Goal: Task Accomplishment & Management: Manage account settings

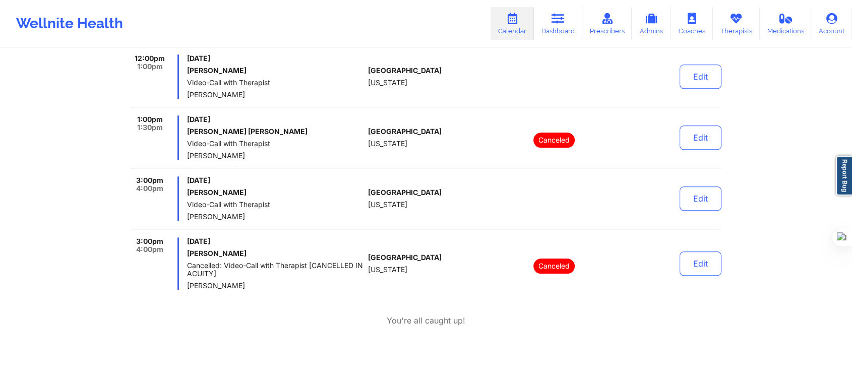
click at [518, 37] on link "Calendar" at bounding box center [512, 23] width 43 height 33
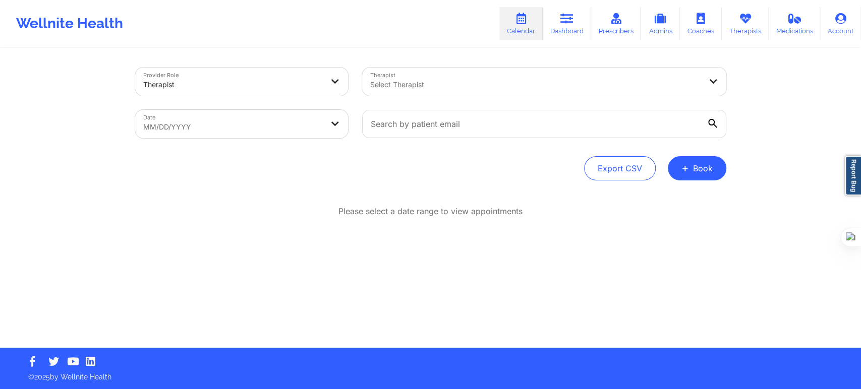
click at [385, 83] on div at bounding box center [535, 85] width 331 height 12
type input "anais q"
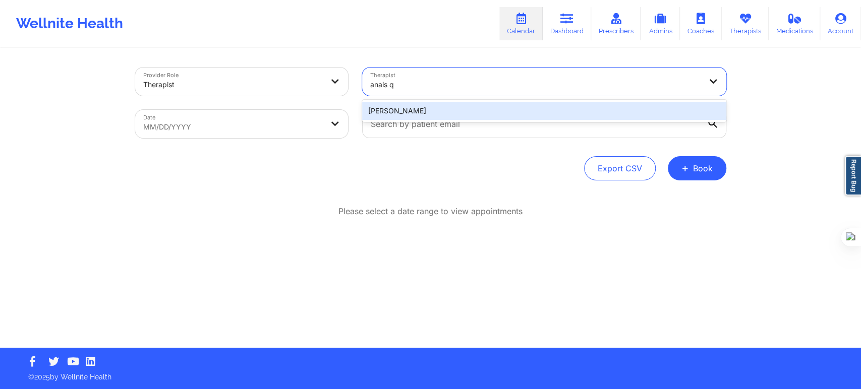
click at [417, 114] on div "Anais Quiñonez" at bounding box center [544, 111] width 364 height 18
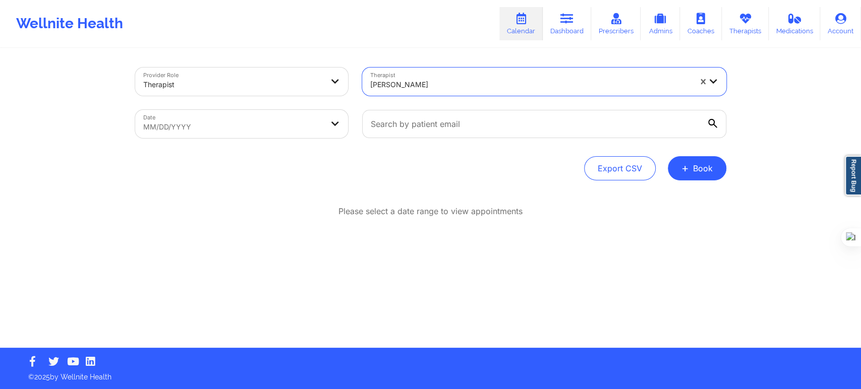
select select "2025-8"
select select "2025-9"
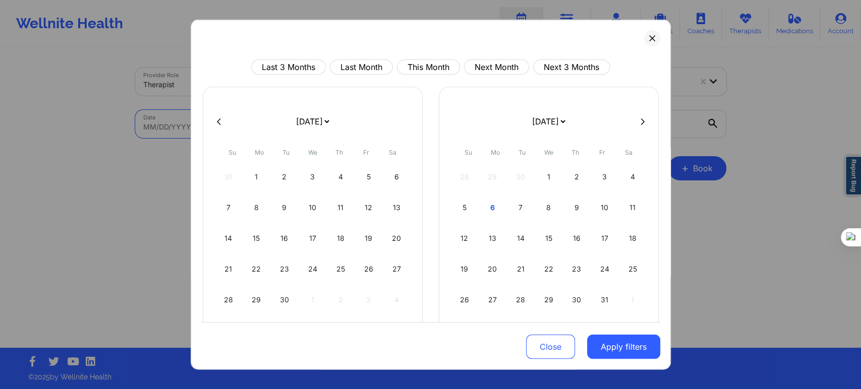
click at [265, 116] on body "Wellnite Health Calendar Dashboard Prescribers Admins Coaches Therapists Medica…" at bounding box center [430, 194] width 861 height 389
click at [512, 206] on div "7" at bounding box center [521, 208] width 26 height 28
select select "2025-9"
select select "2025-10"
select select "2025-9"
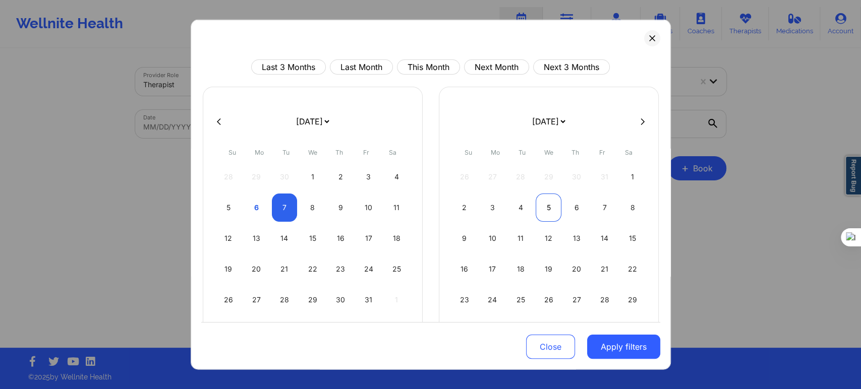
select select "2025-10"
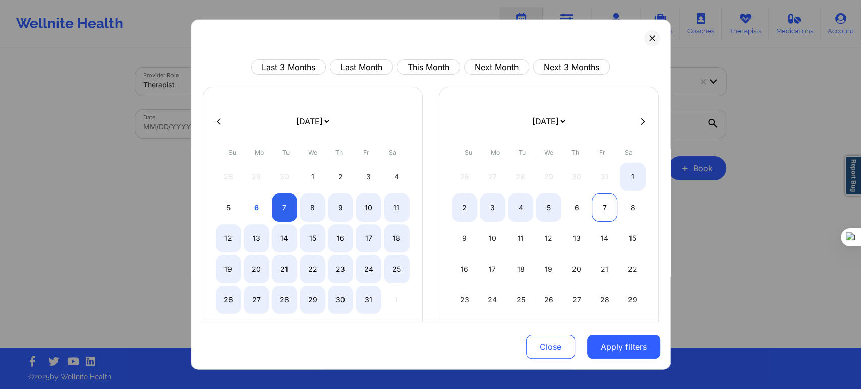
select select "2025-9"
select select "2025-10"
select select "2025-9"
select select "2025-10"
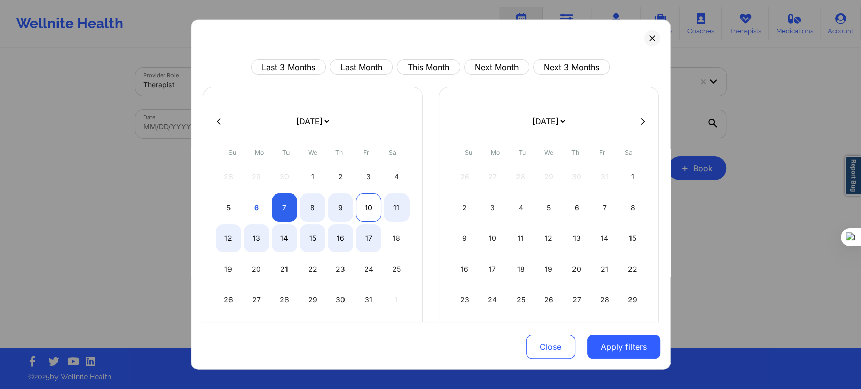
select select "2025-9"
select select "2025-10"
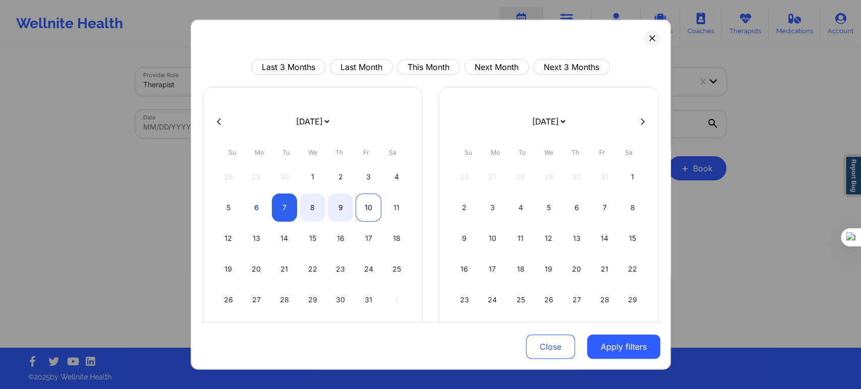
click at [370, 210] on div "10" at bounding box center [369, 208] width 26 height 28
select select "2025-9"
select select "2025-10"
click at [605, 352] on button "Apply filters" at bounding box center [623, 347] width 73 height 24
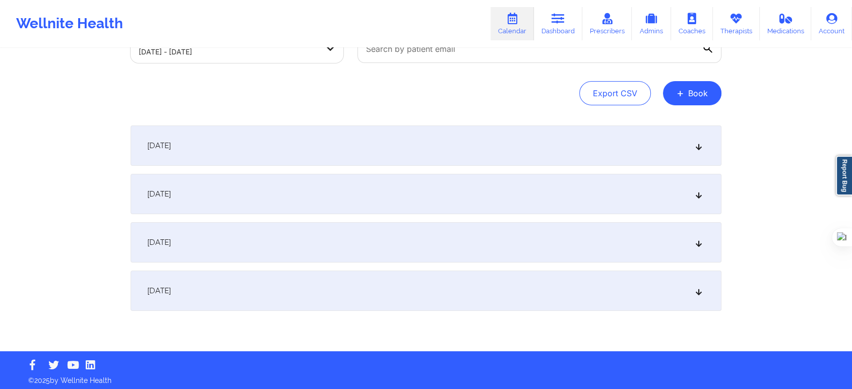
scroll to position [78, 0]
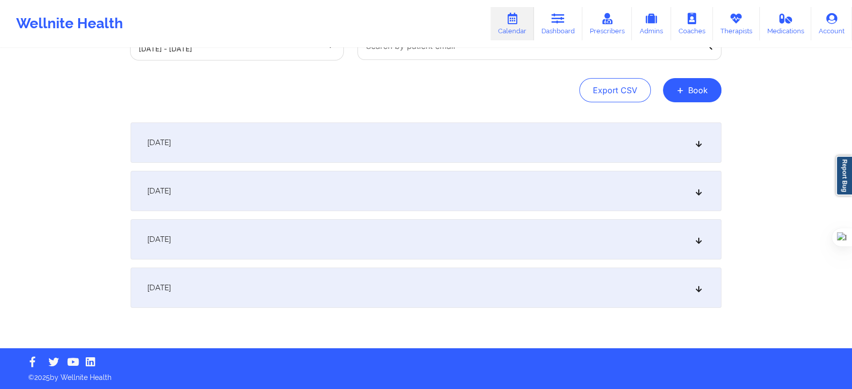
click at [262, 194] on div "October 8, 2025" at bounding box center [426, 191] width 591 height 40
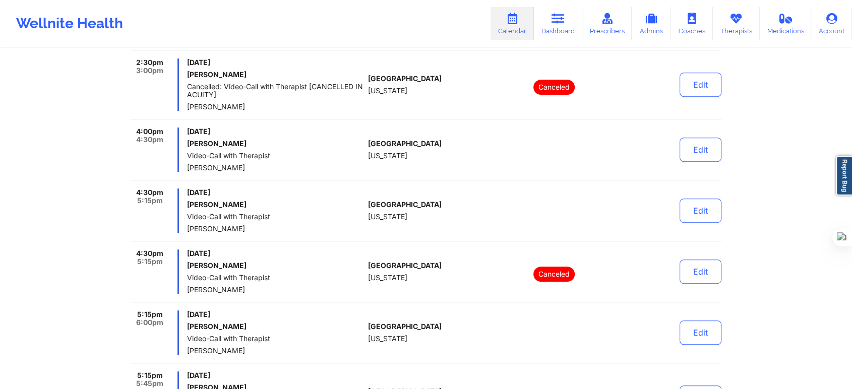
scroll to position [527, 0]
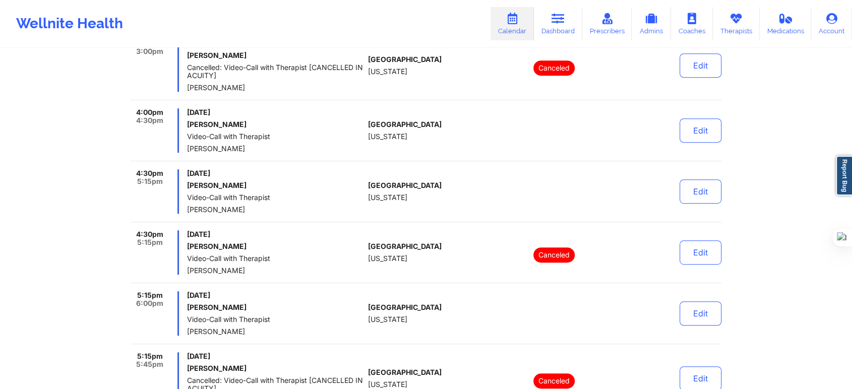
drag, startPoint x: 188, startPoint y: 175, endPoint x: 308, endPoint y: 168, distance: 119.7
click at [308, 168] on div "12:00pm 1:00pm Wednesday, October 8, 2025 Lauren Bennett Cancelled: Video-Call …" at bounding box center [426, 309] width 591 height 1077
copy span "Wednesday, October 8, 2025"
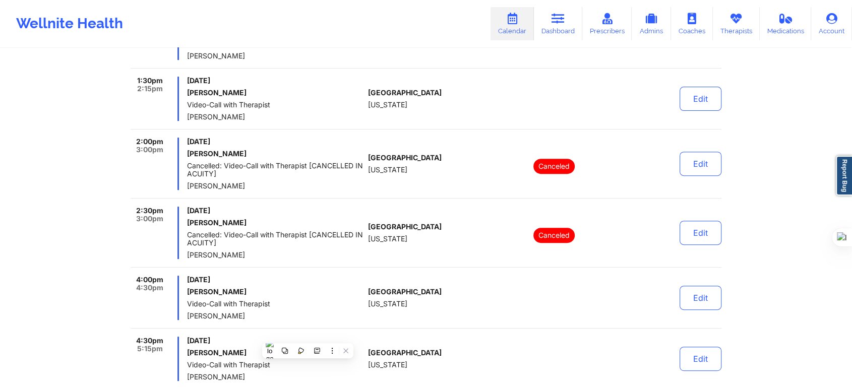
scroll to position [359, 0]
click at [508, 27] on link "Calendar" at bounding box center [512, 23] width 43 height 33
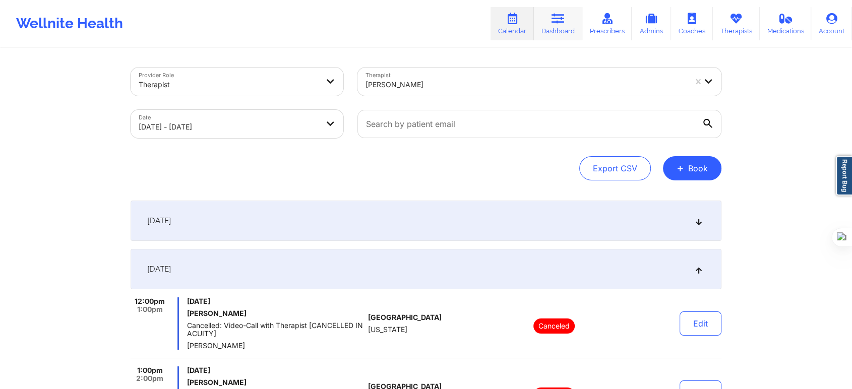
click at [565, 19] on icon at bounding box center [558, 18] width 13 height 11
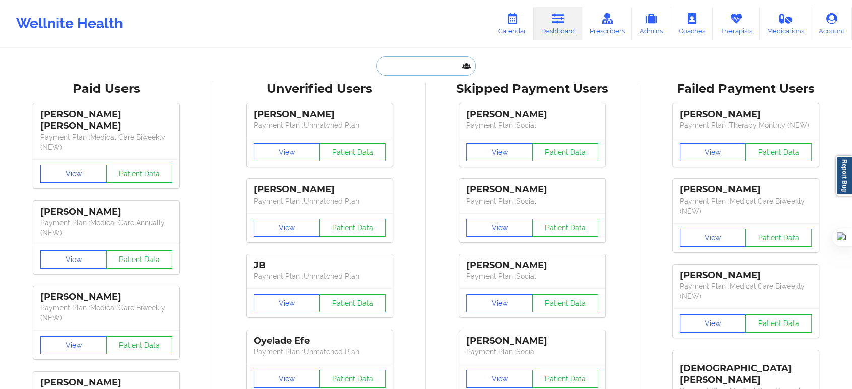
click at [420, 64] on input "text" at bounding box center [426, 65] width 100 height 19
paste input "Stella Akurang"
type input "Stella Akurang"
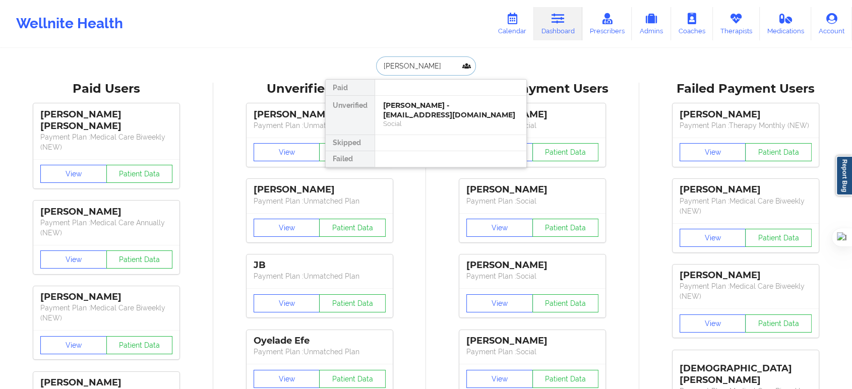
click at [419, 111] on div "Stella Akurang - rakurang42@gmail.com" at bounding box center [450, 110] width 135 height 19
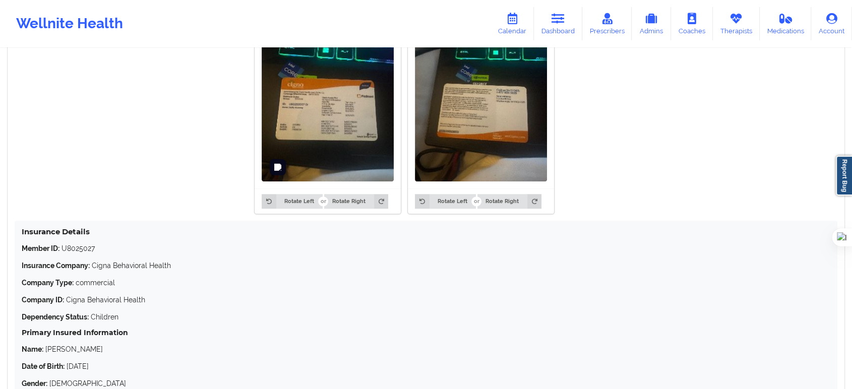
scroll to position [896, 0]
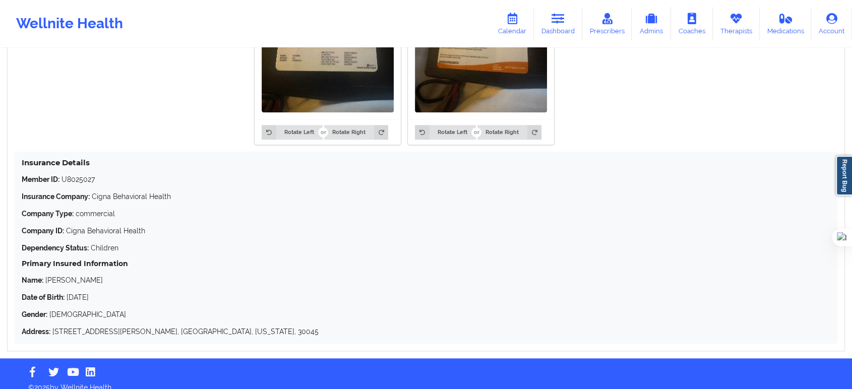
drag, startPoint x: 23, startPoint y: 165, endPoint x: 345, endPoint y: 350, distance: 371.4
click at [345, 350] on div "Insurance Information Edit Rotate Left Rotate Right Rotate Left Rotate Right In…" at bounding box center [426, 127] width 838 height 447
copy div "Insurance Details Member ID: U8025027 Insurance Company: Cigna Behavioral Healt…"
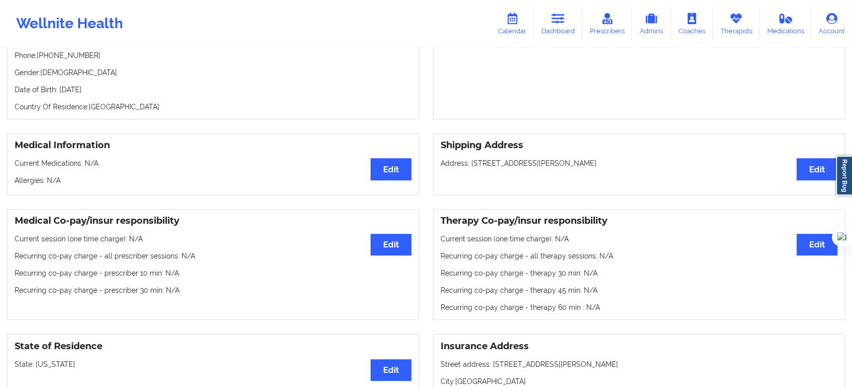
scroll to position [0, 0]
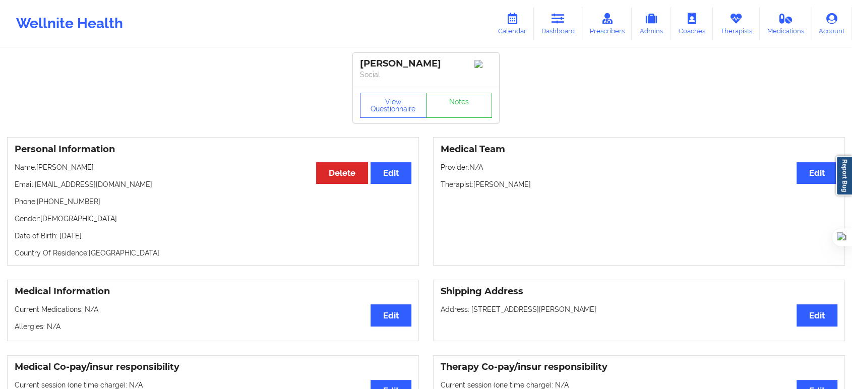
drag, startPoint x: 110, startPoint y: 172, endPoint x: 34, endPoint y: 164, distance: 76.6
click at [34, 164] on div "Personal Information Edit Delete Name: Stella Akurang Email: rakurang42@gmail.c…" at bounding box center [213, 201] width 412 height 129
copy p ": Stella Akurang"
drag, startPoint x: 422, startPoint y: 64, endPoint x: 385, endPoint y: 60, distance: 37.6
click at [378, 60] on div "Stella Akurang" at bounding box center [426, 64] width 132 height 12
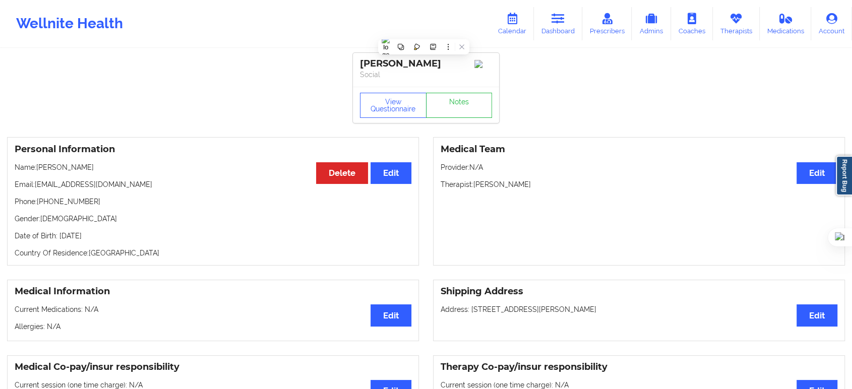
click at [432, 62] on div "Stella Akurang" at bounding box center [426, 64] width 132 height 12
drag, startPoint x: 428, startPoint y: 63, endPoint x: 347, endPoint y: 63, distance: 80.7
copy div "Stella Akurang"
click at [741, 24] on icon at bounding box center [736, 18] width 13 height 11
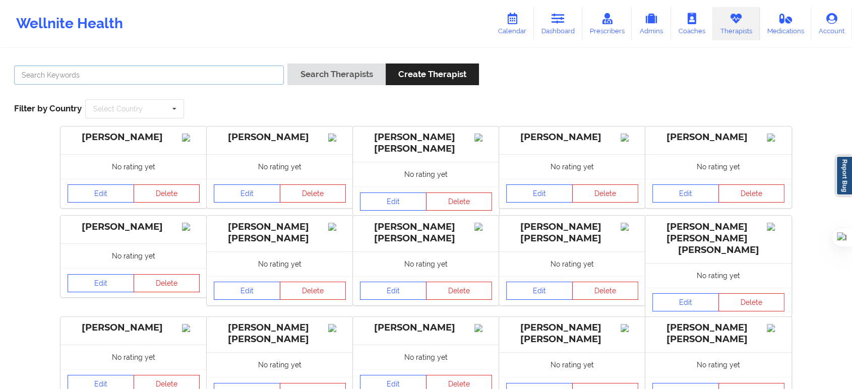
click at [231, 72] on input "text" at bounding box center [149, 75] width 270 height 19
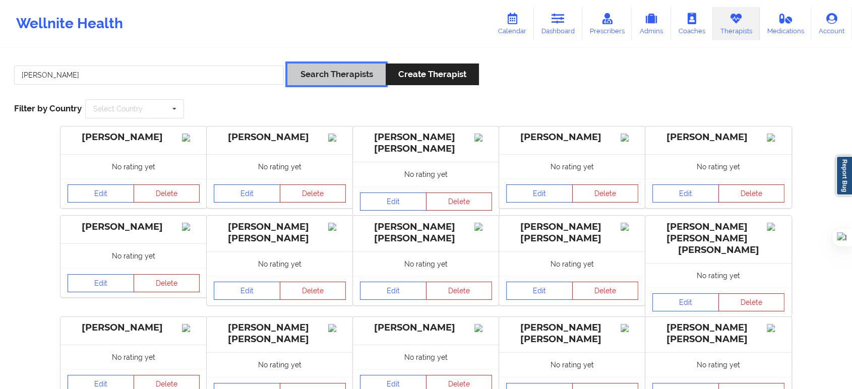
click at [356, 71] on button "Search Therapists" at bounding box center [336, 75] width 98 height 22
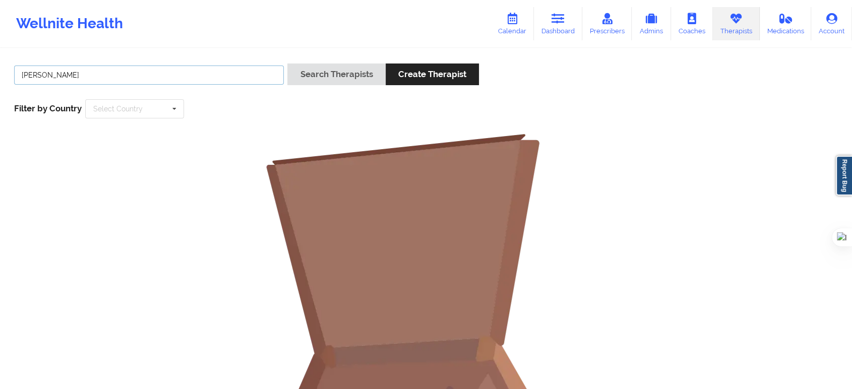
click at [201, 78] on input "brianna mac" at bounding box center [149, 75] width 270 height 19
type input "brianna m"
click at [303, 73] on button "Search Therapists" at bounding box center [336, 75] width 98 height 22
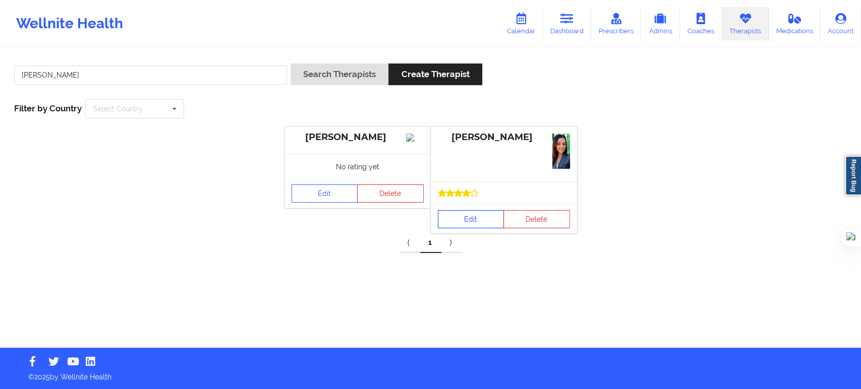
click at [461, 219] on link "Edit" at bounding box center [471, 219] width 67 height 18
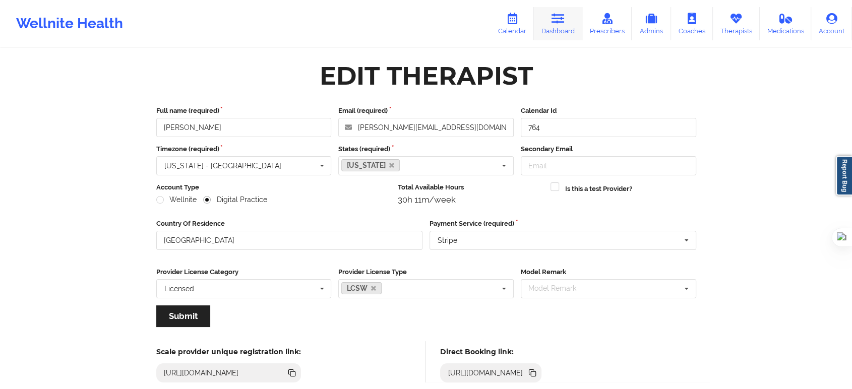
click at [552, 29] on link "Dashboard" at bounding box center [558, 23] width 48 height 33
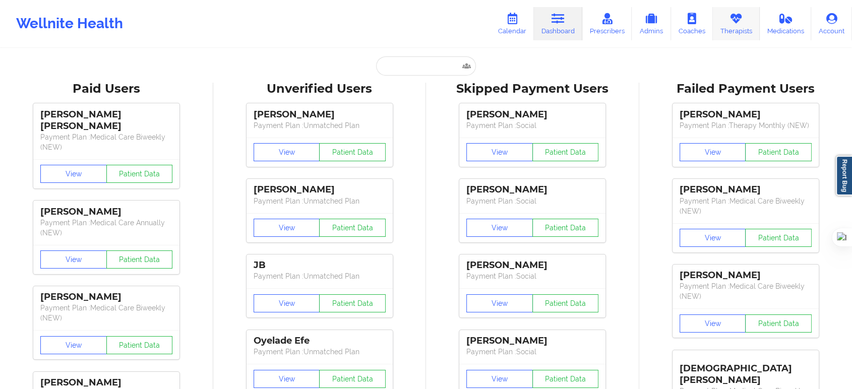
click at [734, 17] on icon at bounding box center [736, 18] width 13 height 11
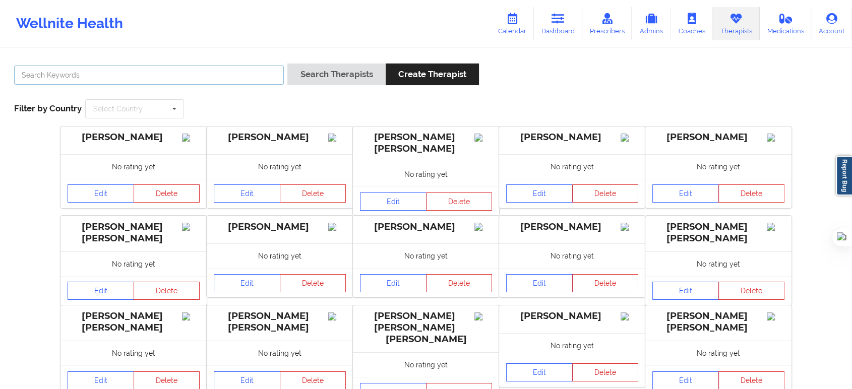
click at [234, 80] on input "text" at bounding box center [149, 75] width 270 height 19
paste input "Chris Lapierre"
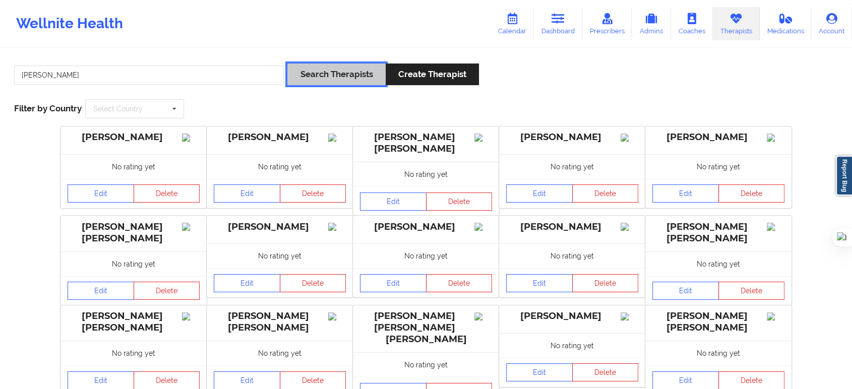
click at [372, 67] on button "Search Therapists" at bounding box center [336, 75] width 98 height 22
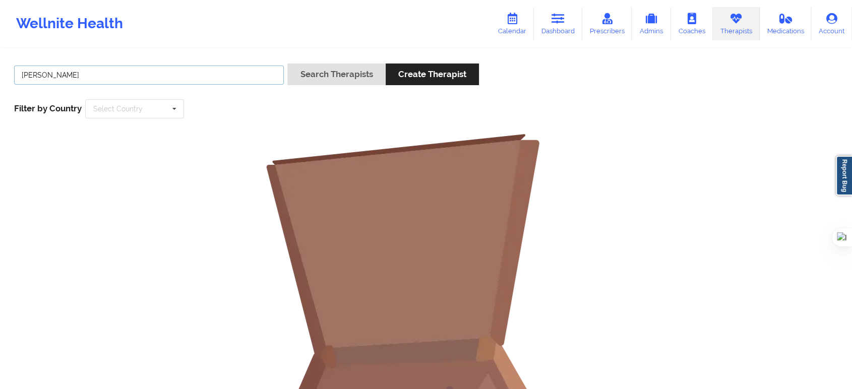
click at [55, 76] on input "Chris Lapierre" at bounding box center [149, 75] width 270 height 19
drag, startPoint x: 40, startPoint y: 75, endPoint x: 0, endPoint y: 81, distance: 40.9
click at [0, 81] on div "Chris Lapierre Search Therapists Create Therapist Filter by Country Select Coun…" at bounding box center [426, 311] width 852 height 524
type input "Lapierre"
click at [287, 64] on button "Search Therapists" at bounding box center [336, 75] width 98 height 22
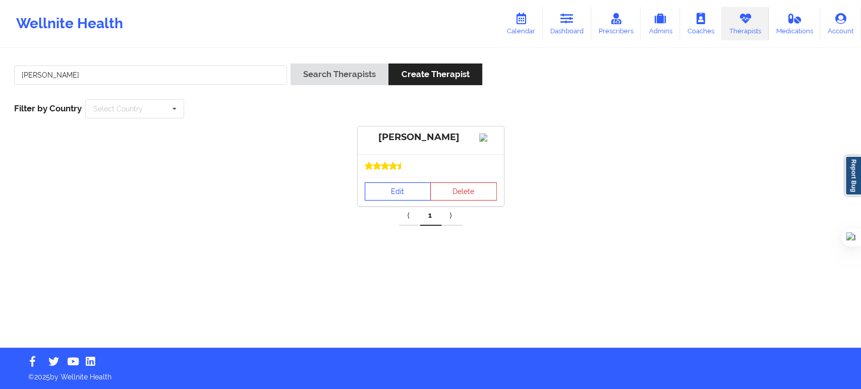
click at [396, 201] on link "Edit" at bounding box center [398, 192] width 67 height 18
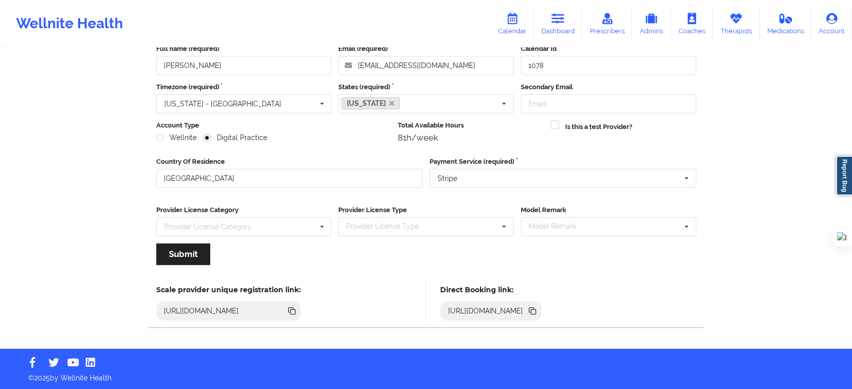
scroll to position [6, 0]
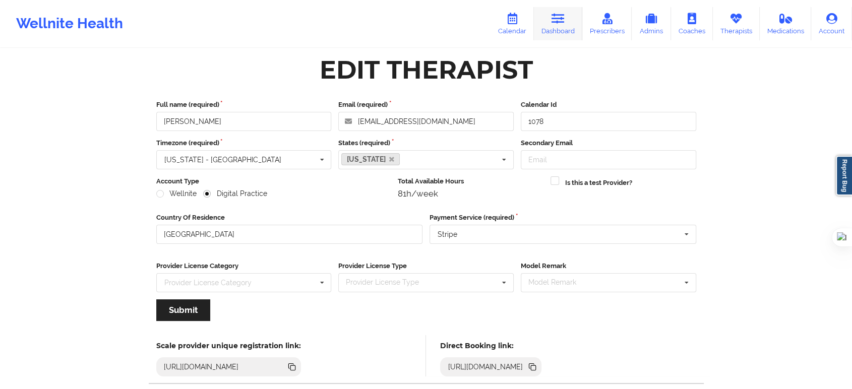
click at [560, 32] on link "Dashboard" at bounding box center [558, 23] width 48 height 33
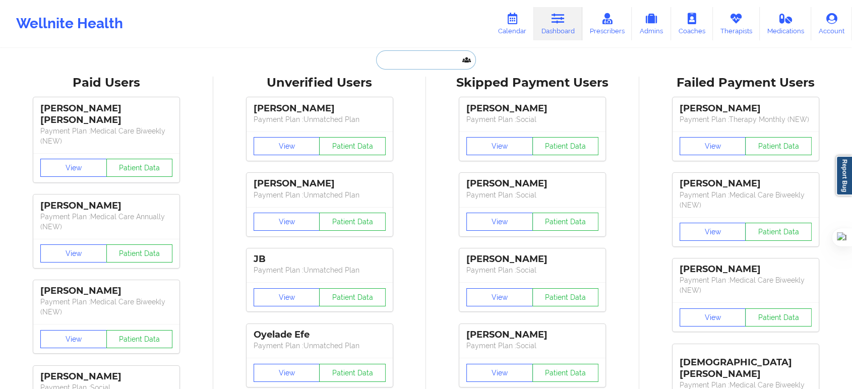
click at [413, 64] on input "text" at bounding box center [426, 59] width 100 height 19
paste input "Claudia Schuckert"
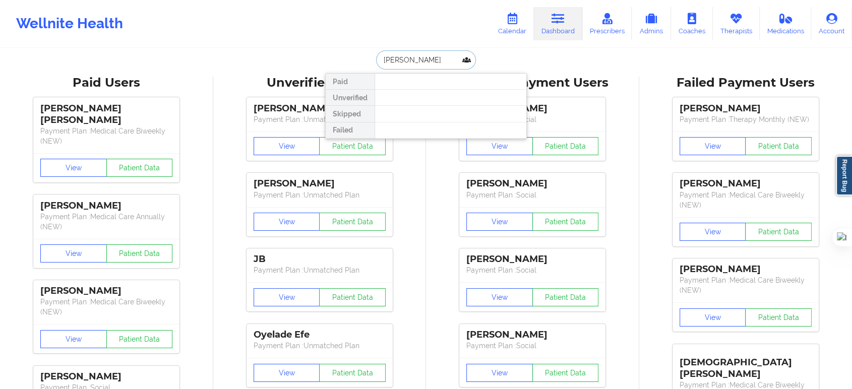
drag, startPoint x: 444, startPoint y: 61, endPoint x: 368, endPoint y: 61, distance: 76.2
click at [368, 61] on div "Claudia Schuckert Paid Unverified Skipped Failed" at bounding box center [426, 59] width 202 height 19
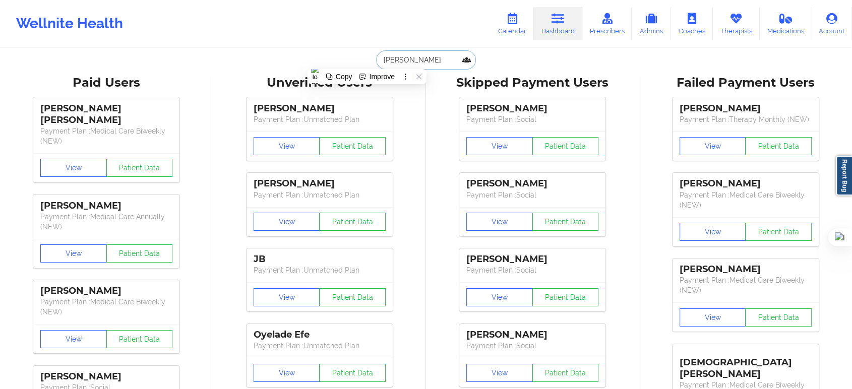
paste input "claudia.chinama@yahoo.com"
type input "claudia.chinama@yahoo.com"
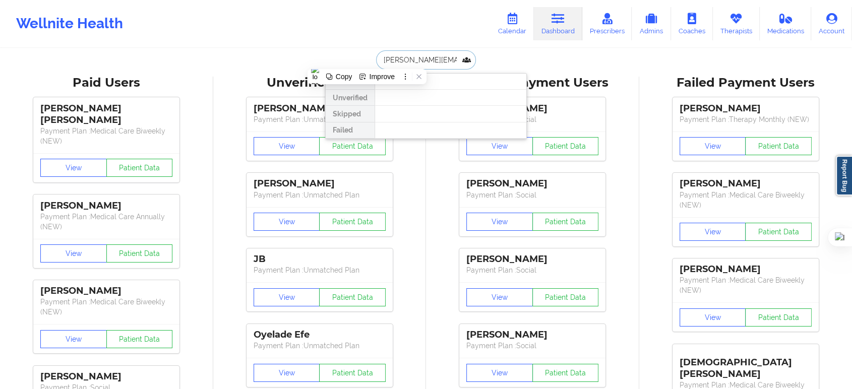
scroll to position [0, 16]
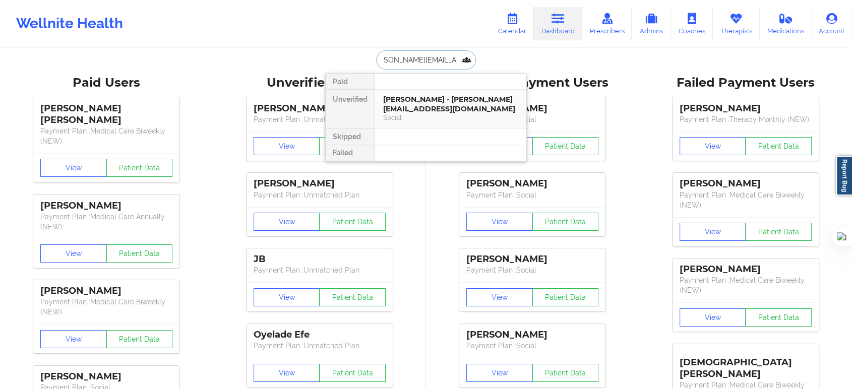
click at [440, 113] on div "Social" at bounding box center [450, 117] width 135 height 9
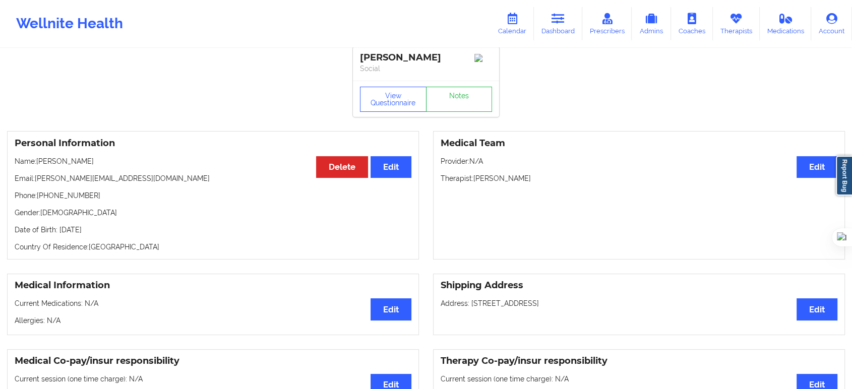
drag, startPoint x: 100, startPoint y: 164, endPoint x: 36, endPoint y: 167, distance: 63.6
click at [36, 166] on p "Name: Claudia Schuckert" at bounding box center [213, 161] width 397 height 10
copy p "Claudia Schuckert"
click at [517, 23] on icon at bounding box center [512, 18] width 13 height 11
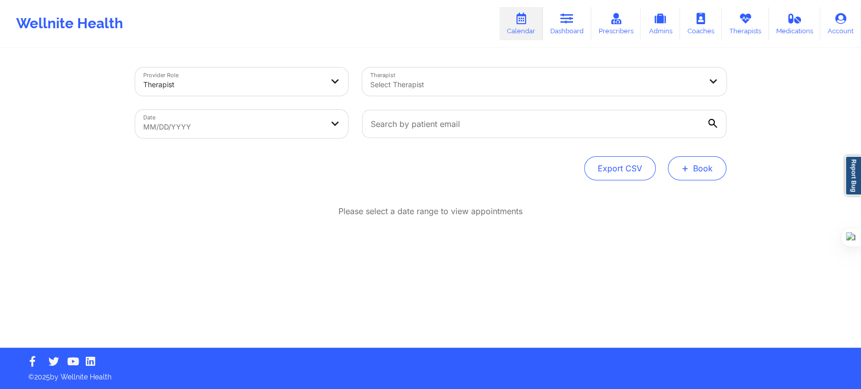
click at [675, 172] on button "+ Book" at bounding box center [697, 168] width 59 height 24
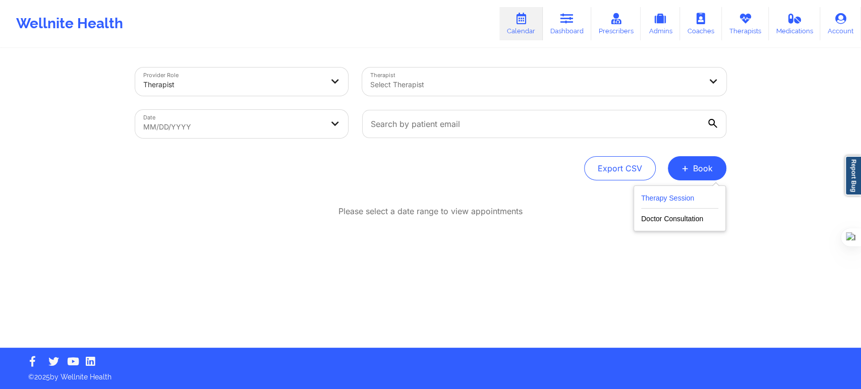
click at [654, 197] on button "Therapy Session" at bounding box center [679, 200] width 77 height 17
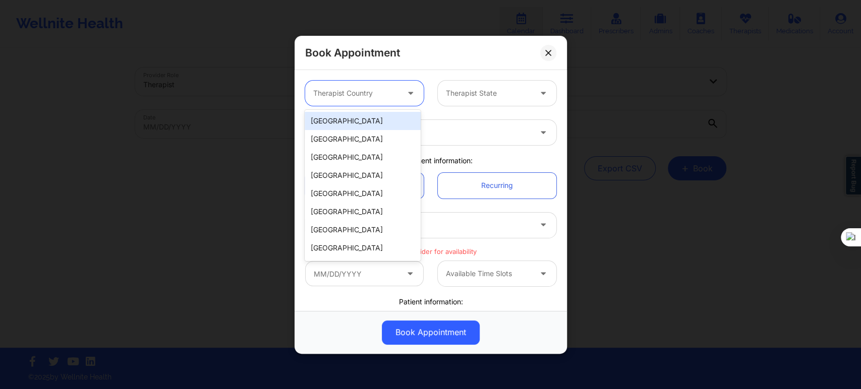
click at [371, 94] on div at bounding box center [355, 93] width 85 height 12
click at [360, 127] on div "[GEOGRAPHIC_DATA]" at bounding box center [363, 121] width 116 height 18
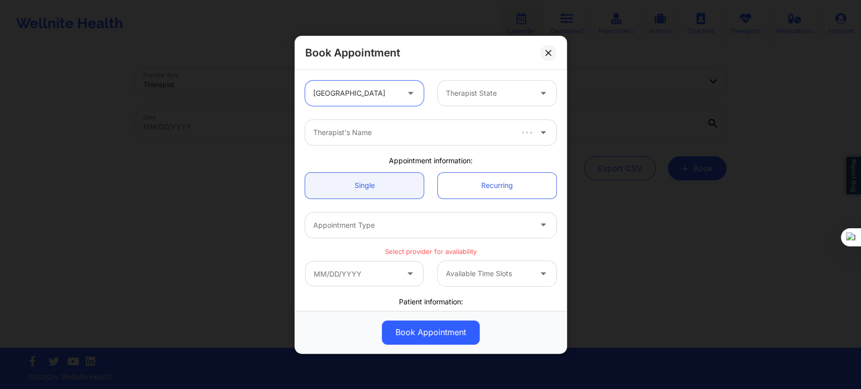
click at [480, 99] on div "Therapist State" at bounding box center [485, 93] width 94 height 25
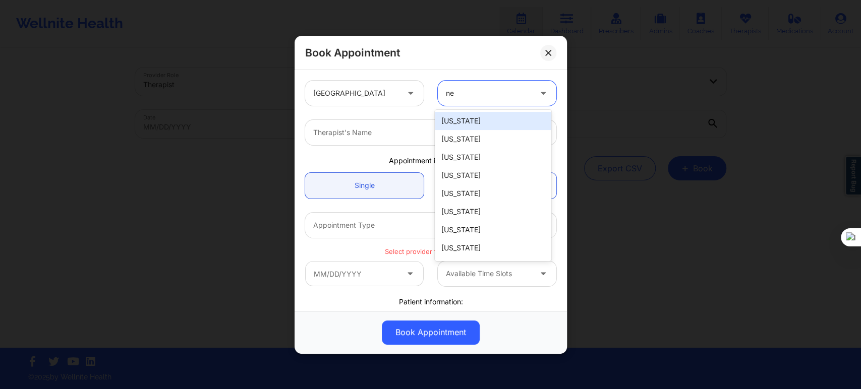
type input "new"
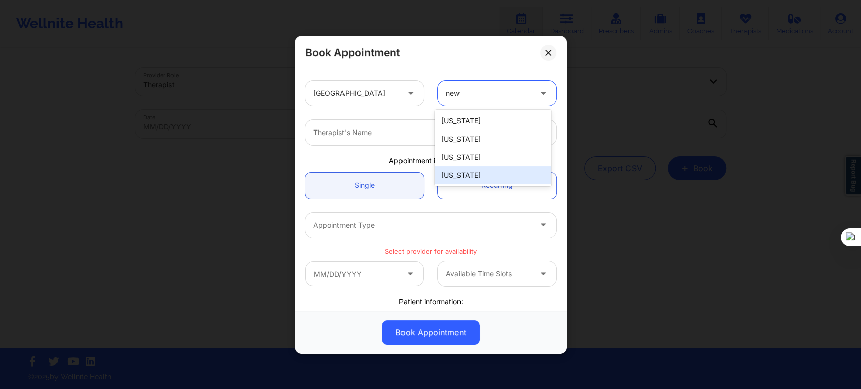
click at [465, 169] on div "[US_STATE]" at bounding box center [493, 175] width 116 height 18
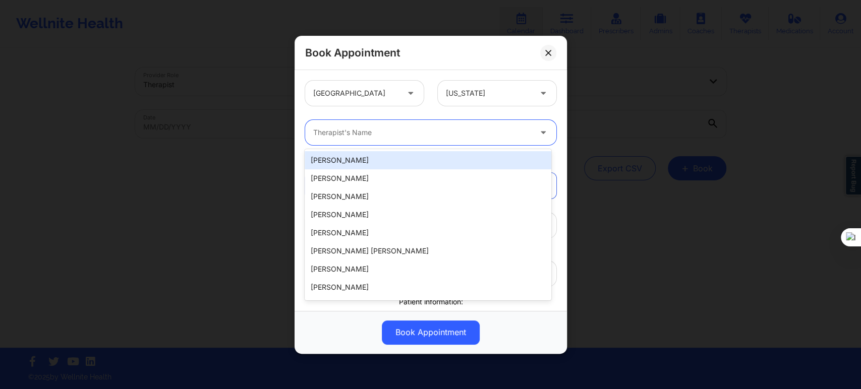
click at [381, 130] on div at bounding box center [422, 133] width 218 height 12
paste input "claudia.chinama@yahoo.com"
type input "claudia.chinama@yahoo.com"
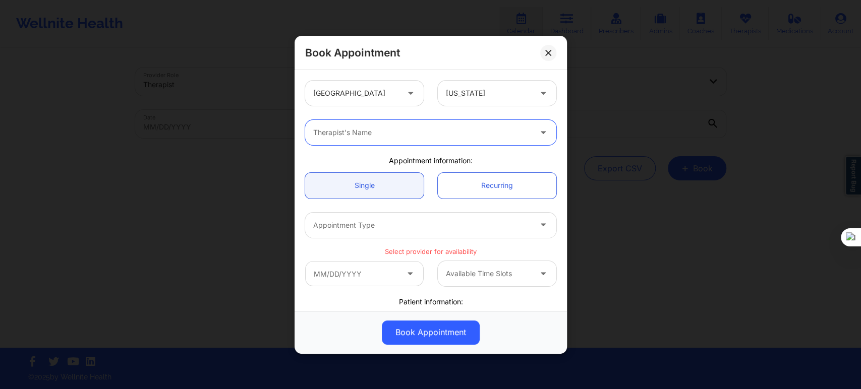
drag, startPoint x: 414, startPoint y: 136, endPoint x: 309, endPoint y: 135, distance: 104.4
click at [309, 135] on div "Therapist's Name" at bounding box center [418, 132] width 227 height 25
paste input "Christopher LaPierre"
type input "Christopher LaPierre"
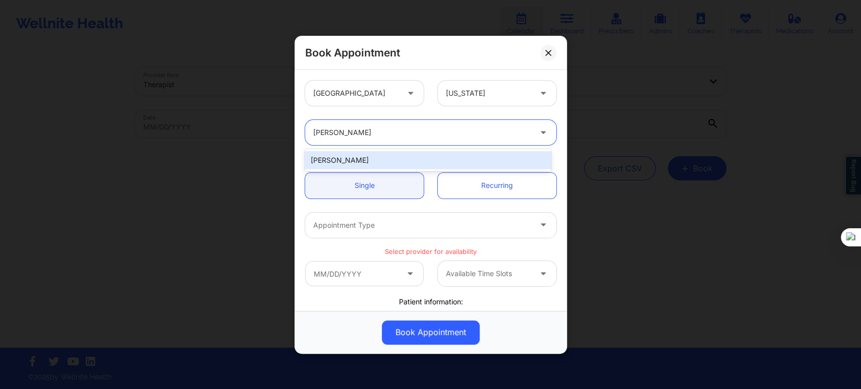
click at [419, 157] on div "Christopher LaPierre" at bounding box center [428, 160] width 246 height 18
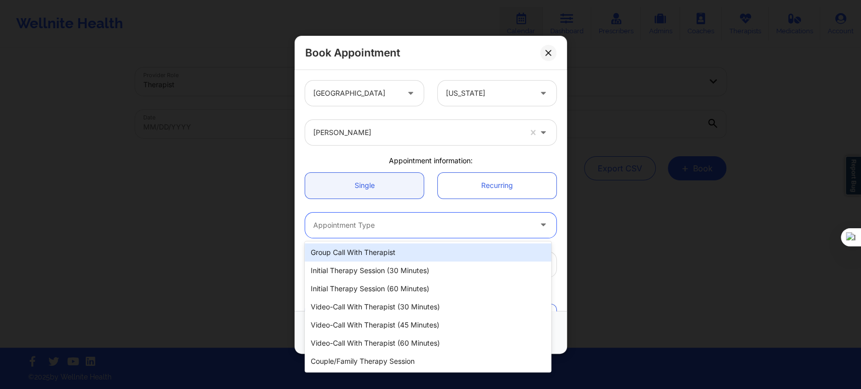
click at [370, 237] on div "Appointment Type" at bounding box center [418, 224] width 227 height 25
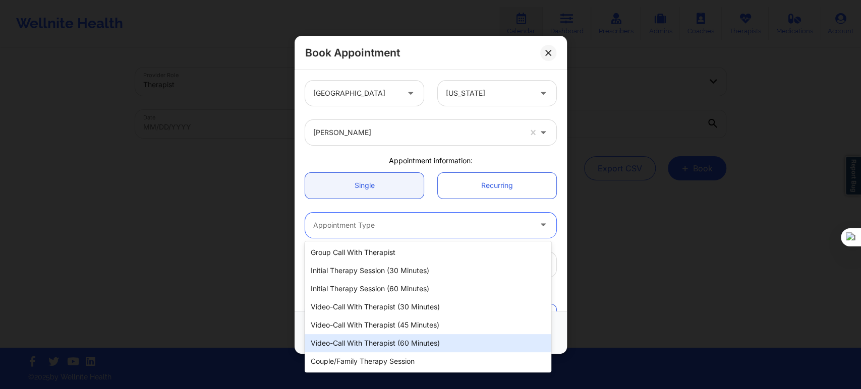
click at [392, 342] on div "Video-Call with Therapist (60 minutes)" at bounding box center [428, 343] width 246 height 18
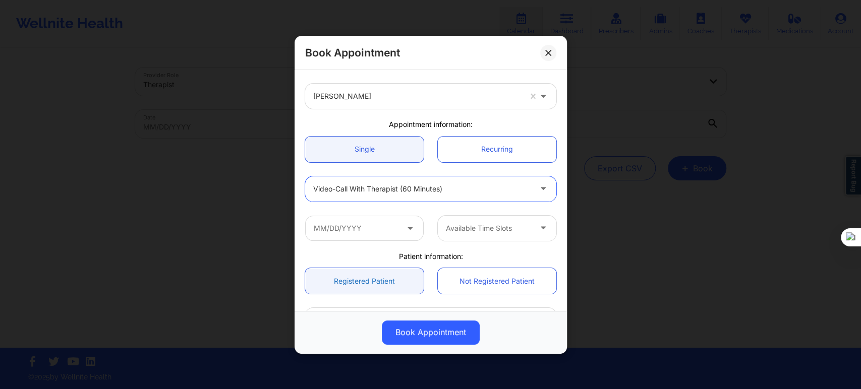
scroll to position [56, 0]
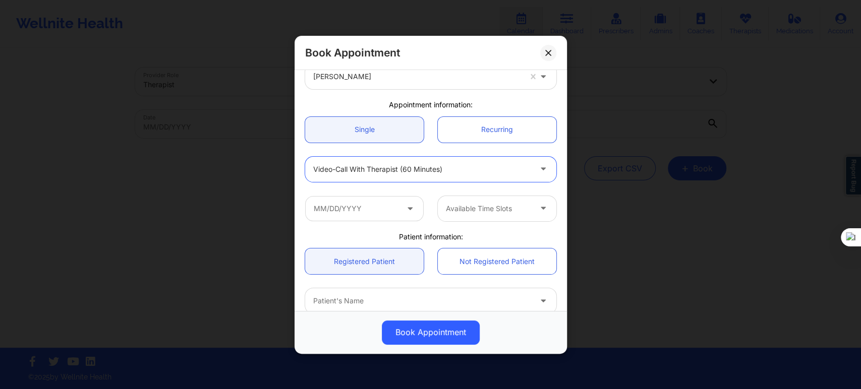
click at [367, 190] on div "Available Time Slots" at bounding box center [430, 208] width 265 height 39
click at [367, 207] on input "text" at bounding box center [364, 208] width 119 height 25
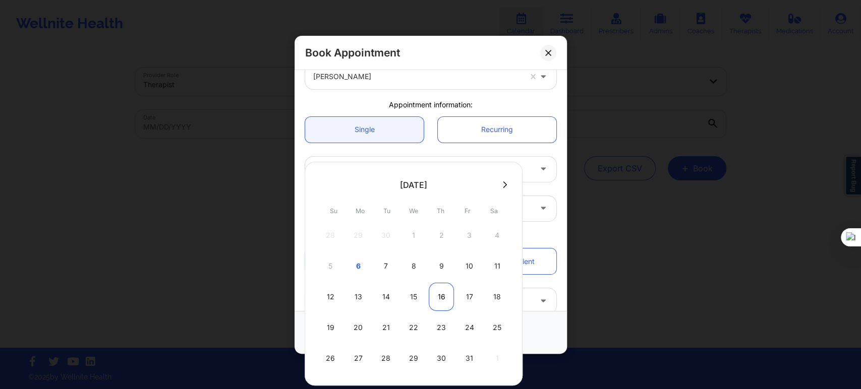
click at [435, 296] on div "16" at bounding box center [441, 297] width 25 height 28
type input "10/16/2025"
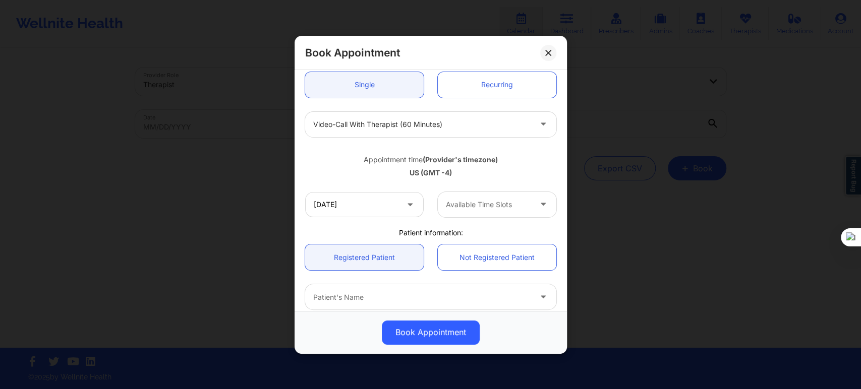
scroll to position [168, 0]
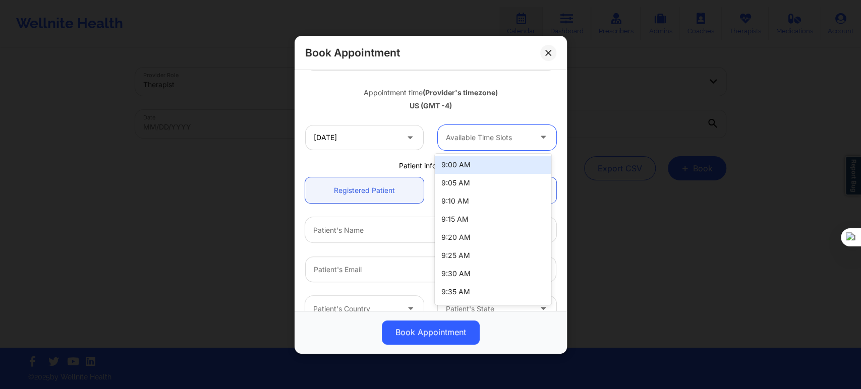
click at [479, 130] on div "Available Time Slots" at bounding box center [485, 137] width 94 height 25
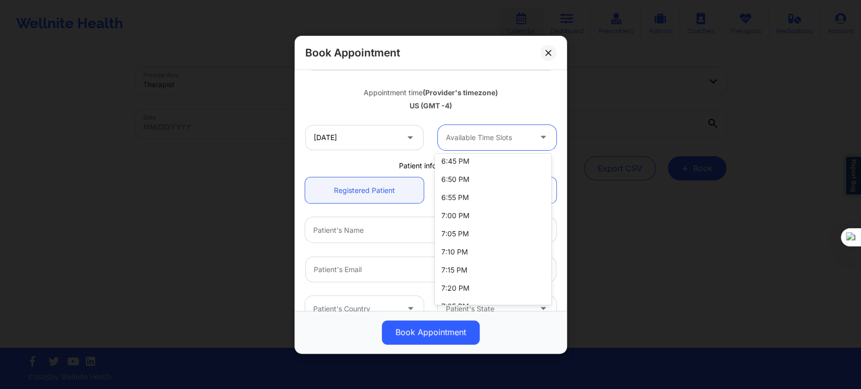
scroll to position [2129, 0]
click at [465, 215] on div "7:00 PM" at bounding box center [493, 214] width 116 height 18
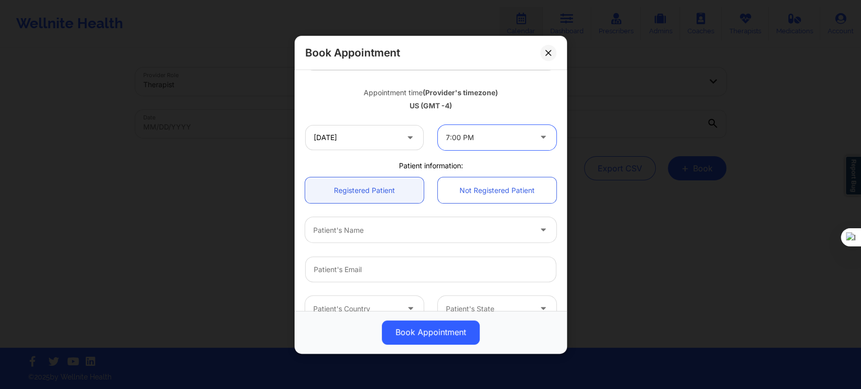
click at [370, 226] on div at bounding box center [422, 230] width 218 height 12
paste input "Claudia Schuckert"
type input "Claudia Schuckert"
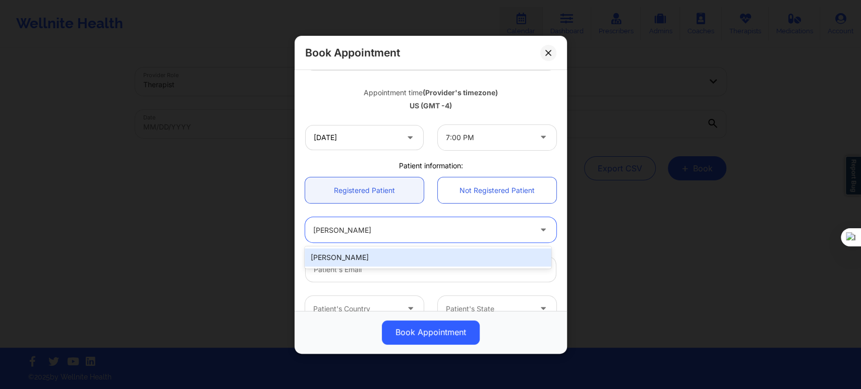
click at [355, 253] on div "Claudia Schuckert" at bounding box center [428, 258] width 246 height 18
type input "claudia.chinama@yahoo.com"
type input "+19146297045"
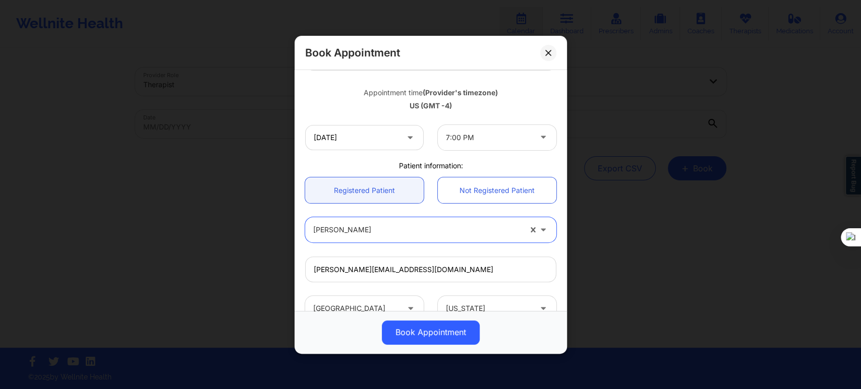
scroll to position [280, 0]
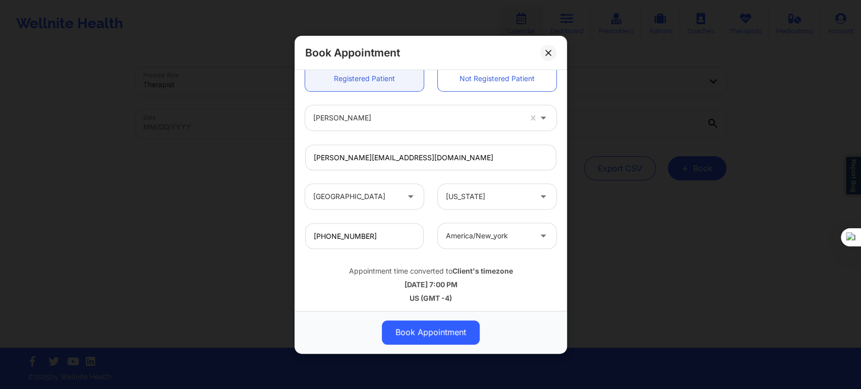
click at [434, 346] on div "Book Appointment" at bounding box center [431, 332] width 272 height 43
click at [433, 335] on button "Book Appointment" at bounding box center [431, 332] width 98 height 24
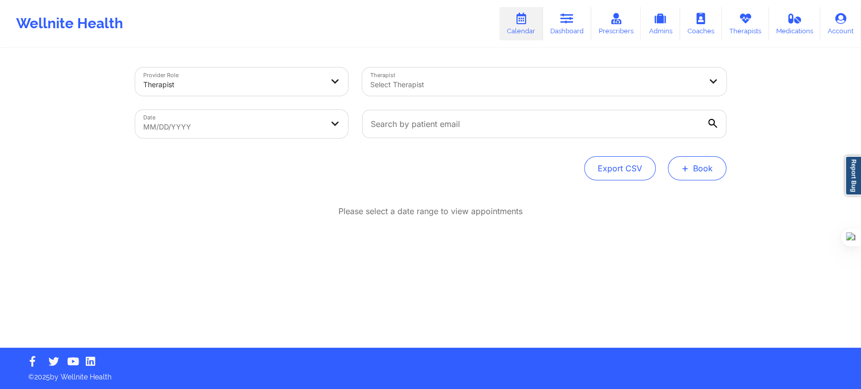
click at [679, 164] on button "+ Book" at bounding box center [697, 168] width 59 height 24
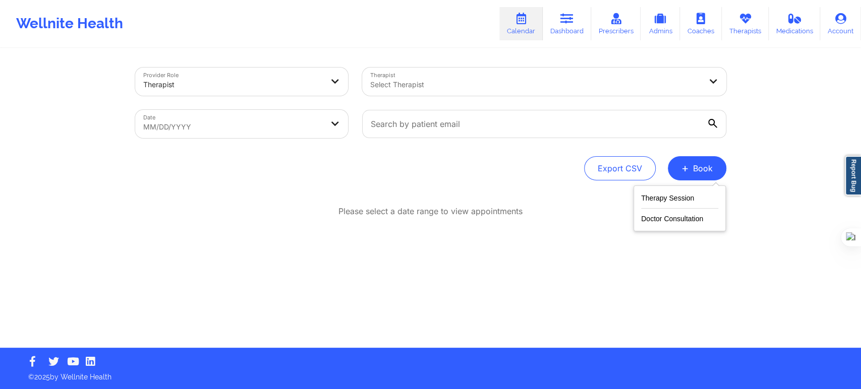
click at [642, 188] on div "Therapy Session Doctor Consultation" at bounding box center [679, 209] width 92 height 46
click at [645, 192] on button "Therapy Session" at bounding box center [679, 200] width 77 height 17
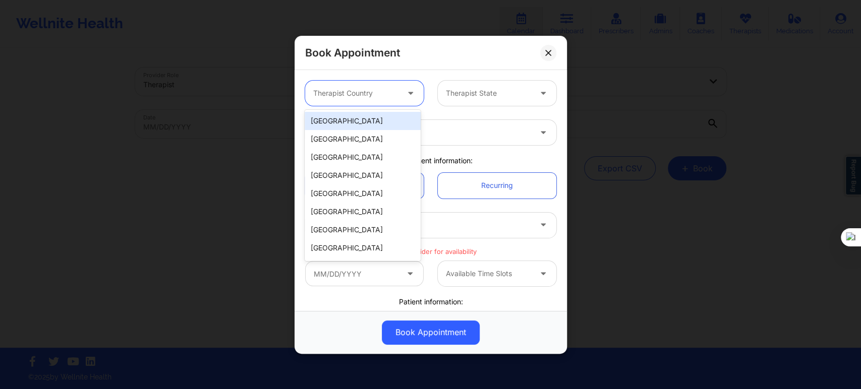
click at [372, 99] on div at bounding box center [355, 93] width 85 height 12
click at [363, 117] on div "[GEOGRAPHIC_DATA]" at bounding box center [363, 121] width 116 height 18
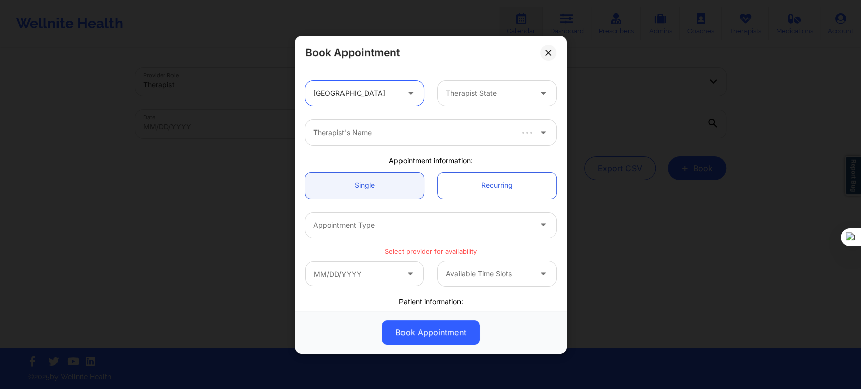
click at [461, 94] on div at bounding box center [488, 93] width 85 height 12
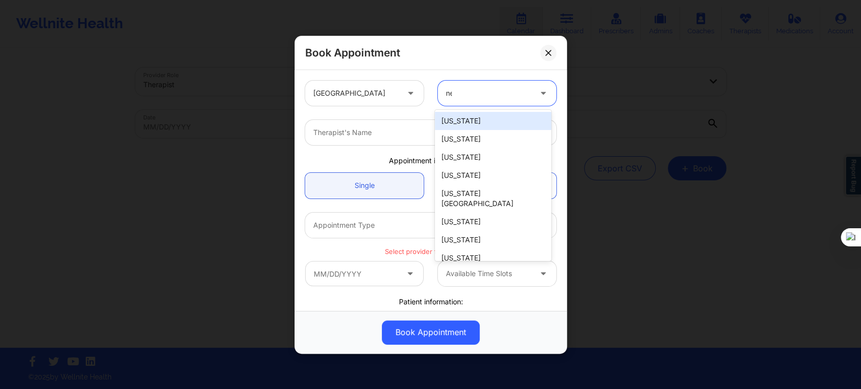
type input "new"
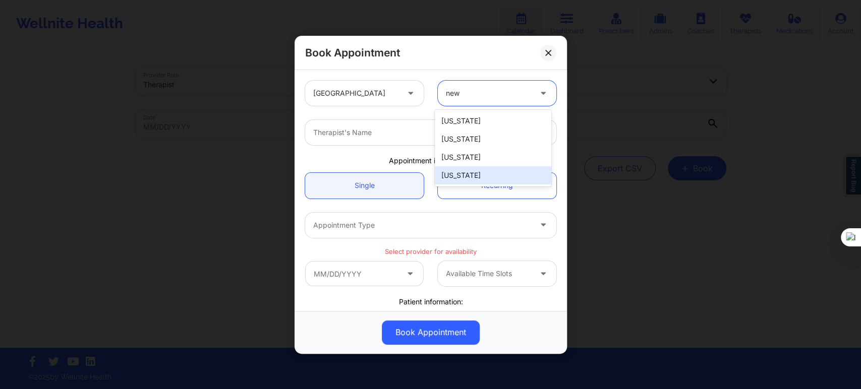
click at [468, 168] on div "[US_STATE]" at bounding box center [493, 175] width 116 height 18
click at [359, 126] on div "Therapist's Name" at bounding box center [418, 132] width 227 height 25
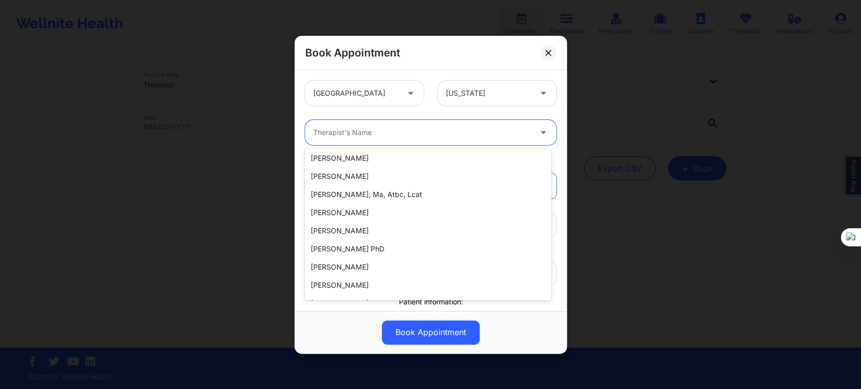
scroll to position [168, 0]
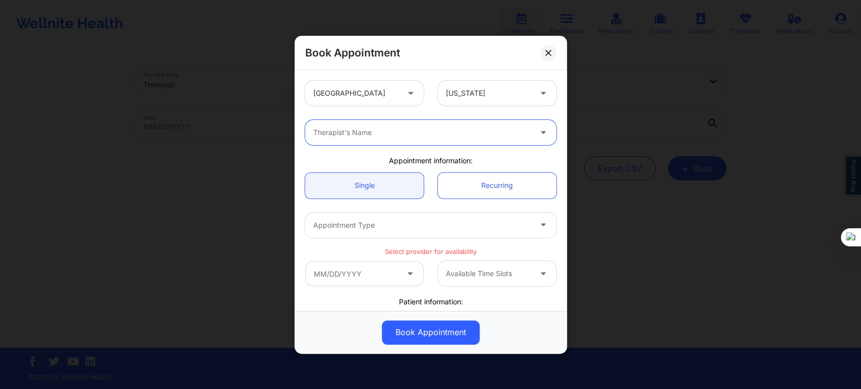
click at [384, 140] on div "Therapist's Name" at bounding box center [418, 132] width 227 height 25
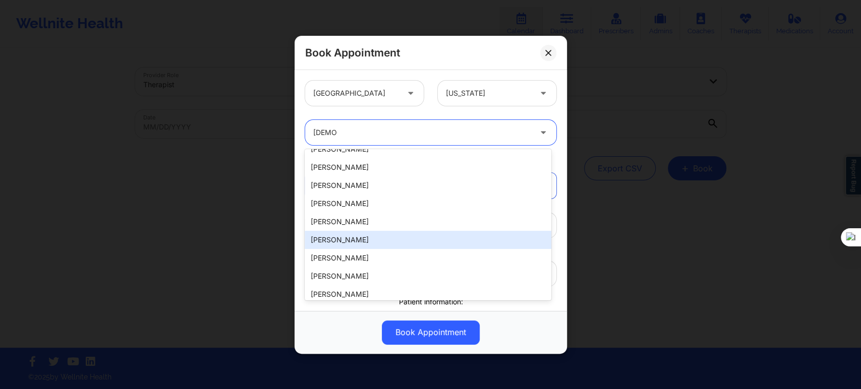
scroll to position [0, 0]
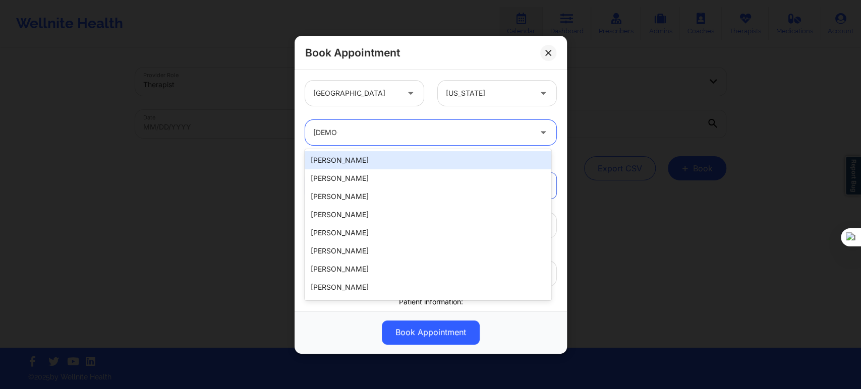
type input "christo"
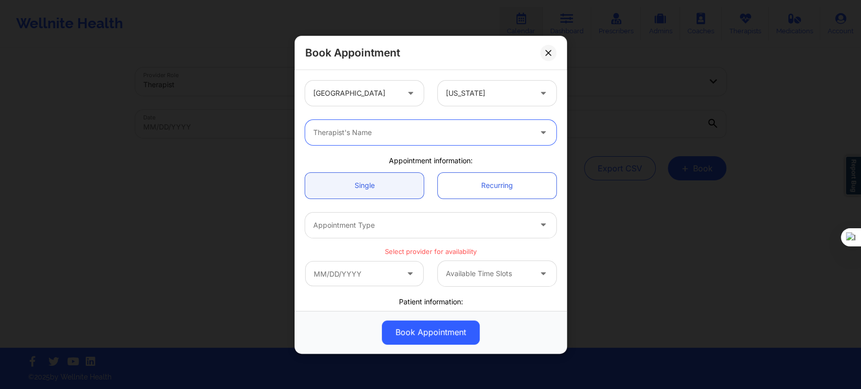
paste input "Christopher Lapierre"
click at [354, 131] on input "Christopher Lapierre" at bounding box center [349, 133] width 72 height 10
type input "Lapierre"
click at [351, 131] on div at bounding box center [422, 133] width 218 height 12
paste input "Christopher LaPierre"
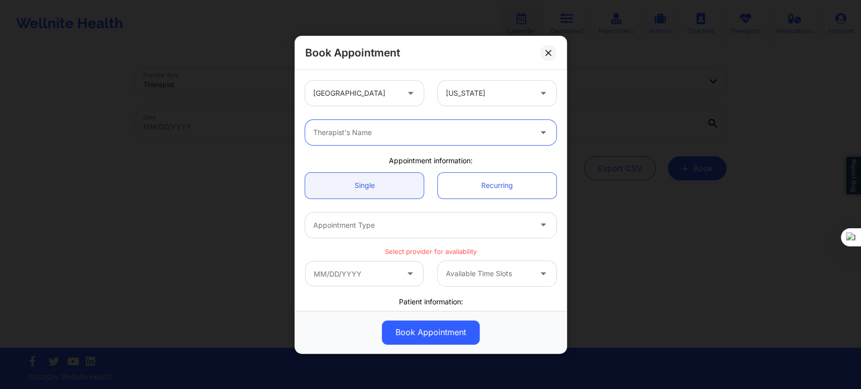
type input "Christopher LaPierre"
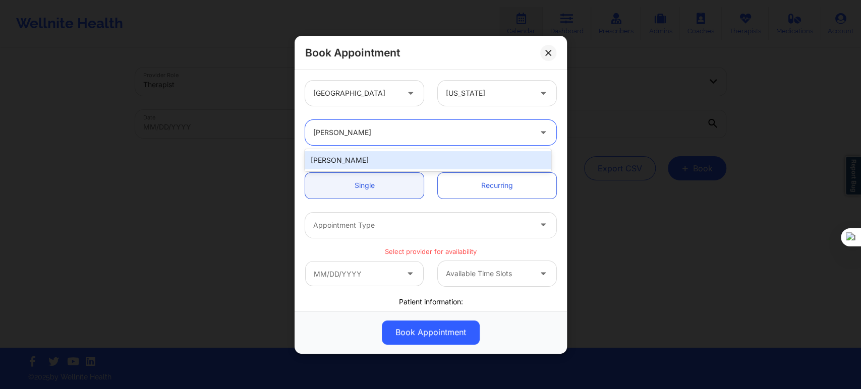
click at [382, 159] on div "Christopher LaPierre" at bounding box center [428, 160] width 246 height 18
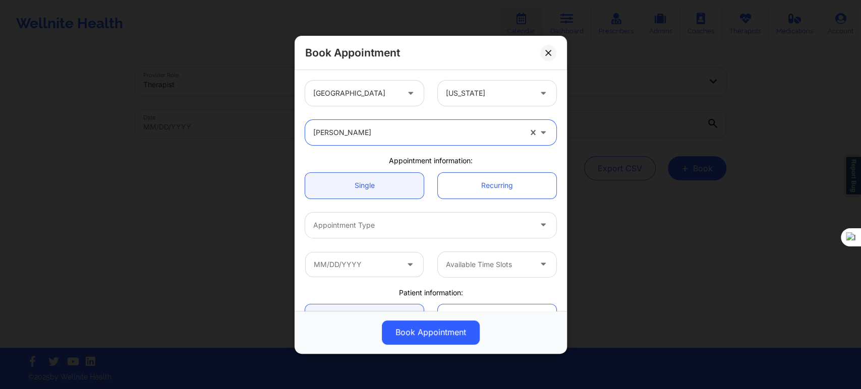
click at [360, 245] on div "Available Time Slots" at bounding box center [430, 264] width 265 height 39
click at [368, 229] on div at bounding box center [422, 225] width 218 height 12
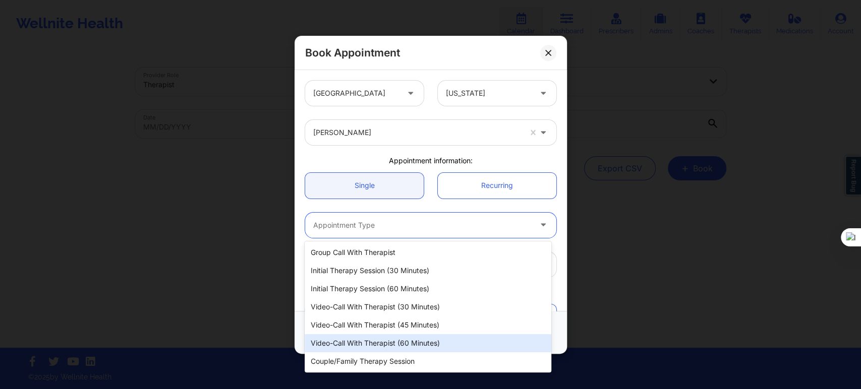
click at [399, 346] on div "Video-Call with Therapist (60 minutes)" at bounding box center [428, 343] width 246 height 18
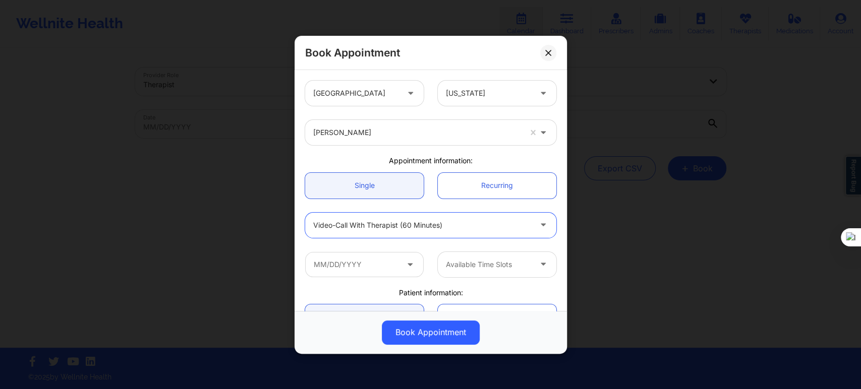
scroll to position [112, 0]
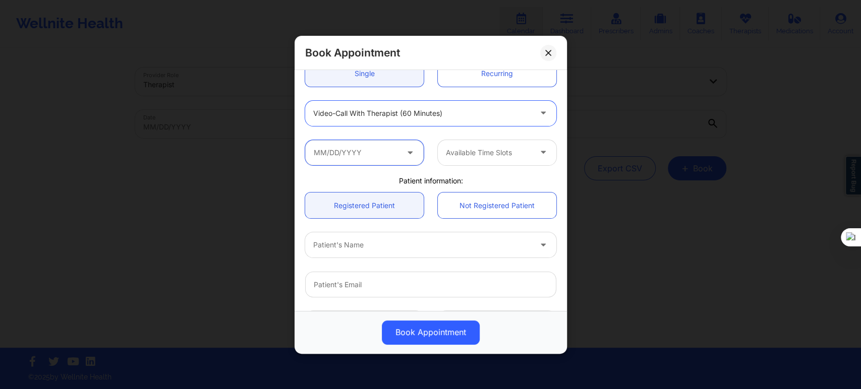
click at [347, 152] on input "text" at bounding box center [364, 152] width 119 height 25
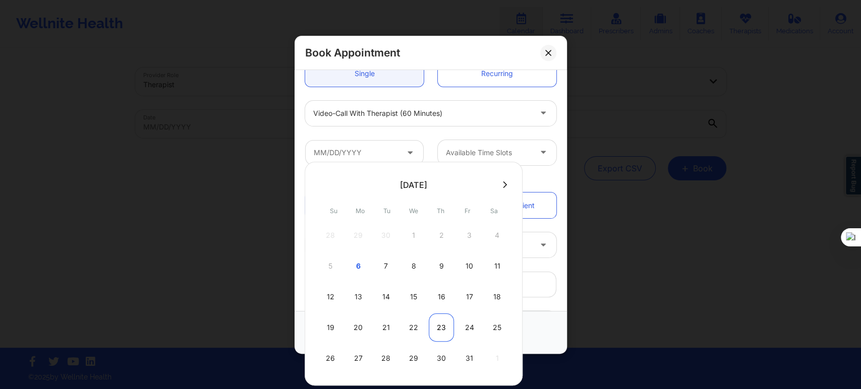
click at [442, 329] on div "23" at bounding box center [441, 328] width 25 height 28
type input "10/23/2025"
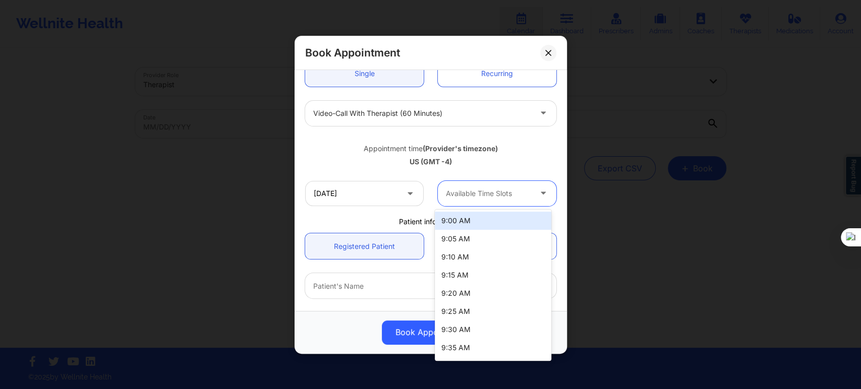
click at [447, 196] on div at bounding box center [488, 194] width 85 height 12
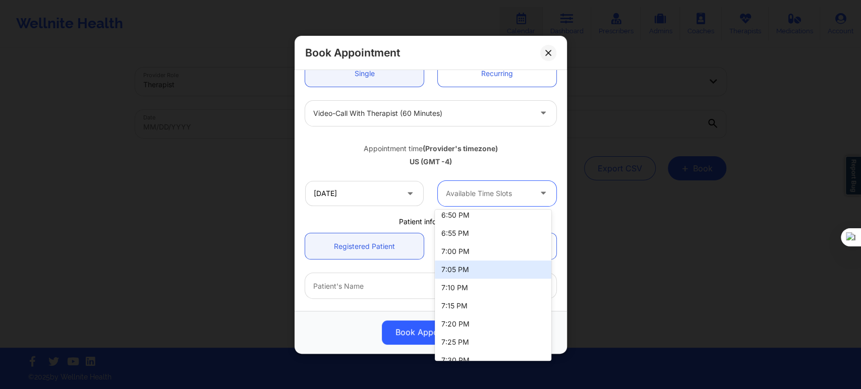
scroll to position [2129, 0]
click at [468, 274] on div "7:00 PM" at bounding box center [493, 270] width 116 height 18
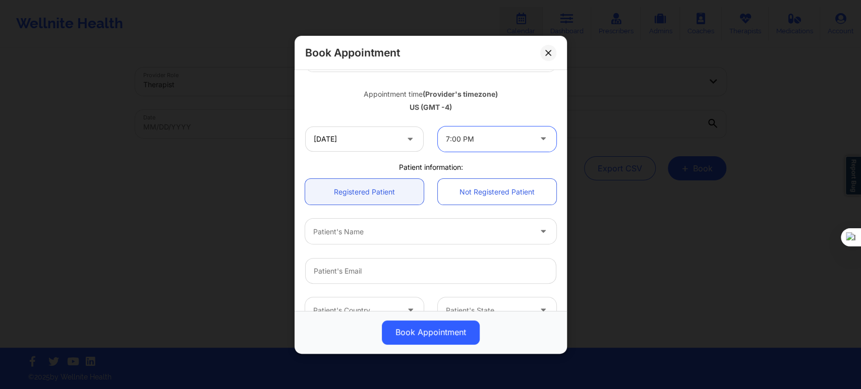
scroll to position [224, 0]
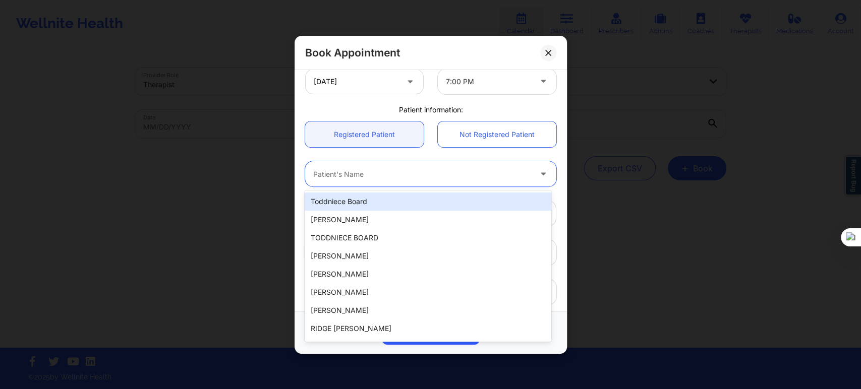
click at [342, 171] on div at bounding box center [422, 174] width 218 height 12
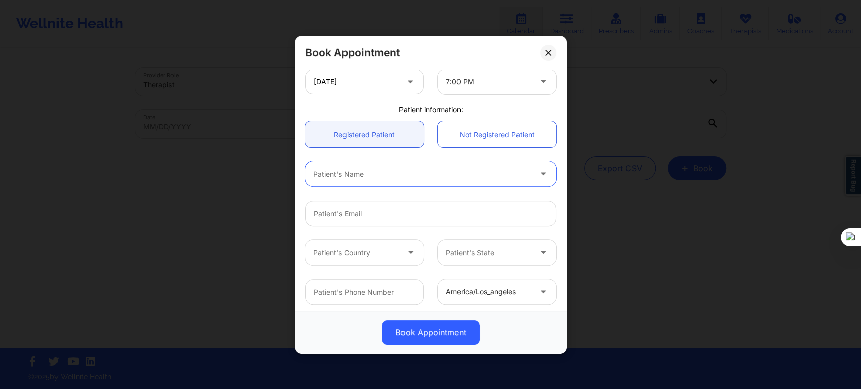
paste input "Claudia Schuckert"
type input "Claudia Schuckert"
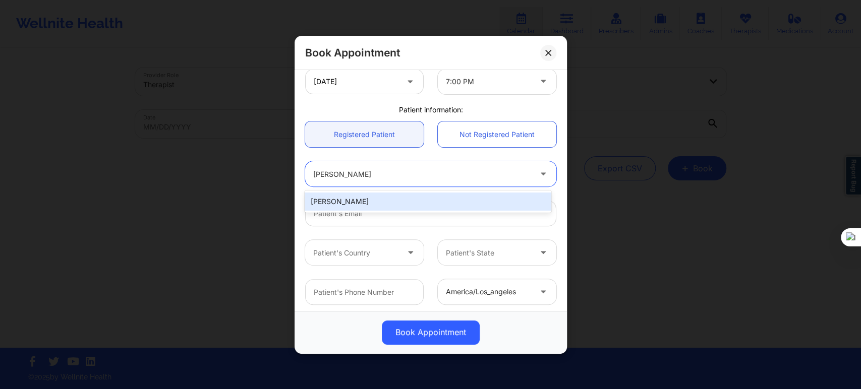
click at [358, 200] on div "Claudia Schuckert" at bounding box center [428, 202] width 246 height 18
type input "claudia.chinama@yahoo.com"
type input "+19146297045"
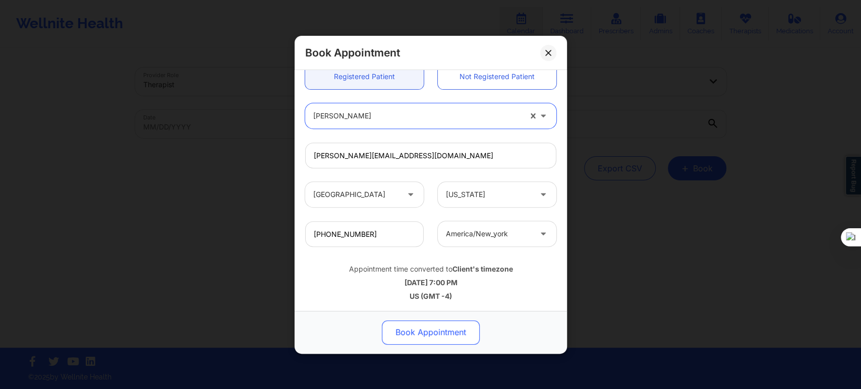
scroll to position [282, 0]
click at [418, 345] on div "Book Appointment" at bounding box center [431, 332] width 272 height 43
click at [420, 338] on button "Book Appointment" at bounding box center [431, 332] width 98 height 24
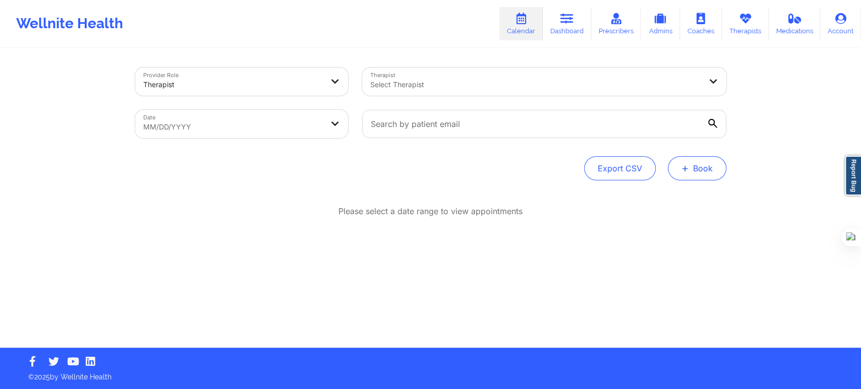
click at [707, 168] on button "+ Book" at bounding box center [697, 168] width 59 height 24
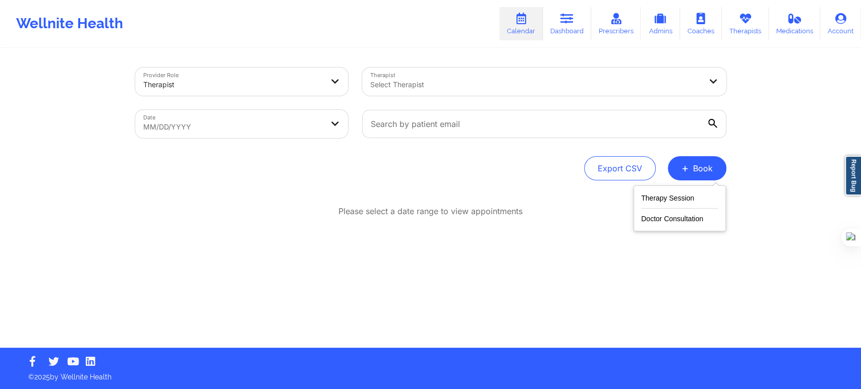
click at [664, 191] on div "Therapy Session Doctor Consultation" at bounding box center [679, 209] width 92 height 46
click at [663, 194] on button "Therapy Session" at bounding box center [679, 200] width 77 height 17
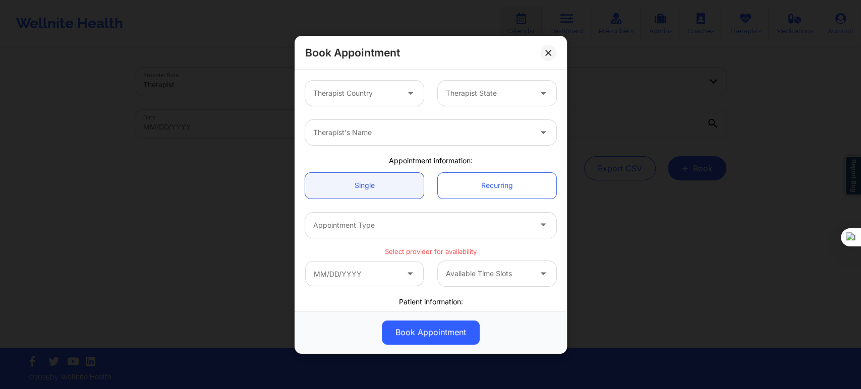
click at [371, 96] on div at bounding box center [355, 93] width 85 height 12
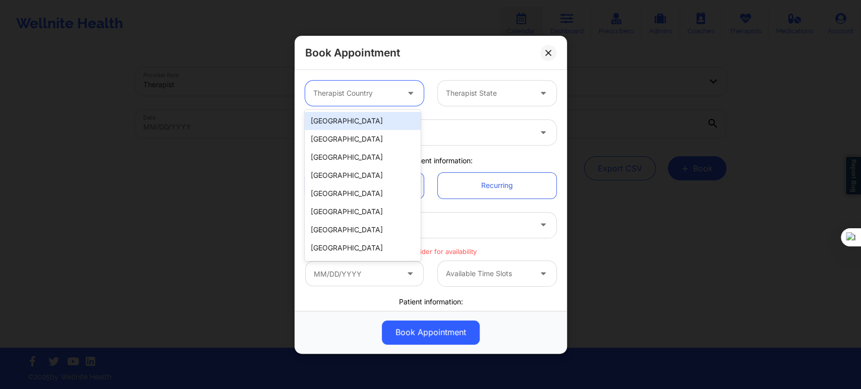
click at [363, 120] on div "[GEOGRAPHIC_DATA]" at bounding box center [363, 121] width 116 height 18
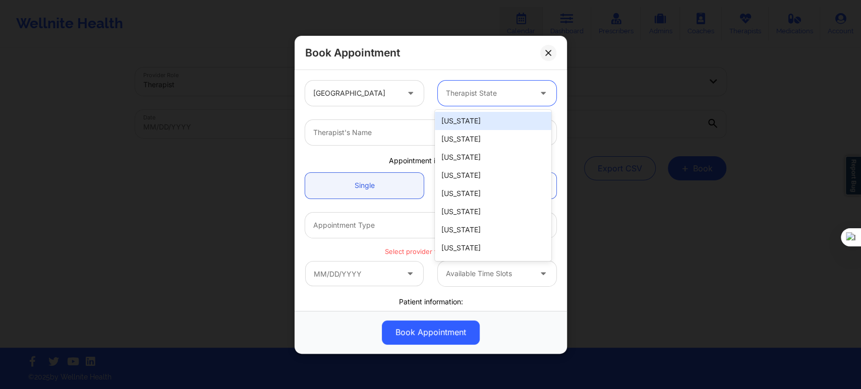
click at [452, 102] on div "Therapist State" at bounding box center [485, 93] width 94 height 25
type input "new"
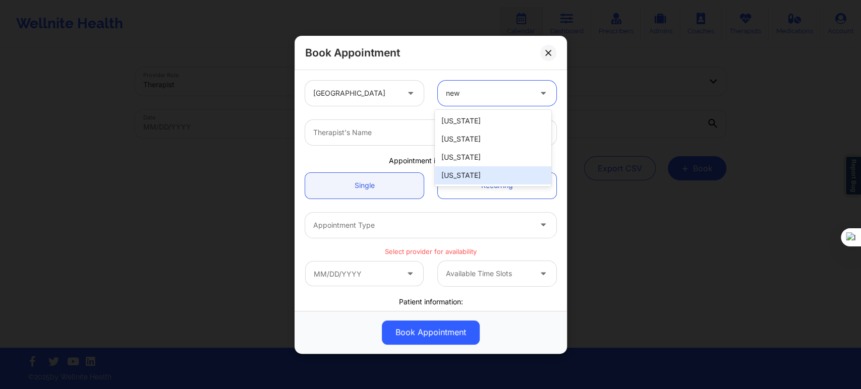
click at [476, 168] on div "[US_STATE]" at bounding box center [493, 175] width 116 height 18
click at [381, 139] on div "Therapist's Name" at bounding box center [418, 132] width 227 height 25
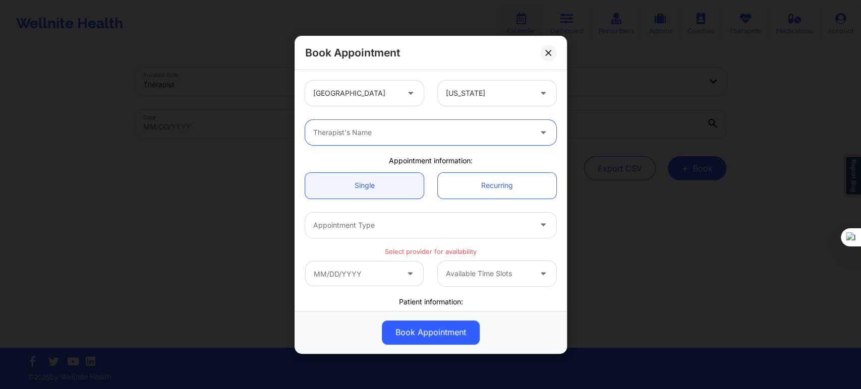
paste input "Christopher LaPierre"
type input "Christopher LaPierre"
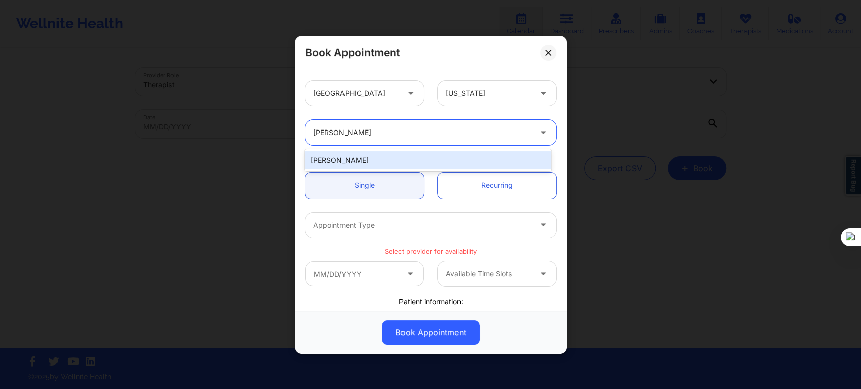
click at [395, 162] on div "Christopher LaPierre" at bounding box center [428, 160] width 246 height 18
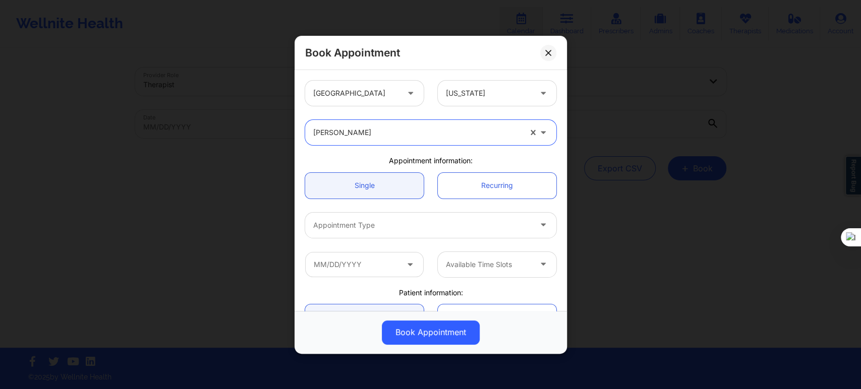
click at [376, 219] on div at bounding box center [422, 225] width 218 height 12
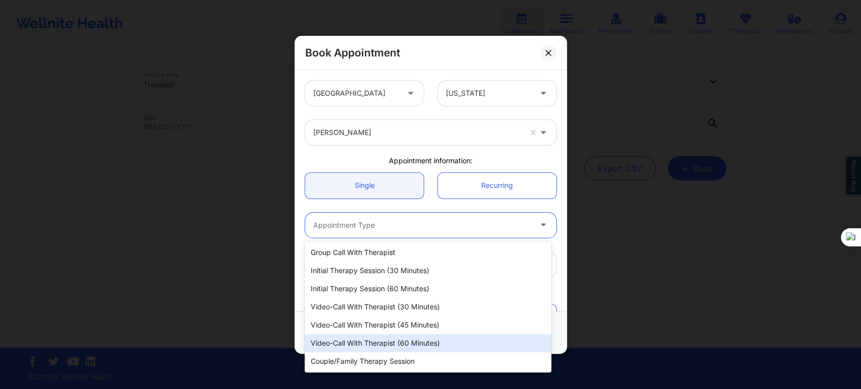
click at [402, 339] on div "Video-Call with Therapist (60 minutes)" at bounding box center [428, 343] width 246 height 18
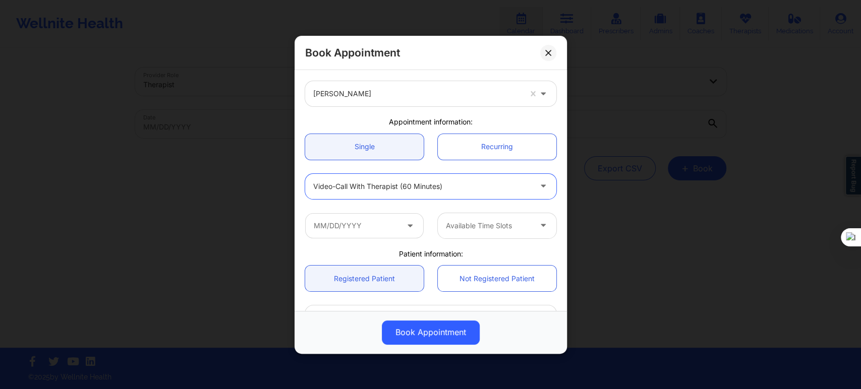
scroll to position [56, 0]
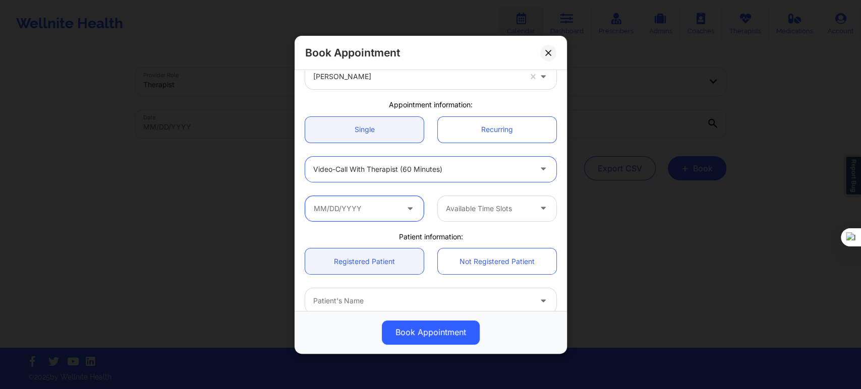
click at [365, 210] on input "text" at bounding box center [364, 208] width 119 height 25
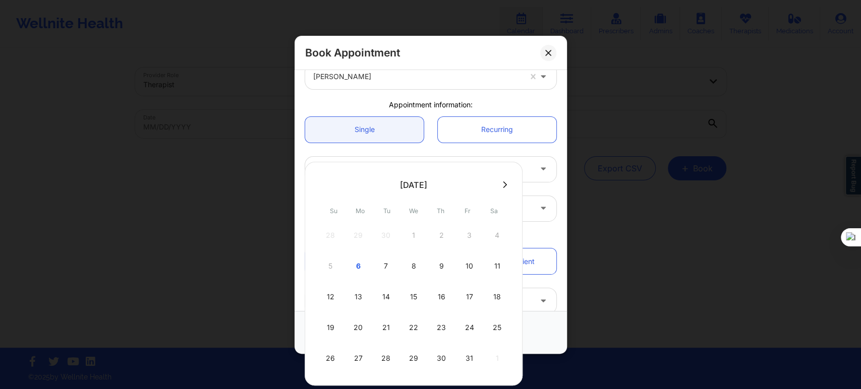
click at [504, 185] on icon at bounding box center [505, 185] width 4 height 7
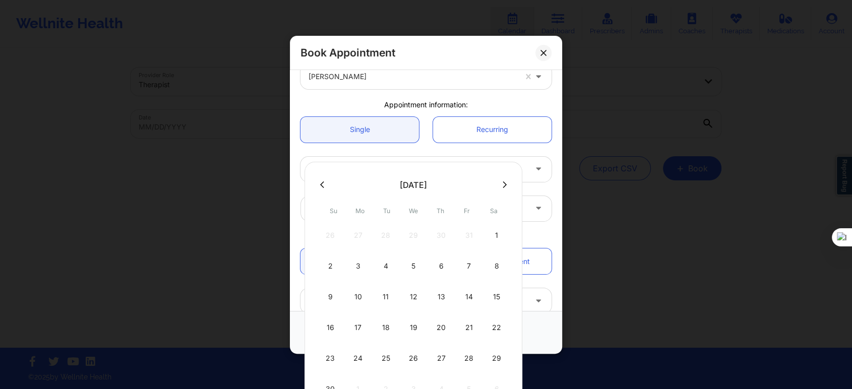
click at [320, 186] on icon at bounding box center [322, 185] width 4 height 8
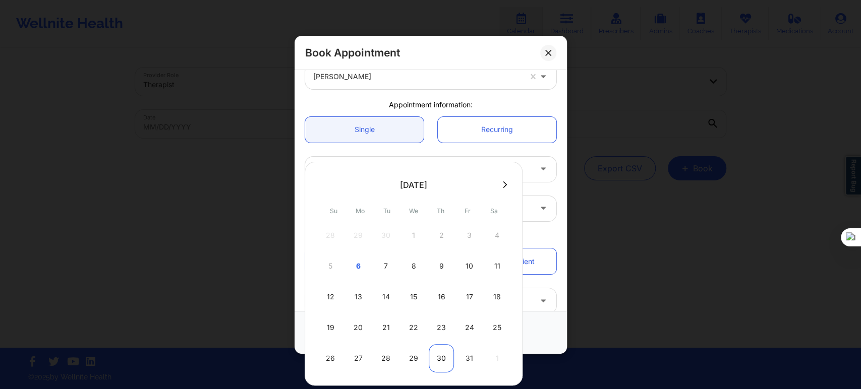
click at [440, 356] on div "30" at bounding box center [441, 358] width 25 height 28
type input "10/30/2025"
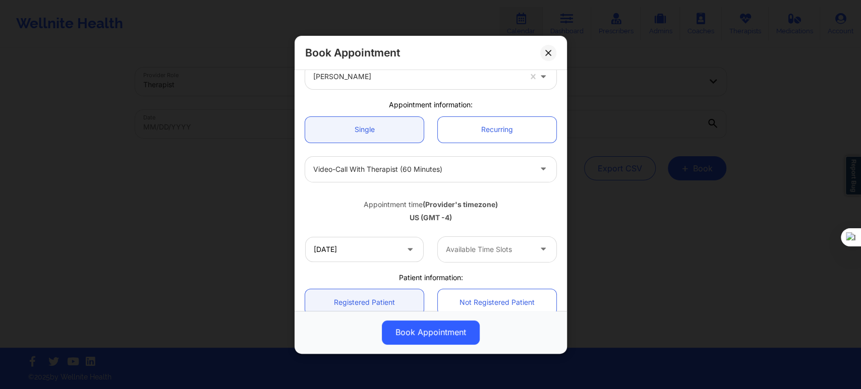
scroll to position [168, 0]
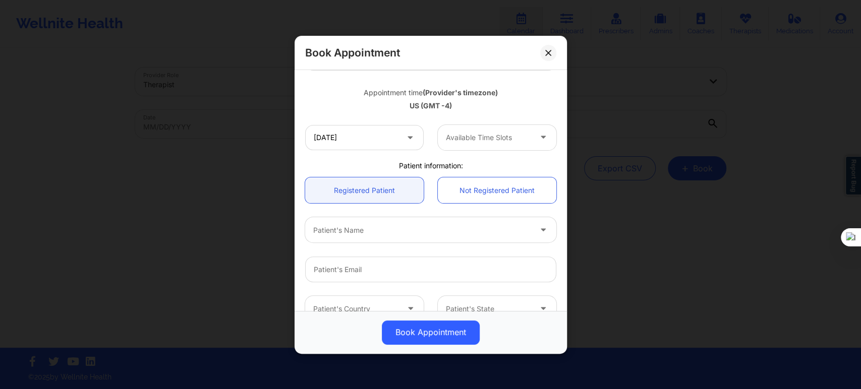
click at [480, 142] on div at bounding box center [488, 138] width 85 height 12
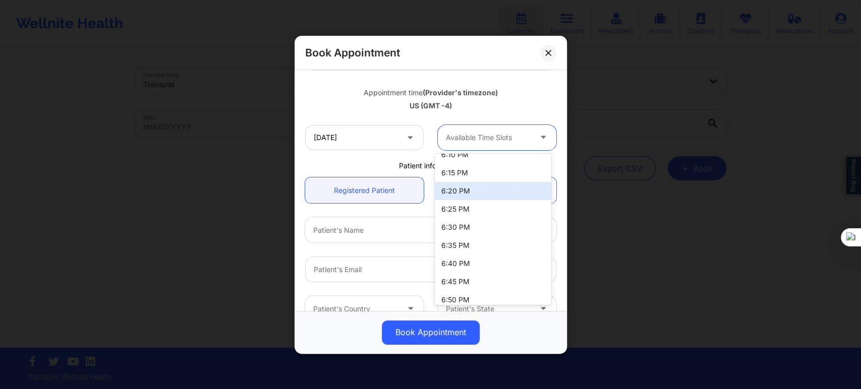
scroll to position [2129, 0]
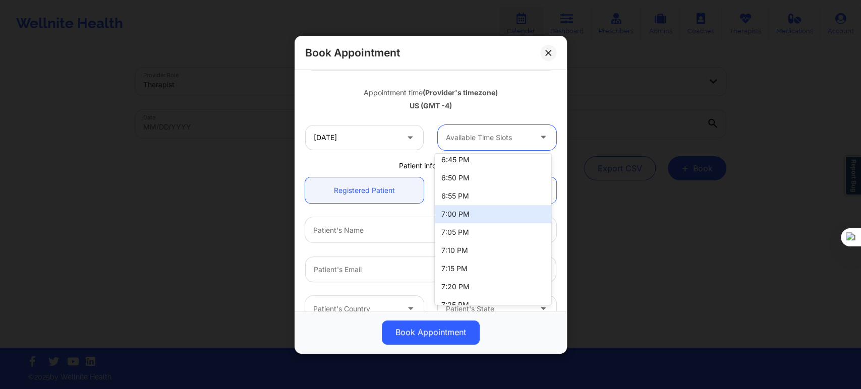
click at [477, 216] on div "7:00 PM" at bounding box center [493, 214] width 116 height 18
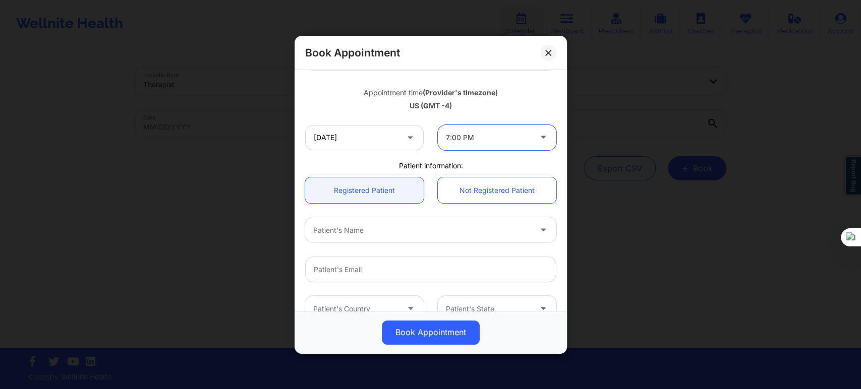
click at [396, 232] on div at bounding box center [422, 230] width 218 height 12
paste input "Claudia Schuckert"
type input "Claudia Schuckert"
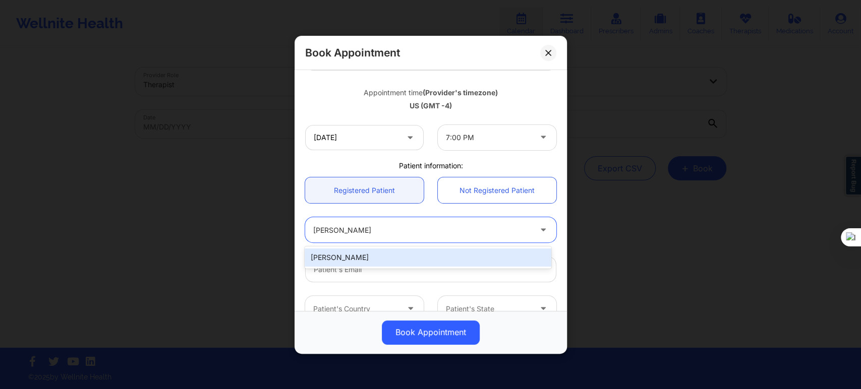
click at [391, 265] on div "Claudia Schuckert" at bounding box center [428, 258] width 246 height 18
type input "claudia.chinama@yahoo.com"
type input "+19146297045"
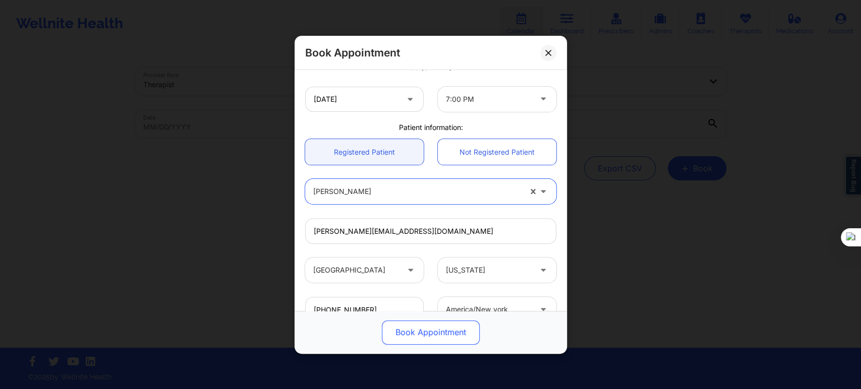
scroll to position [224, 0]
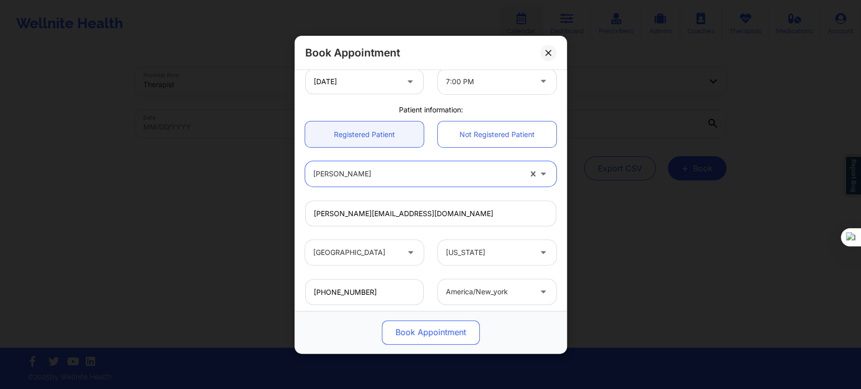
click at [409, 334] on button "Book Appointment" at bounding box center [431, 332] width 98 height 24
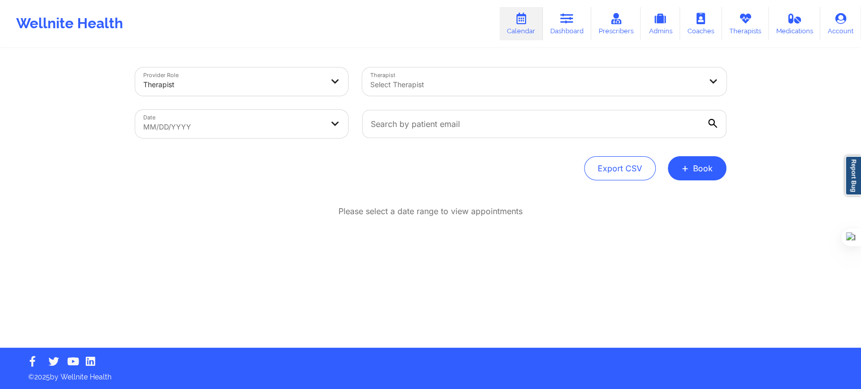
click at [400, 90] on div at bounding box center [535, 85] width 331 height 12
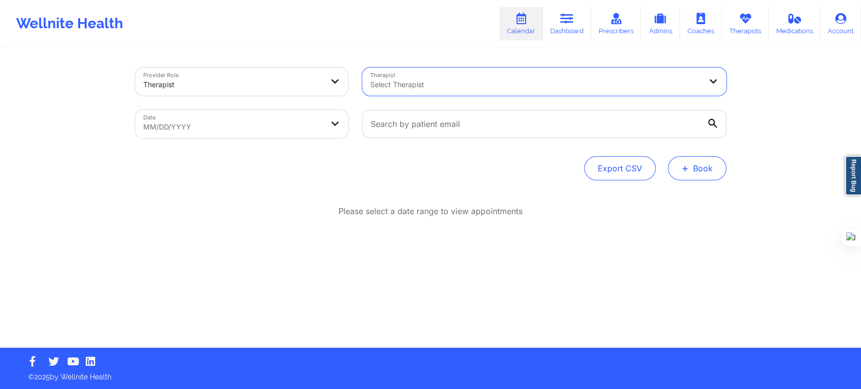
click at [700, 174] on button "+ Book" at bounding box center [697, 168] width 59 height 24
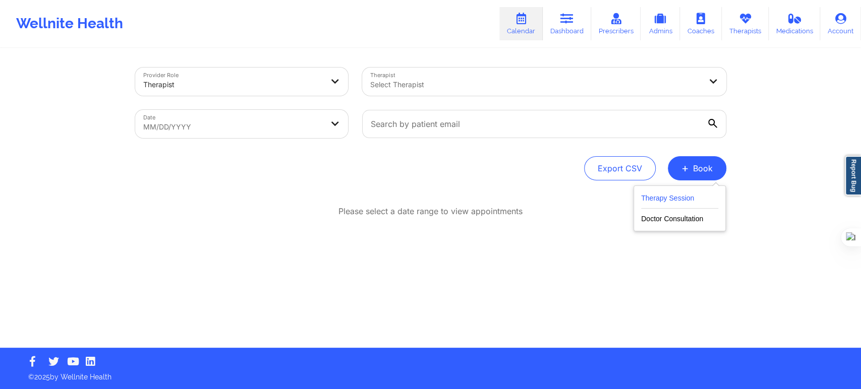
click at [670, 193] on button "Therapy Session" at bounding box center [679, 200] width 77 height 17
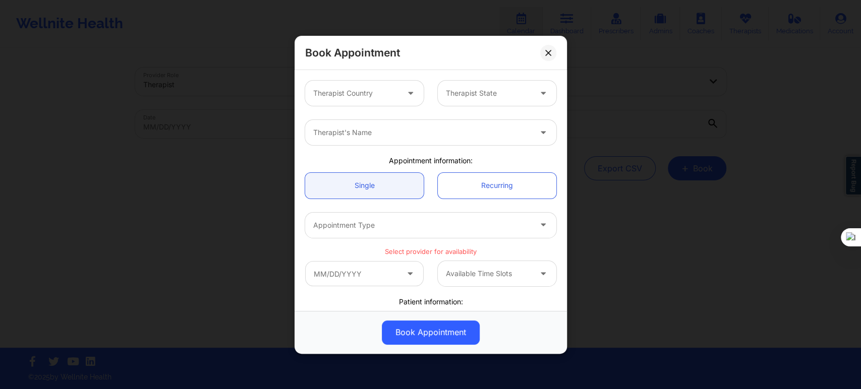
click at [366, 86] on div "Therapist Country" at bounding box center [352, 93] width 94 height 25
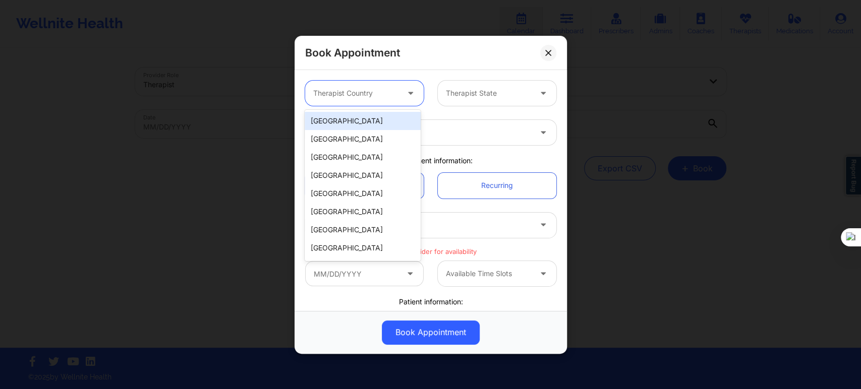
click at [355, 129] on div "[GEOGRAPHIC_DATA]" at bounding box center [363, 121] width 116 height 18
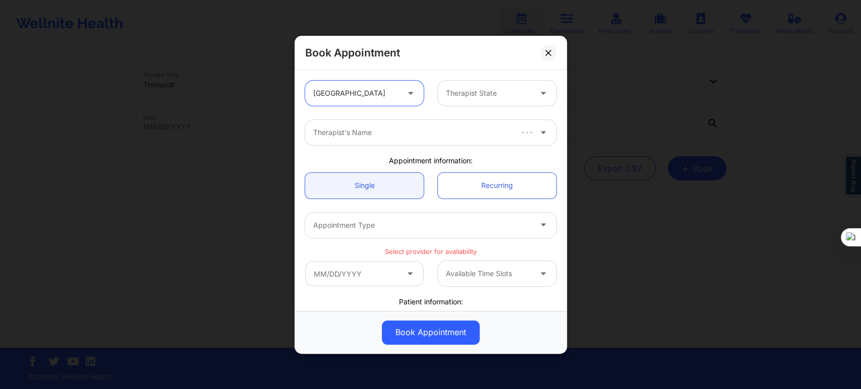
click at [448, 96] on div at bounding box center [488, 93] width 85 height 12
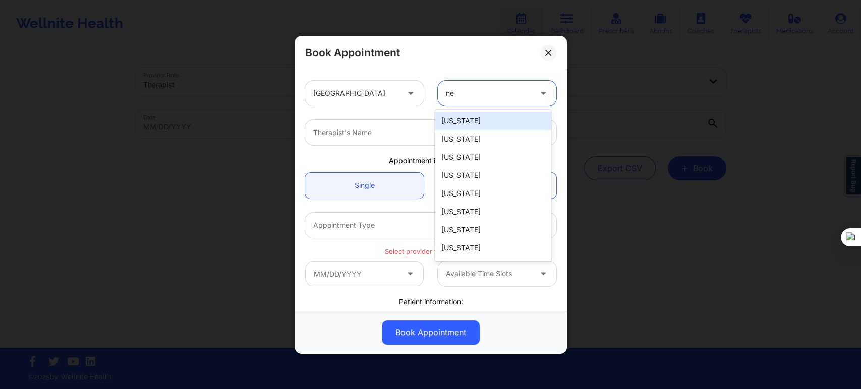
type input "new"
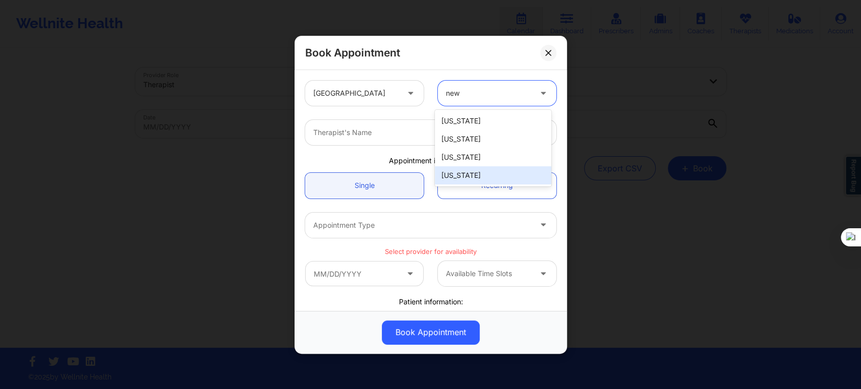
click at [465, 172] on div "New York" at bounding box center [493, 175] width 116 height 18
click at [379, 141] on div "Therapist's Name" at bounding box center [418, 132] width 227 height 25
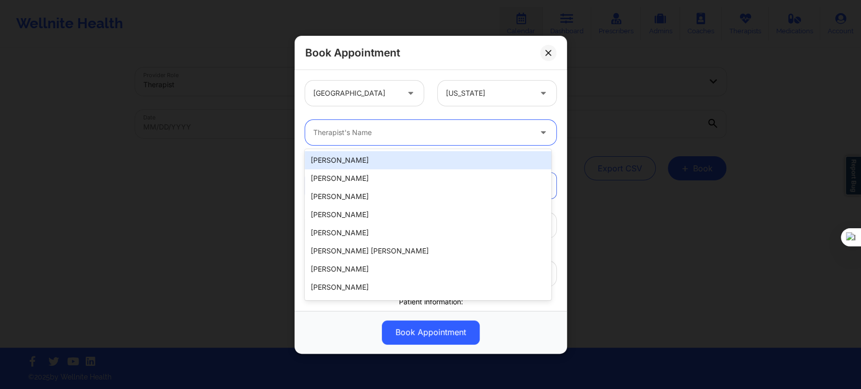
paste input "Claudia Schuckert"
type input "Claudia Schuckert"
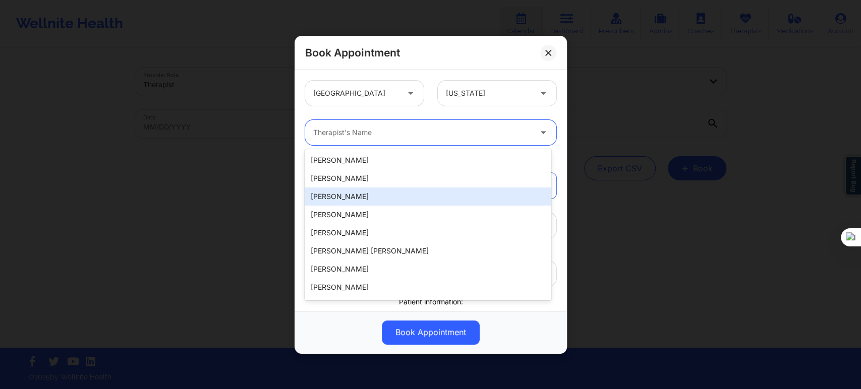
scroll to position [168, 0]
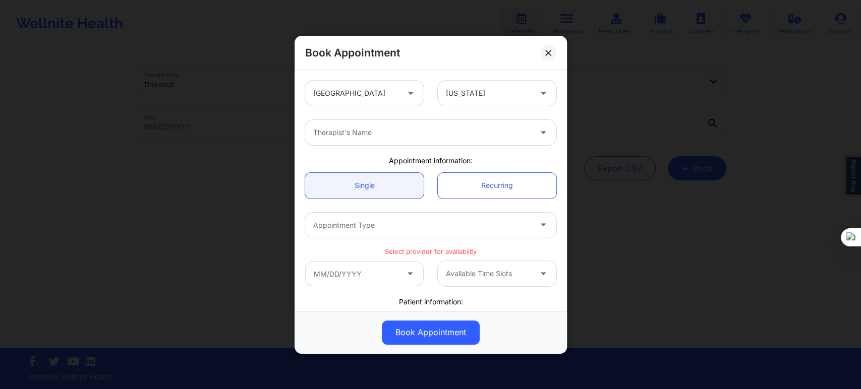
click at [386, 114] on div "Therapist's Name" at bounding box center [430, 132] width 265 height 39
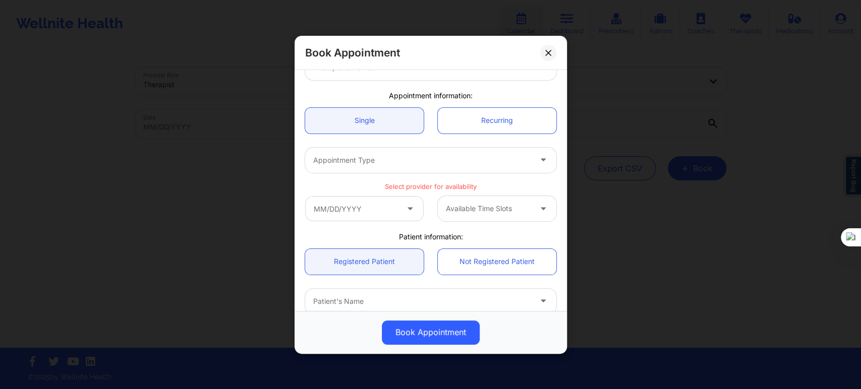
scroll to position [112, 0]
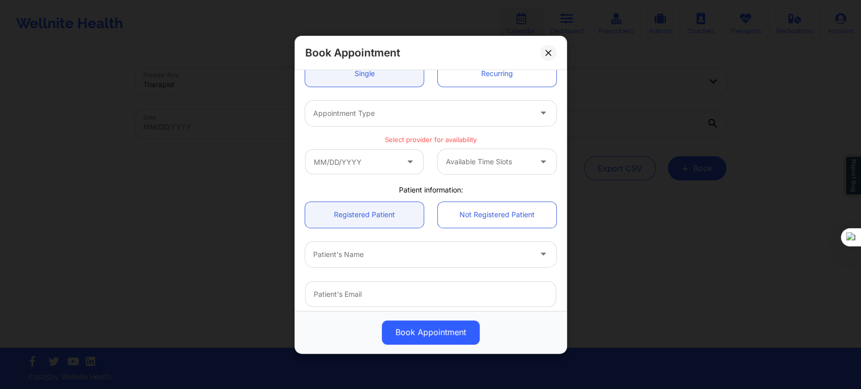
click at [367, 251] on div at bounding box center [422, 255] width 218 height 12
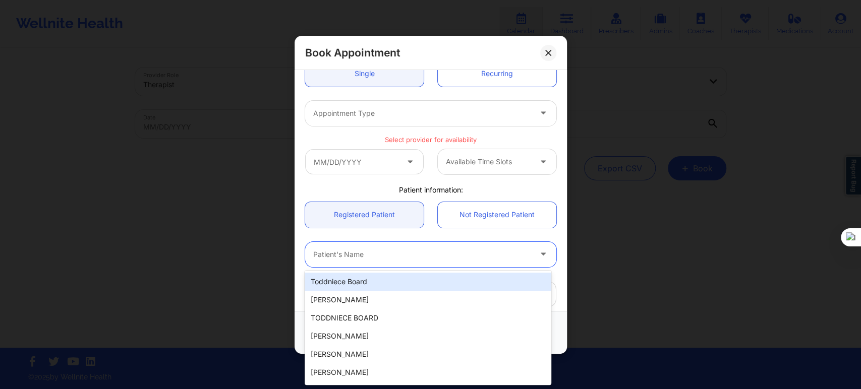
paste input "Claudia Schuckert"
type input "Claudia Schuckert"
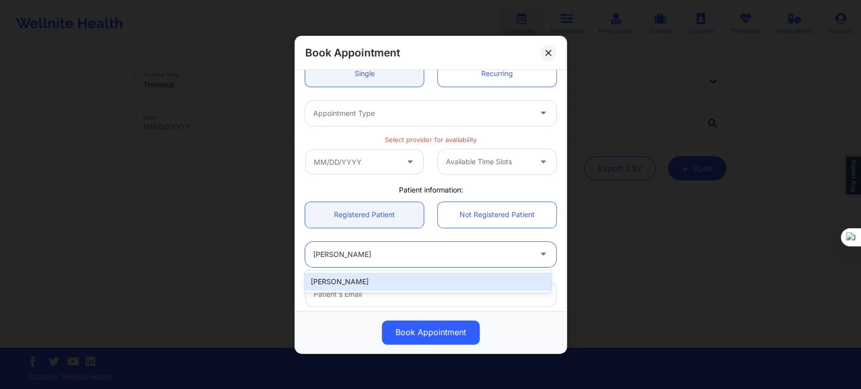
click at [369, 279] on div "Claudia Schuckert" at bounding box center [428, 282] width 246 height 18
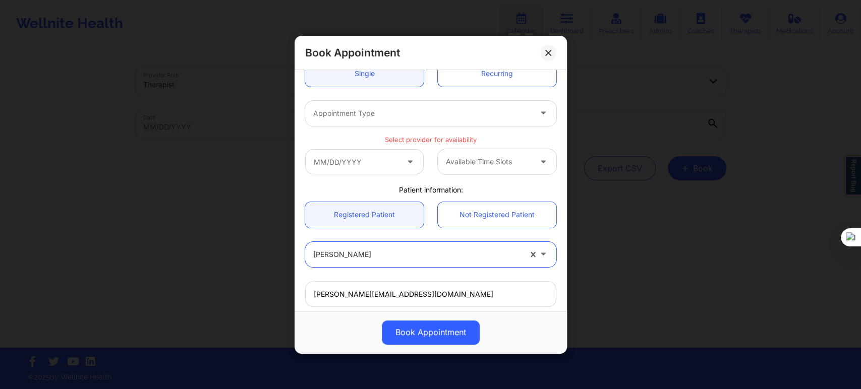
type input "claudia.chinama@yahoo.com"
type input "+19146297045"
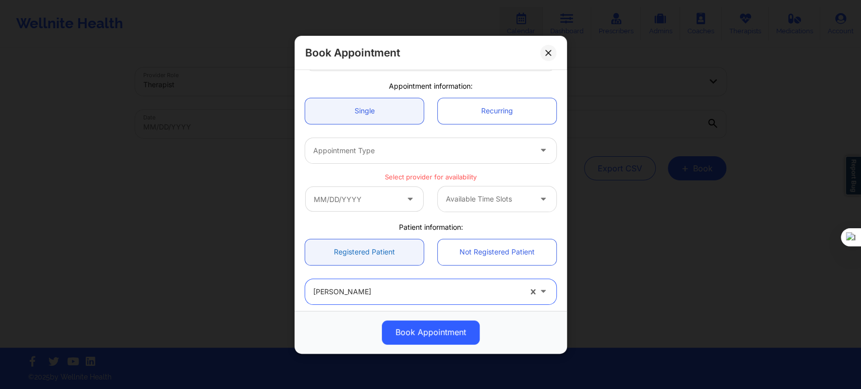
scroll to position [0, 0]
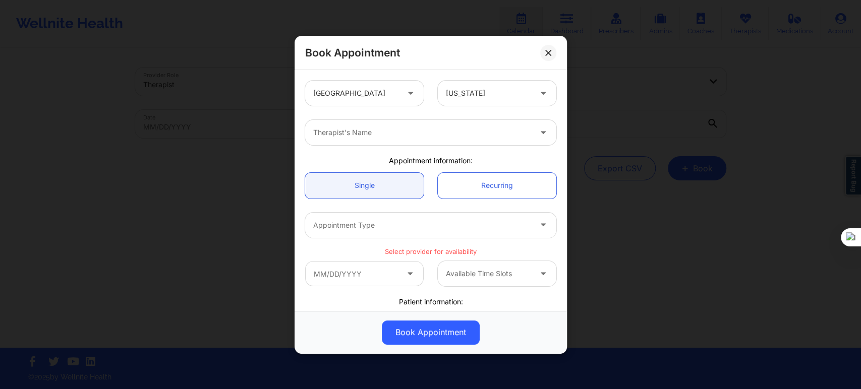
click at [357, 221] on div at bounding box center [422, 225] width 218 height 12
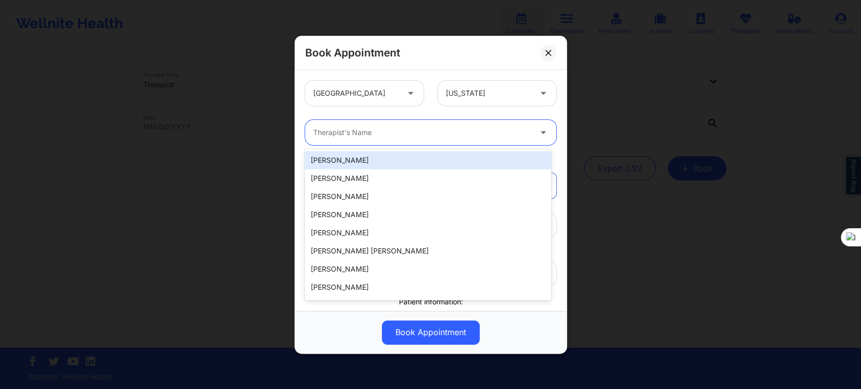
click at [364, 133] on div at bounding box center [422, 133] width 218 height 12
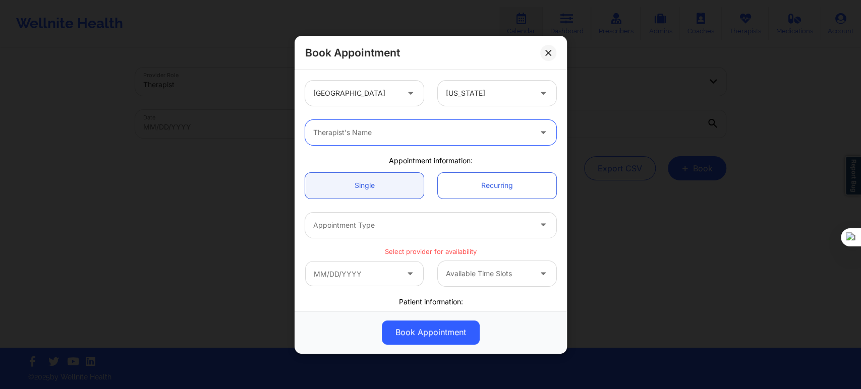
paste input "Christopher Lapierre"
type input "Christopher Lapierre"
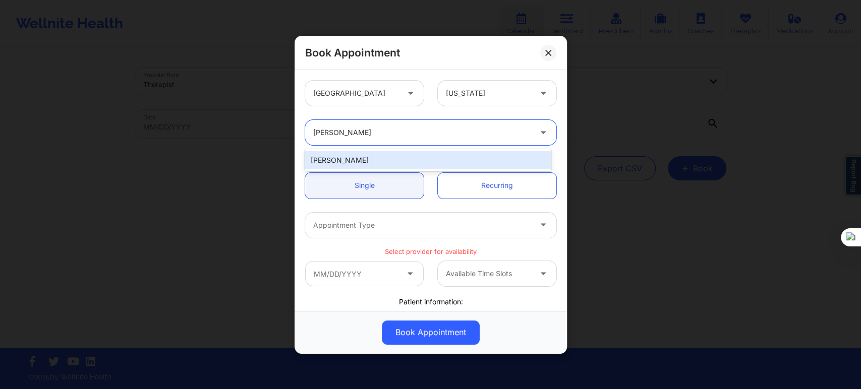
click at [366, 163] on div "Christopher LaPierre" at bounding box center [428, 160] width 246 height 18
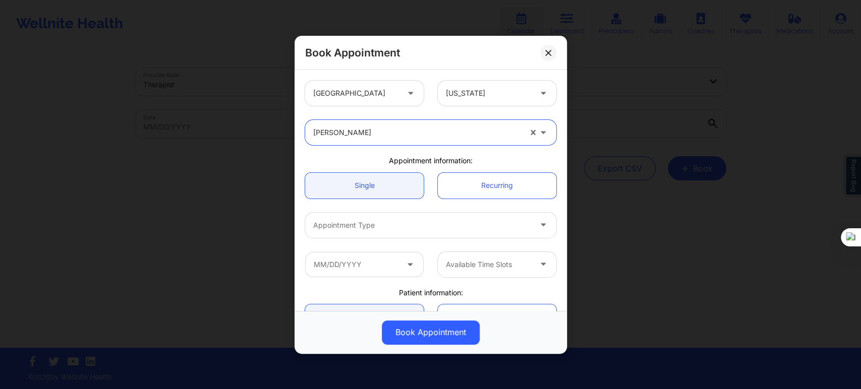
click at [354, 220] on div at bounding box center [422, 225] width 218 height 12
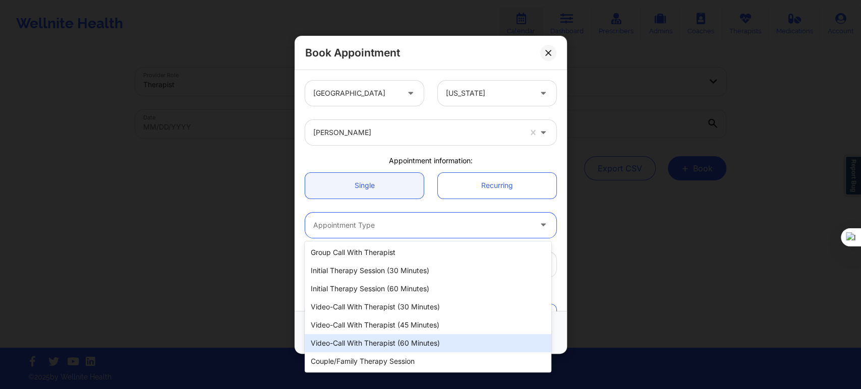
click at [386, 338] on div "Video-Call with Therapist (60 minutes)" at bounding box center [428, 343] width 246 height 18
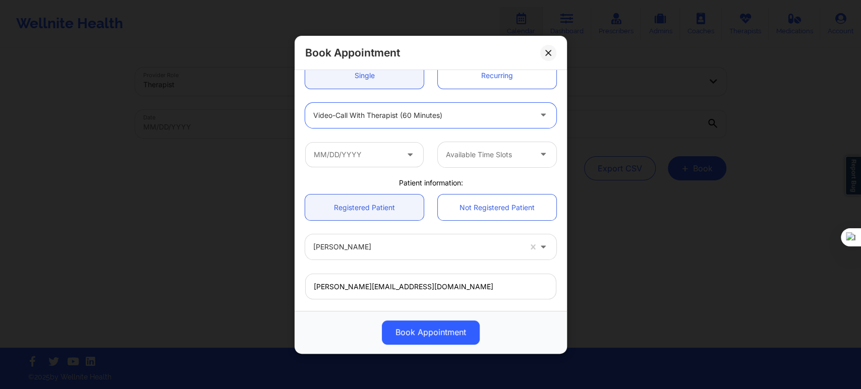
scroll to position [112, 0]
click at [371, 156] on input "text" at bounding box center [364, 152] width 119 height 25
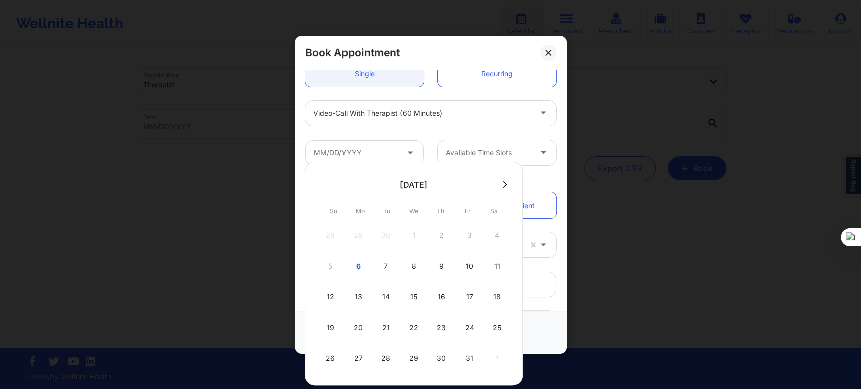
click at [503, 188] on icon at bounding box center [505, 185] width 4 height 8
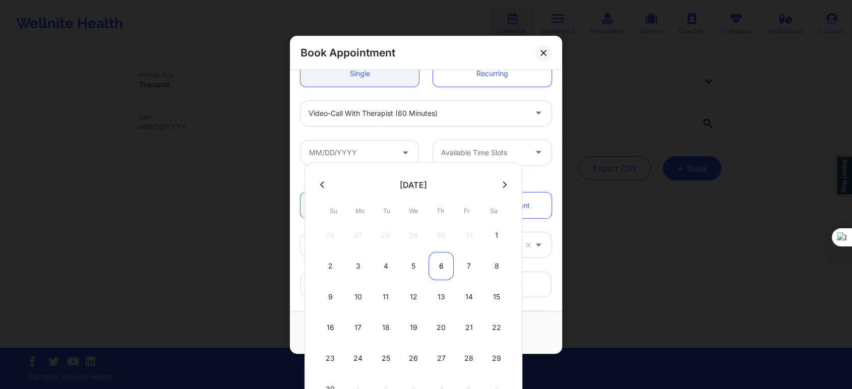
click at [438, 267] on div "6" at bounding box center [441, 266] width 25 height 28
type input "11/06/2025"
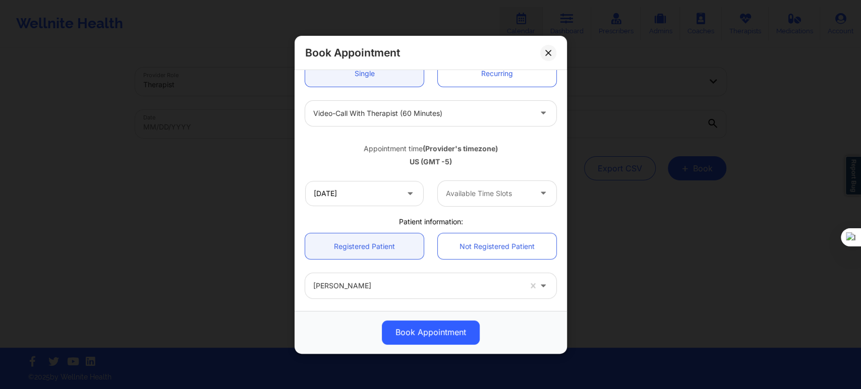
click at [491, 195] on div at bounding box center [488, 194] width 85 height 12
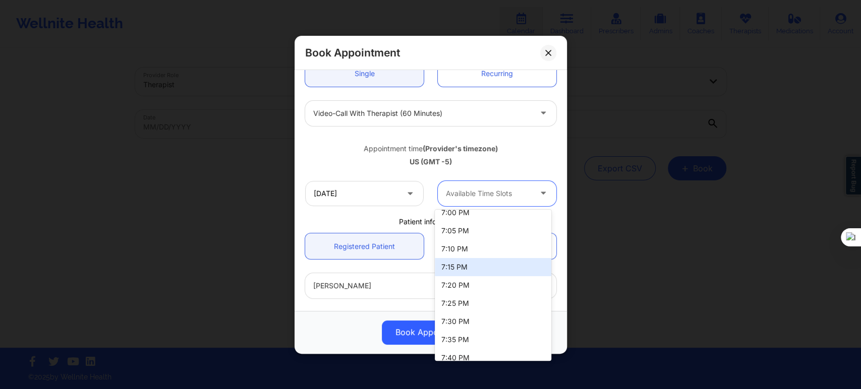
scroll to position [1737, 0]
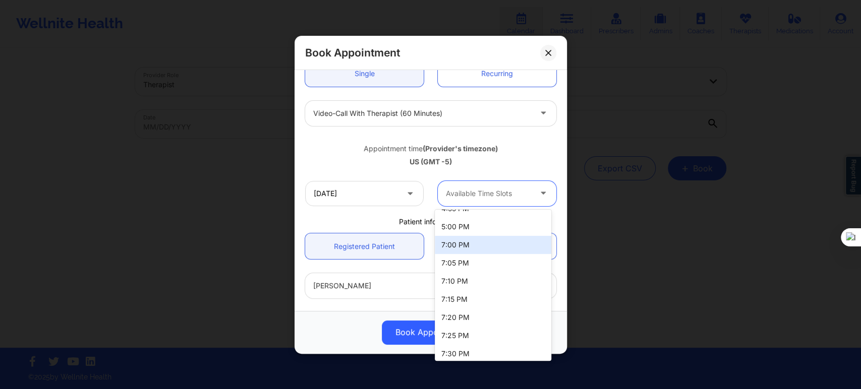
click at [466, 246] on div "7:00 PM" at bounding box center [493, 245] width 116 height 18
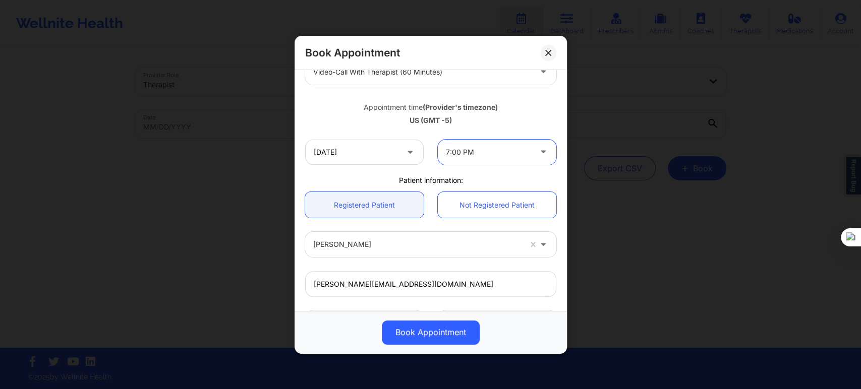
scroll to position [282, 0]
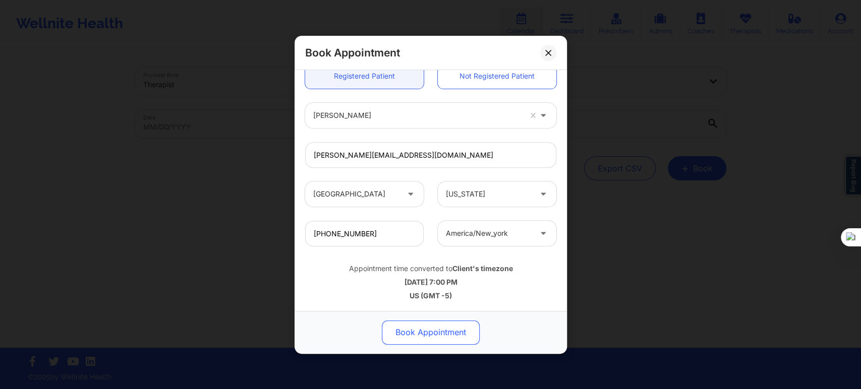
click at [426, 336] on button "Book Appointment" at bounding box center [431, 332] width 98 height 24
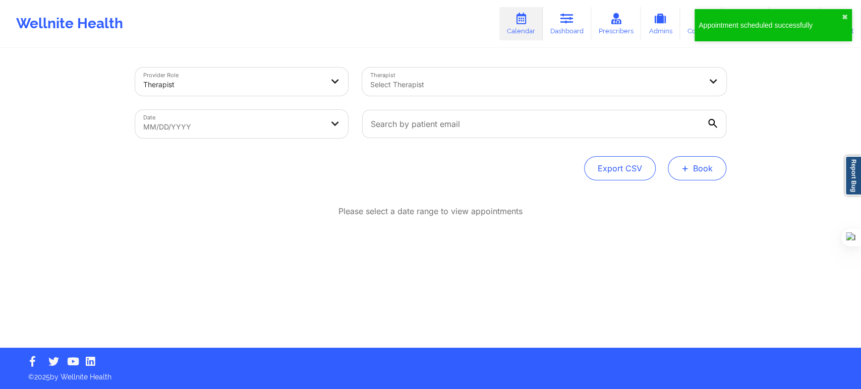
click at [693, 163] on button "+ Book" at bounding box center [697, 168] width 59 height 24
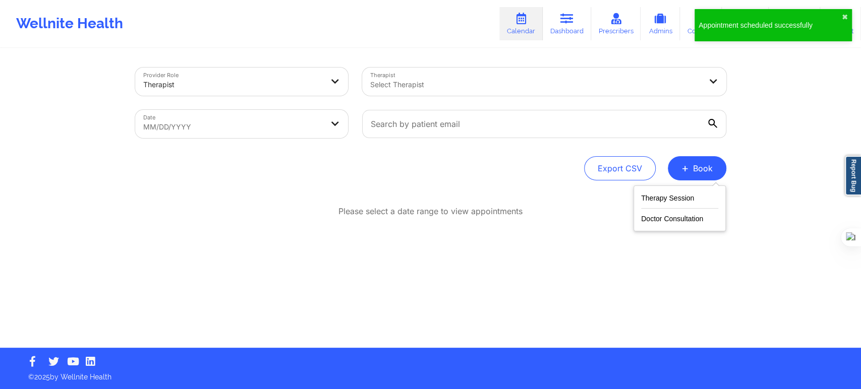
click at [639, 200] on div "Therapy Session Doctor Consultation" at bounding box center [679, 209] width 92 height 46
click at [641, 199] on button "Therapy Session" at bounding box center [679, 200] width 77 height 17
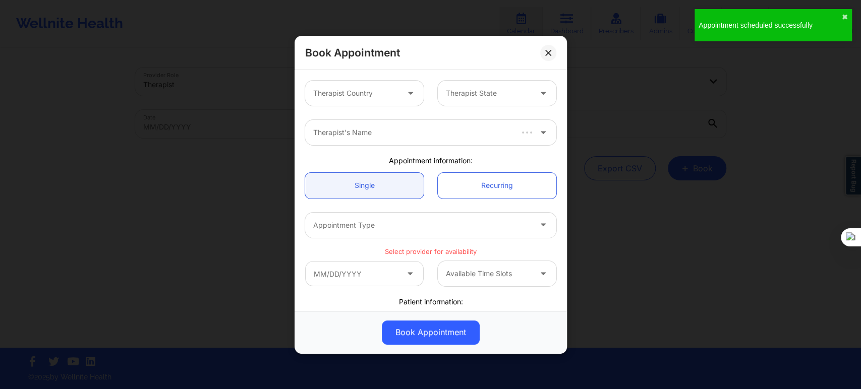
click at [356, 98] on div at bounding box center [355, 93] width 85 height 12
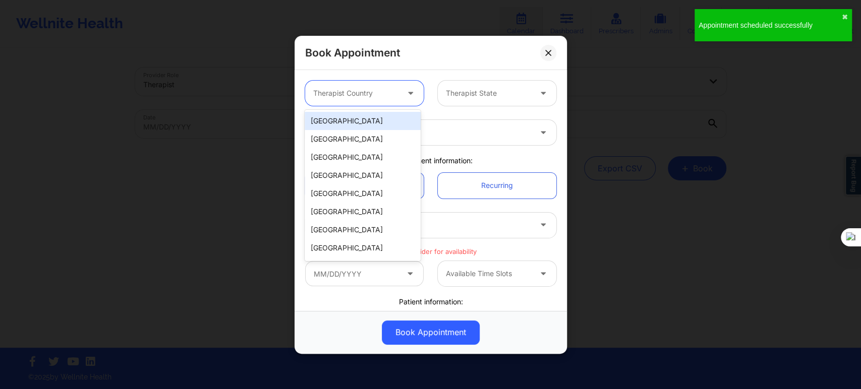
click at [367, 122] on div "[GEOGRAPHIC_DATA]" at bounding box center [363, 121] width 116 height 18
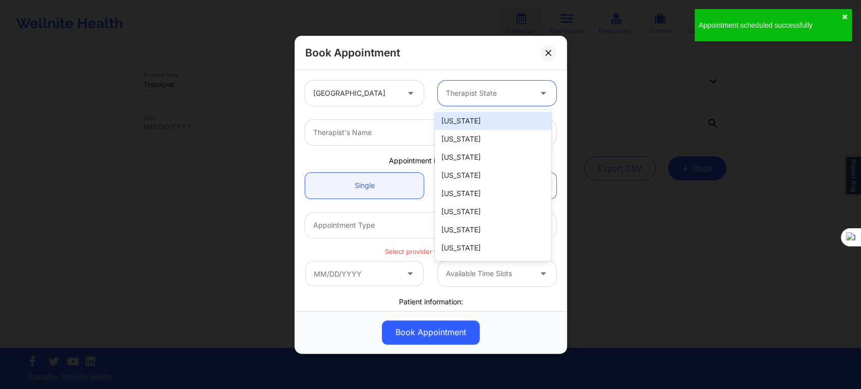
click at [467, 88] on div at bounding box center [488, 93] width 85 height 12
type input "b"
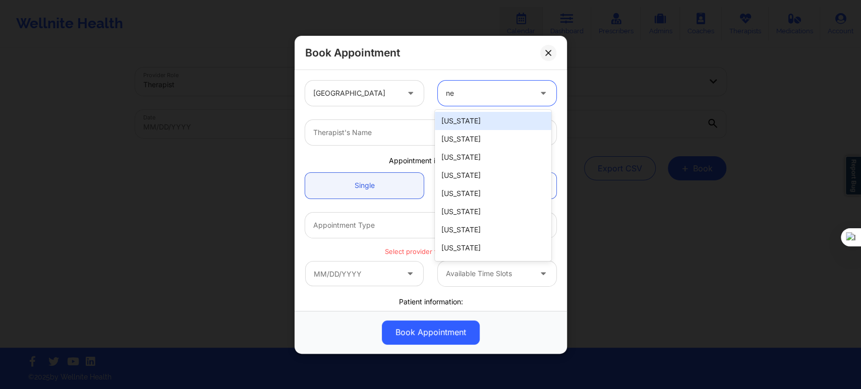
type input "new"
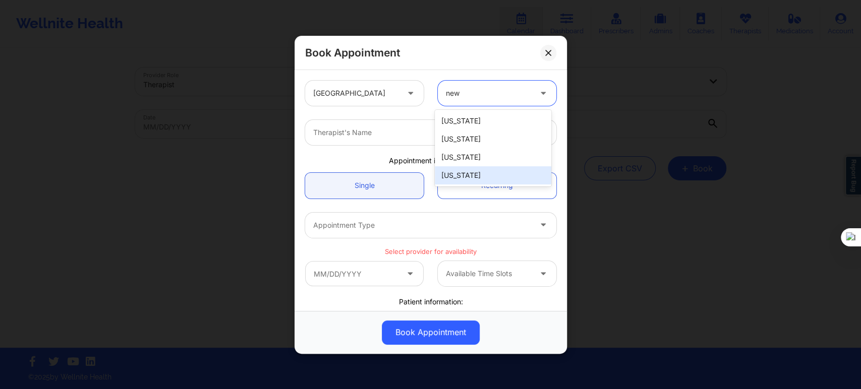
click at [460, 182] on div "New York" at bounding box center [493, 175] width 116 height 18
click at [370, 137] on div at bounding box center [422, 133] width 218 height 12
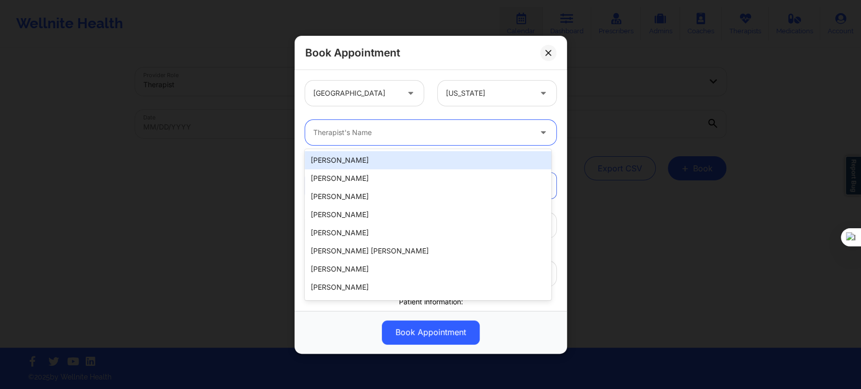
paste input "Christopher Lapierre"
type input "Christopher Lapierre"
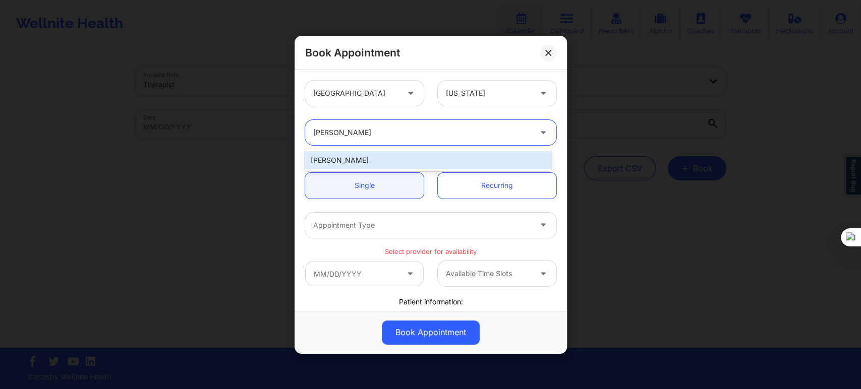
click at [371, 153] on div "Christopher LaPierre" at bounding box center [428, 160] width 246 height 18
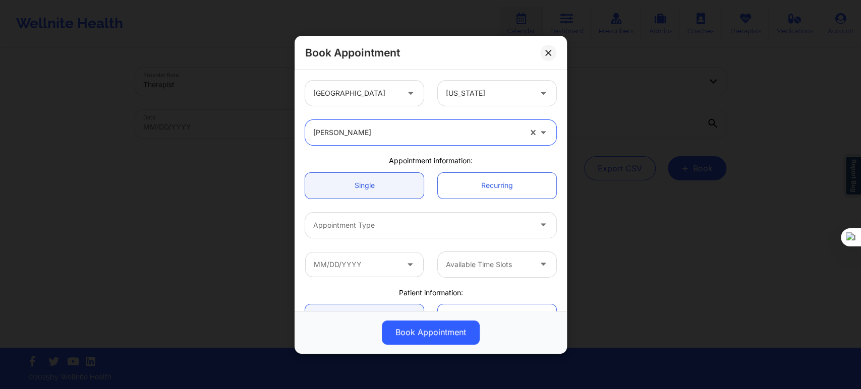
click at [349, 231] on div "Appointment Type" at bounding box center [418, 224] width 227 height 25
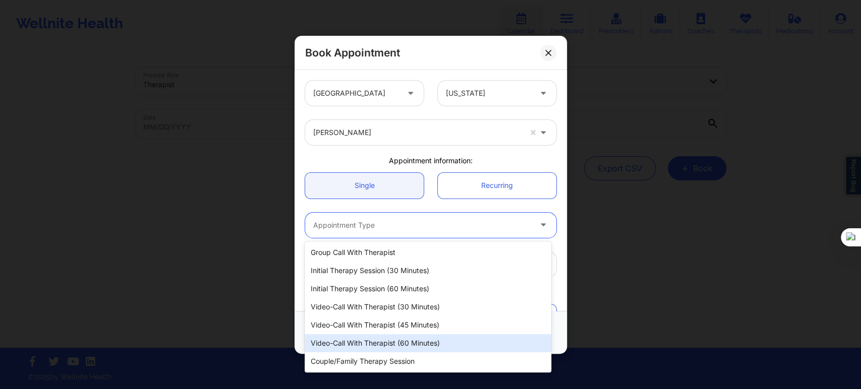
click at [373, 343] on div "Video-Call with Therapist (60 minutes)" at bounding box center [428, 343] width 246 height 18
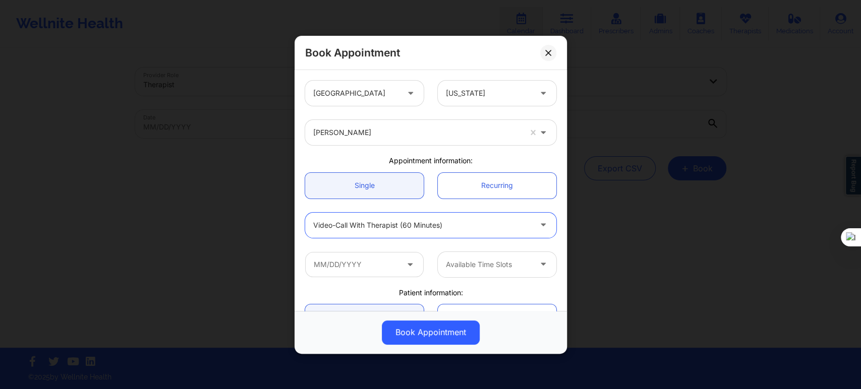
scroll to position [112, 0]
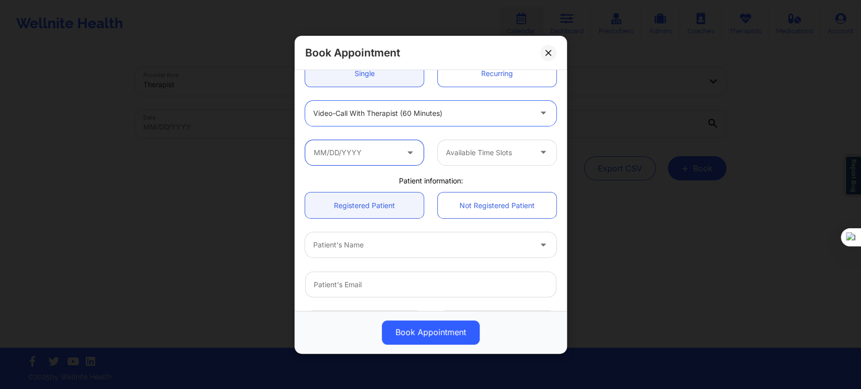
click at [357, 160] on input "text" at bounding box center [364, 152] width 119 height 25
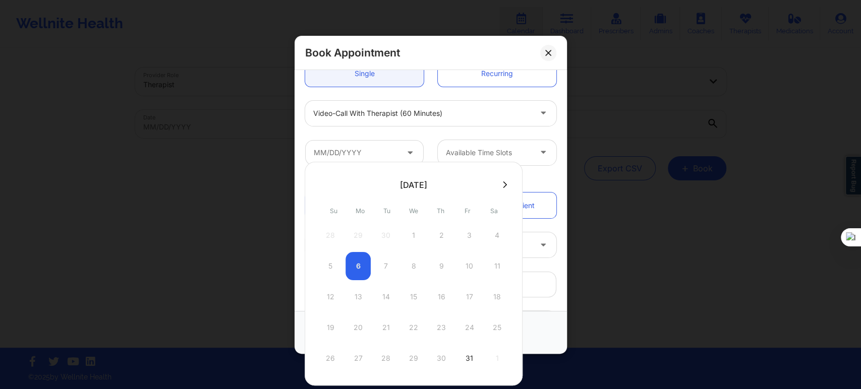
click at [503, 188] on icon at bounding box center [505, 185] width 4 height 8
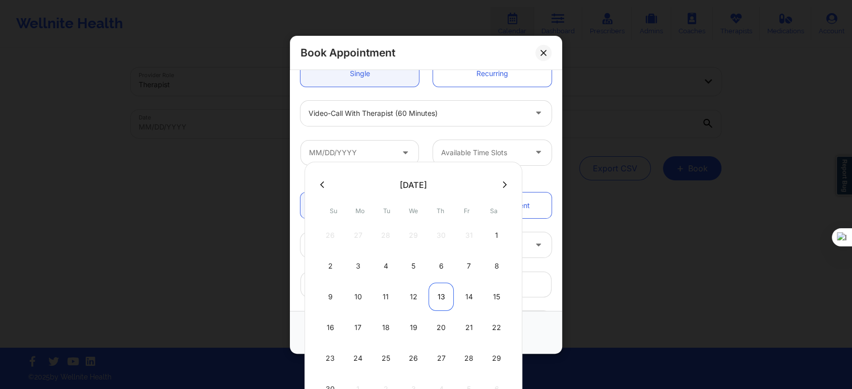
click at [441, 298] on div "13" at bounding box center [441, 297] width 25 height 28
type input "11/13/2025"
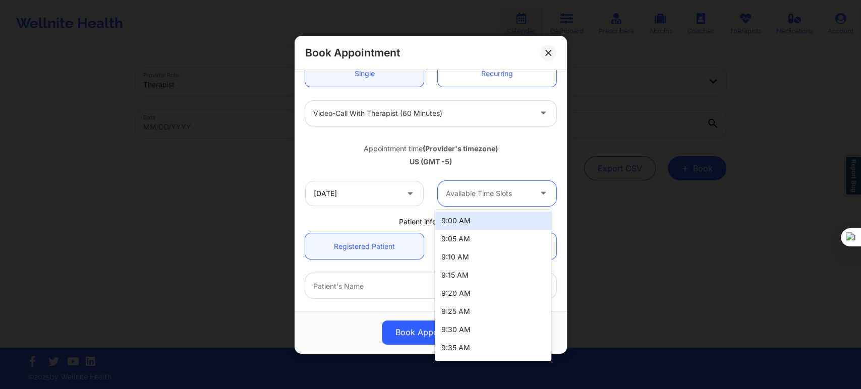
click at [455, 198] on div at bounding box center [488, 194] width 85 height 12
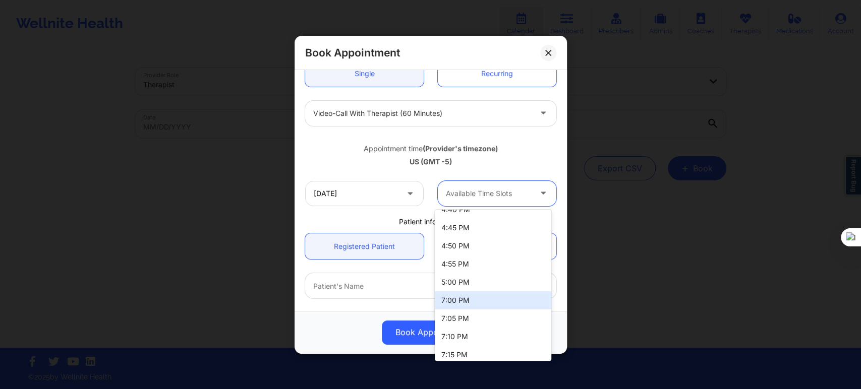
click at [457, 296] on div "7:00 PM" at bounding box center [493, 301] width 116 height 18
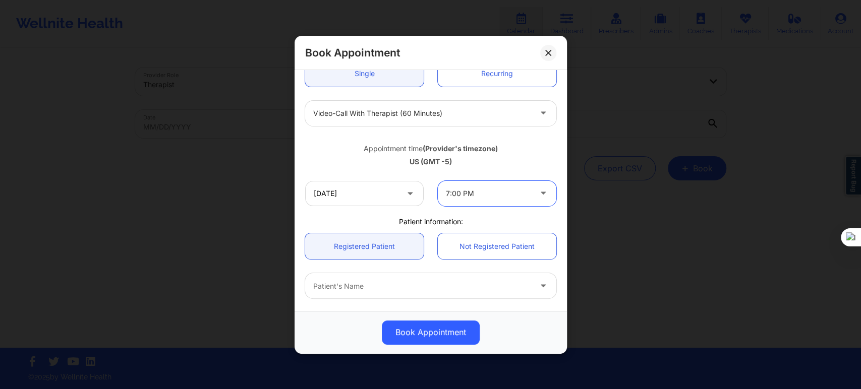
click at [364, 274] on div "Patient's Name" at bounding box center [418, 285] width 227 height 25
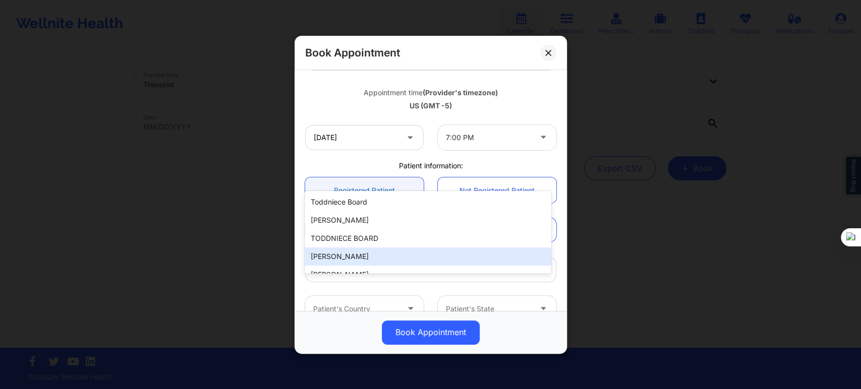
scroll to position [224, 0]
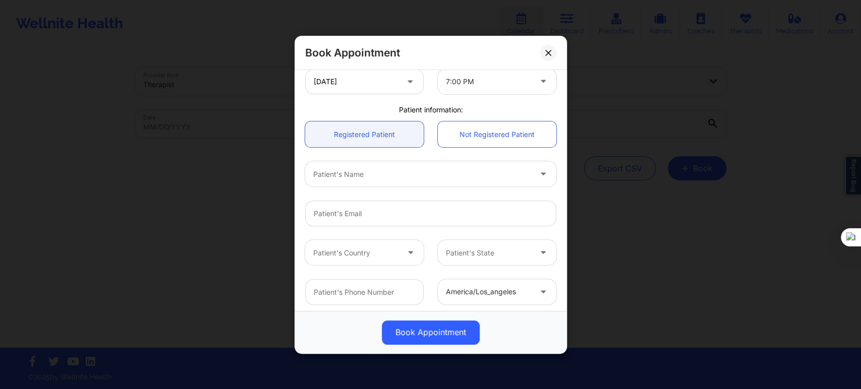
click at [380, 177] on div at bounding box center [422, 174] width 218 height 12
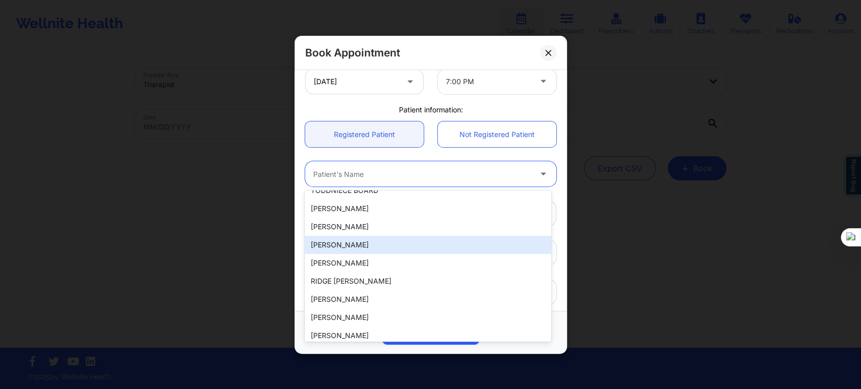
scroll to position [0, 0]
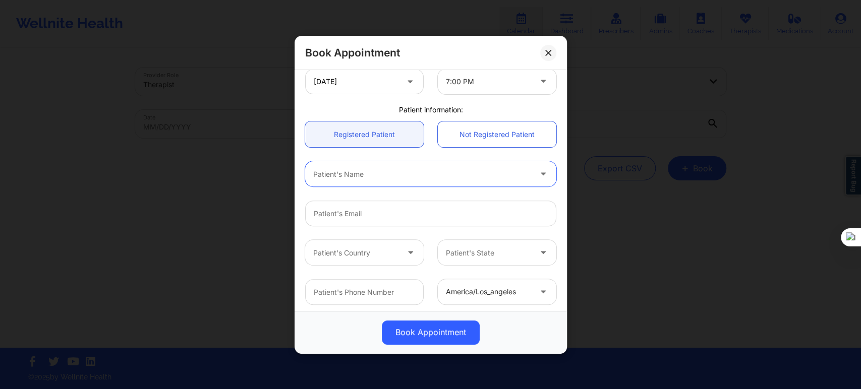
paste input "Claudia Schucker"
type input "Claudia Schuckert"
click at [393, 174] on div at bounding box center [422, 174] width 218 height 12
paste input "Claudia Schuckert"
type input "Claudia Schuckert"
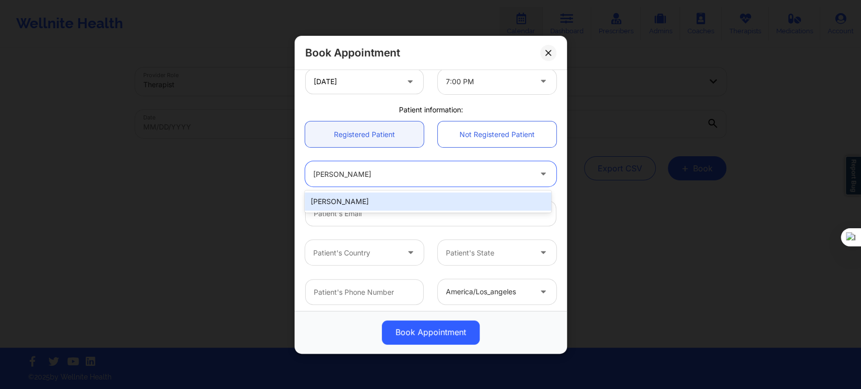
click at [383, 206] on div "Claudia Schuckert" at bounding box center [428, 202] width 246 height 18
type input "claudia.chinama@yahoo.com"
type input "+19146297045"
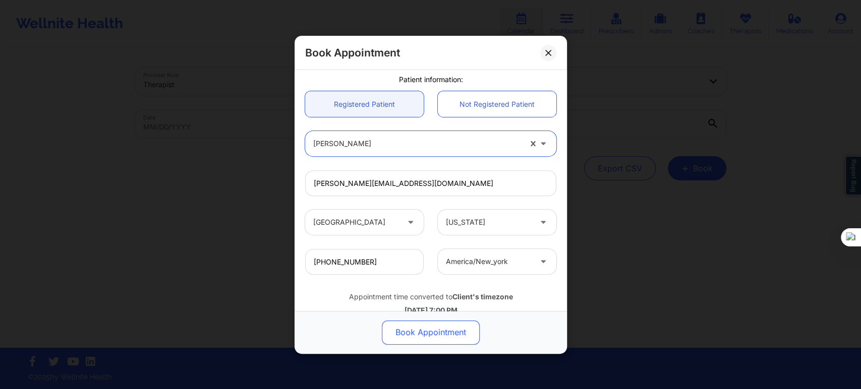
scroll to position [280, 0]
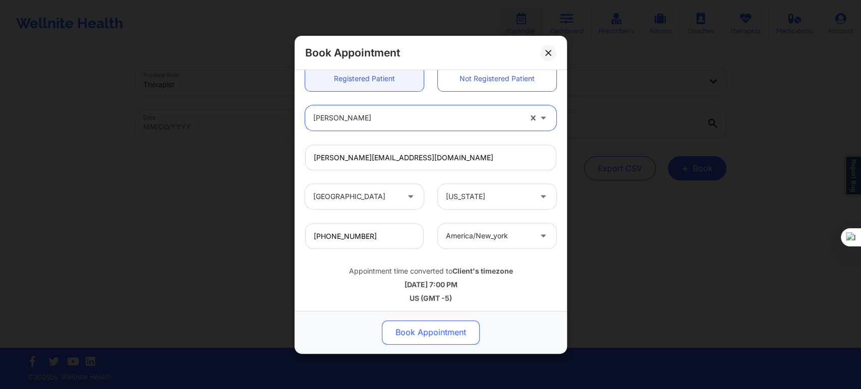
click at [440, 329] on button "Book Appointment" at bounding box center [431, 332] width 98 height 24
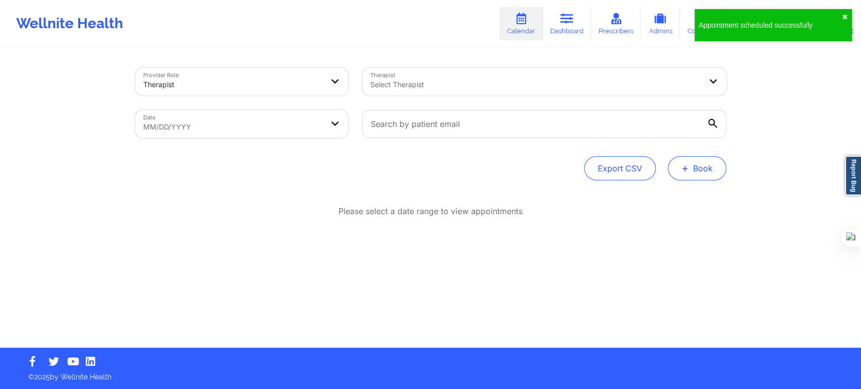
click at [671, 166] on button "+ Book" at bounding box center [697, 168] width 59 height 24
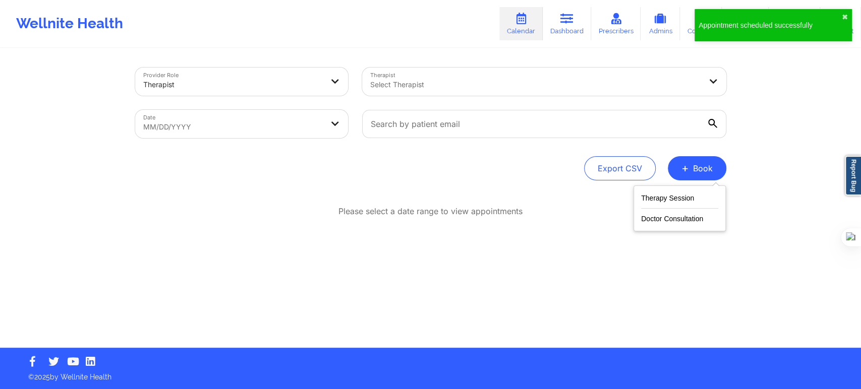
click at [673, 189] on div "Therapy Session Doctor Consultation" at bounding box center [679, 209] width 92 height 46
click at [663, 197] on button "Therapy Session" at bounding box center [679, 200] width 77 height 17
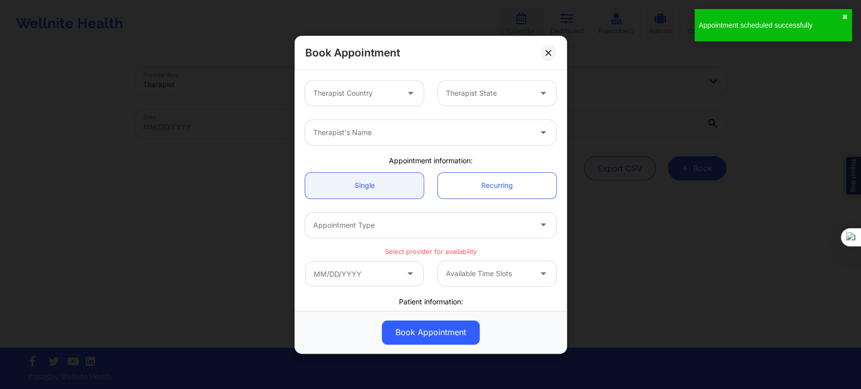
click at [359, 100] on div "Therapist Country" at bounding box center [352, 93] width 94 height 25
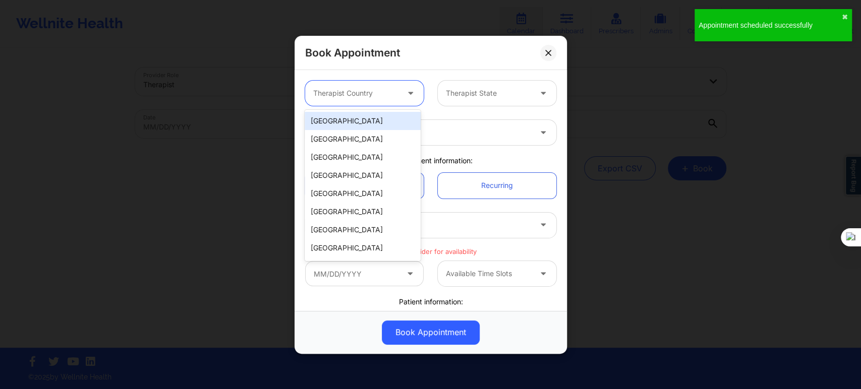
click at [350, 122] on div "[GEOGRAPHIC_DATA]" at bounding box center [363, 121] width 116 height 18
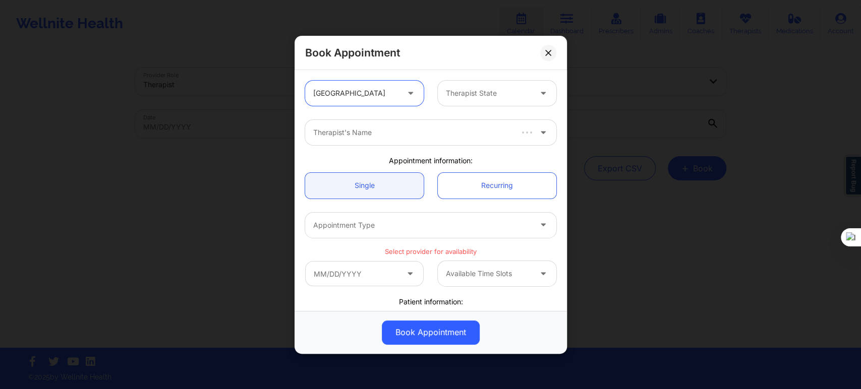
click at [494, 96] on div at bounding box center [488, 93] width 85 height 12
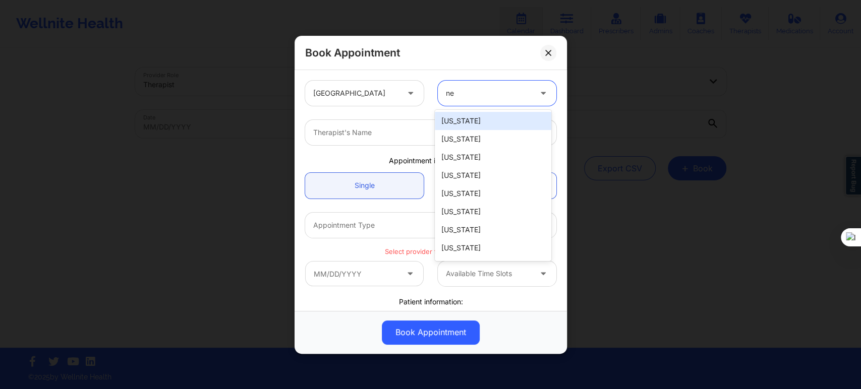
type input "new"
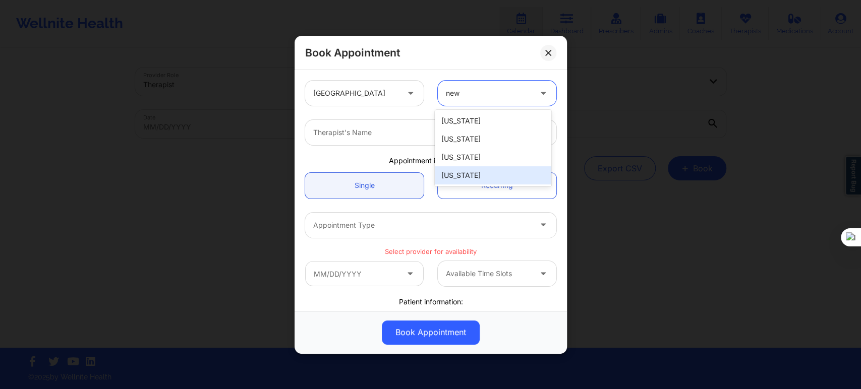
click at [468, 173] on div "[US_STATE]" at bounding box center [493, 175] width 116 height 18
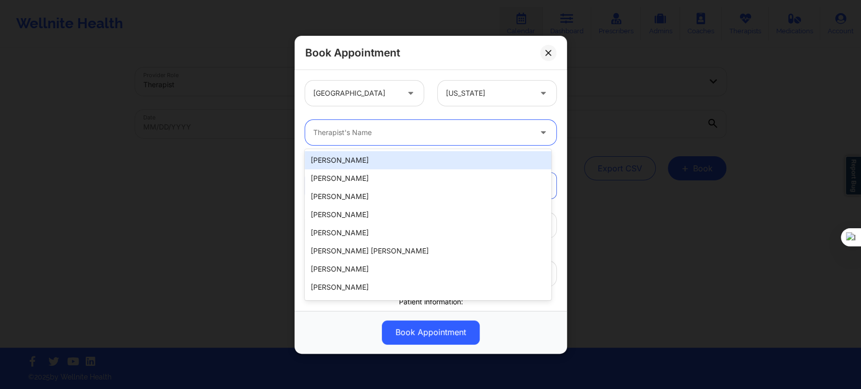
click at [412, 130] on div at bounding box center [422, 133] width 218 height 12
paste input "Christopher Lapierre"
type input "Christopher Lapierre"
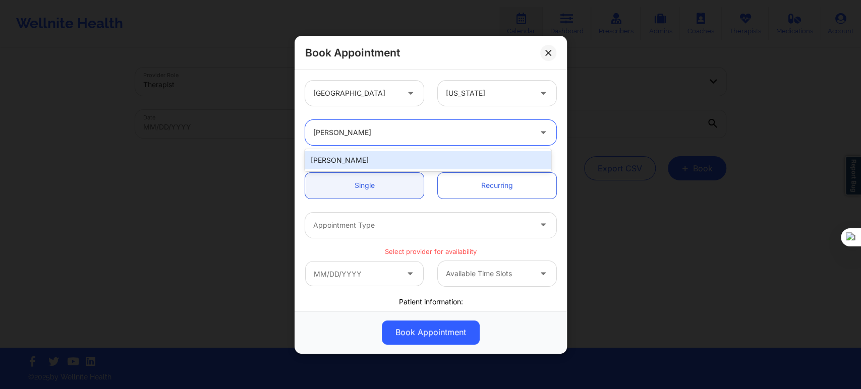
click at [410, 155] on div "Christopher LaPierre" at bounding box center [428, 160] width 246 height 18
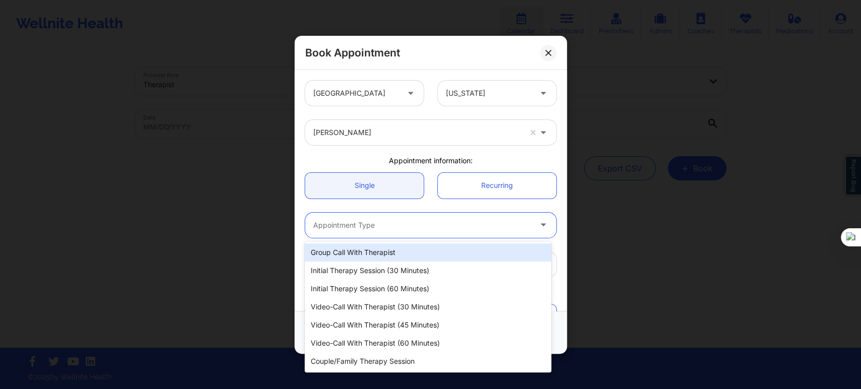
click at [386, 227] on div at bounding box center [422, 225] width 218 height 12
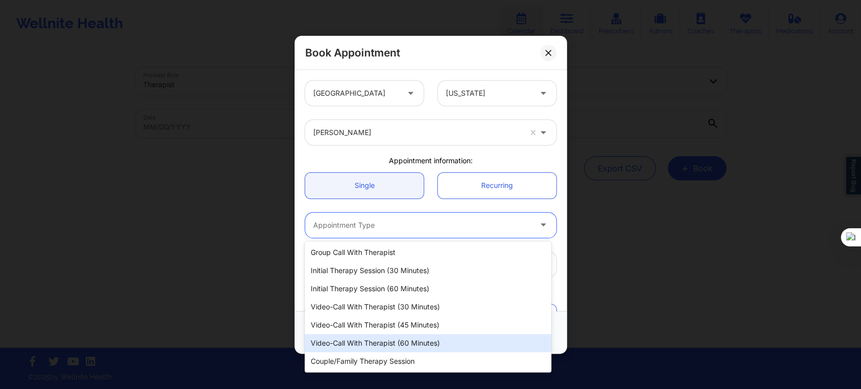
click at [424, 344] on div "Video-Call with Therapist (60 minutes)" at bounding box center [428, 343] width 246 height 18
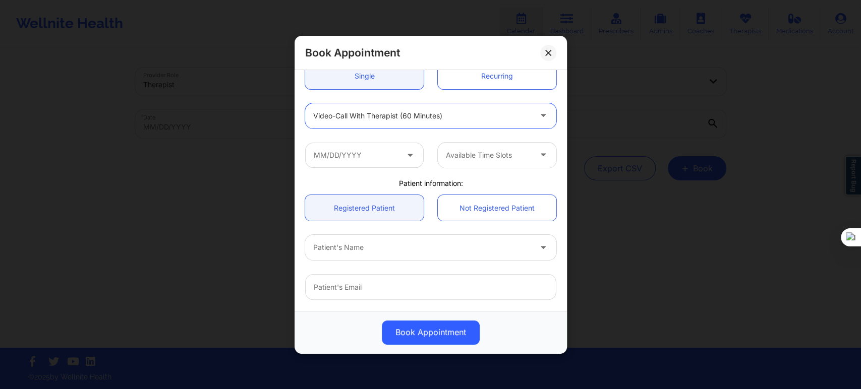
scroll to position [112, 0]
click at [369, 165] on div "Available Time Slots" at bounding box center [430, 152] width 265 height 39
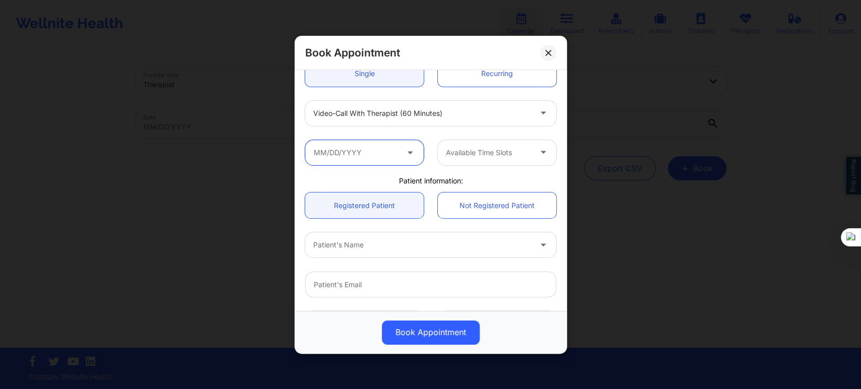
click at [383, 161] on input "text" at bounding box center [364, 152] width 119 height 25
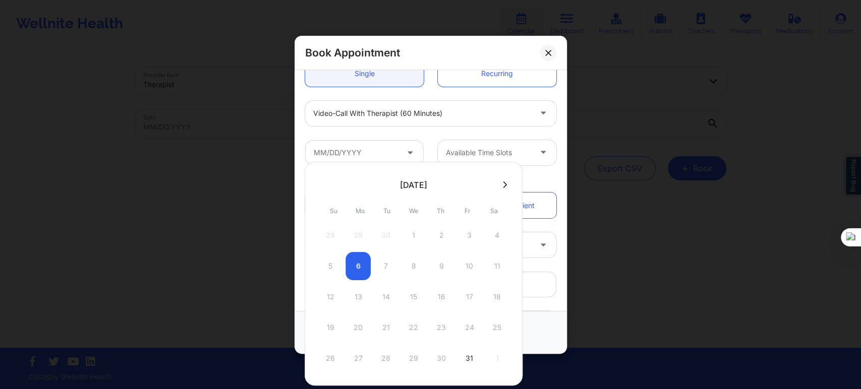
click at [504, 184] on button at bounding box center [505, 185] width 10 height 9
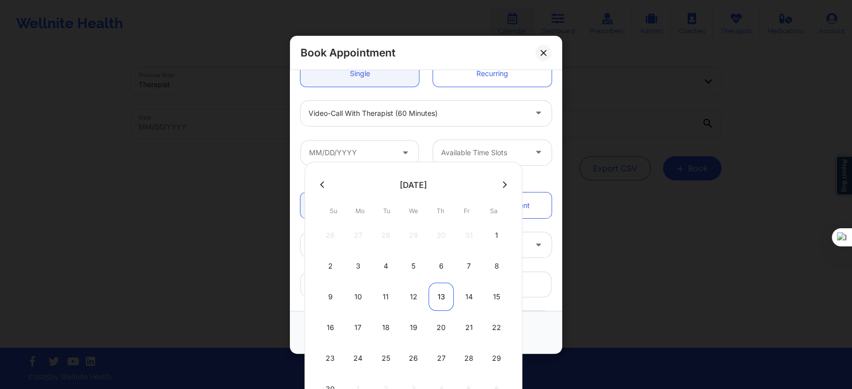
click at [439, 297] on div "13" at bounding box center [441, 297] width 25 height 28
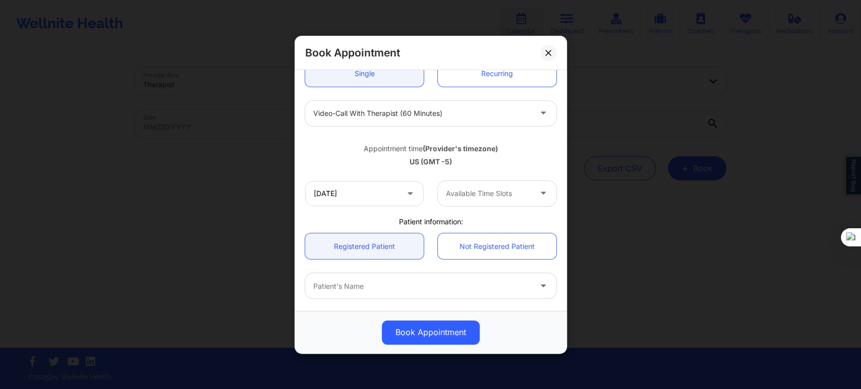
click at [456, 190] on div at bounding box center [488, 194] width 85 height 12
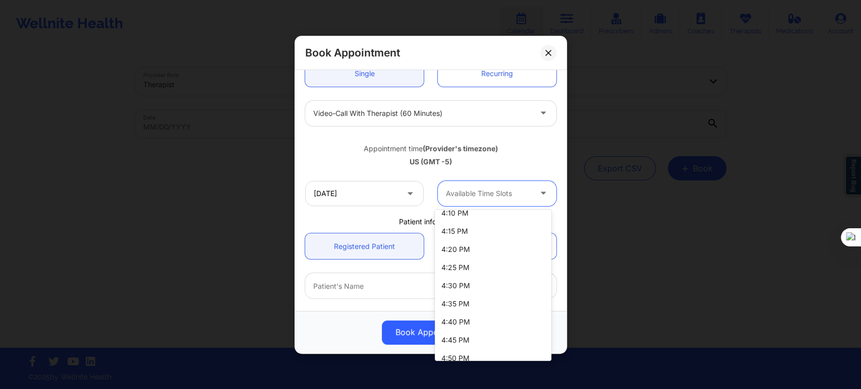
scroll to position [1632, 0]
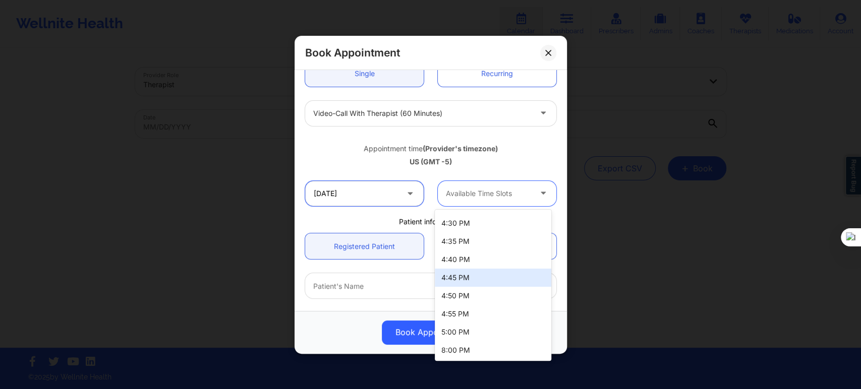
click at [383, 197] on input "11/13/2025" at bounding box center [364, 193] width 119 height 25
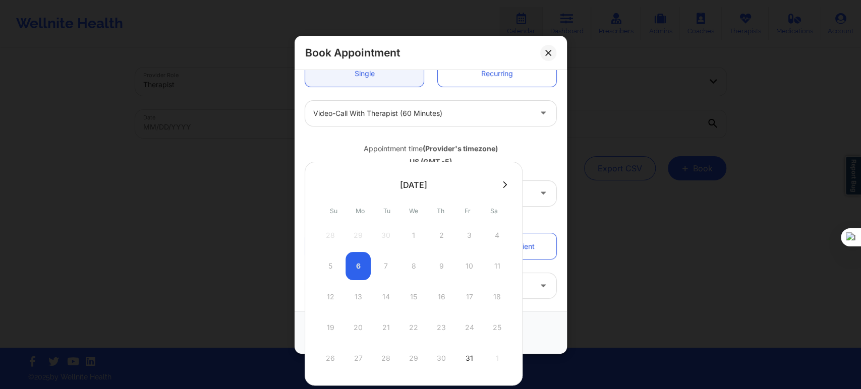
click at [505, 187] on button at bounding box center [505, 185] width 10 height 9
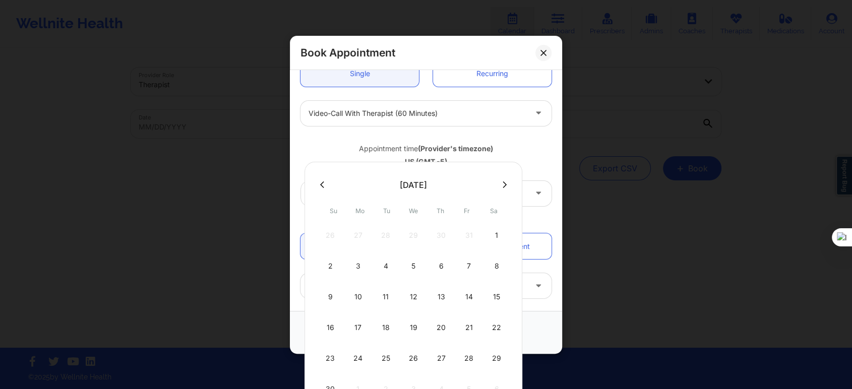
click at [440, 322] on div "20" at bounding box center [441, 328] width 25 height 28
type input "11/20/2025"
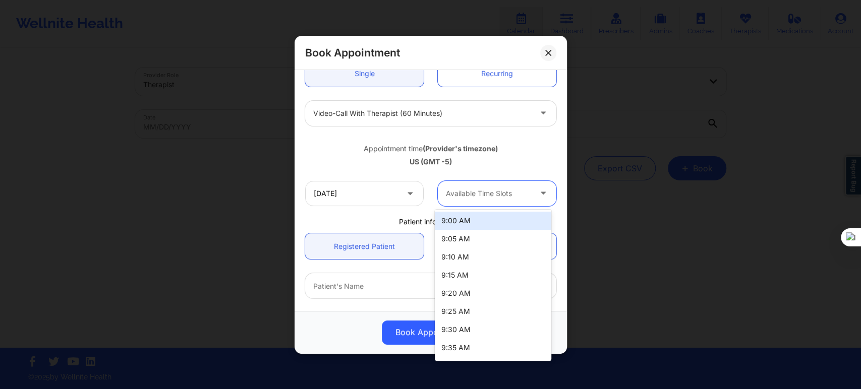
click at [483, 200] on div "Available Time Slots" at bounding box center [485, 193] width 94 height 25
type input "7"
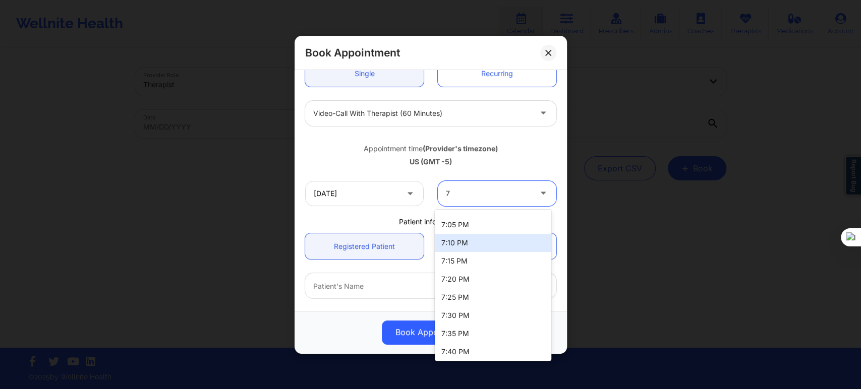
scroll to position [0, 0]
click at [469, 240] on div "7:00 PM" at bounding box center [493, 239] width 116 height 18
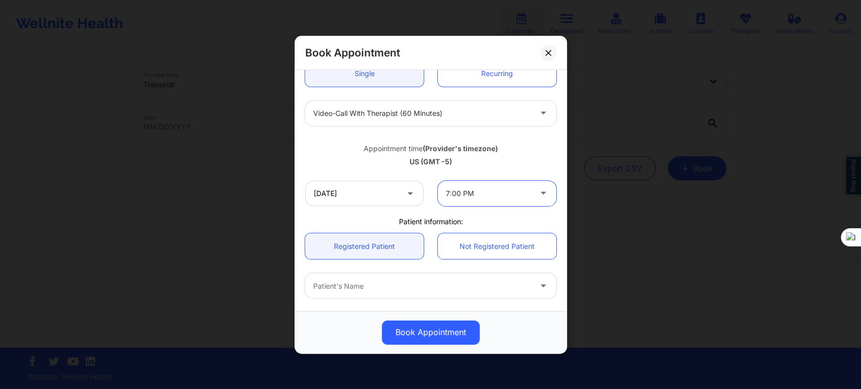
click at [359, 290] on div at bounding box center [422, 286] width 218 height 12
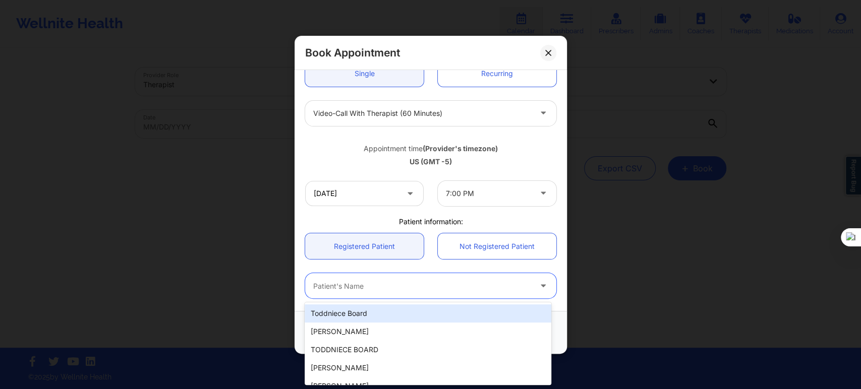
paste input "[PERSON_NAME]"
type input "[PERSON_NAME]"
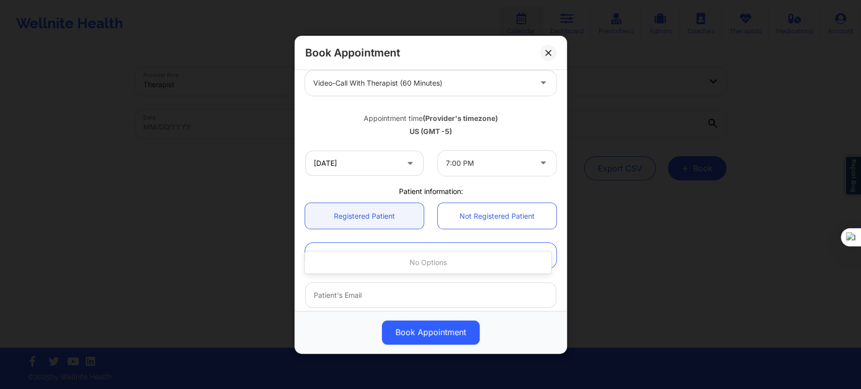
scroll to position [168, 0]
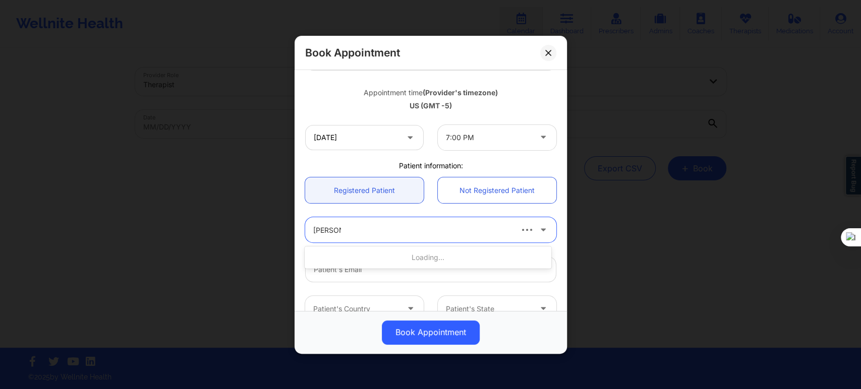
type input "claudia s"
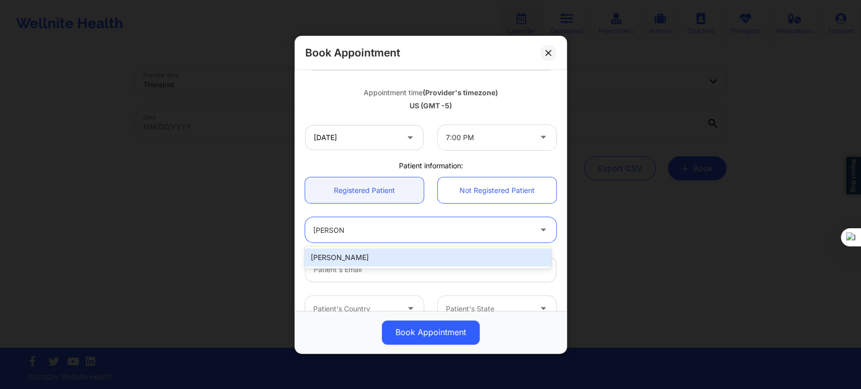
click at [417, 256] on div "[PERSON_NAME]" at bounding box center [428, 258] width 246 height 18
type input "[PERSON_NAME][EMAIL_ADDRESS][DOMAIN_NAME]"
type input "[PHONE_NUMBER]"
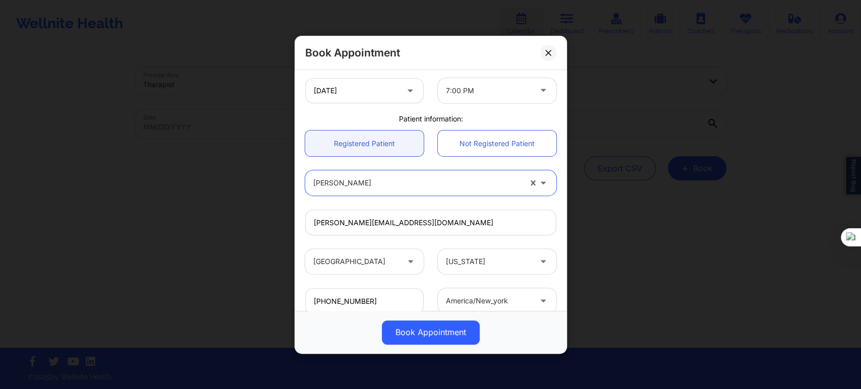
scroll to position [280, 0]
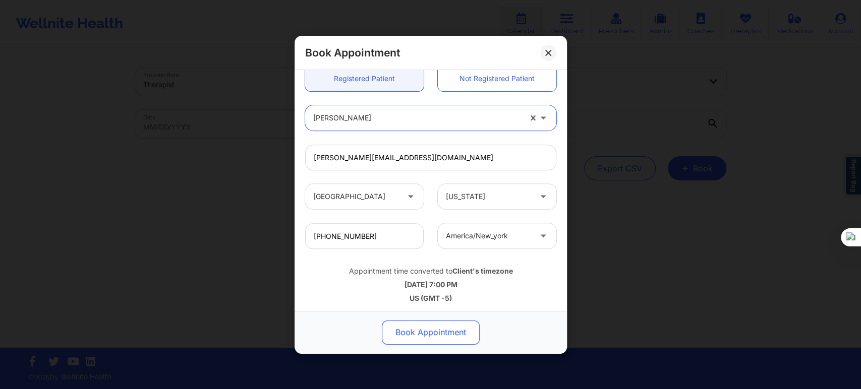
click at [424, 338] on button "Book Appointment" at bounding box center [431, 332] width 98 height 24
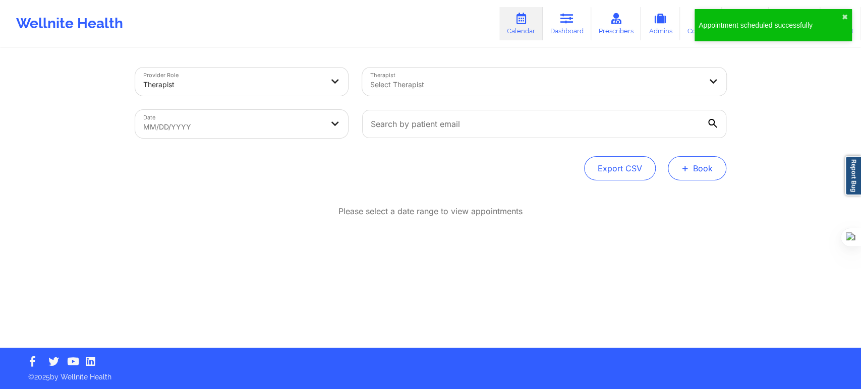
click at [682, 171] on span "+" at bounding box center [685, 168] width 8 height 6
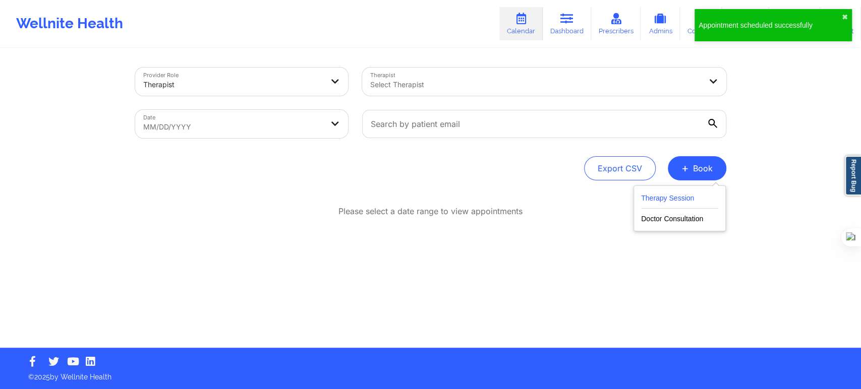
click at [648, 196] on button "Therapy Session" at bounding box center [679, 200] width 77 height 17
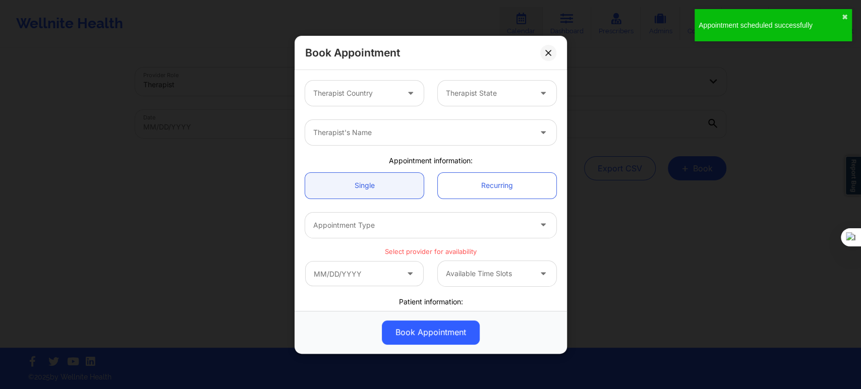
click at [354, 95] on div at bounding box center [355, 93] width 85 height 12
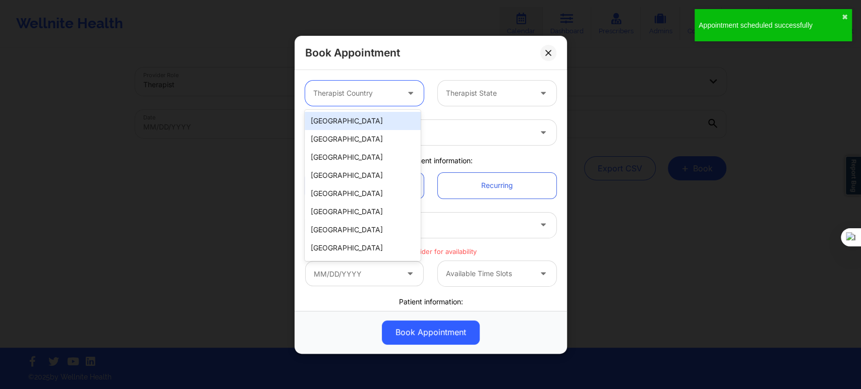
drag, startPoint x: 356, startPoint y: 119, endPoint x: 424, endPoint y: 101, distance: 70.2
click at [356, 118] on div "[GEOGRAPHIC_DATA]" at bounding box center [363, 121] width 116 height 18
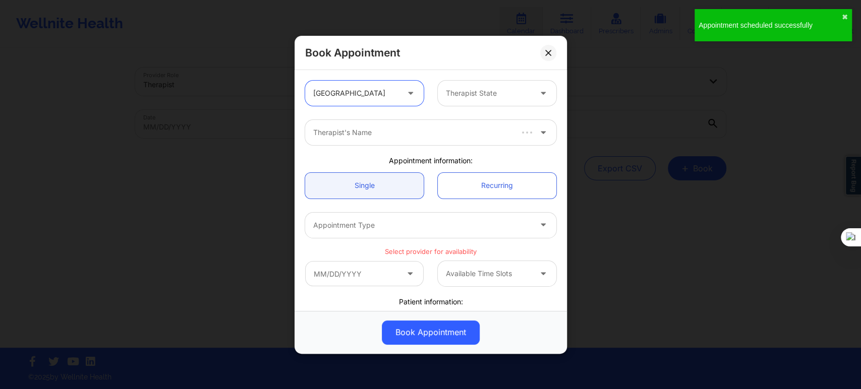
click at [474, 90] on div at bounding box center [488, 93] width 85 height 12
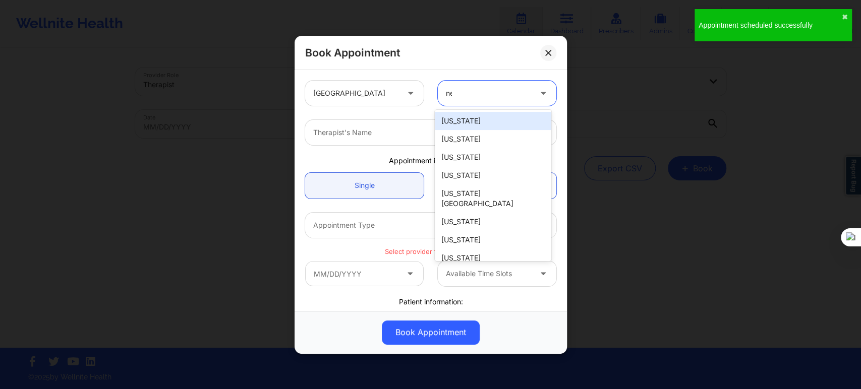
type input "new"
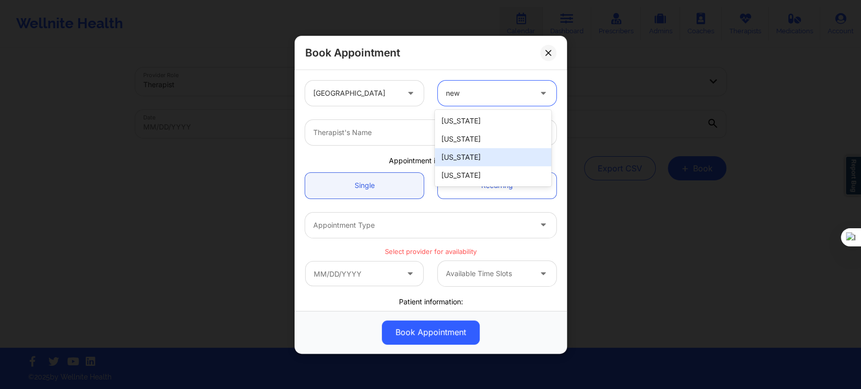
click at [461, 175] on div "[US_STATE]" at bounding box center [493, 175] width 116 height 18
click at [403, 135] on div at bounding box center [422, 133] width 218 height 12
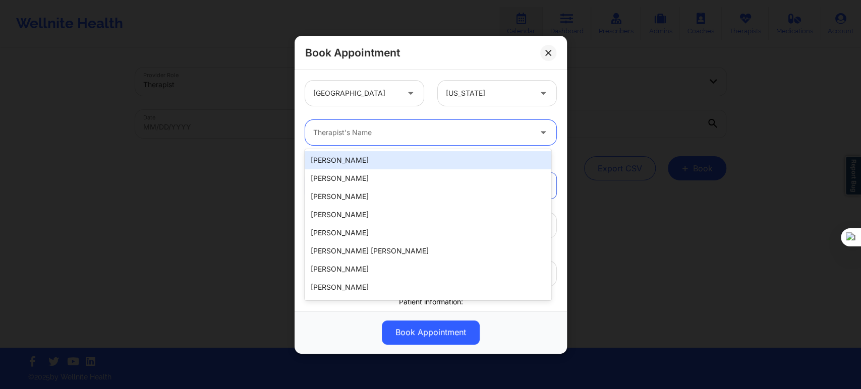
paste input "[PERSON_NAME]"
type input "[PERSON_NAME]"
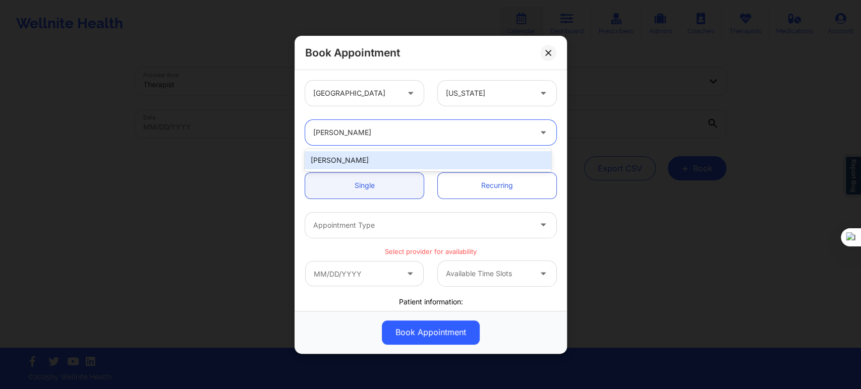
click at [391, 159] on div "[PERSON_NAME]" at bounding box center [428, 160] width 246 height 18
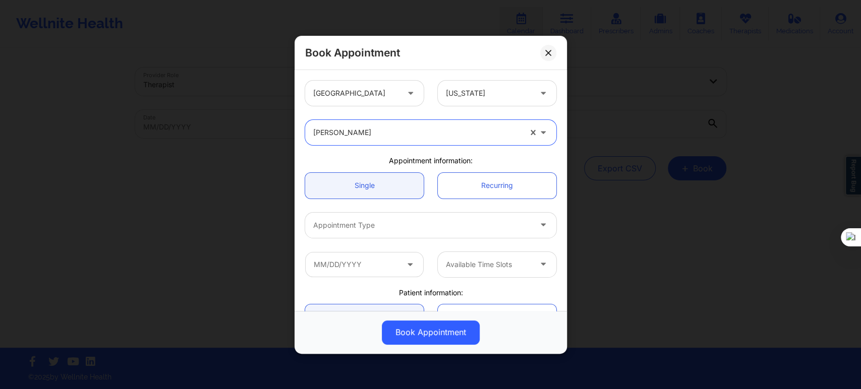
click at [391, 221] on div at bounding box center [422, 225] width 218 height 12
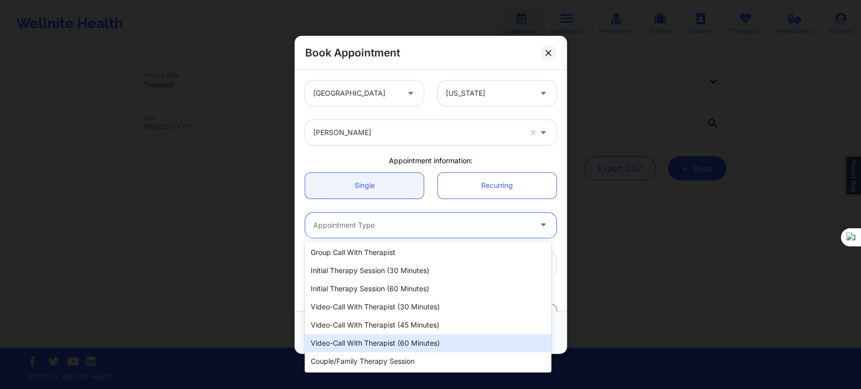
click at [404, 341] on div "Video-Call with Therapist (60 minutes)" at bounding box center [428, 343] width 246 height 18
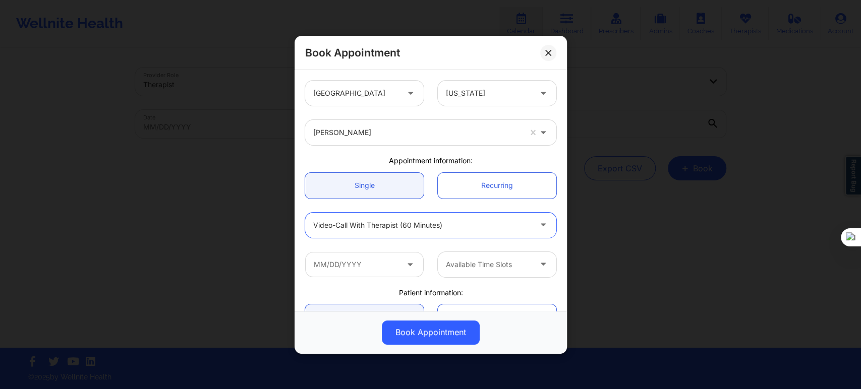
scroll to position [168, 0]
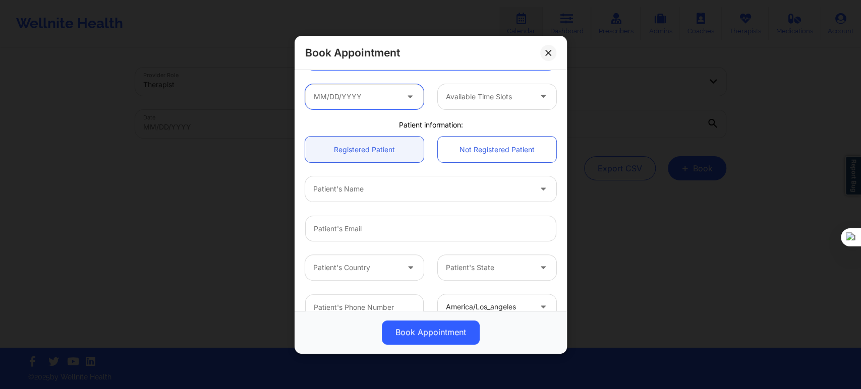
click at [379, 100] on input "text" at bounding box center [364, 96] width 119 height 25
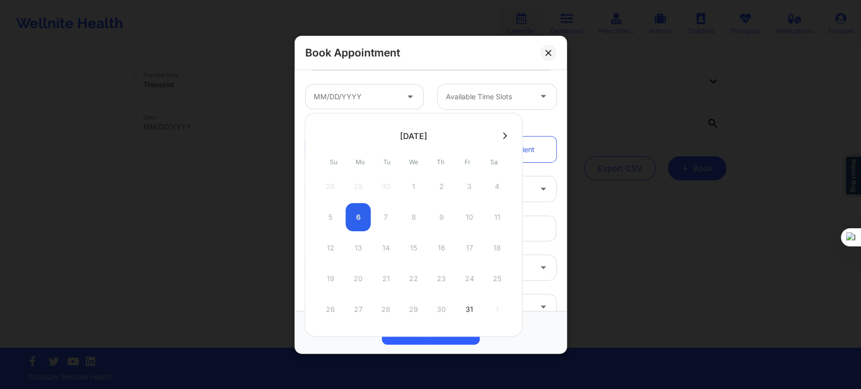
click at [503, 135] on icon at bounding box center [505, 136] width 4 height 8
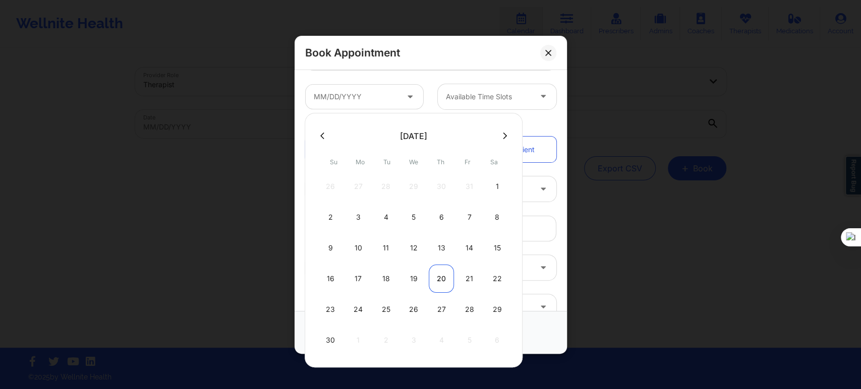
click at [444, 274] on div "20" at bounding box center [441, 279] width 25 height 28
type input "11/20/2025"
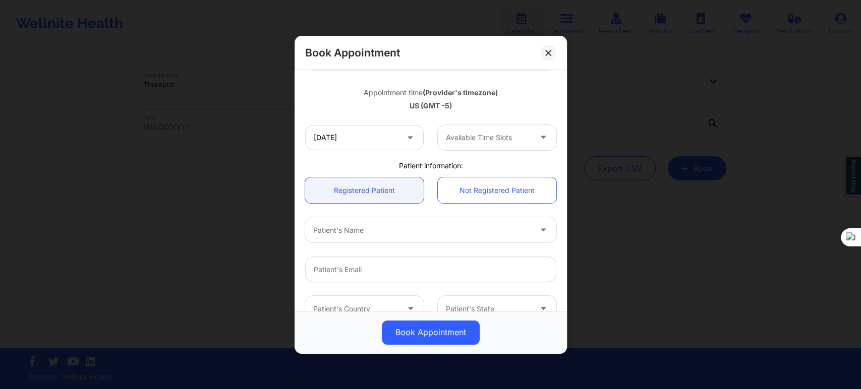
click at [476, 137] on div at bounding box center [488, 138] width 85 height 12
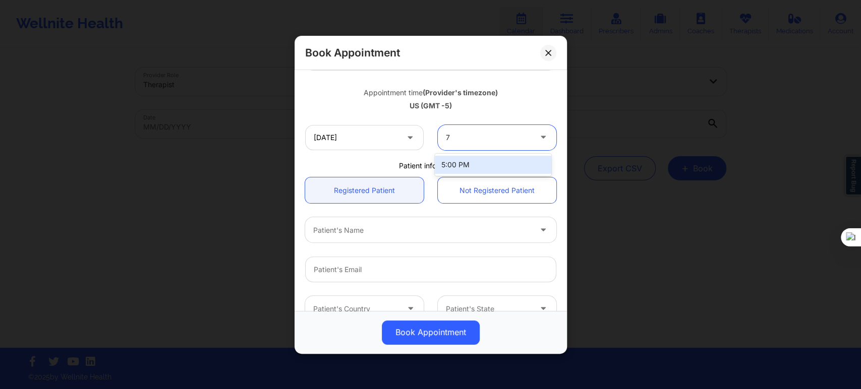
scroll to position [0, 0]
type input "7"
click at [368, 145] on input "11/20/2025" at bounding box center [364, 137] width 119 height 25
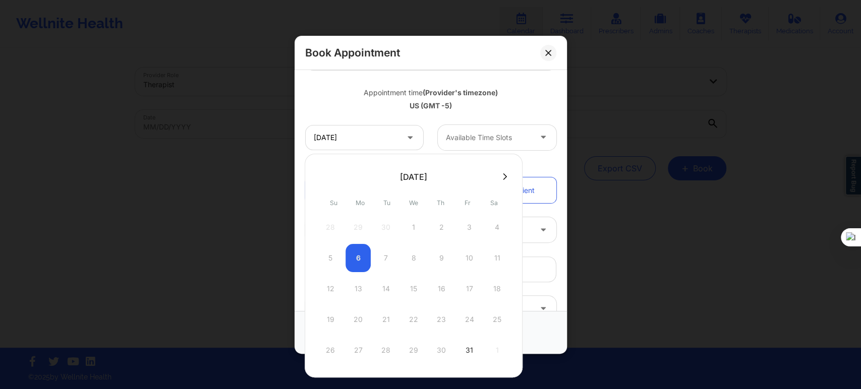
click at [505, 179] on button at bounding box center [505, 176] width 10 height 9
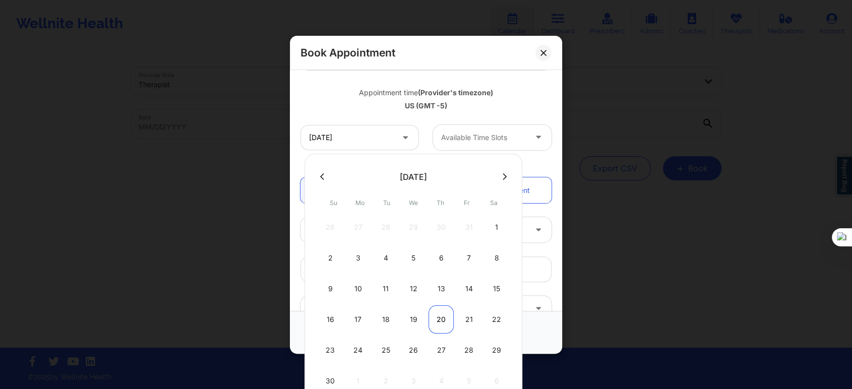
click at [434, 321] on div "20" at bounding box center [441, 320] width 25 height 28
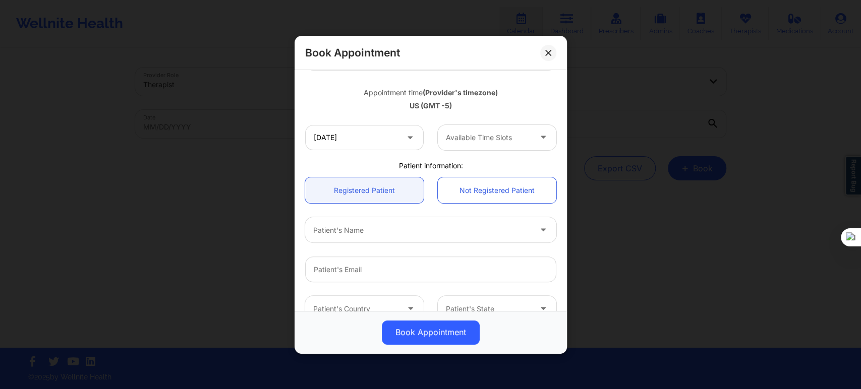
click at [474, 138] on div at bounding box center [488, 138] width 85 height 12
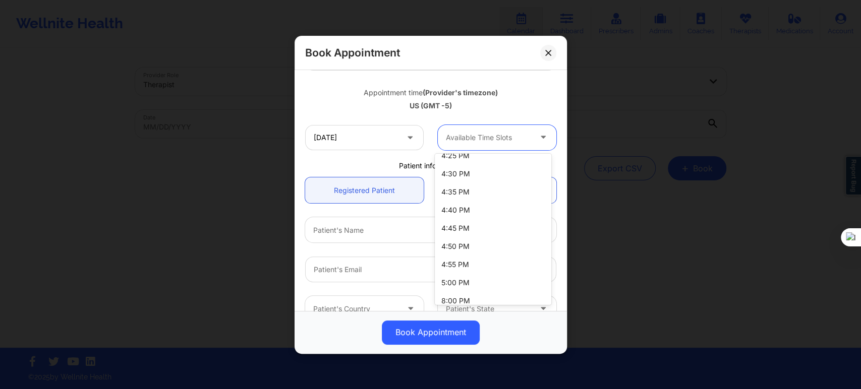
scroll to position [1632, 0]
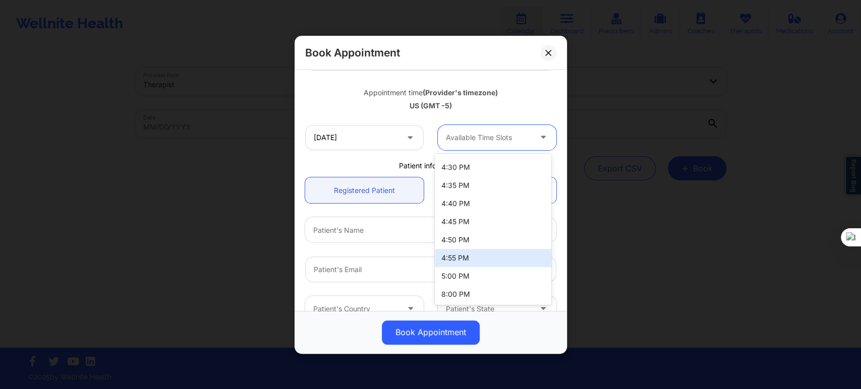
click at [367, 119] on div "11/20/2025 98 results available. Use Up and Down to choose options, press Enter…" at bounding box center [430, 137] width 265 height 39
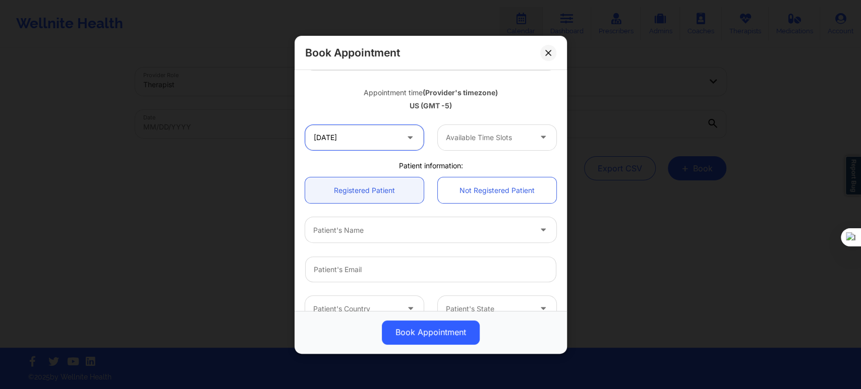
click at [375, 142] on input "11/20/2025" at bounding box center [364, 137] width 119 height 25
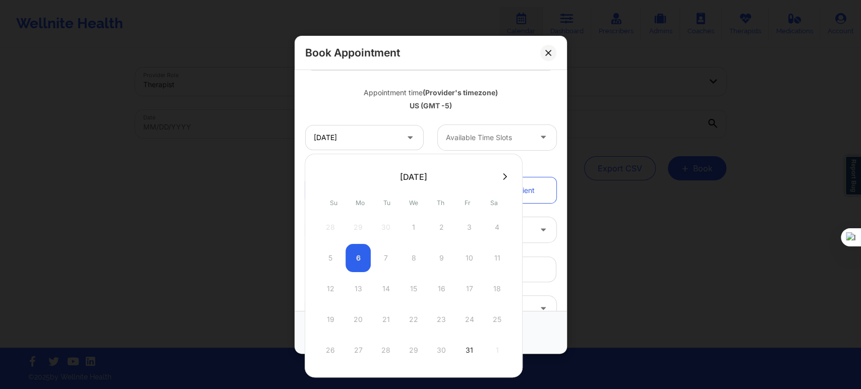
click at [499, 185] on div "October 2025 Su Mo Tu We Th Fr Sa 28 29 30 1 2 3 4 5 6 7 8 9 10 11 12 13 14 15 …" at bounding box center [414, 266] width 218 height 224
click at [503, 178] on icon at bounding box center [505, 177] width 4 height 8
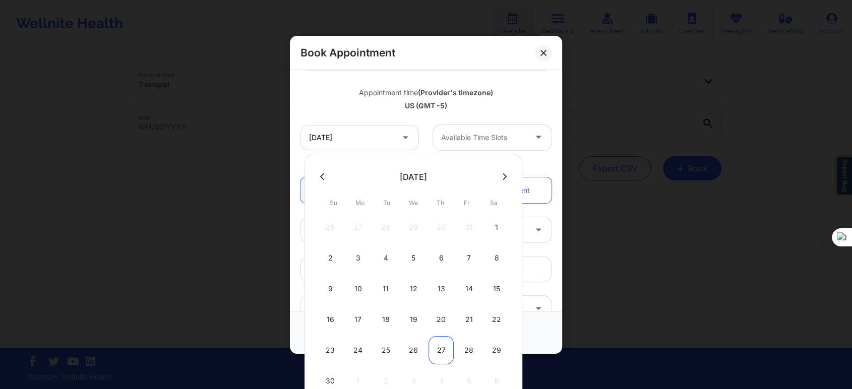
click at [444, 350] on div "27" at bounding box center [441, 350] width 25 height 28
type input "11/27/2025"
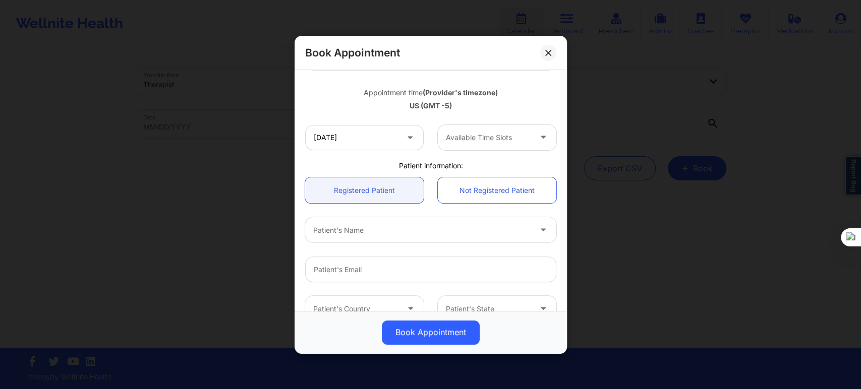
click at [468, 143] on div at bounding box center [488, 138] width 85 height 12
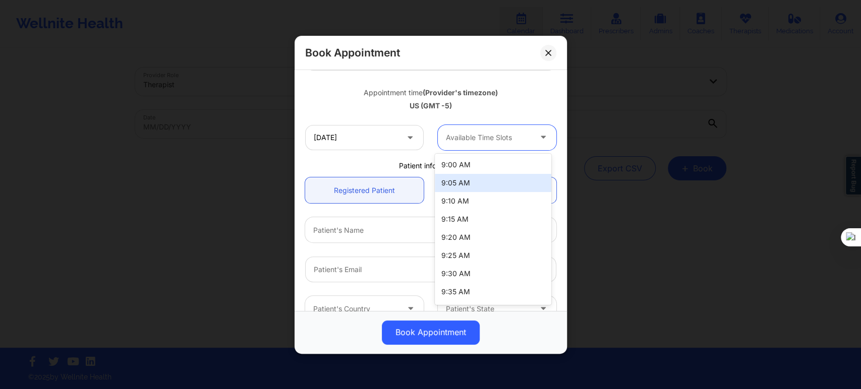
type input "7"
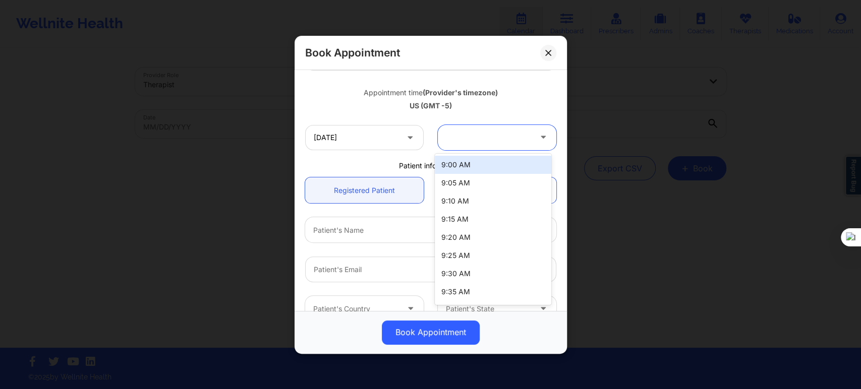
click at [464, 136] on div at bounding box center [488, 138] width 85 height 12
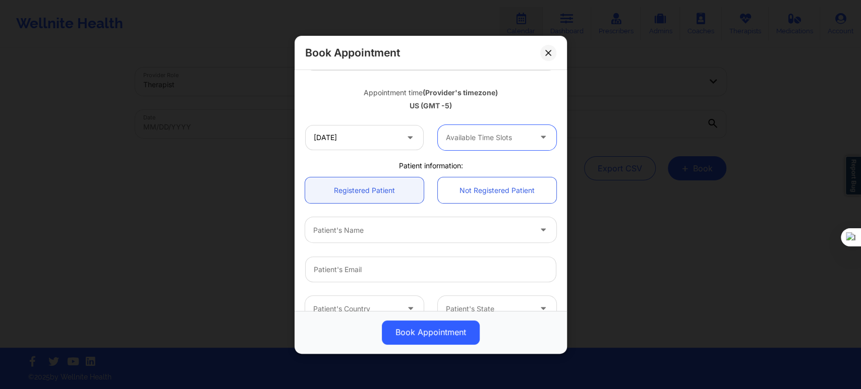
type input "7"
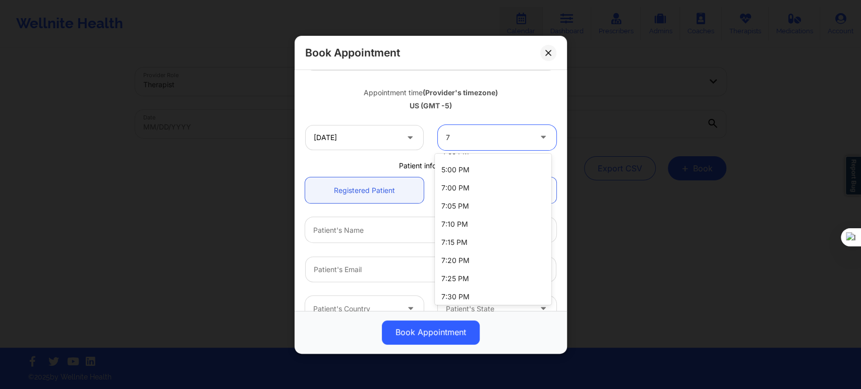
scroll to position [1738, 0]
click at [465, 188] on div "7:00 PM" at bounding box center [493, 189] width 116 height 18
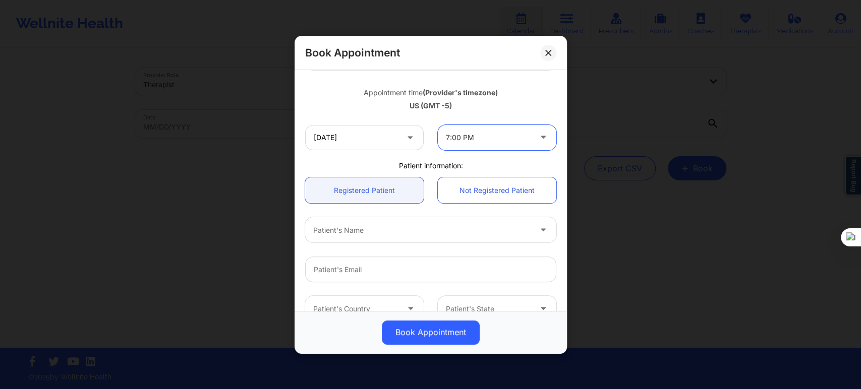
click at [363, 238] on div "Patient's Name" at bounding box center [418, 229] width 227 height 25
type input "claudia s"
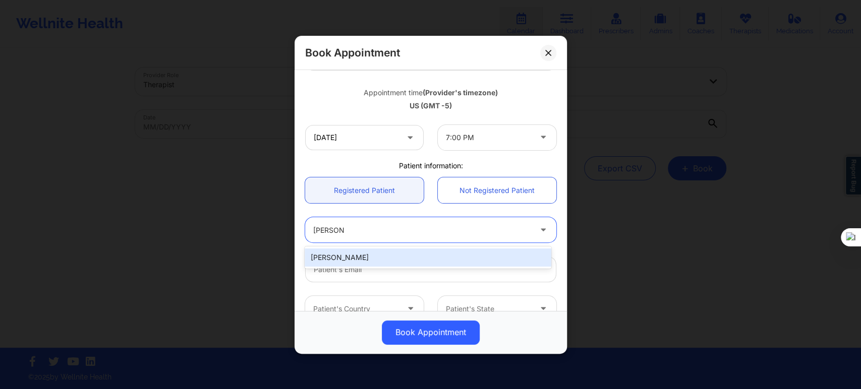
click at [361, 257] on div "[PERSON_NAME]" at bounding box center [428, 258] width 246 height 18
type input "[PERSON_NAME][EMAIL_ADDRESS][DOMAIN_NAME]"
type input "[PHONE_NUMBER]"
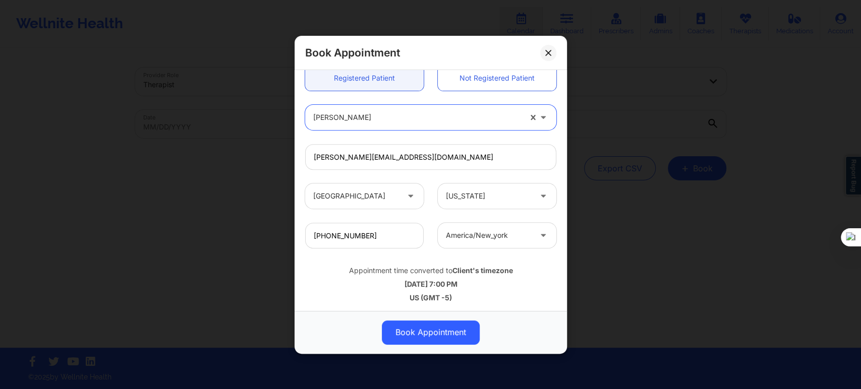
scroll to position [282, 0]
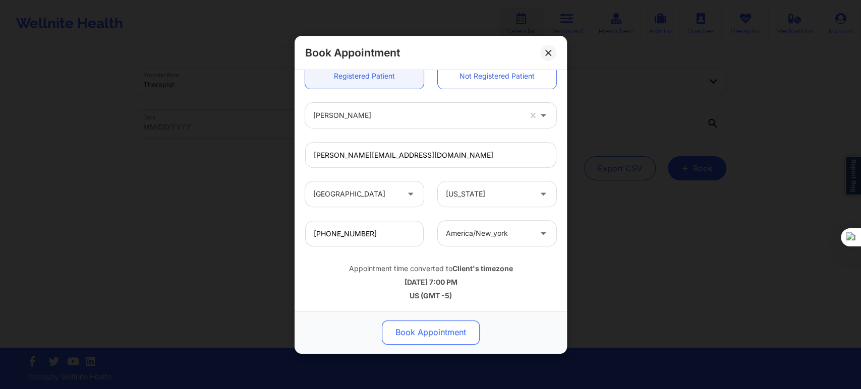
click at [418, 326] on button "Book Appointment" at bounding box center [431, 332] width 98 height 24
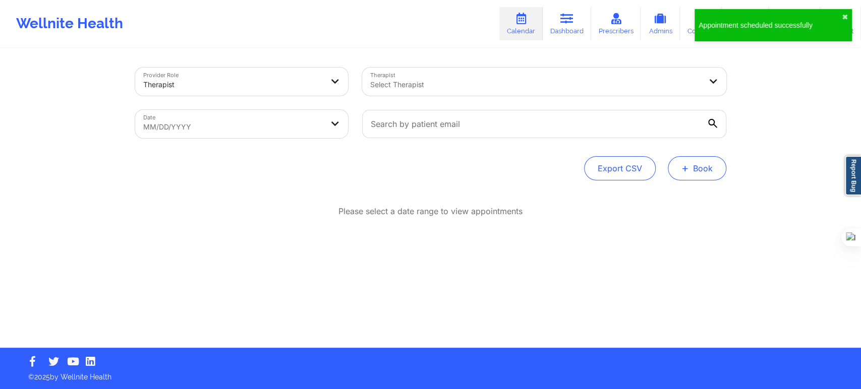
click at [691, 172] on button "+ Book" at bounding box center [697, 168] width 59 height 24
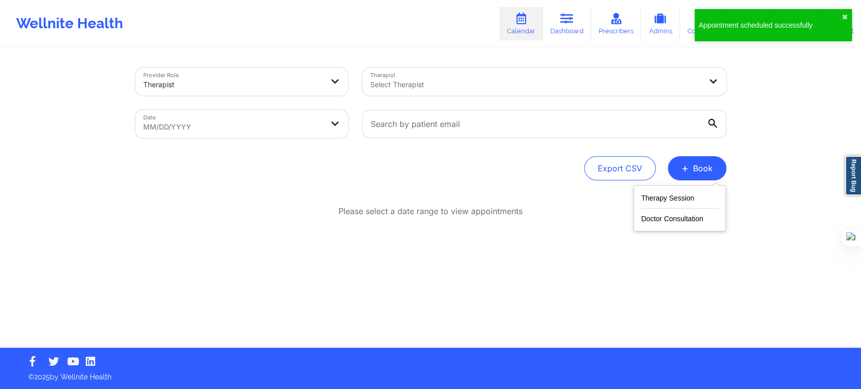
click at [669, 189] on div "Therapy Session Doctor Consultation" at bounding box center [679, 209] width 92 height 46
click at [664, 195] on button "Therapy Session" at bounding box center [679, 200] width 77 height 17
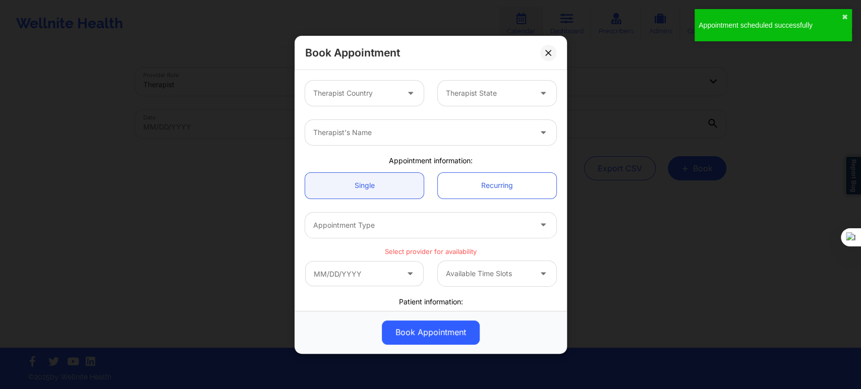
click at [387, 95] on div at bounding box center [355, 93] width 85 height 12
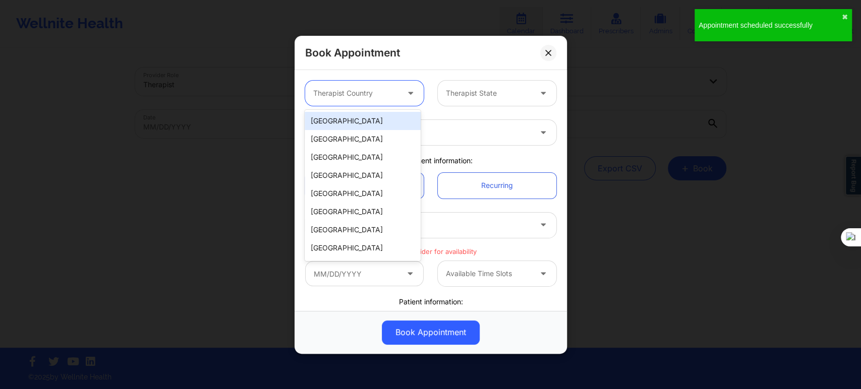
click at [376, 120] on div "[GEOGRAPHIC_DATA]" at bounding box center [363, 121] width 116 height 18
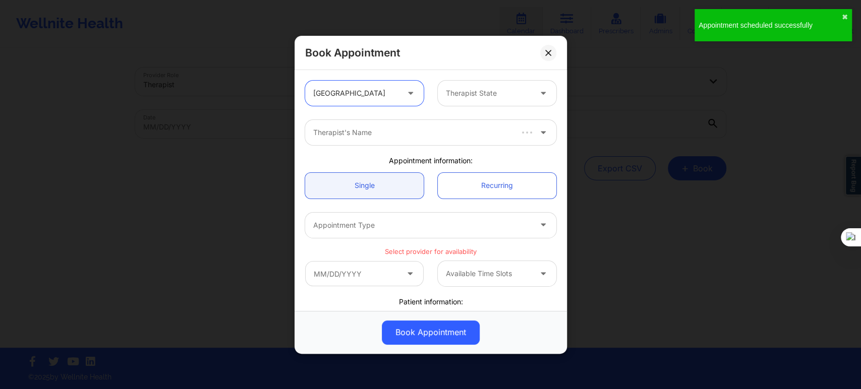
click at [446, 94] on div at bounding box center [488, 93] width 85 height 12
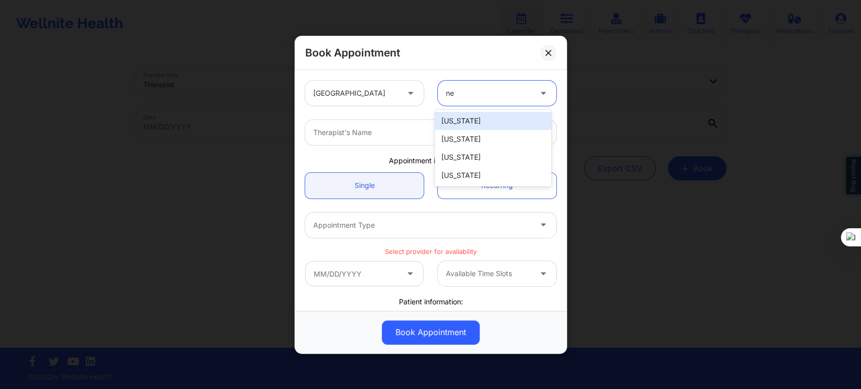
type input "n"
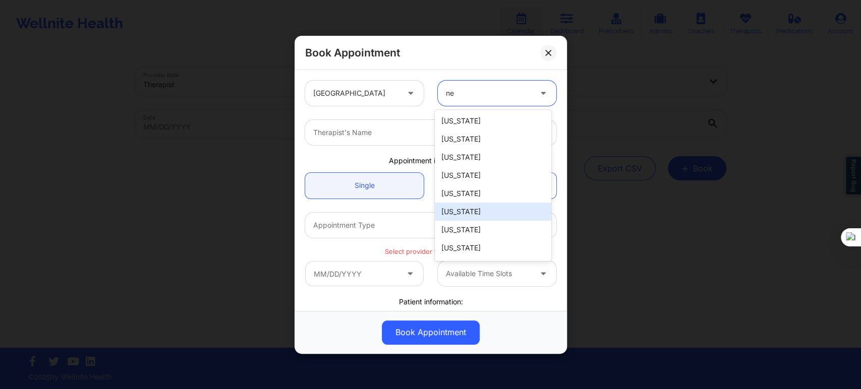
type input "new"
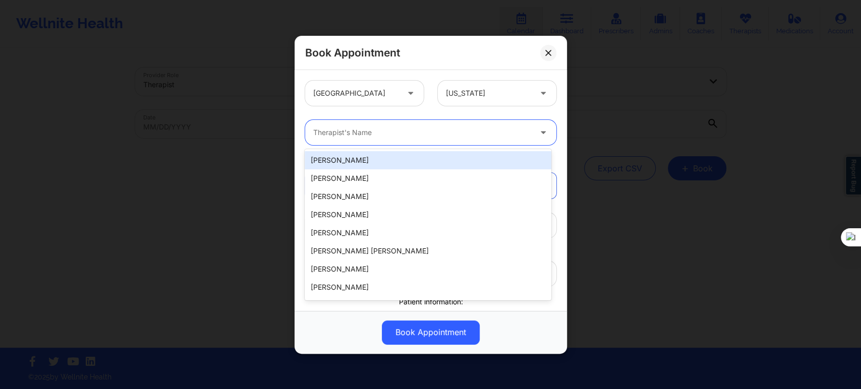
click at [420, 125] on div "Therapist's Name" at bounding box center [418, 132] width 227 height 25
paste input "[PERSON_NAME]"
type input "[PERSON_NAME]"
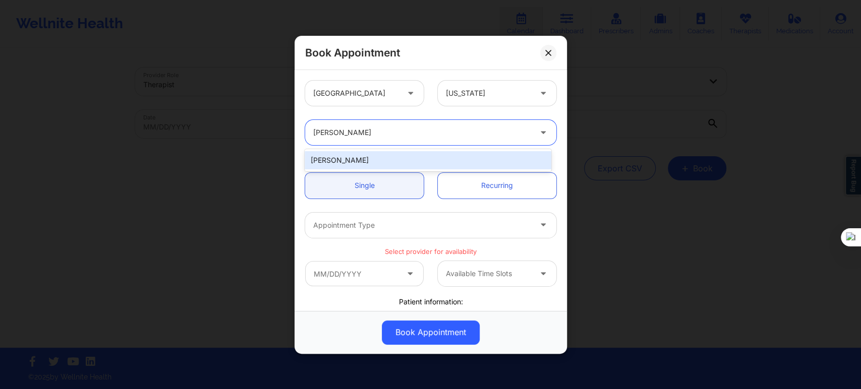
click at [409, 164] on div "[PERSON_NAME]" at bounding box center [428, 160] width 246 height 18
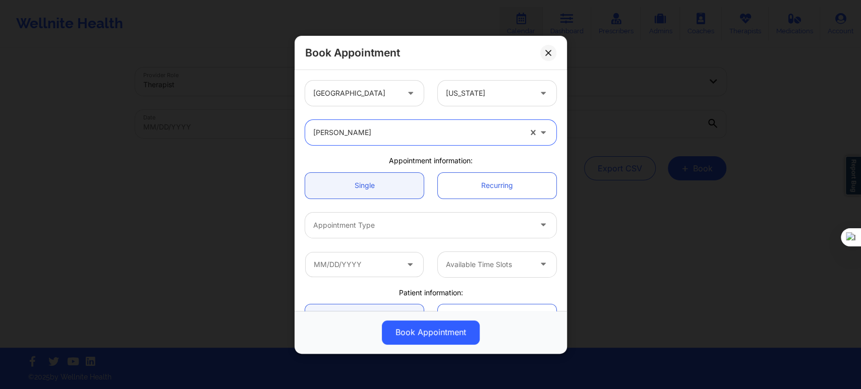
click at [379, 230] on div at bounding box center [422, 225] width 218 height 12
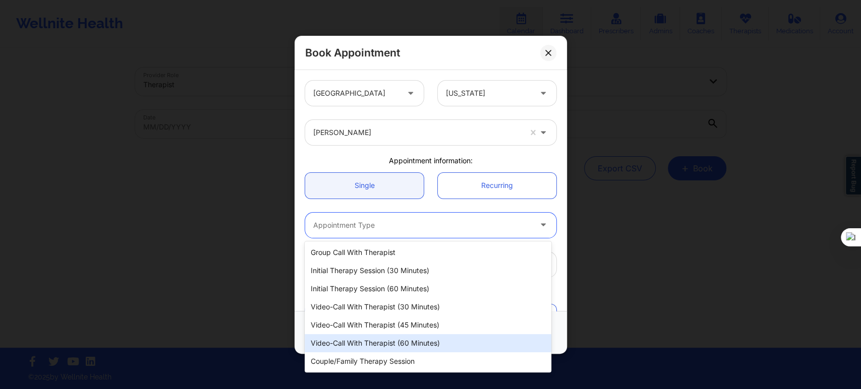
drag, startPoint x: 372, startPoint y: 342, endPoint x: 392, endPoint y: 325, distance: 26.9
click at [371, 342] on div "Video-Call with Therapist (60 minutes)" at bounding box center [428, 343] width 246 height 18
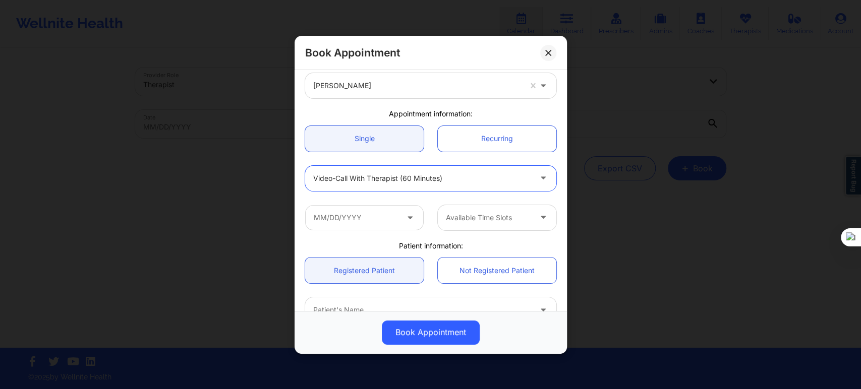
scroll to position [112, 0]
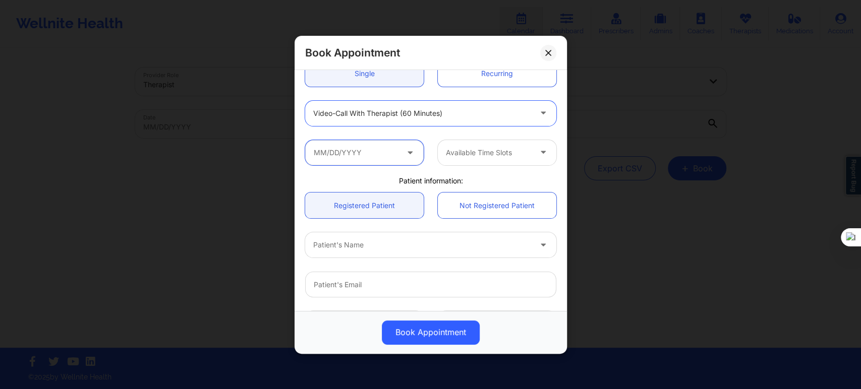
click at [360, 143] on input "text" at bounding box center [364, 152] width 119 height 25
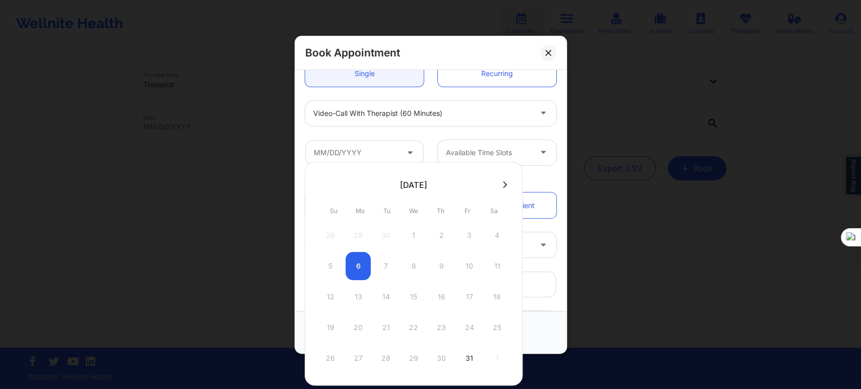
click at [503, 185] on icon at bounding box center [505, 185] width 4 height 7
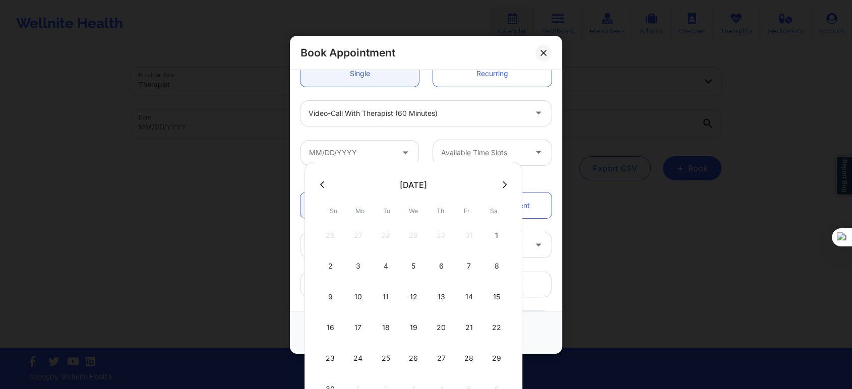
click at [503, 183] on icon at bounding box center [505, 185] width 4 height 7
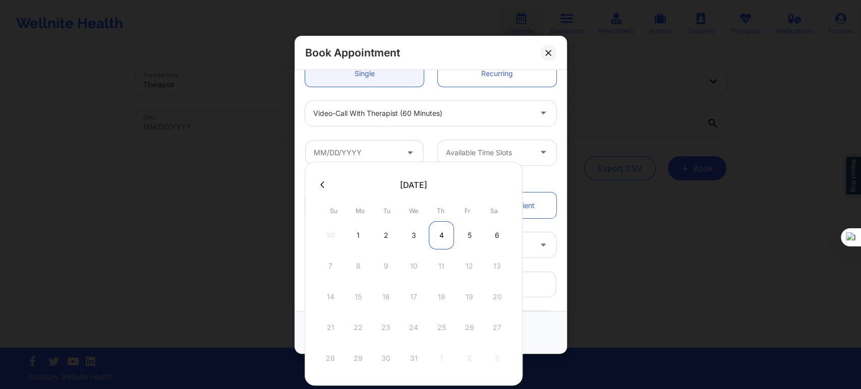
click at [440, 236] on div "4" at bounding box center [441, 235] width 25 height 28
type input "12/04/2025"
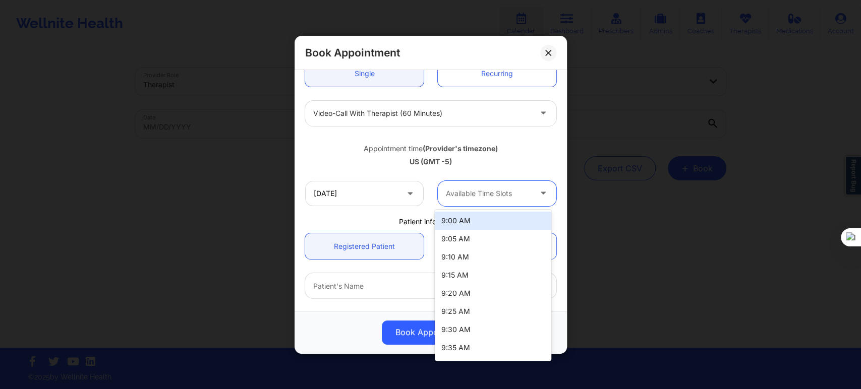
click at [461, 203] on div "Available Time Slots" at bounding box center [485, 193] width 94 height 25
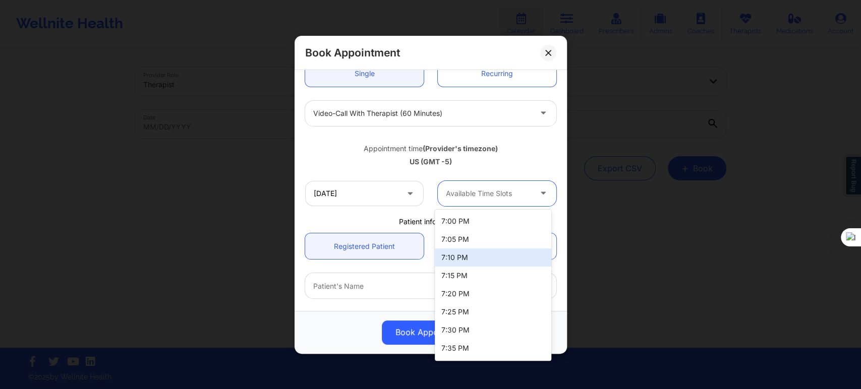
scroll to position [1737, 0]
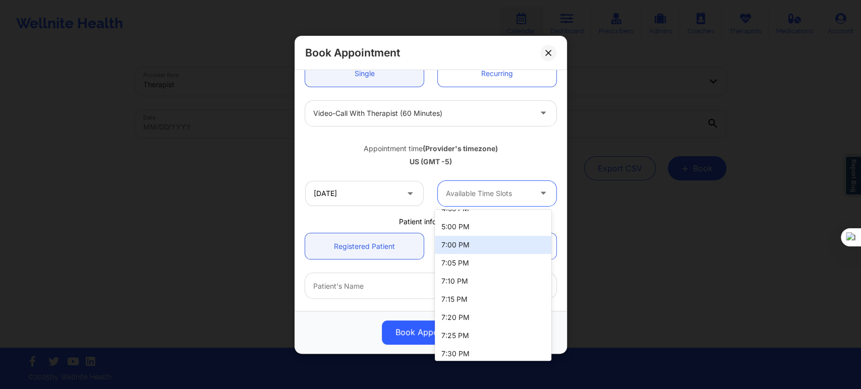
click at [471, 246] on div "7:00 PM" at bounding box center [493, 245] width 116 height 18
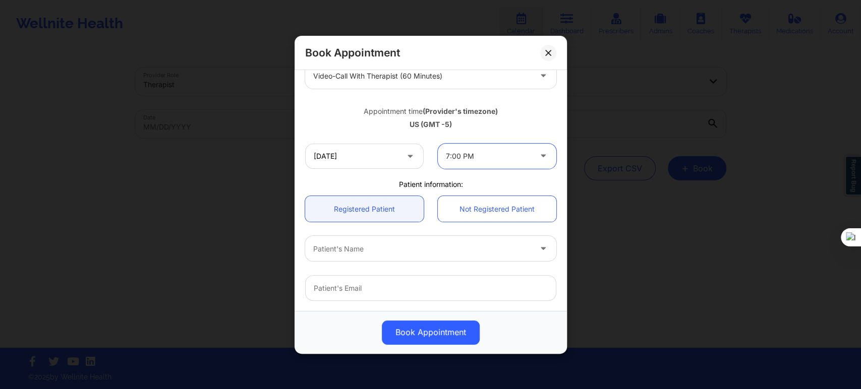
scroll to position [168, 0]
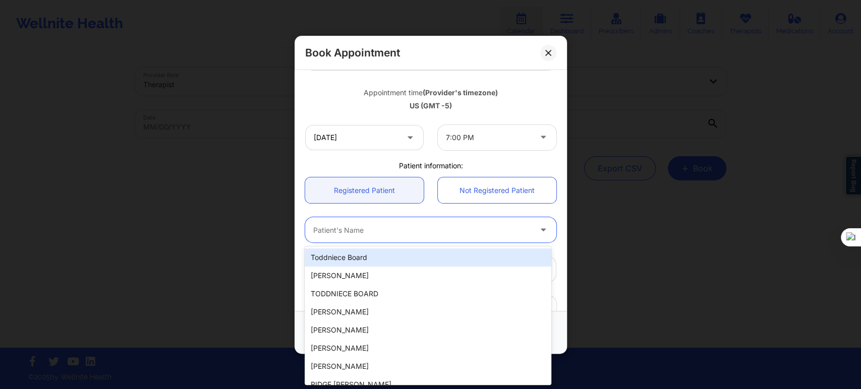
click at [361, 235] on div at bounding box center [422, 230] width 218 height 12
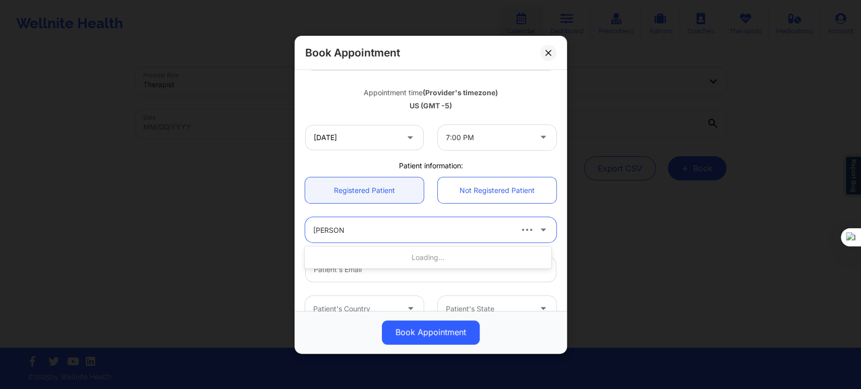
type input "claudia s"
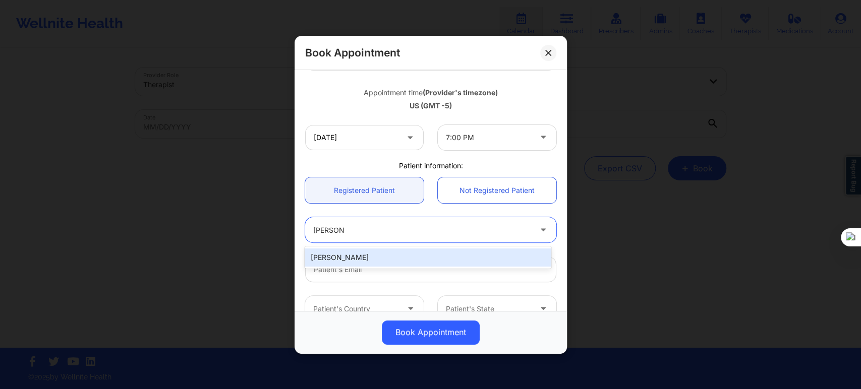
click at [351, 262] on div "[PERSON_NAME]" at bounding box center [428, 258] width 246 height 18
type input "[PERSON_NAME][EMAIL_ADDRESS][DOMAIN_NAME]"
type input "[PHONE_NUMBER]"
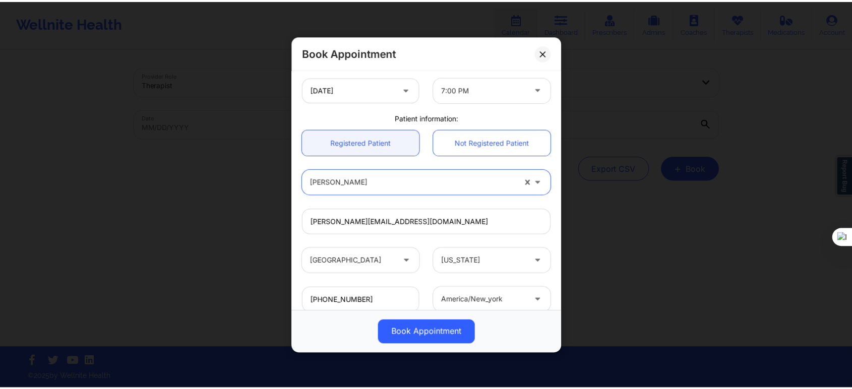
scroll to position [282, 0]
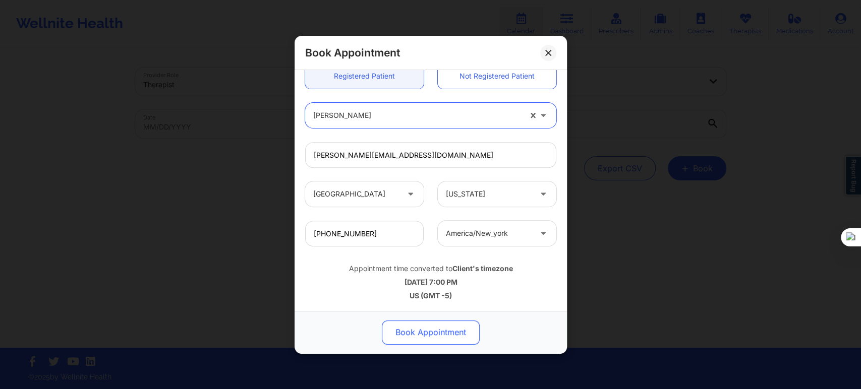
click at [418, 334] on button "Book Appointment" at bounding box center [431, 332] width 98 height 24
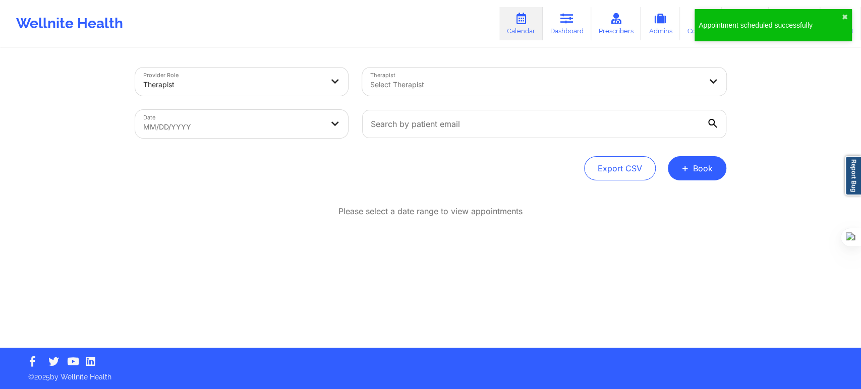
click at [397, 79] on div at bounding box center [535, 85] width 331 height 12
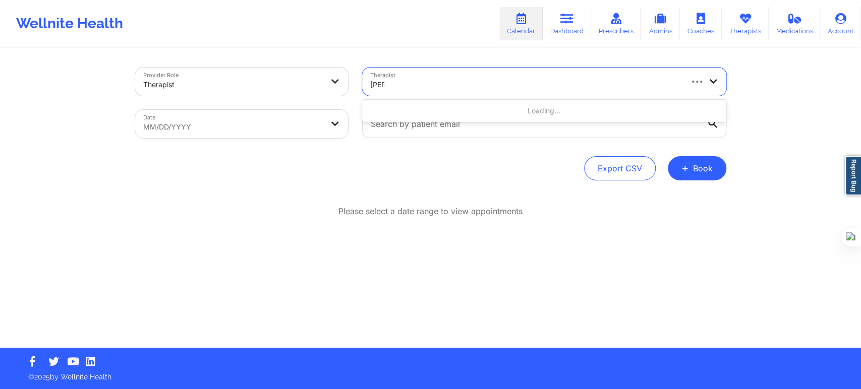
type input "anai"
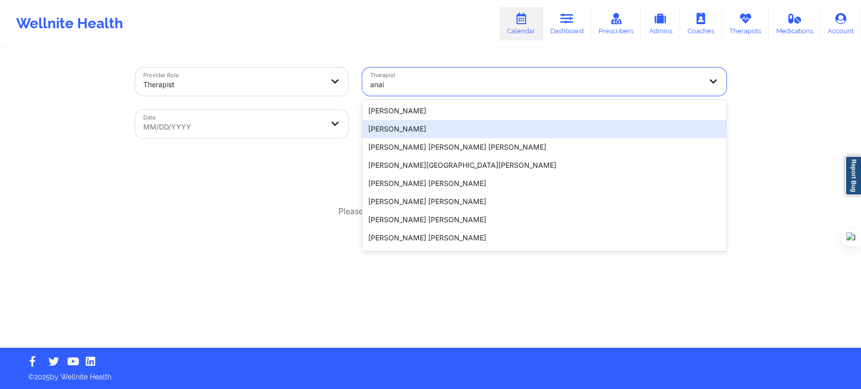
click at [440, 125] on div "Anais Santacruz" at bounding box center [544, 129] width 364 height 18
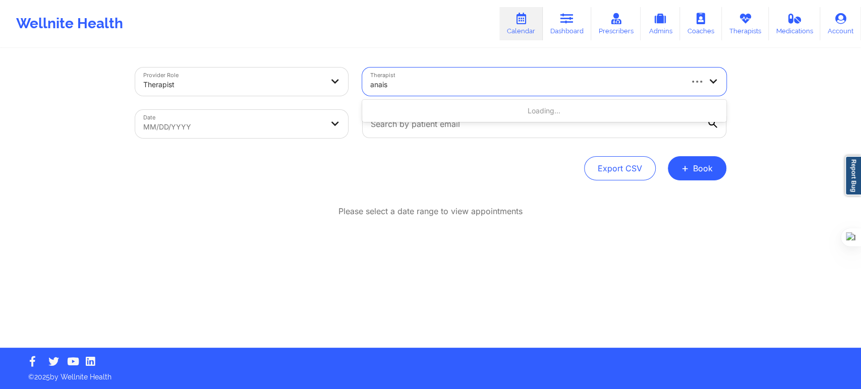
type input "anais q"
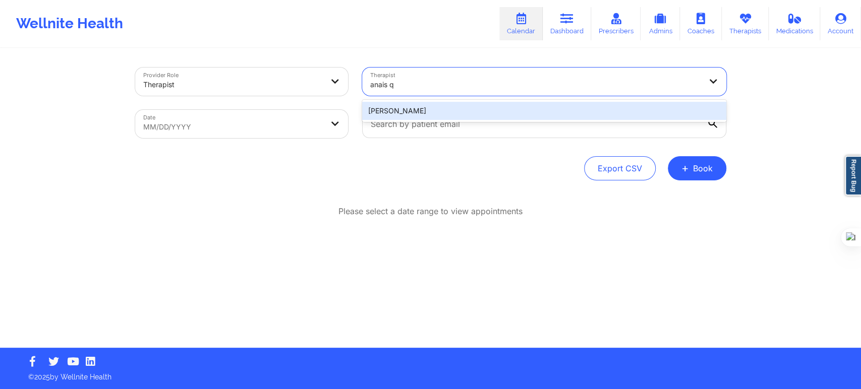
click at [428, 105] on div "[PERSON_NAME]" at bounding box center [544, 111] width 364 height 18
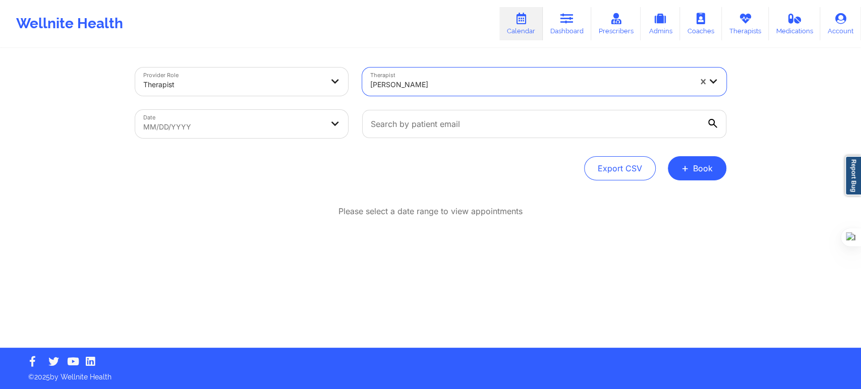
click at [282, 145] on div "Date MM/DD/YYYY" at bounding box center [241, 124] width 227 height 42
click at [274, 128] on body "Wellnite Health Calendar Dashboard Prescribers Admins Coaches Therapists Medica…" at bounding box center [430, 194] width 861 height 389
select select "2025-8"
select select "2025-9"
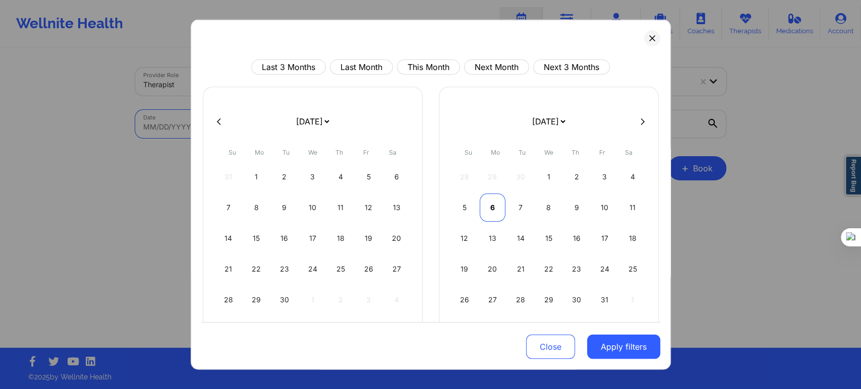
click at [492, 209] on div "6" at bounding box center [493, 208] width 26 height 28
select select "2025-9"
select select "2025-10"
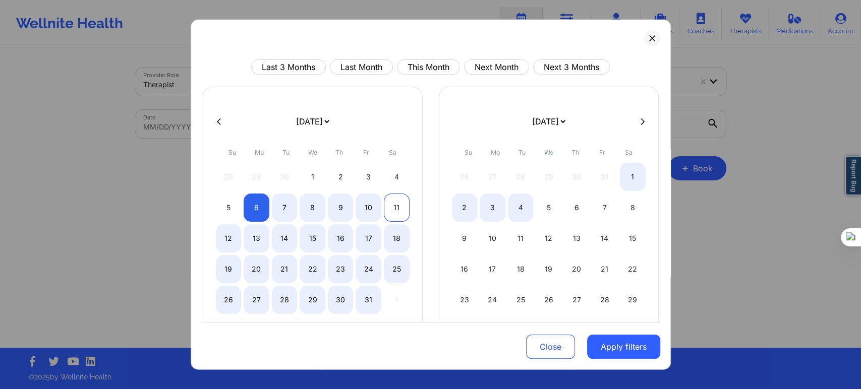
select select "2025-9"
select select "2025-10"
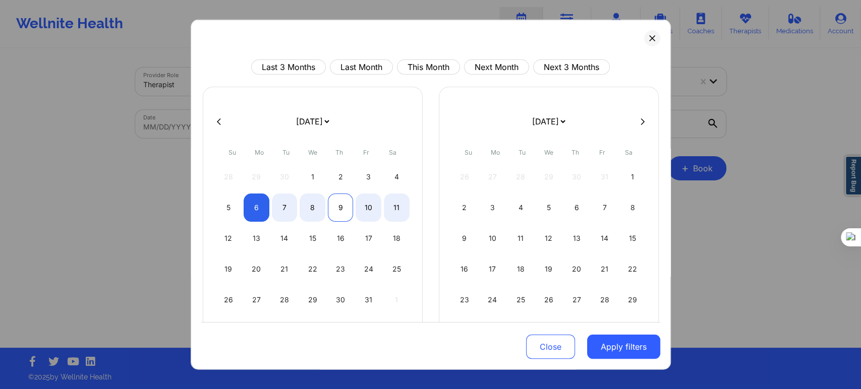
select select "2025-9"
select select "2025-10"
select select "2025-9"
select select "2025-10"
click at [372, 209] on div "10" at bounding box center [369, 208] width 26 height 28
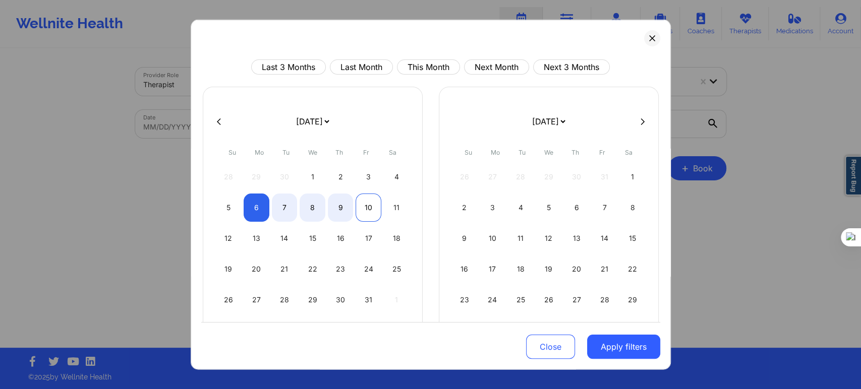
select select "2025-9"
select select "2025-10"
click at [593, 346] on button "Apply filters" at bounding box center [623, 347] width 73 height 24
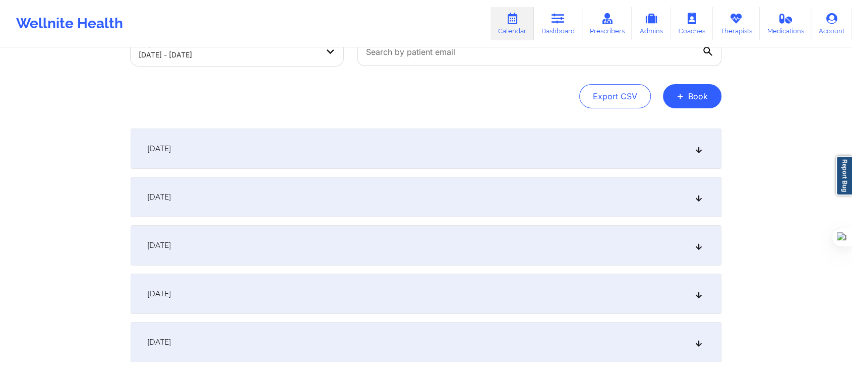
scroll to position [127, 0]
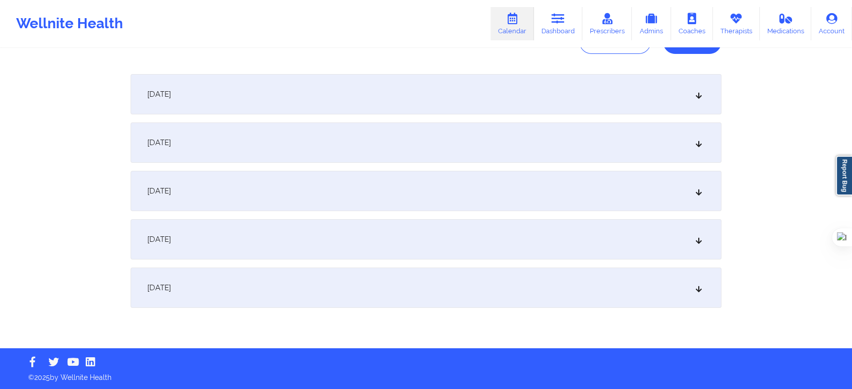
click at [194, 180] on div "October 8, 2025" at bounding box center [426, 191] width 591 height 40
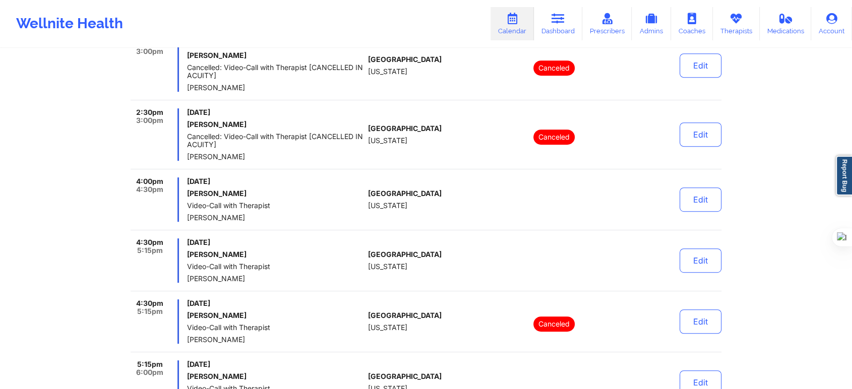
scroll to position [519, 0]
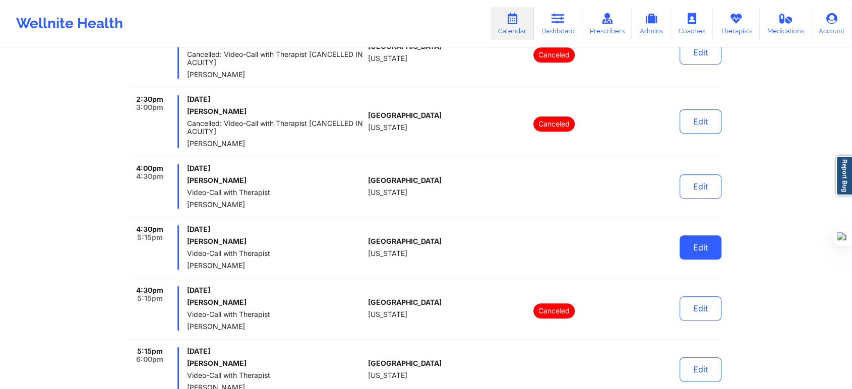
click at [692, 256] on button "Edit" at bounding box center [701, 248] width 42 height 24
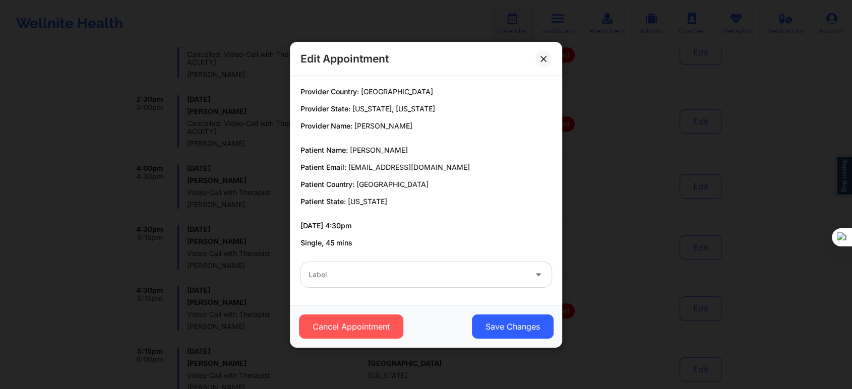
click at [391, 268] on div "Label" at bounding box center [414, 274] width 227 height 25
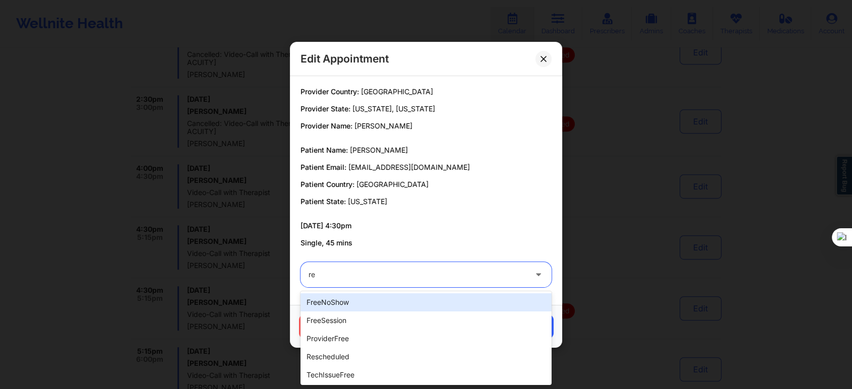
type input "res"
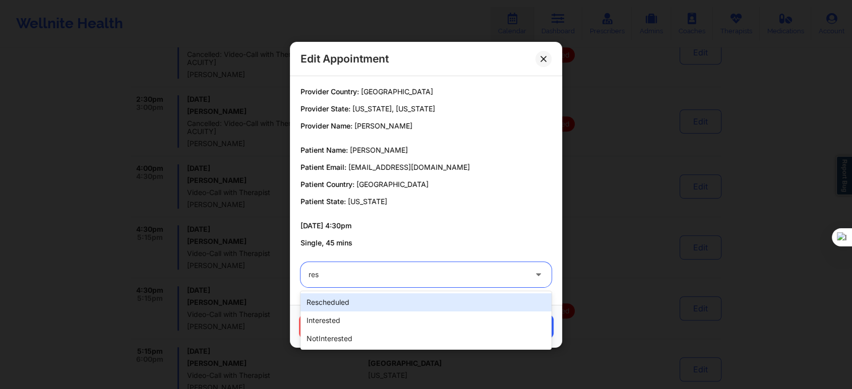
click at [350, 302] on div "rescheduled" at bounding box center [426, 303] width 251 height 18
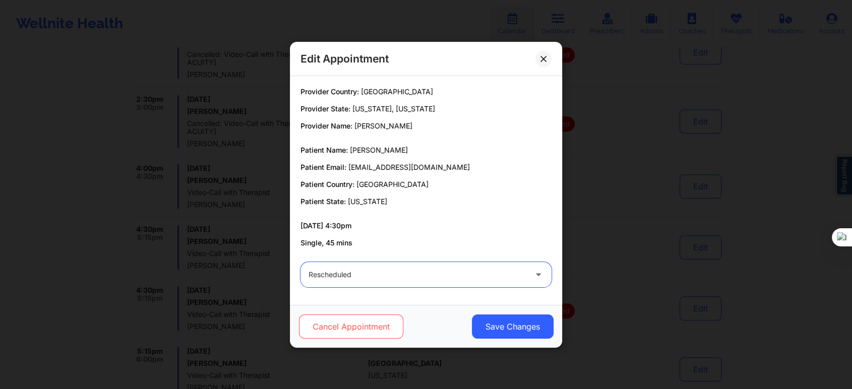
click at [338, 334] on button "Cancel Appointment" at bounding box center [351, 327] width 104 height 24
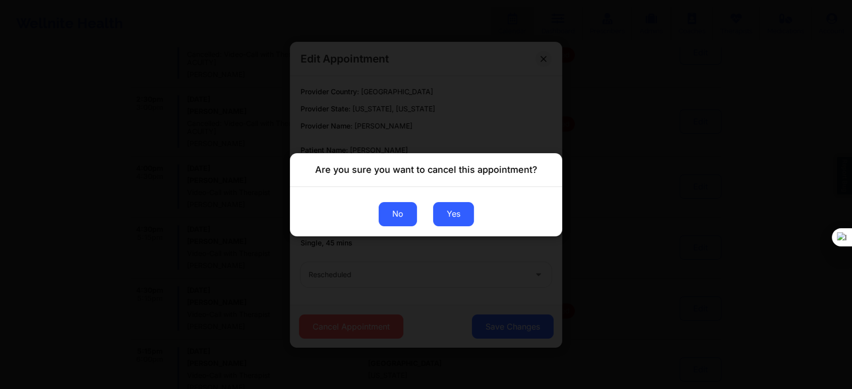
click at [392, 224] on button "No" at bounding box center [398, 214] width 38 height 24
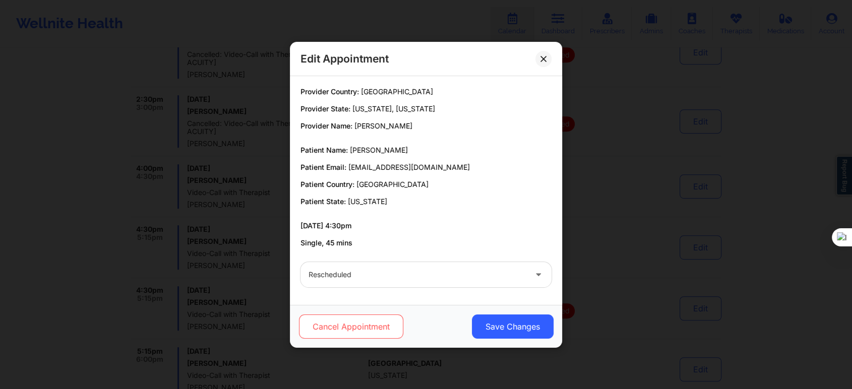
click at [372, 330] on button "Cancel Appointment" at bounding box center [351, 327] width 104 height 24
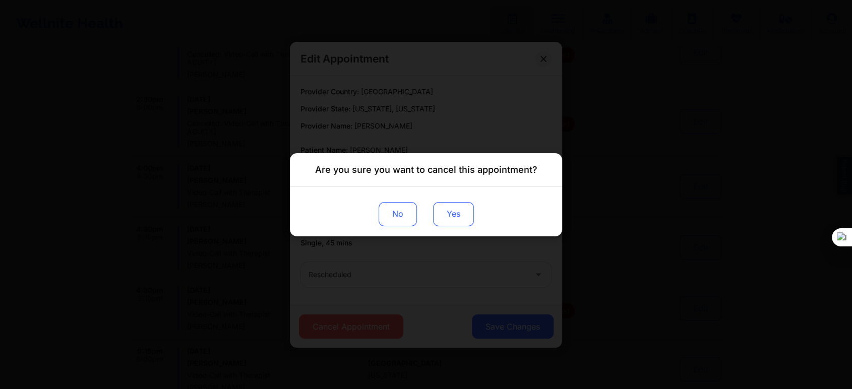
click at [452, 224] on button "Yes" at bounding box center [453, 214] width 41 height 24
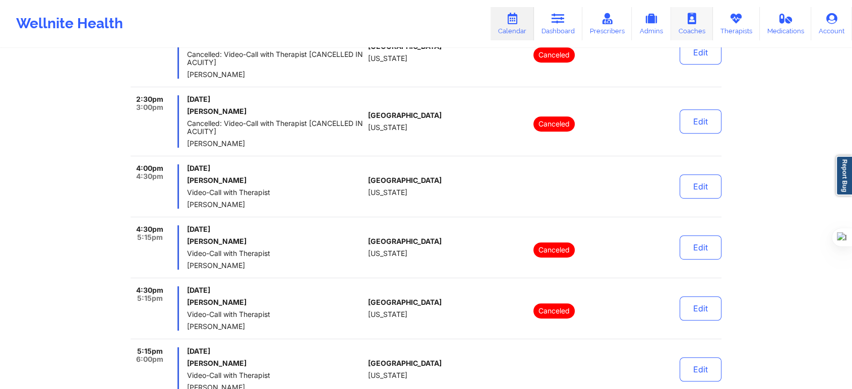
drag, startPoint x: 738, startPoint y: 25, endPoint x: 691, endPoint y: 37, distance: 48.9
click at [738, 25] on link "Therapists" at bounding box center [736, 23] width 47 height 33
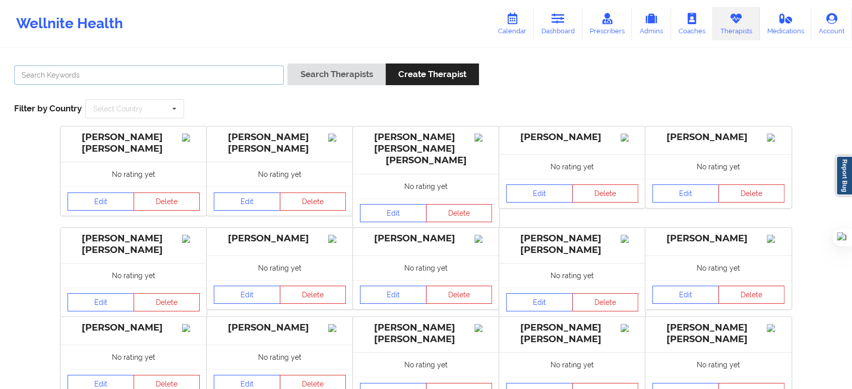
click at [276, 76] on input "text" at bounding box center [149, 75] width 270 height 19
type input "anais q"
click at [287, 64] on button "Search Therapists" at bounding box center [336, 75] width 98 height 22
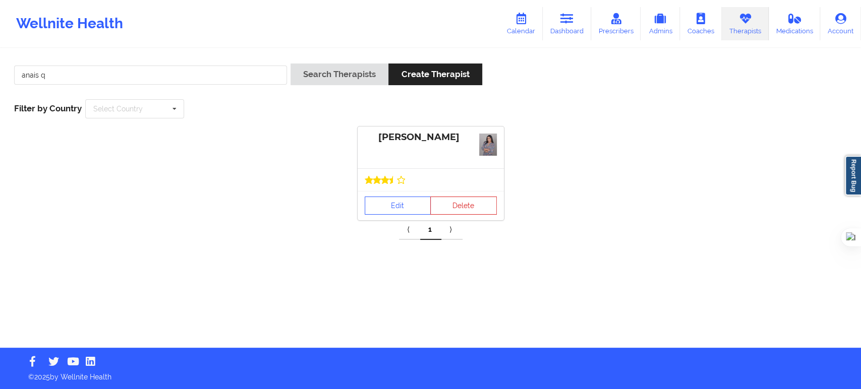
click at [407, 194] on div "Edit Delete" at bounding box center [431, 205] width 146 height 29
click at [405, 204] on link "Edit" at bounding box center [398, 206] width 67 height 18
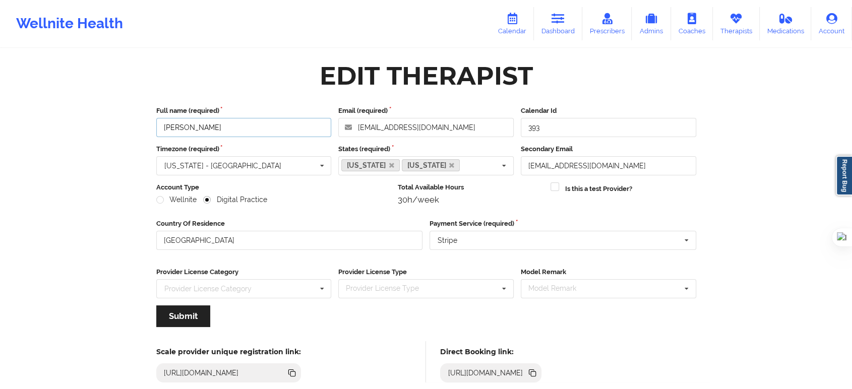
drag, startPoint x: 245, startPoint y: 125, endPoint x: 155, endPoint y: 126, distance: 89.3
click at [155, 126] on div "Full name (required) Anais Quiñonez" at bounding box center [244, 121] width 183 height 31
click at [504, 14] on link "Calendar" at bounding box center [512, 23] width 43 height 33
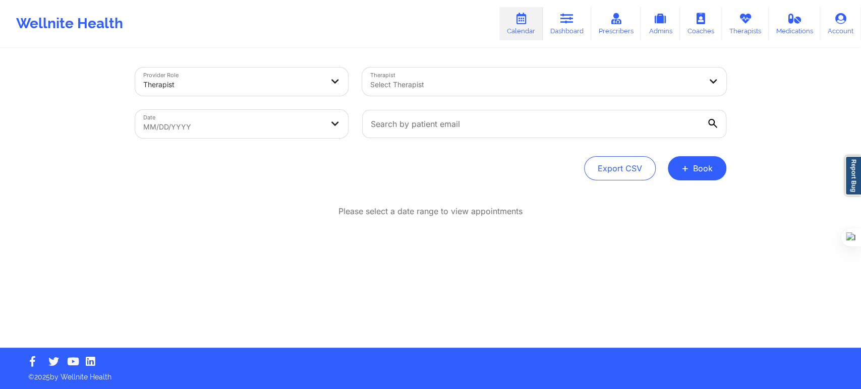
click at [291, 90] on div at bounding box center [233, 85] width 180 height 12
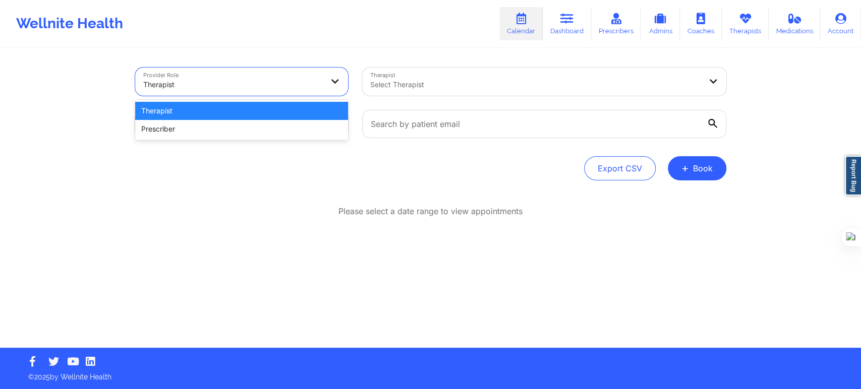
click at [278, 177] on div "Export CSV + Book" at bounding box center [430, 168] width 591 height 24
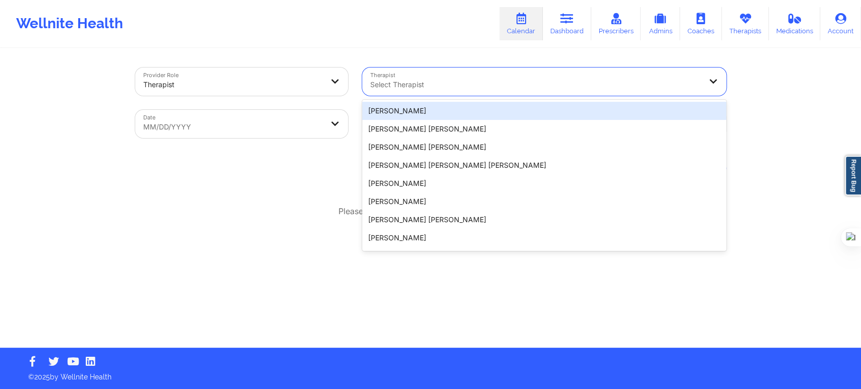
click at [416, 74] on div "Select Therapist" at bounding box center [532, 82] width 340 height 28
click at [420, 82] on div at bounding box center [535, 85] width 331 height 12
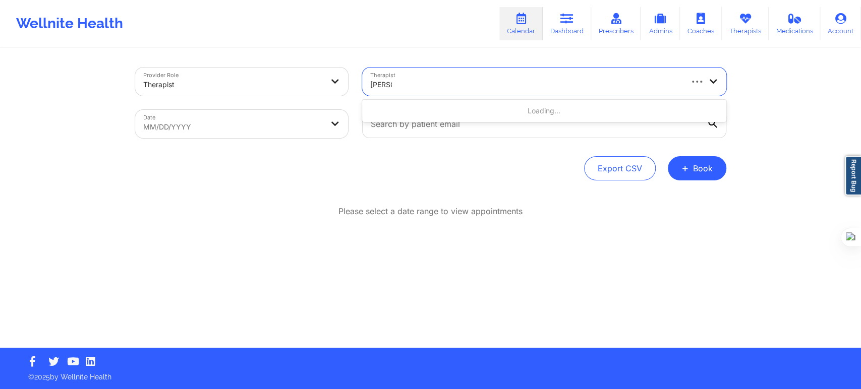
type input "vicki ren"
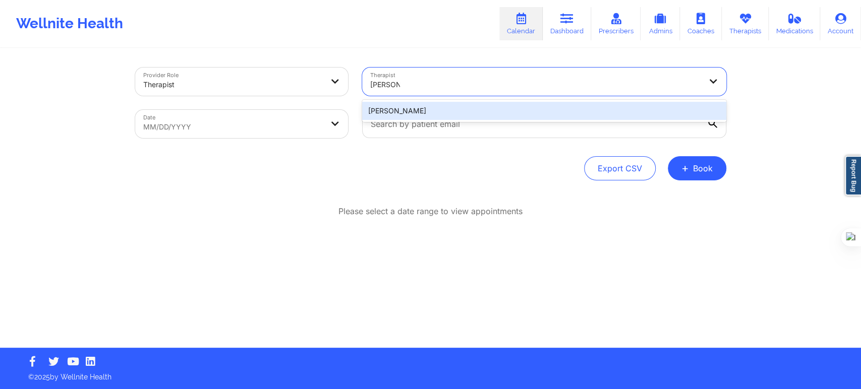
click at [417, 111] on div "Vicki Rene Padilla" at bounding box center [544, 111] width 364 height 18
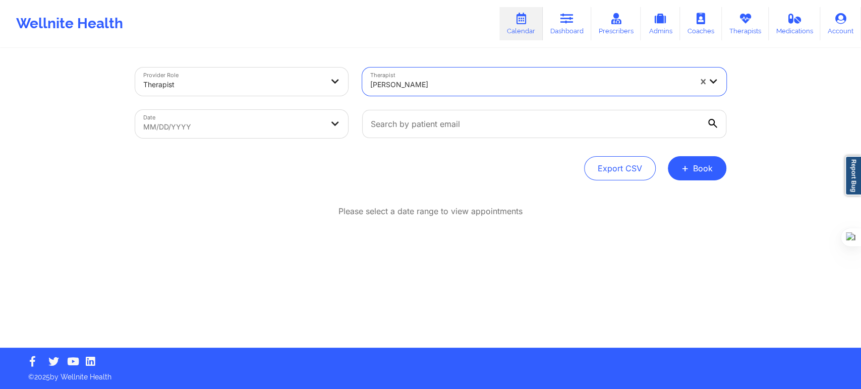
click at [300, 133] on body "Wellnite Health Calendar Dashboard Prescribers Admins Coaches Therapists Medica…" at bounding box center [430, 194] width 861 height 389
select select "2025-8"
select select "2025-9"
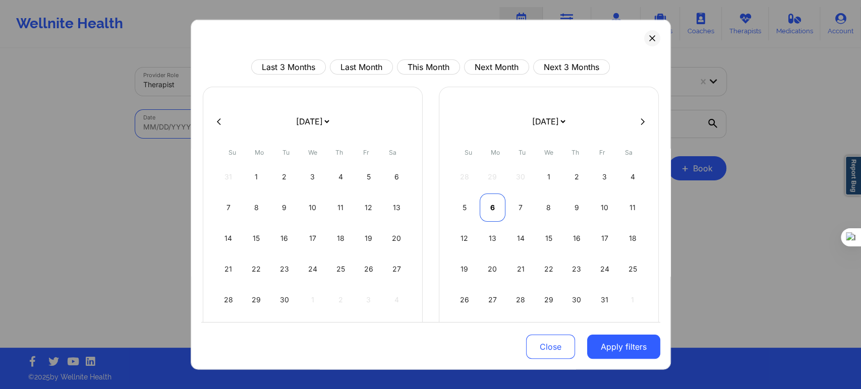
click at [491, 209] on div "6" at bounding box center [493, 208] width 26 height 28
select select "2025-9"
select select "2025-10"
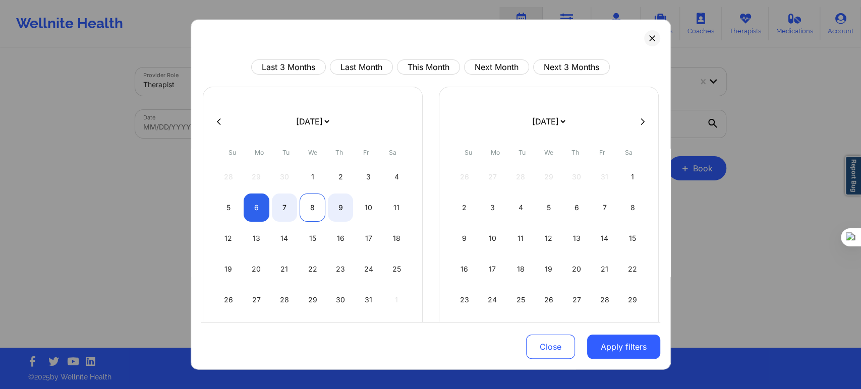
select select "2025-9"
select select "2025-10"
select select "2025-9"
select select "2025-10"
select select "2025-9"
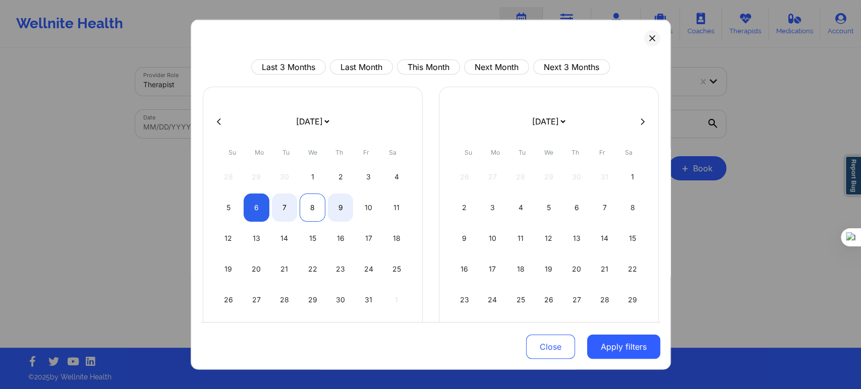
select select "2025-10"
select select "2025-9"
select select "2025-10"
click at [282, 209] on div "7" at bounding box center [285, 208] width 26 height 28
select select "2025-9"
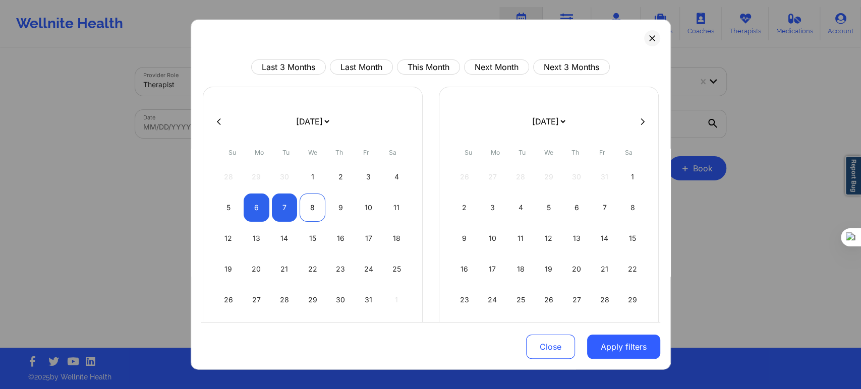
select select "2025-10"
click at [608, 340] on button "Apply filters" at bounding box center [623, 347] width 73 height 24
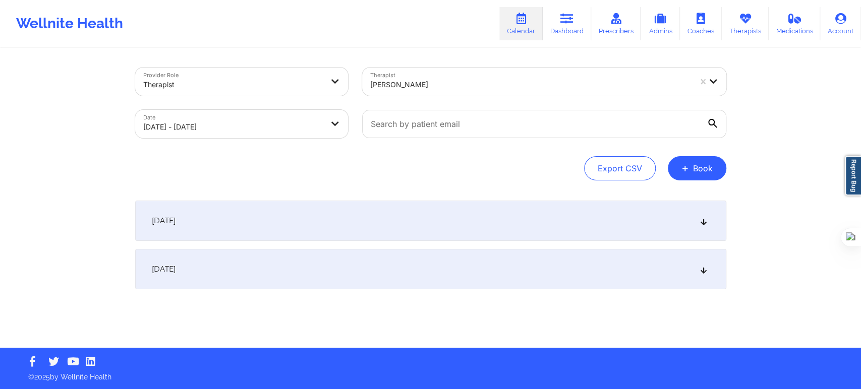
click at [227, 221] on div "October 6, 2025" at bounding box center [430, 221] width 591 height 40
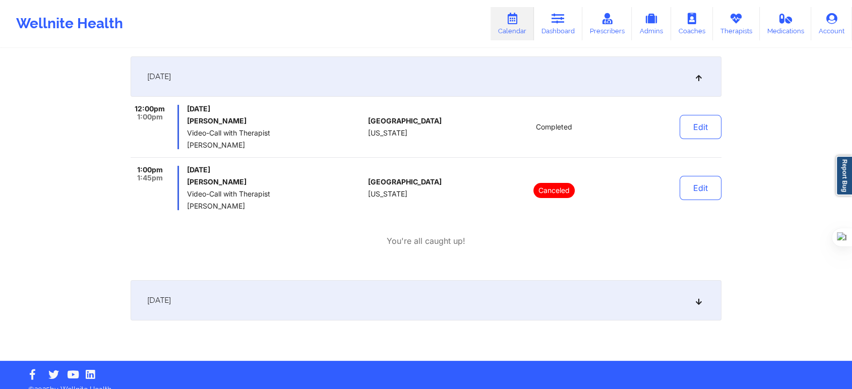
scroll to position [157, 0]
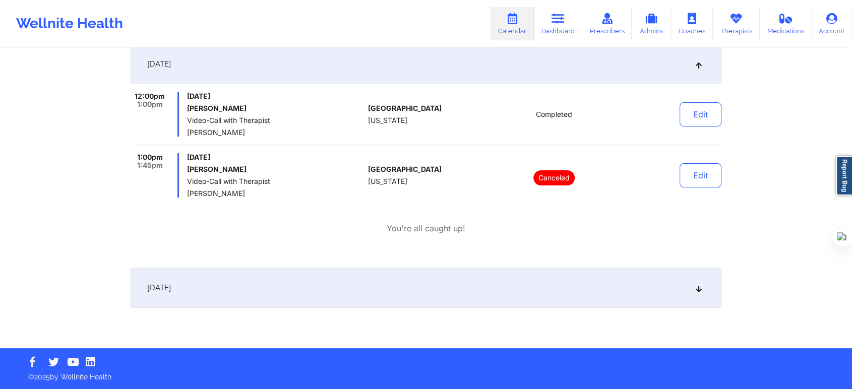
click at [759, 187] on div "Provider Role Therapist Therapist Vicki Rene Padilla Date 10/06/2025 - 10/07/20…" at bounding box center [426, 95] width 852 height 505
drag, startPoint x: 571, startPoint y: 30, endPoint x: 329, endPoint y: 37, distance: 242.2
click at [571, 30] on link "Dashboard" at bounding box center [558, 23] width 48 height 33
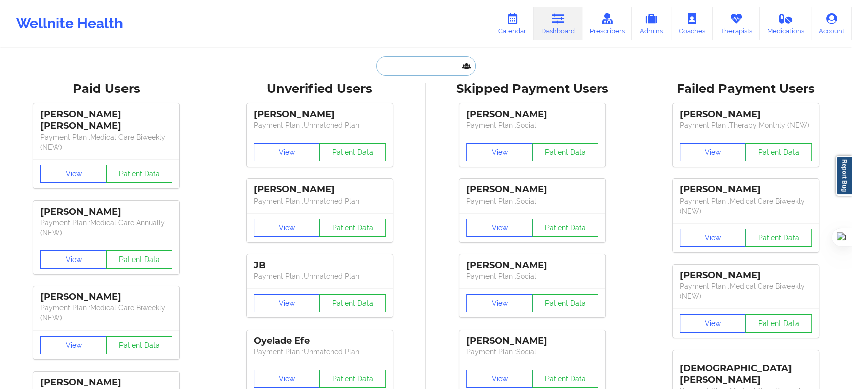
click at [404, 64] on input "text" at bounding box center [426, 65] width 100 height 19
paste input "(614) 886-2483"
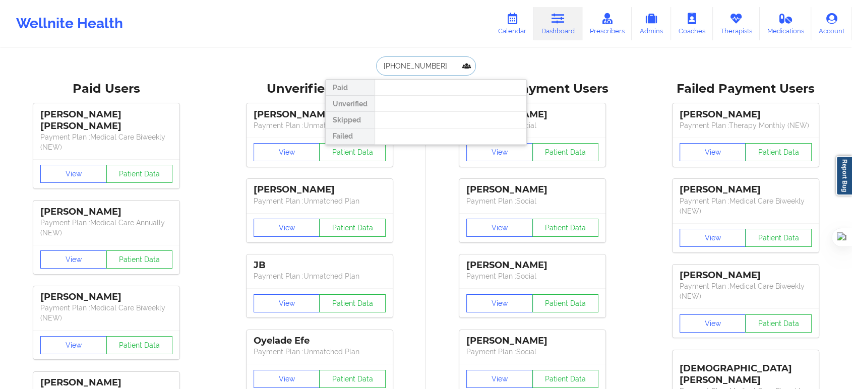
drag, startPoint x: 441, startPoint y: 63, endPoint x: 328, endPoint y: 66, distance: 113.0
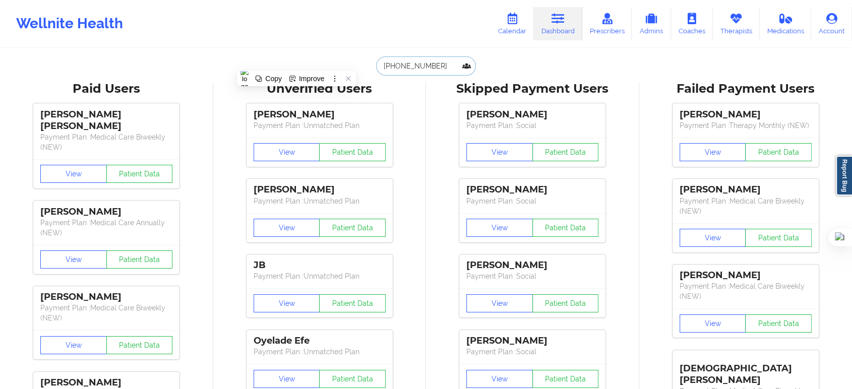
paste input "Keria Medrano"
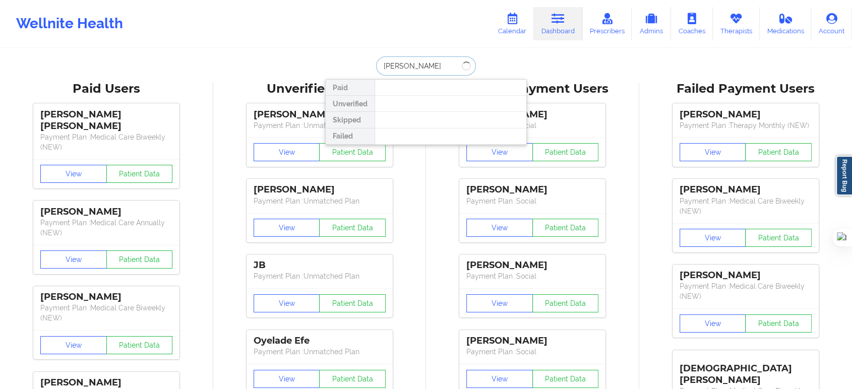
type input "Keria Medrano"
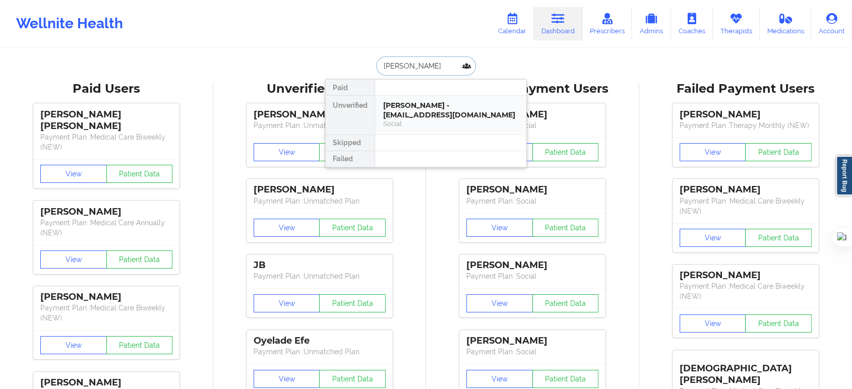
click at [410, 113] on div "Keria Medrano - kmedranoshop@gmail.com" at bounding box center [450, 110] width 135 height 19
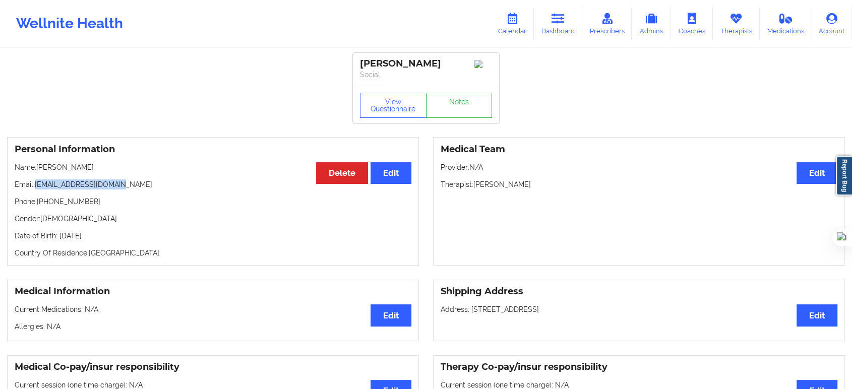
drag, startPoint x: 139, startPoint y: 189, endPoint x: 36, endPoint y: 191, distance: 102.4
click at [36, 190] on p "Email: kmedranoshop@gmail.com" at bounding box center [213, 185] width 397 height 10
copy p "kmedranoshop@gmail.com"
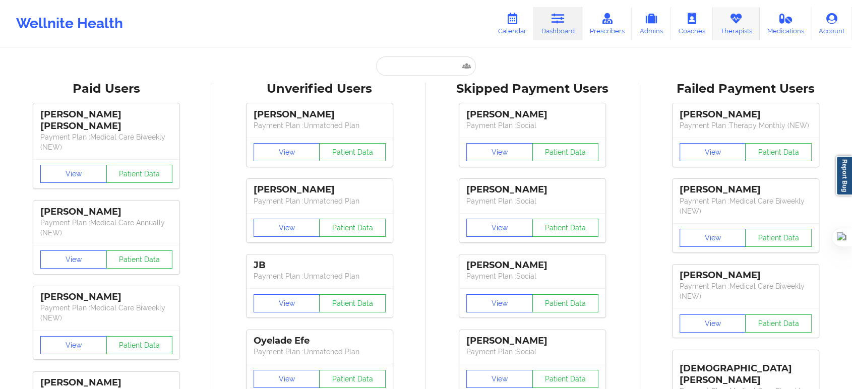
click at [730, 27] on link "Therapists" at bounding box center [736, 23] width 47 height 33
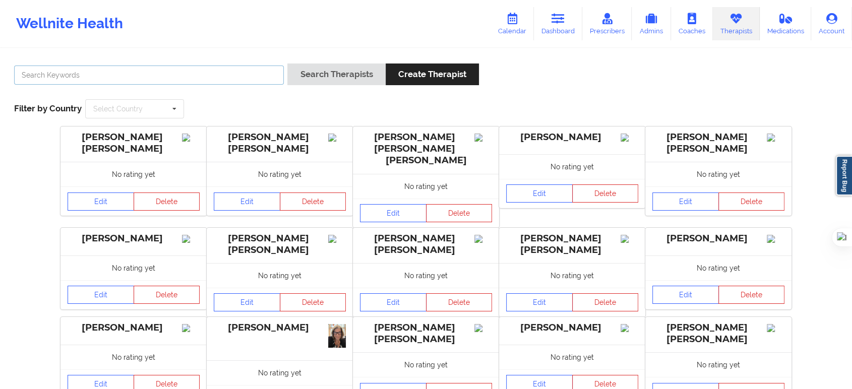
click at [222, 81] on input "text" at bounding box center [149, 75] width 270 height 19
type input "jill sco"
click at [287, 64] on button "Search Therapists" at bounding box center [336, 75] width 98 height 22
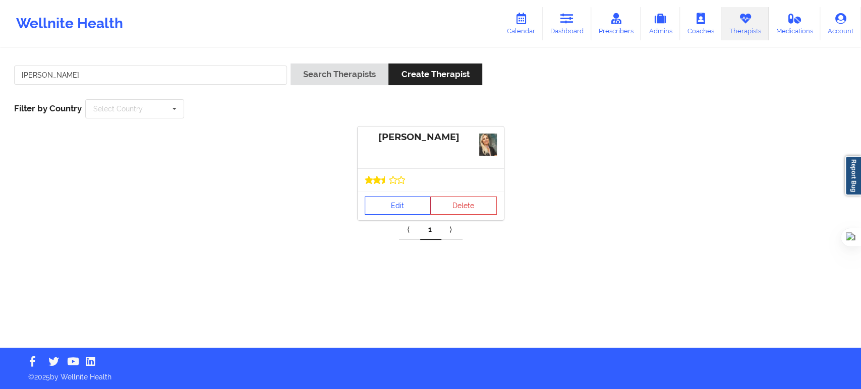
click at [388, 205] on link "Edit" at bounding box center [398, 206] width 67 height 18
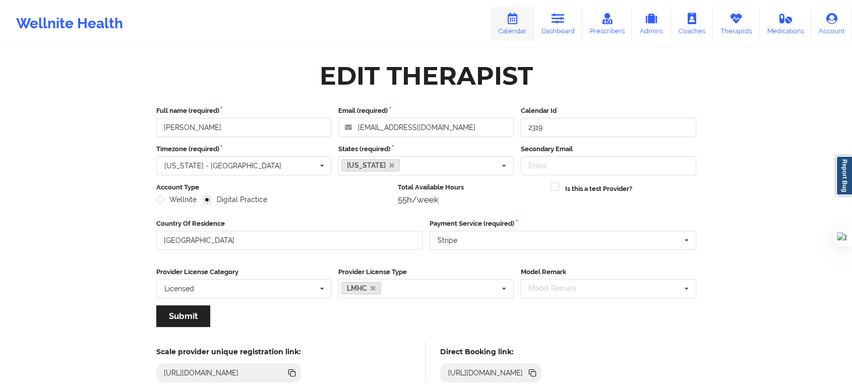
click at [513, 22] on icon at bounding box center [512, 18] width 13 height 11
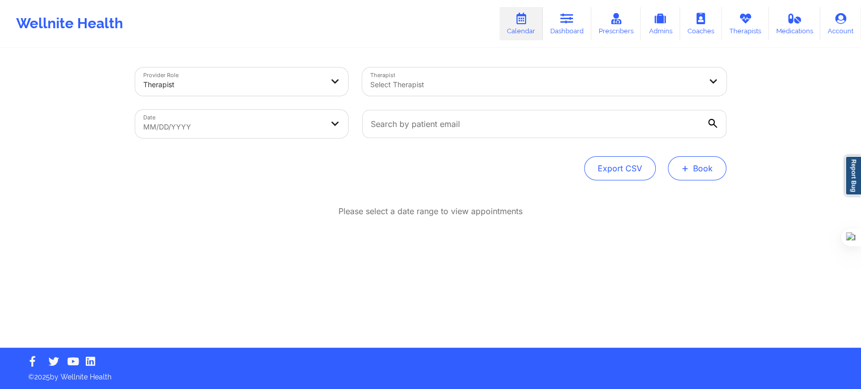
click at [698, 172] on button "+ Book" at bounding box center [697, 168] width 59 height 24
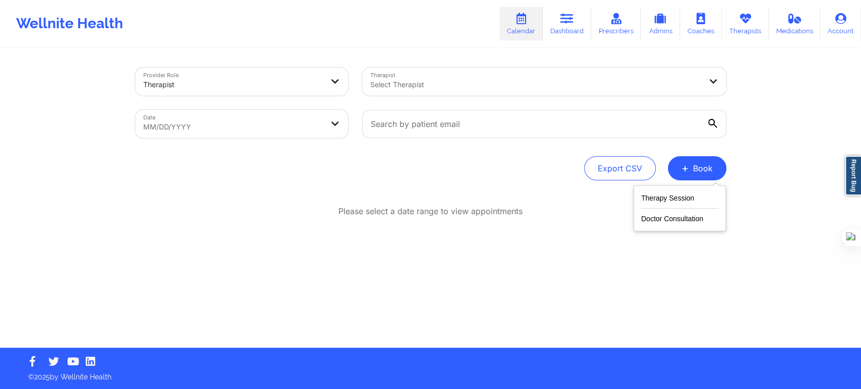
drag, startPoint x: 688, startPoint y: 174, endPoint x: 599, endPoint y: 200, distance: 92.9
click at [569, 206] on div "Please select a date range to view appointments" at bounding box center [430, 212] width 591 height 12
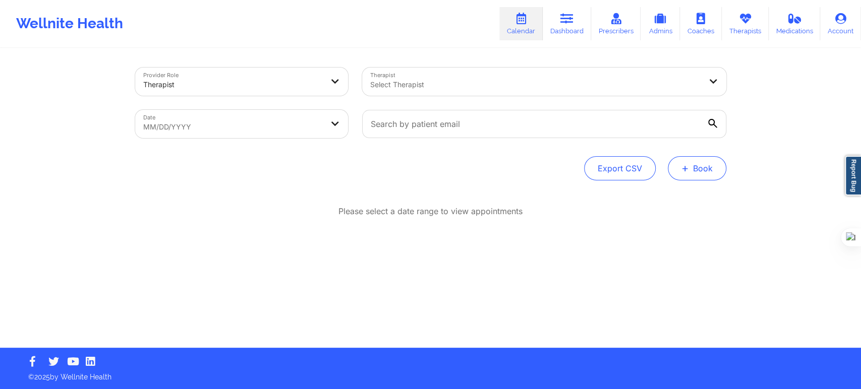
click at [676, 172] on button "+ Book" at bounding box center [697, 168] width 59 height 24
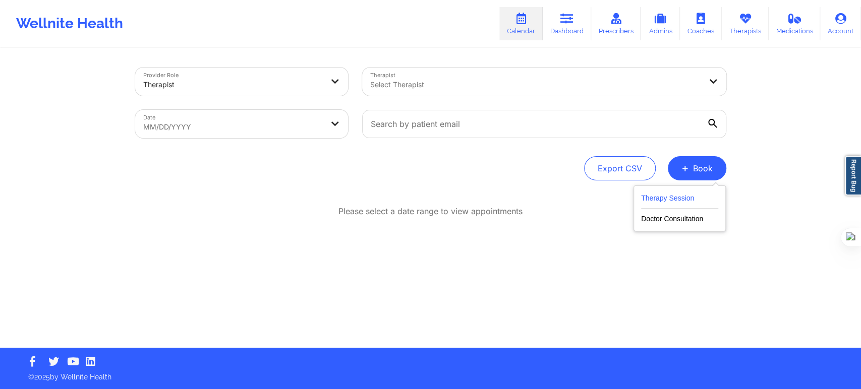
click at [643, 204] on button "Therapy Session" at bounding box center [679, 200] width 77 height 17
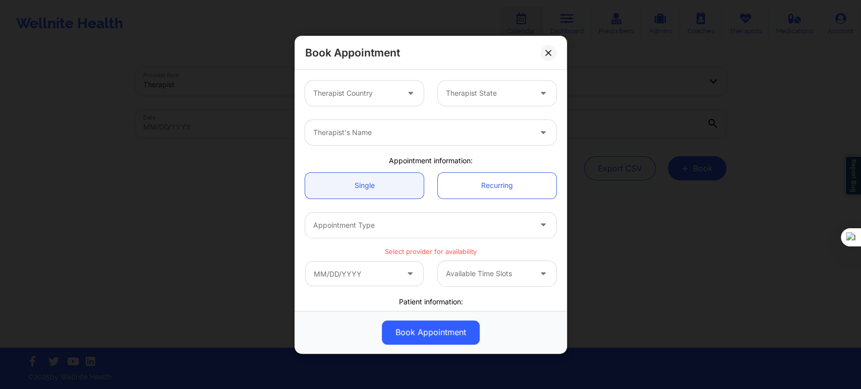
click at [370, 87] on div "Therapist Country" at bounding box center [352, 93] width 94 height 25
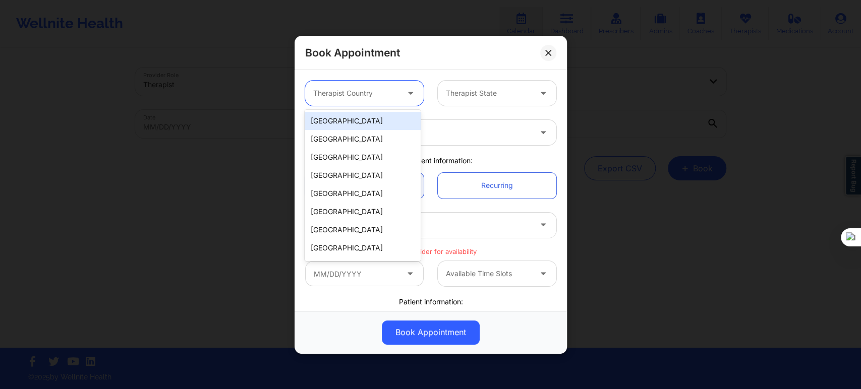
click at [354, 124] on div "[GEOGRAPHIC_DATA]" at bounding box center [363, 121] width 116 height 18
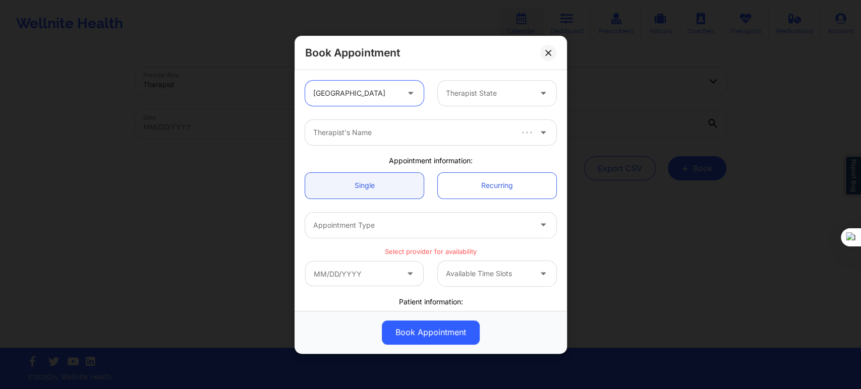
click at [466, 91] on div at bounding box center [488, 93] width 85 height 12
type input "flor"
click at [466, 120] on div "[US_STATE]" at bounding box center [493, 121] width 116 height 18
click at [453, 129] on div at bounding box center [422, 133] width 218 height 12
type input "[PERSON_NAME] sc"
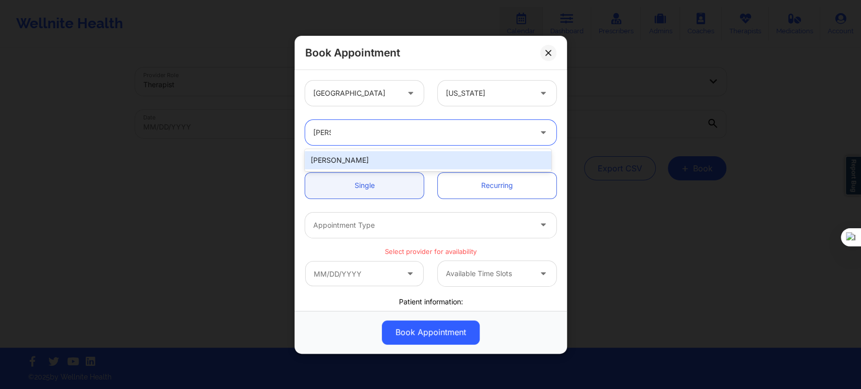
click at [378, 160] on div "[PERSON_NAME]" at bounding box center [428, 160] width 246 height 18
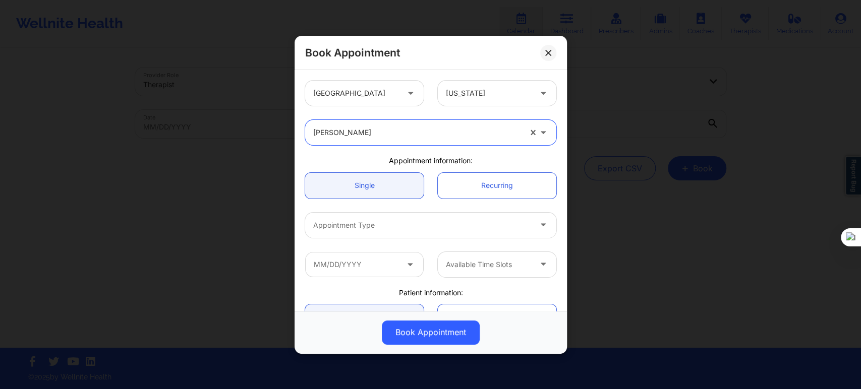
click at [353, 228] on div at bounding box center [422, 225] width 218 height 12
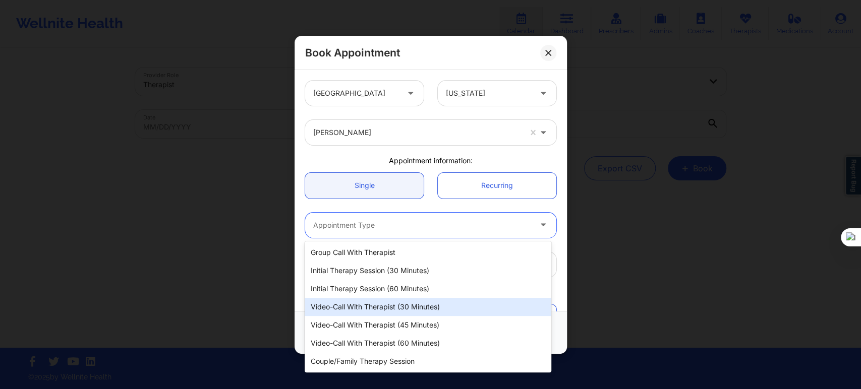
click at [389, 310] on div "Video-Call with Therapist (30 minutes)" at bounding box center [428, 307] width 246 height 18
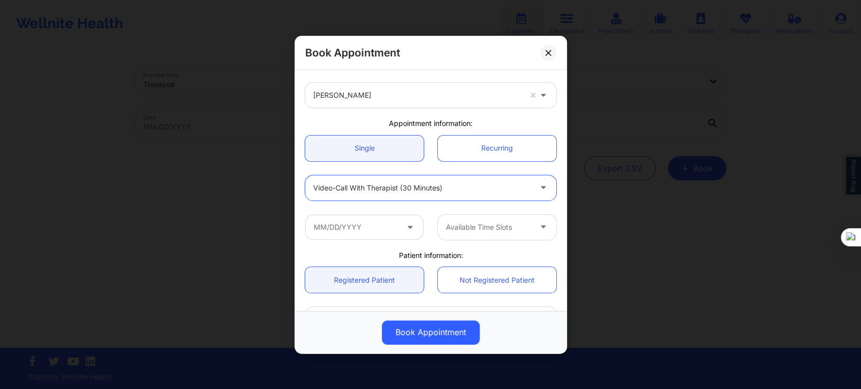
scroll to position [56, 0]
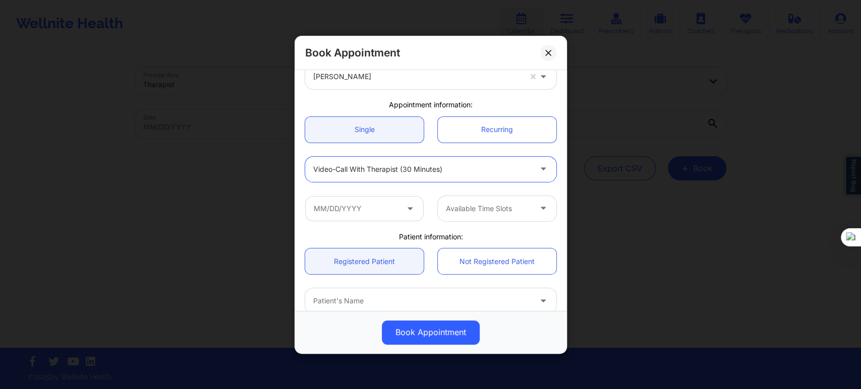
click at [432, 156] on div "Video-Call with Therapist (30 minutes)" at bounding box center [422, 168] width 218 height 25
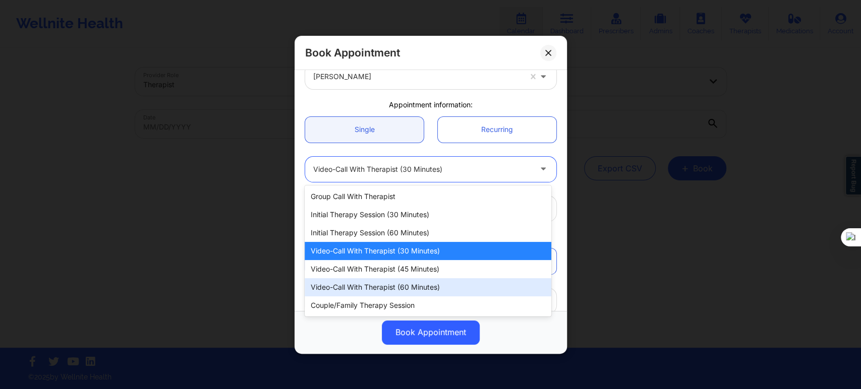
click at [409, 284] on div "Video-Call with Therapist (60 minutes)" at bounding box center [428, 287] width 246 height 18
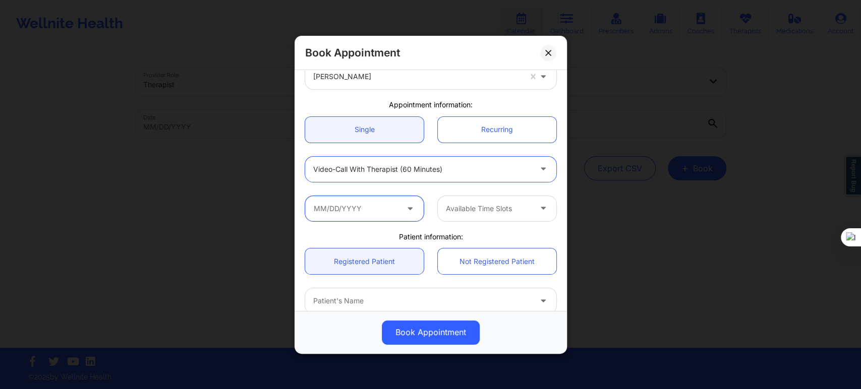
click at [371, 213] on input "text" at bounding box center [364, 208] width 119 height 25
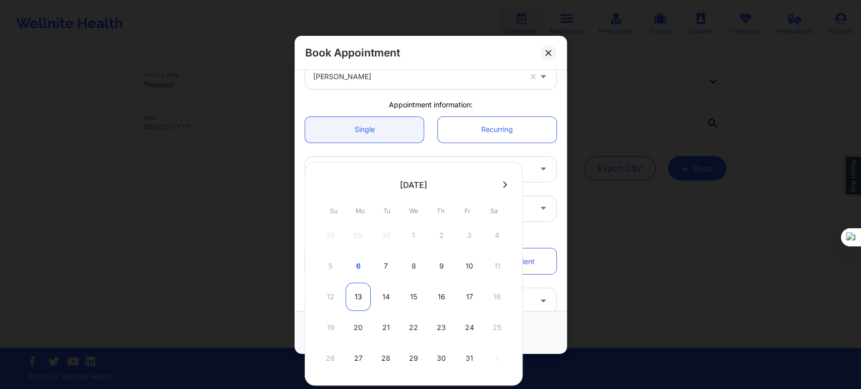
click at [357, 291] on div "13" at bounding box center [357, 297] width 25 height 28
type input "10/13/2025"
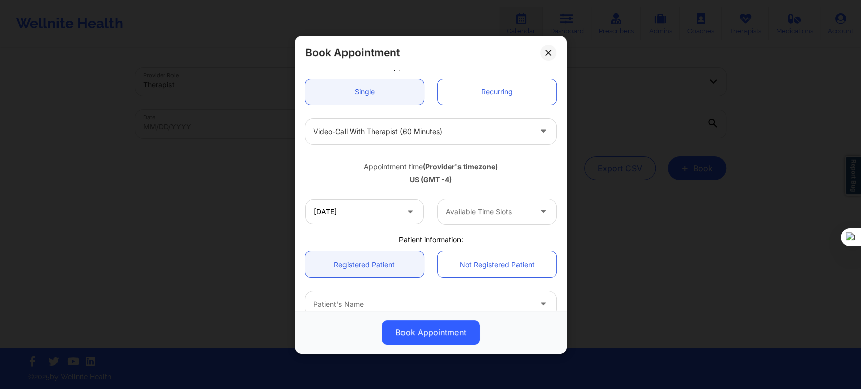
scroll to position [112, 0]
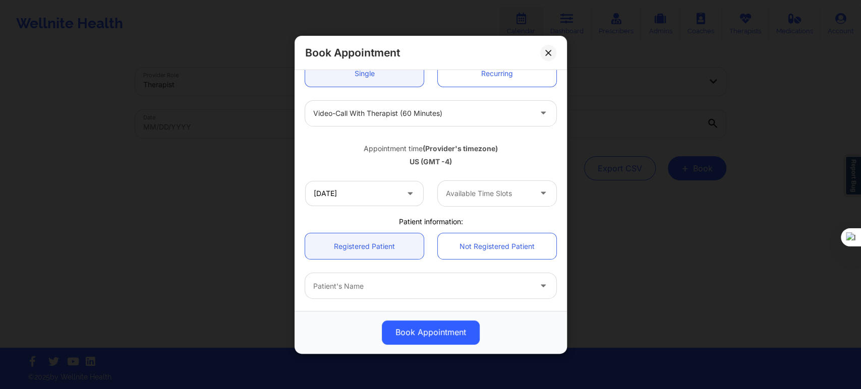
click at [470, 203] on div "Available Time Slots" at bounding box center [485, 193] width 94 height 25
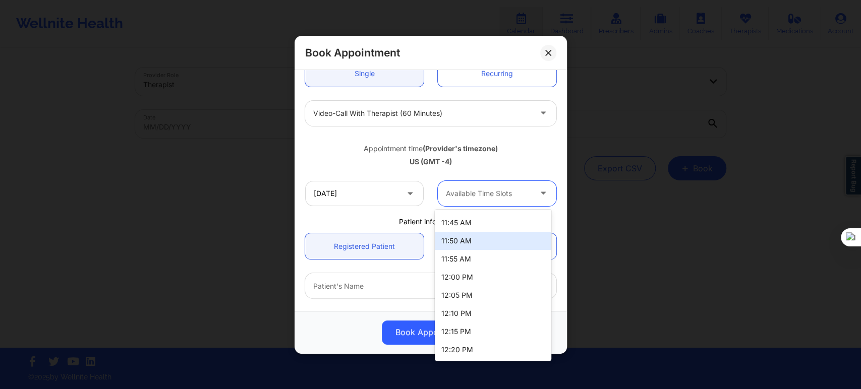
scroll to position [1065, 0]
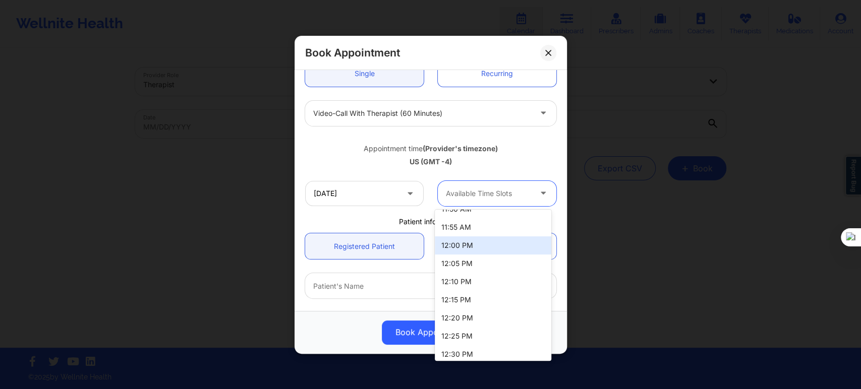
click at [467, 249] on div "12:00 PM" at bounding box center [493, 246] width 116 height 18
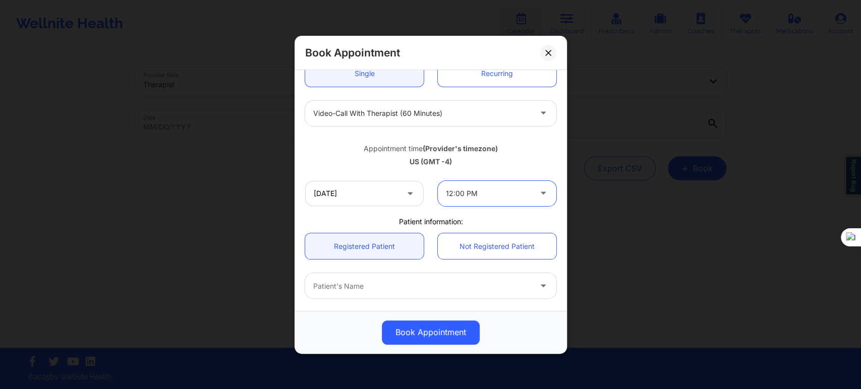
click at [365, 286] on div at bounding box center [422, 286] width 218 height 12
paste input "[PERSON_NAME]"
type input "[PERSON_NAME]"
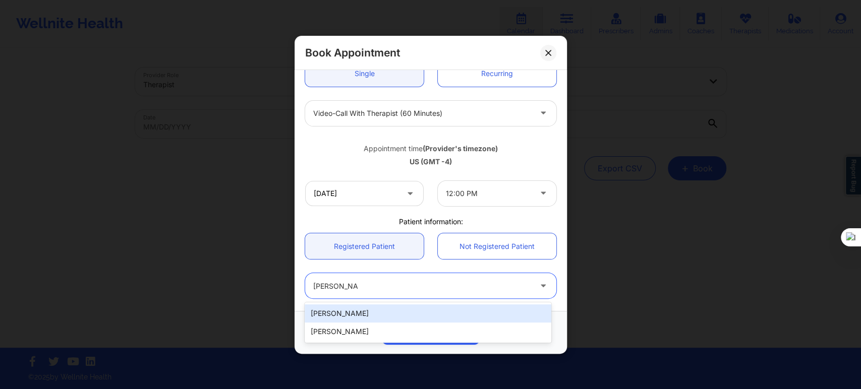
click at [364, 314] on div "[PERSON_NAME]" at bounding box center [428, 314] width 246 height 18
type input "[EMAIL_ADDRESS][DOMAIN_NAME]"
type input "[PHONE_NUMBER]"
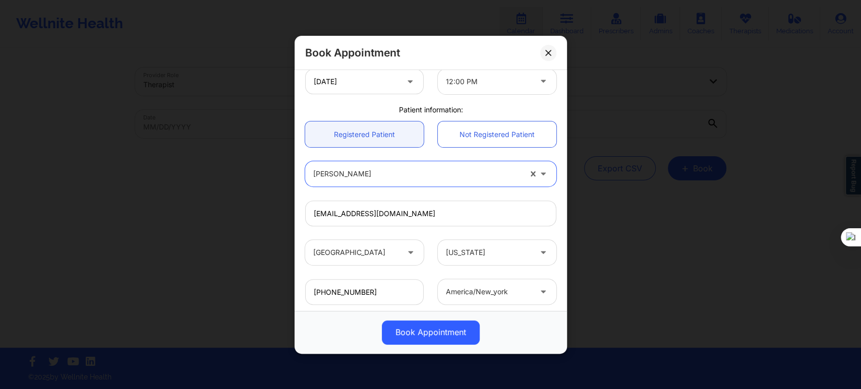
scroll to position [280, 0]
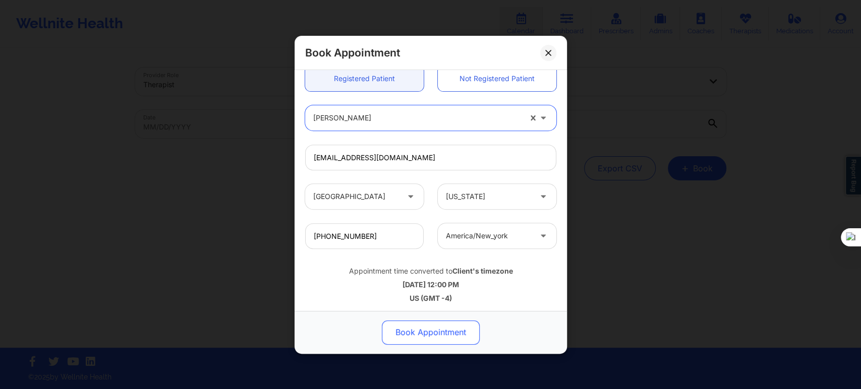
click at [424, 334] on button "Book Appointment" at bounding box center [431, 332] width 98 height 24
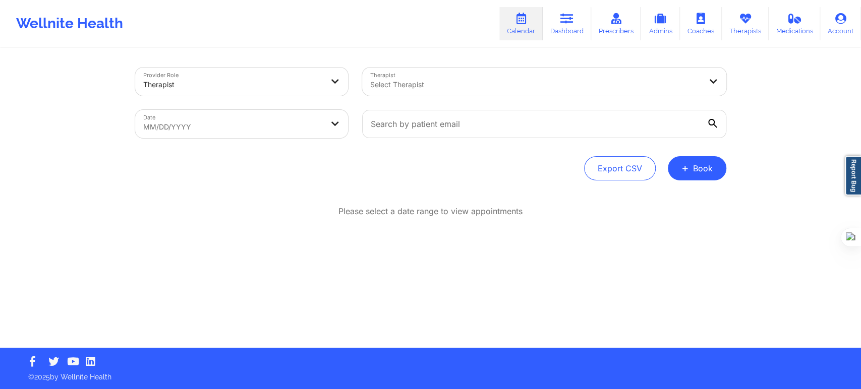
click at [541, 285] on div "Provider Role Therapist Therapist Select Therapist Date MM/DD/YYYY Export CSV +…" at bounding box center [430, 198] width 605 height 299
click at [702, 167] on button "+ Book" at bounding box center [697, 168] width 59 height 24
click at [679, 196] on button "Therapy Session" at bounding box center [679, 200] width 77 height 17
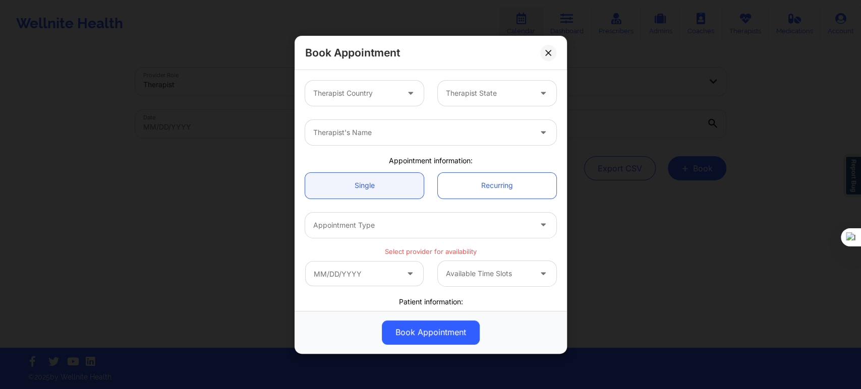
click at [353, 95] on div at bounding box center [355, 93] width 85 height 12
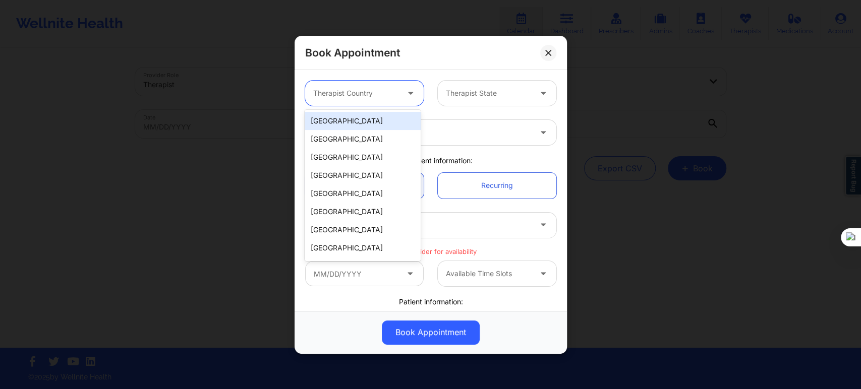
click at [346, 118] on div "[GEOGRAPHIC_DATA]" at bounding box center [363, 121] width 116 height 18
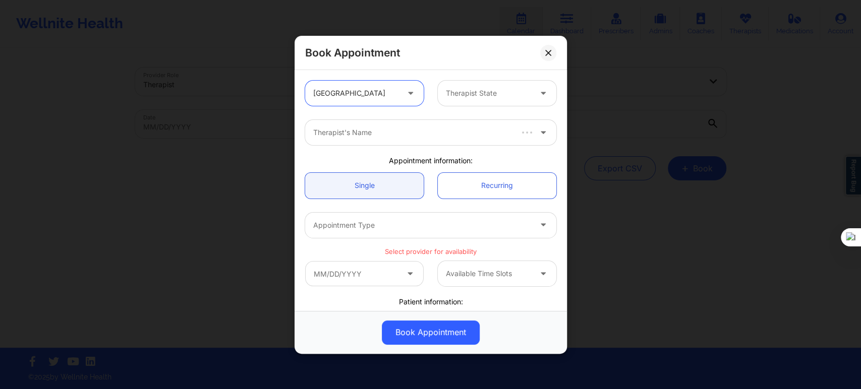
click at [476, 99] on div "Therapist State" at bounding box center [485, 93] width 94 height 25
type input "flo"
click at [471, 114] on div "[US_STATE]" at bounding box center [493, 121] width 116 height 18
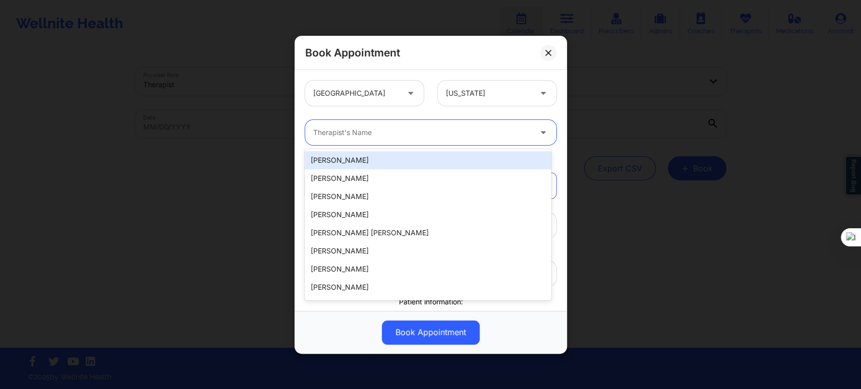
click at [445, 129] on div at bounding box center [422, 133] width 218 height 12
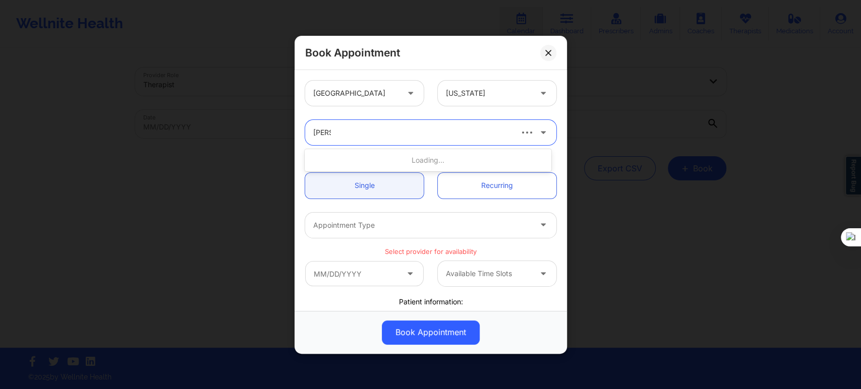
type input "[PERSON_NAME]"
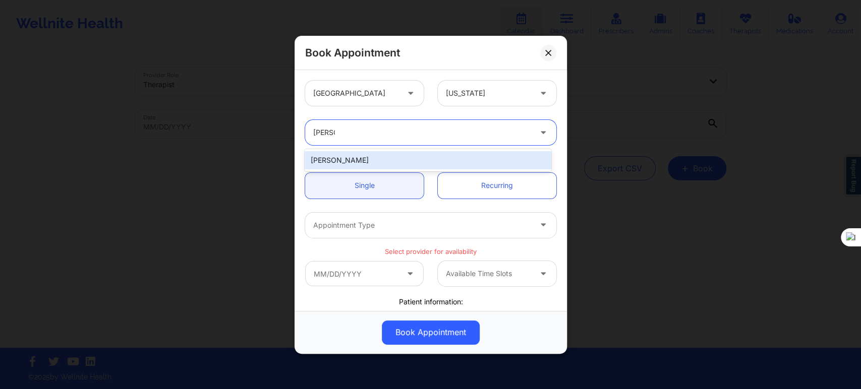
click at [401, 160] on div "[PERSON_NAME]" at bounding box center [428, 160] width 246 height 18
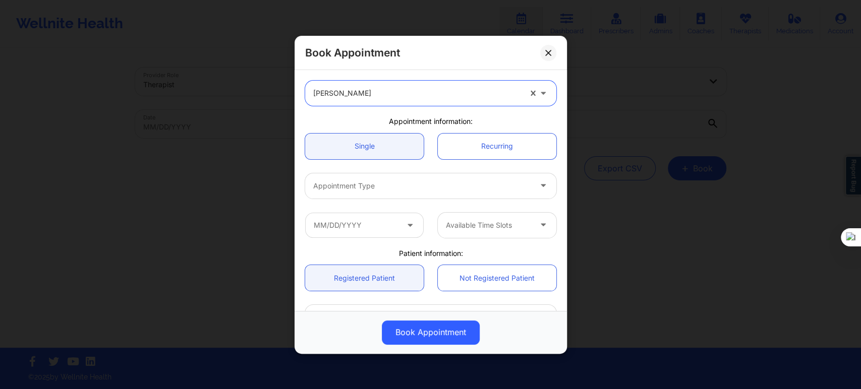
scroll to position [56, 0]
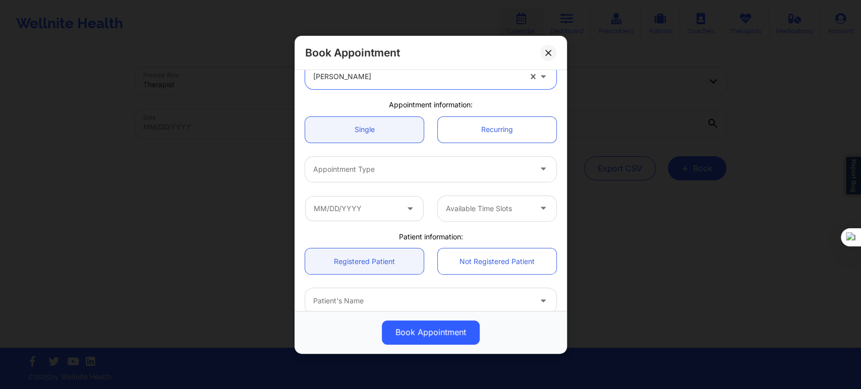
click at [369, 172] on div at bounding box center [422, 169] width 218 height 12
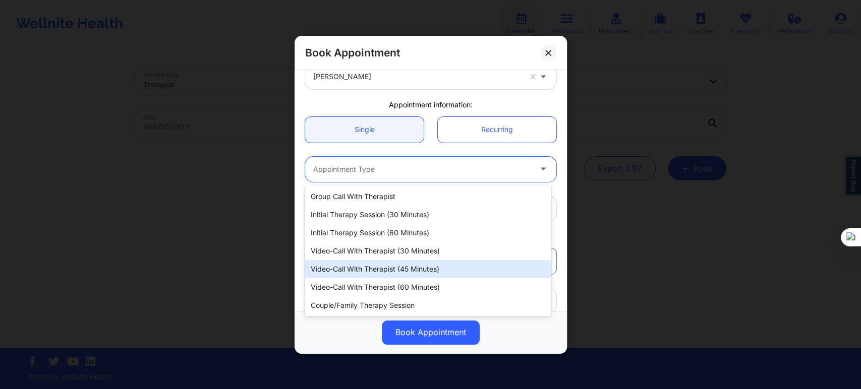
drag, startPoint x: 377, startPoint y: 270, endPoint x: 375, endPoint y: 276, distance: 5.9
click at [375, 276] on div "Video-Call with Therapist (45 minutes)" at bounding box center [428, 269] width 246 height 18
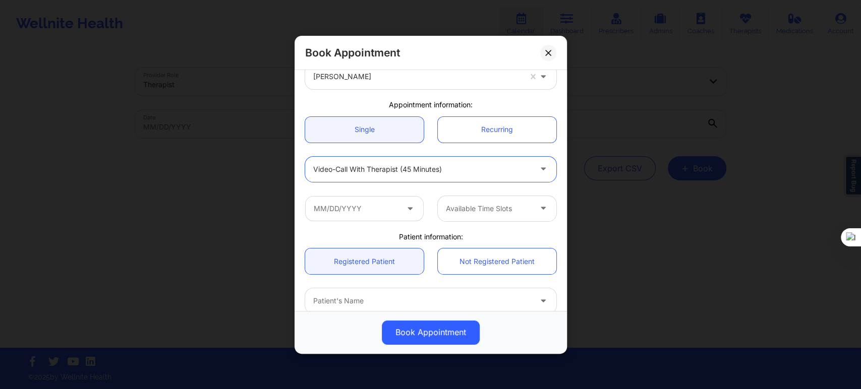
click at [391, 176] on div "Video-Call with Therapist (45 minutes)" at bounding box center [422, 168] width 218 height 25
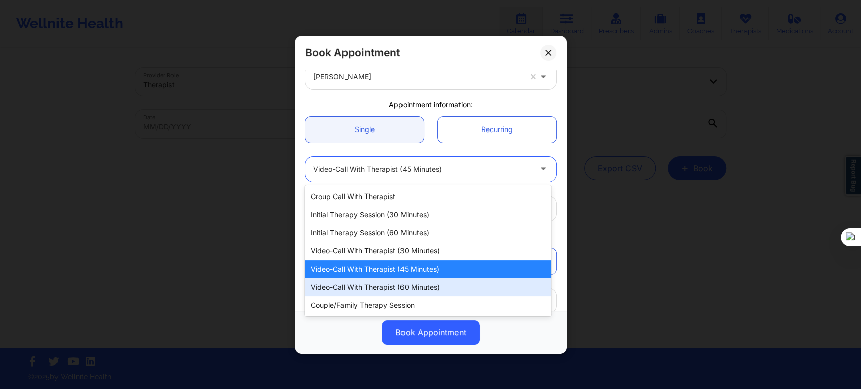
click at [387, 289] on div "Video-Call with Therapist (60 minutes)" at bounding box center [428, 287] width 246 height 18
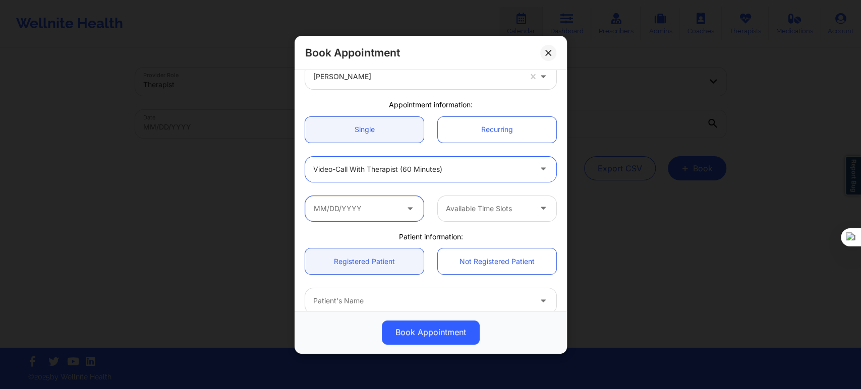
click at [387, 204] on input "text" at bounding box center [364, 208] width 119 height 25
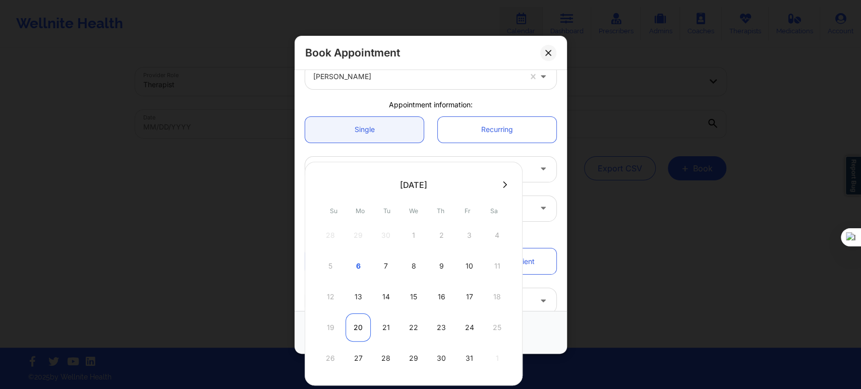
click at [351, 326] on div "20" at bounding box center [357, 328] width 25 height 28
type input "10/20/2025"
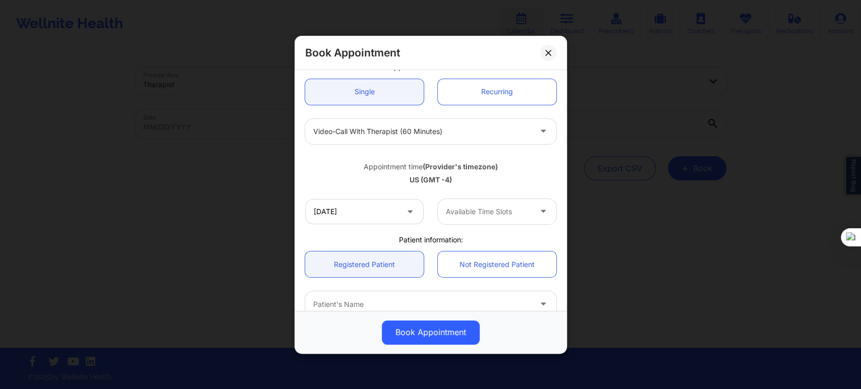
scroll to position [112, 0]
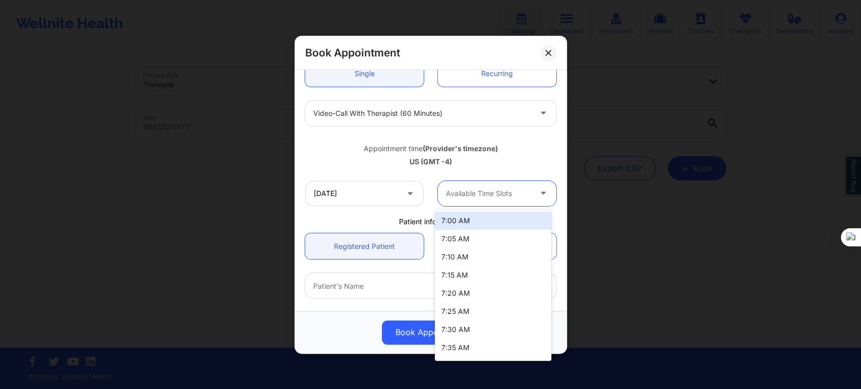
click at [468, 195] on div at bounding box center [488, 194] width 85 height 12
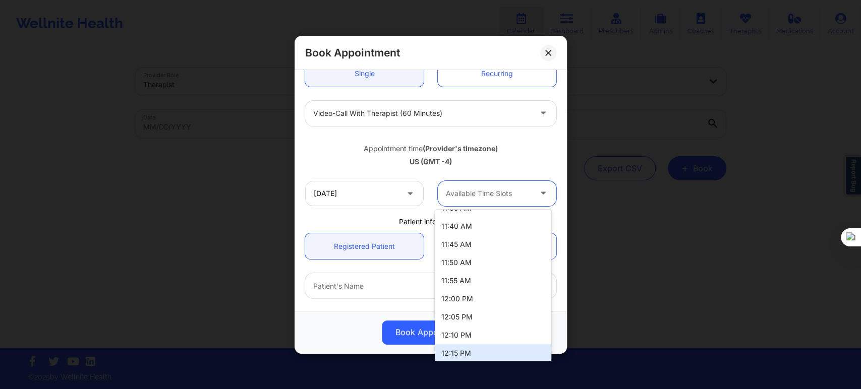
scroll to position [1009, 0]
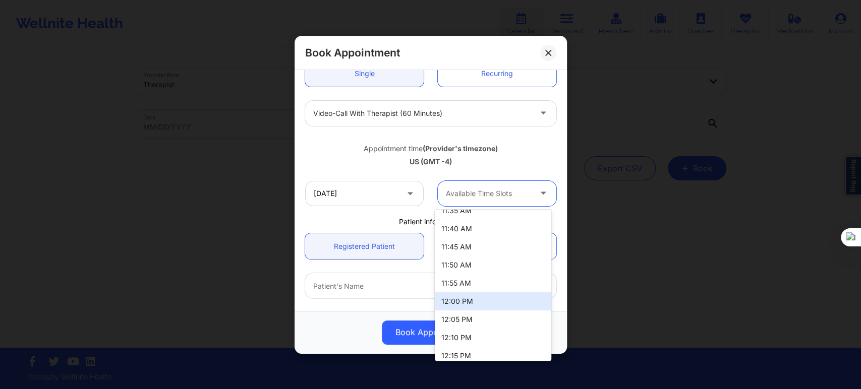
click at [471, 299] on div "12:00 PM" at bounding box center [493, 302] width 116 height 18
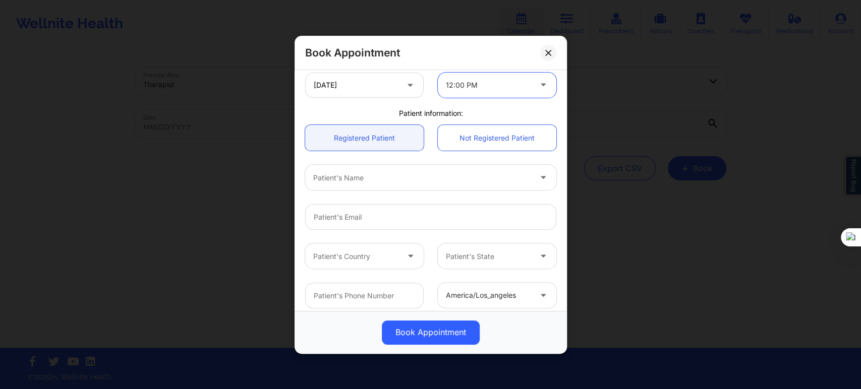
scroll to position [224, 0]
click at [345, 174] on div at bounding box center [422, 174] width 218 height 12
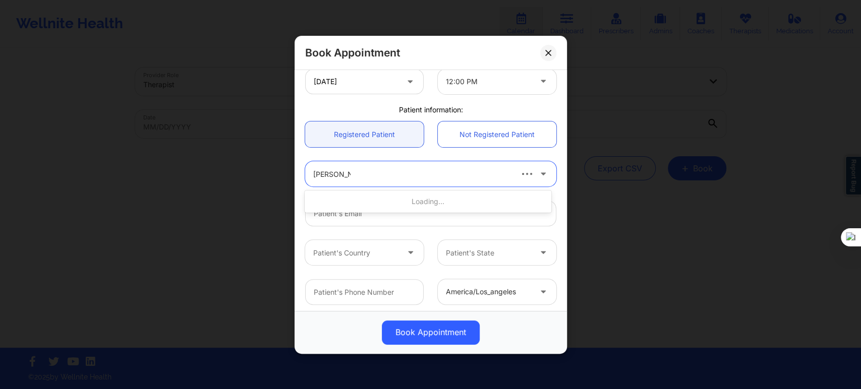
type input "sarah parke"
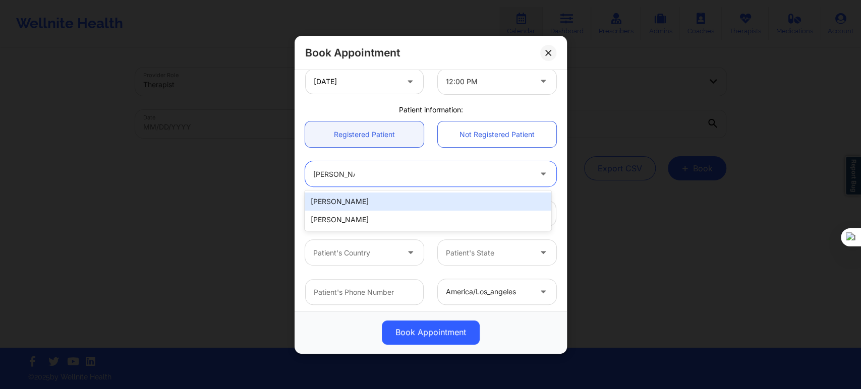
click at [342, 197] on div "[PERSON_NAME]" at bounding box center [428, 202] width 246 height 18
type input "[EMAIL_ADDRESS][DOMAIN_NAME]"
type input "[PHONE_NUMBER]"
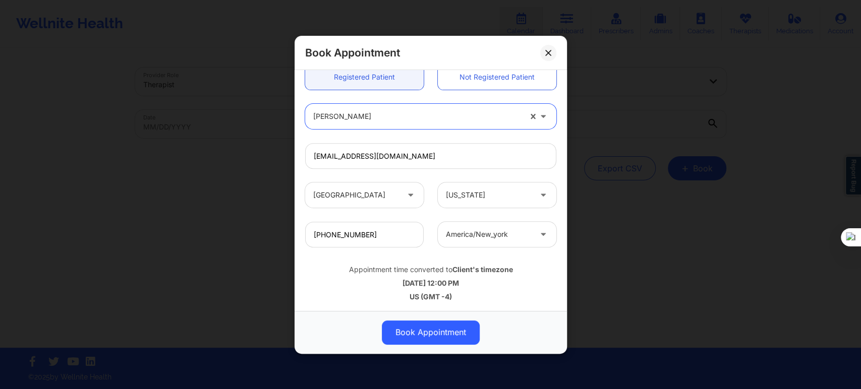
scroll to position [282, 0]
click at [432, 335] on button "Book Appointment" at bounding box center [431, 332] width 98 height 24
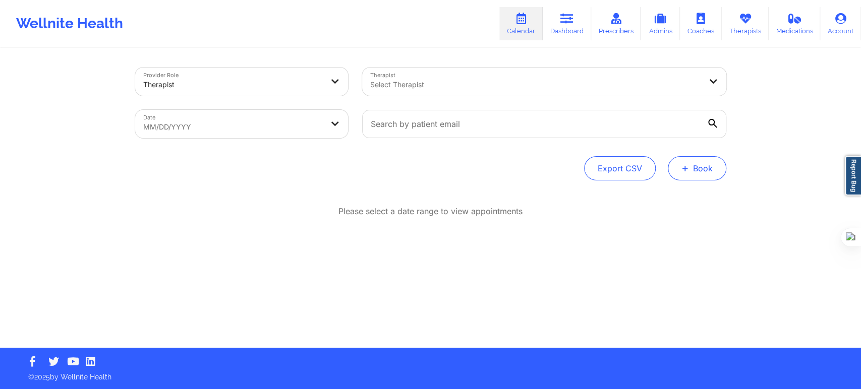
click at [694, 172] on button "+ Book" at bounding box center [697, 168] width 59 height 24
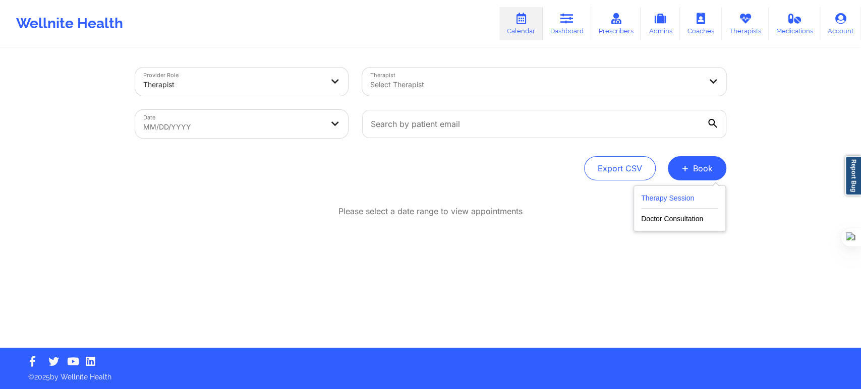
click at [674, 194] on button "Therapy Session" at bounding box center [679, 200] width 77 height 17
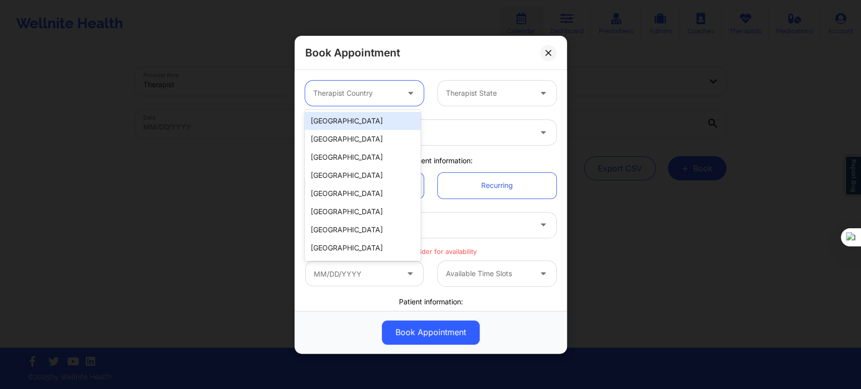
click at [347, 95] on div at bounding box center [355, 93] width 85 height 12
click at [351, 122] on div "[GEOGRAPHIC_DATA]" at bounding box center [363, 121] width 116 height 18
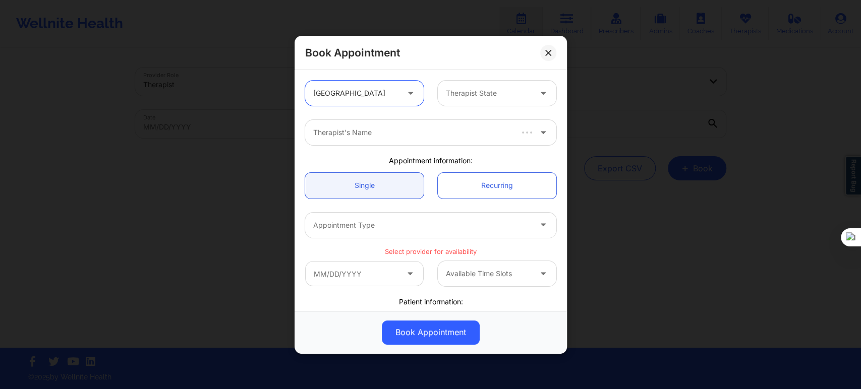
click at [445, 100] on div "Therapist State" at bounding box center [485, 93] width 94 height 25
type input "flor"
click at [456, 118] on div "[US_STATE]" at bounding box center [493, 121] width 116 height 18
click at [382, 138] on div at bounding box center [422, 133] width 218 height 12
type input "[PERSON_NAME]"
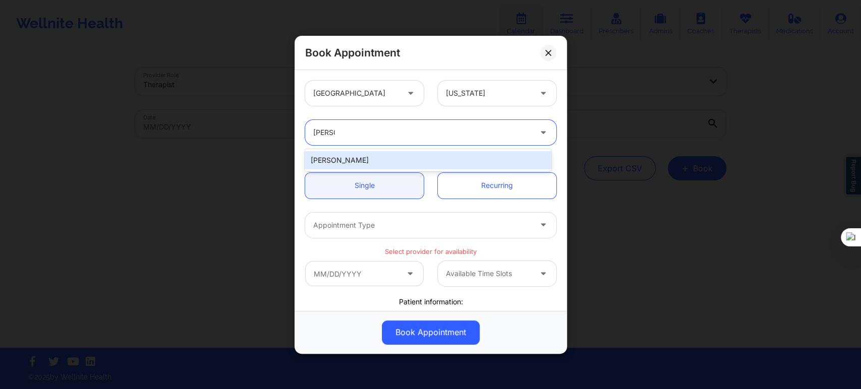
click at [369, 157] on div "[PERSON_NAME]" at bounding box center [428, 160] width 246 height 18
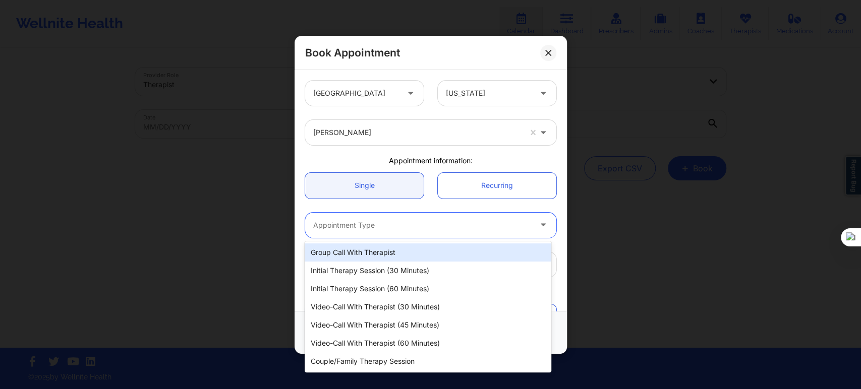
click at [359, 226] on div at bounding box center [422, 225] width 218 height 12
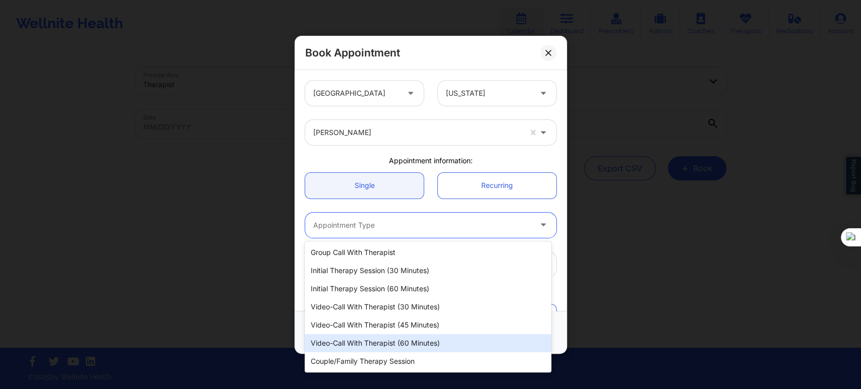
click at [372, 335] on div "Video-Call with Therapist (60 minutes)" at bounding box center [428, 343] width 246 height 18
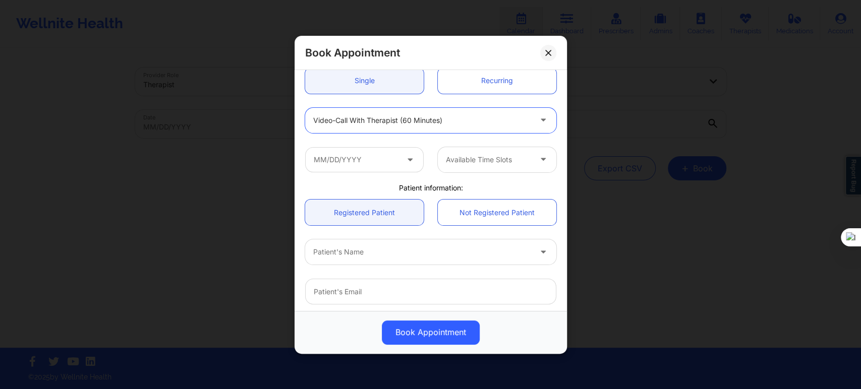
scroll to position [112, 0]
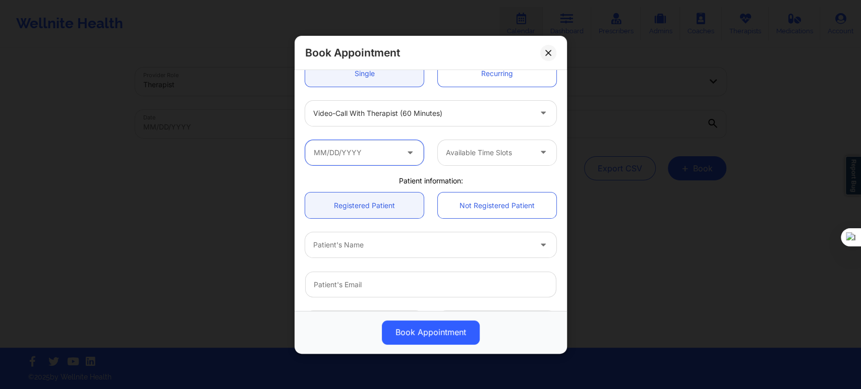
click at [379, 164] on input "text" at bounding box center [364, 152] width 119 height 25
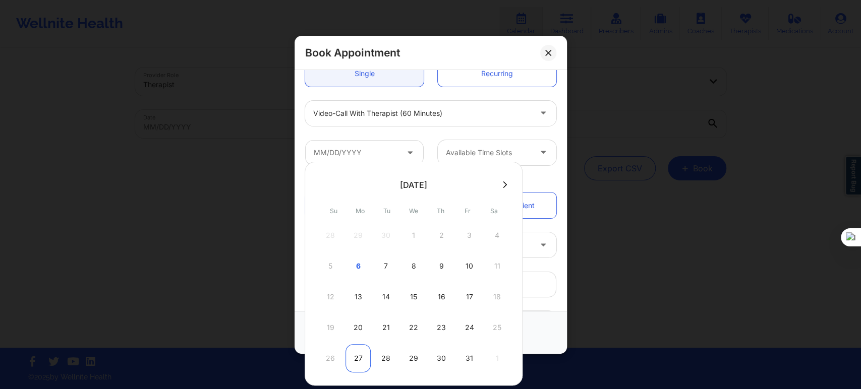
click at [359, 351] on div "27" at bounding box center [357, 358] width 25 height 28
type input "10/27/2025"
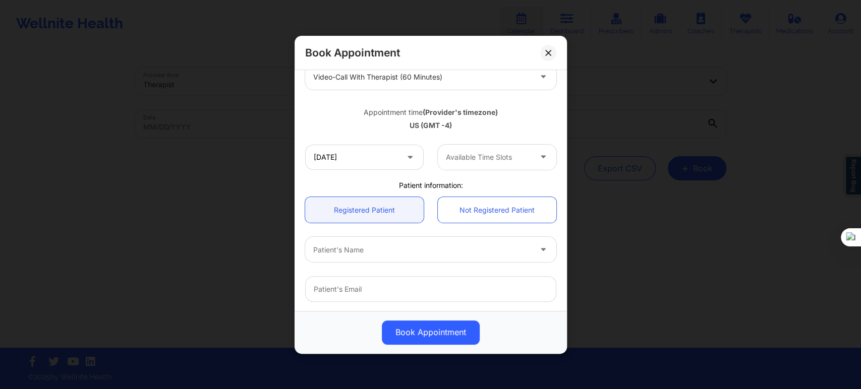
scroll to position [168, 0]
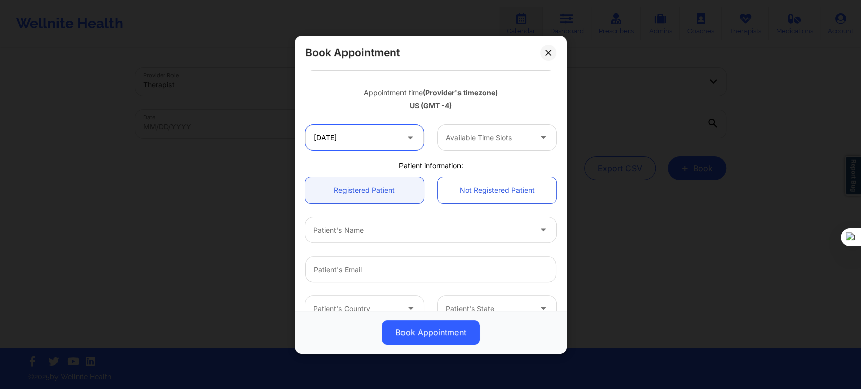
click at [361, 134] on input "10/27/2025" at bounding box center [364, 137] width 119 height 25
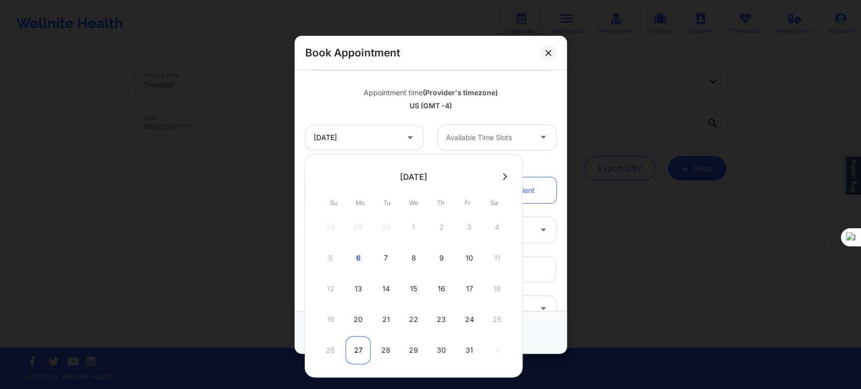
click at [361, 342] on div "27" at bounding box center [357, 350] width 25 height 28
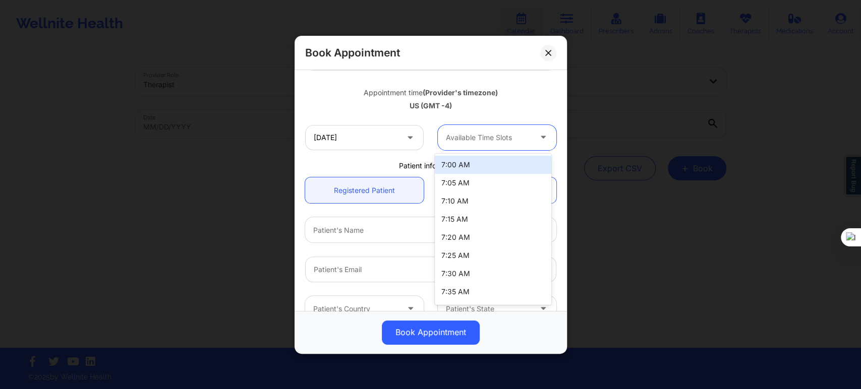
click at [474, 140] on div at bounding box center [488, 138] width 85 height 12
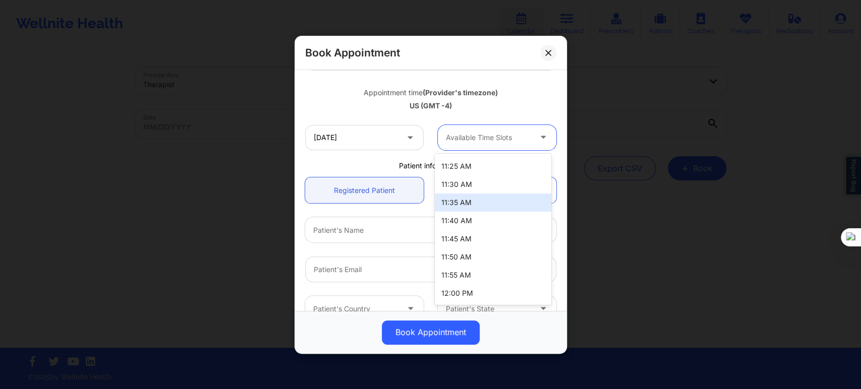
scroll to position [1009, 0]
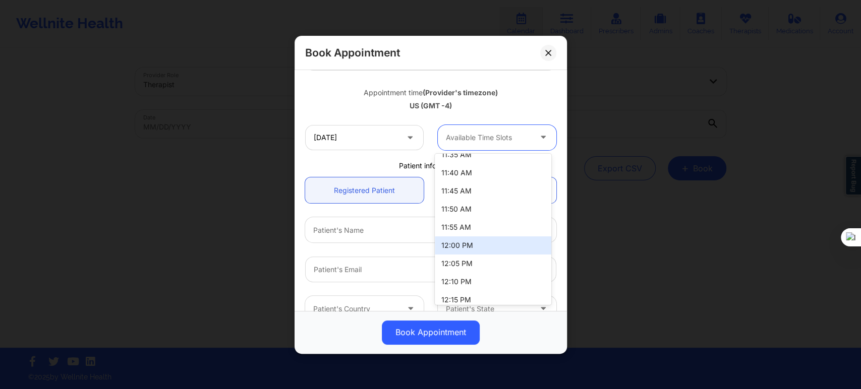
click at [464, 244] on div "12:00 PM" at bounding box center [493, 246] width 116 height 18
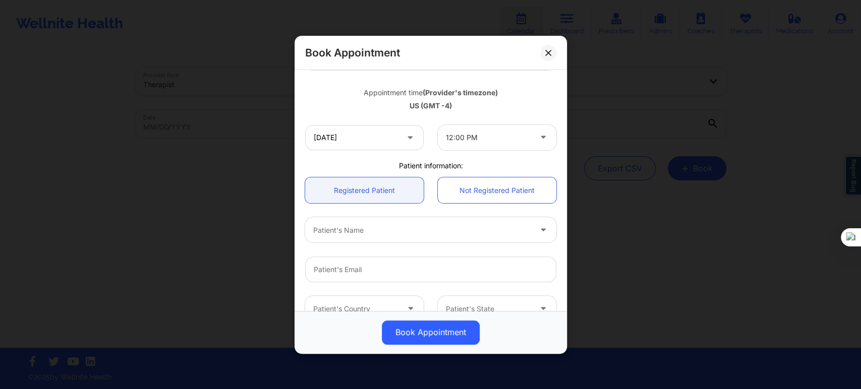
click at [365, 167] on div "Patient information:" at bounding box center [430, 165] width 265 height 10
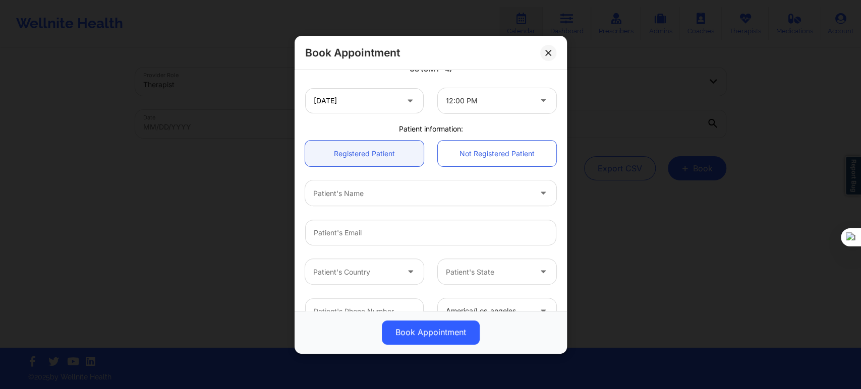
scroll to position [224, 0]
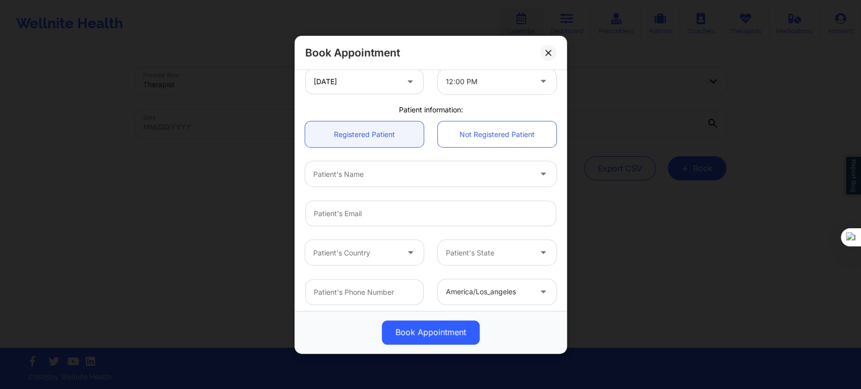
click at [356, 178] on div at bounding box center [422, 174] width 218 height 12
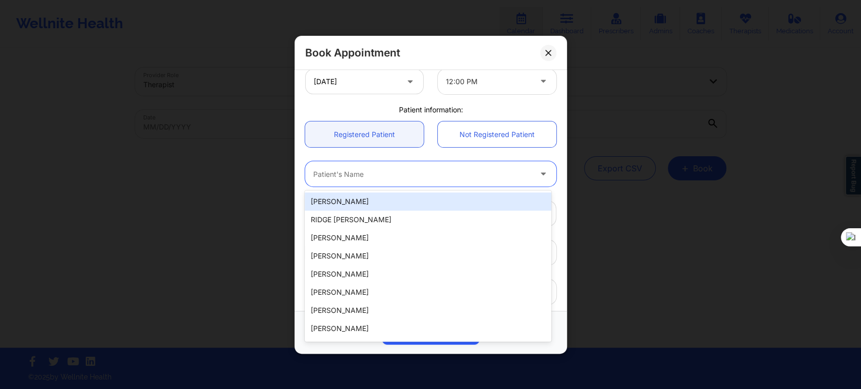
paste input "[PERSON_NAME]"
type input "[PERSON_NAME]"
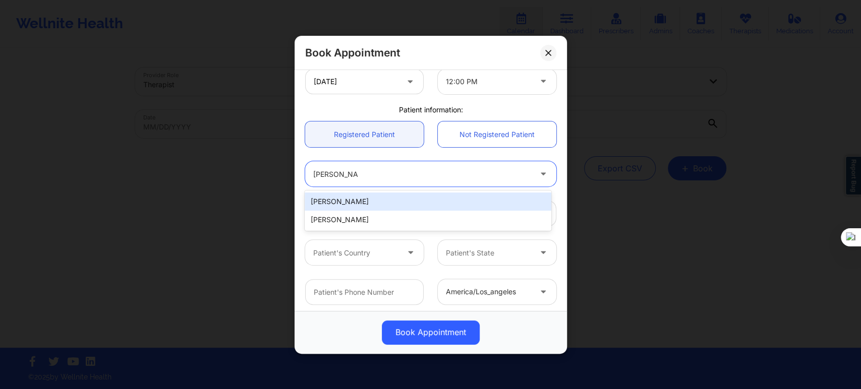
click at [355, 203] on div "[PERSON_NAME]" at bounding box center [428, 202] width 246 height 18
type input "[EMAIL_ADDRESS][DOMAIN_NAME]"
type input "[PHONE_NUMBER]"
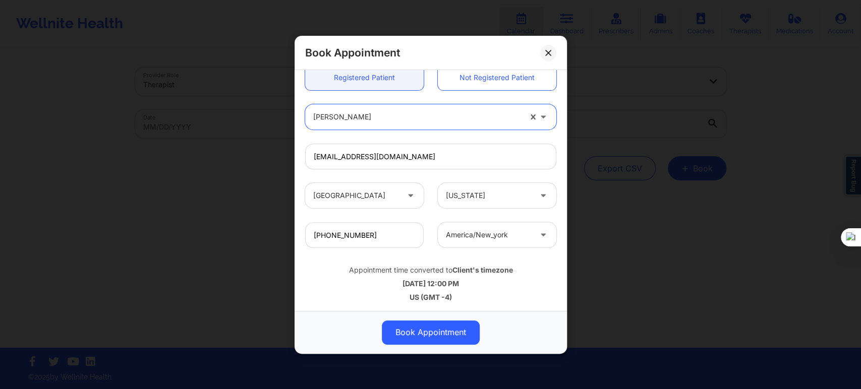
scroll to position [282, 0]
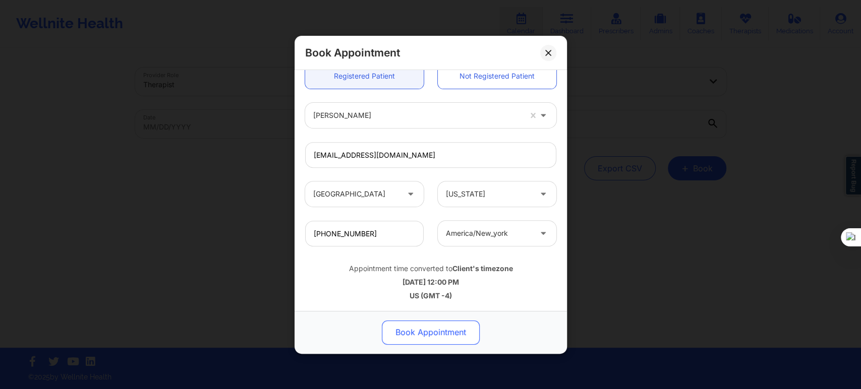
click at [445, 335] on button "Book Appointment" at bounding box center [431, 332] width 98 height 24
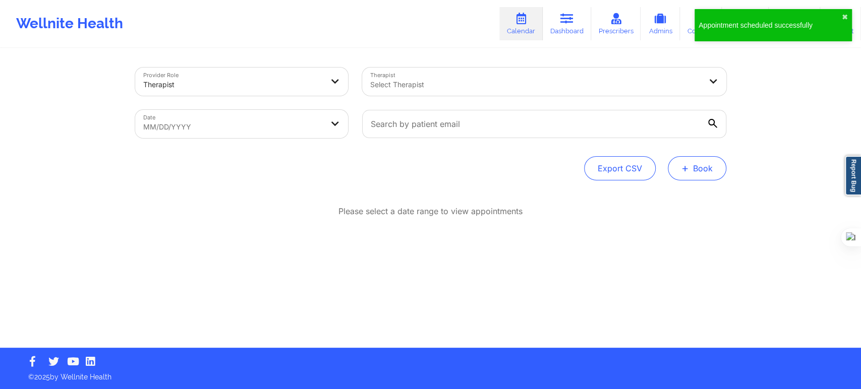
click at [698, 175] on button "+ Book" at bounding box center [697, 168] width 59 height 24
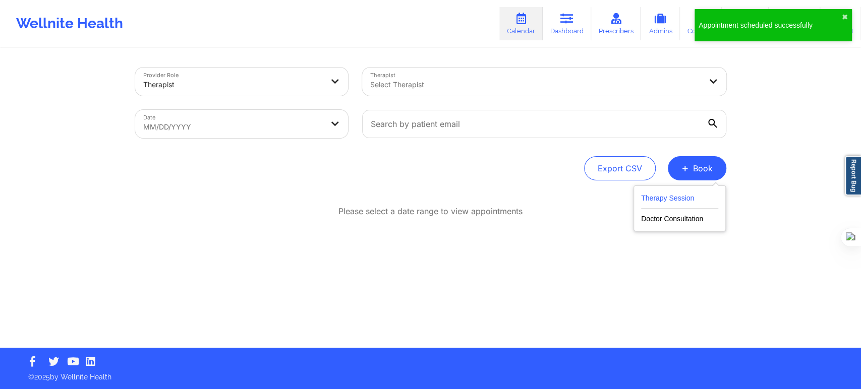
click at [664, 205] on button "Therapy Session" at bounding box center [679, 200] width 77 height 17
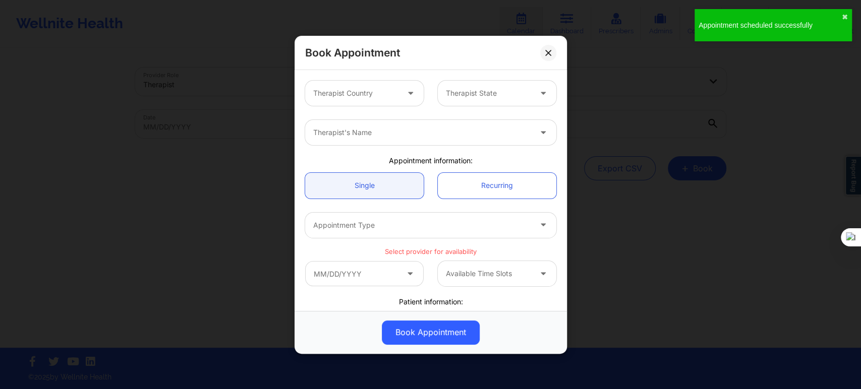
click at [362, 95] on div at bounding box center [355, 93] width 85 height 12
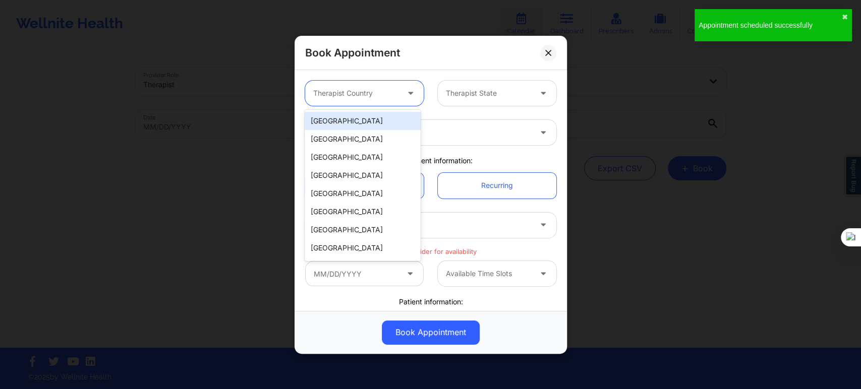
click at [358, 124] on div "[GEOGRAPHIC_DATA]" at bounding box center [363, 121] width 116 height 18
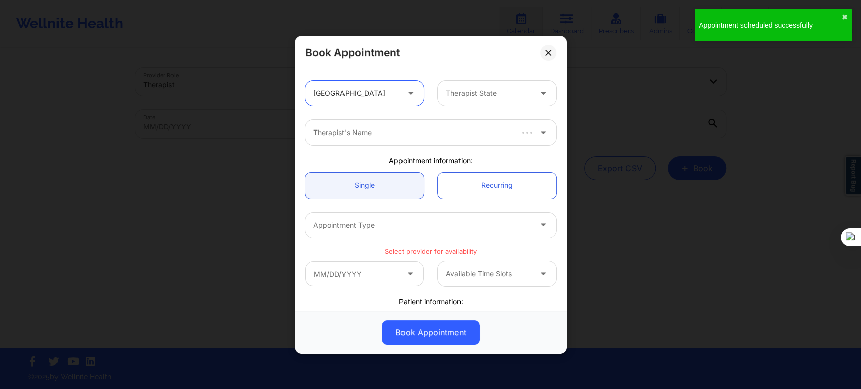
click at [454, 98] on div at bounding box center [488, 93] width 85 height 12
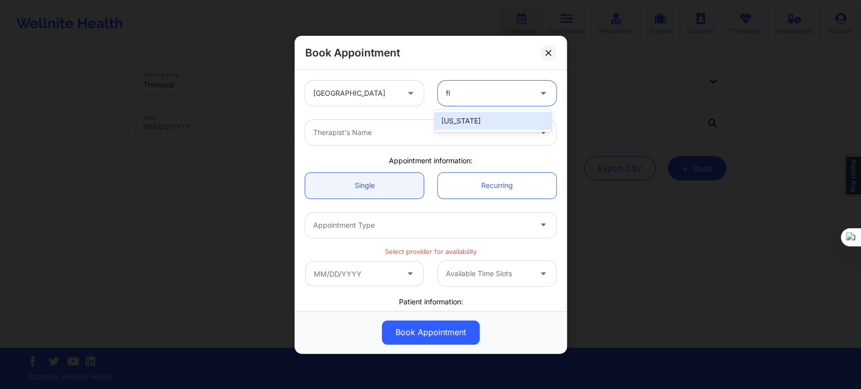
type input "flo"
click at [452, 124] on div "[US_STATE]" at bounding box center [493, 121] width 116 height 18
click at [421, 130] on div at bounding box center [422, 133] width 218 height 12
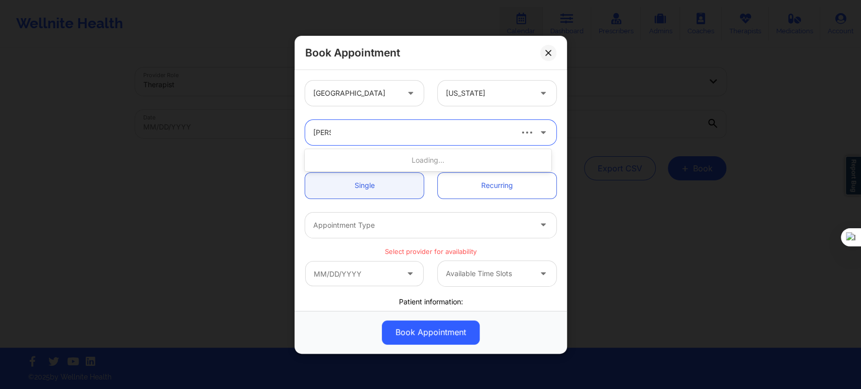
type input "[PERSON_NAME]"
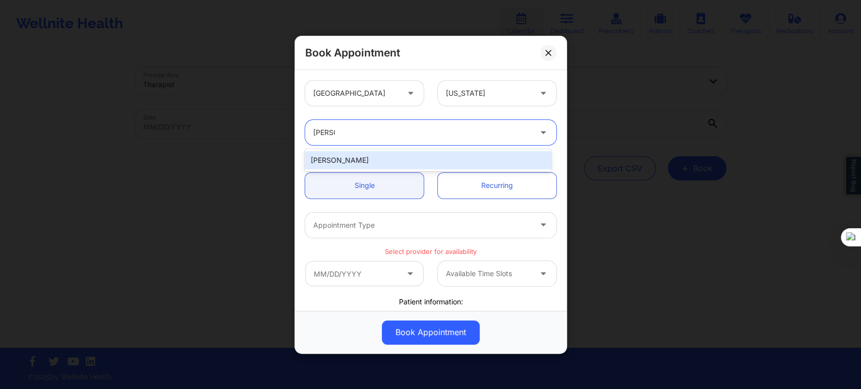
click at [411, 161] on div "[PERSON_NAME]" at bounding box center [428, 160] width 246 height 18
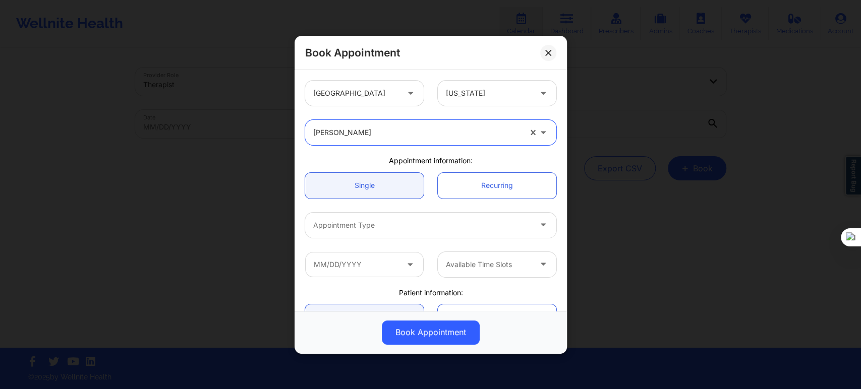
click at [361, 227] on div at bounding box center [422, 225] width 218 height 12
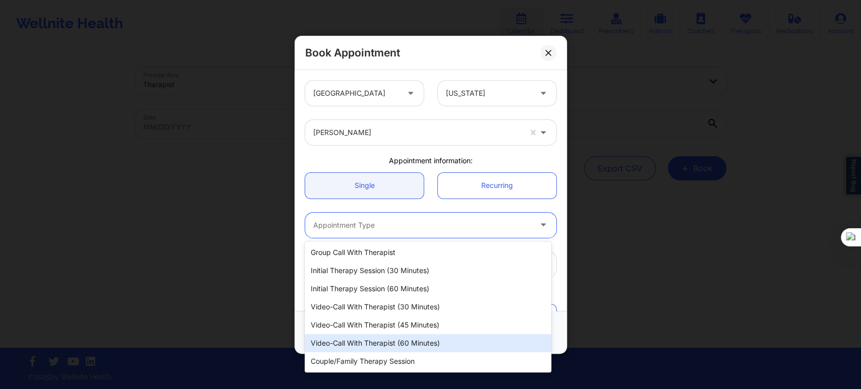
click at [376, 338] on div "Video-Call with Therapist (60 minutes)" at bounding box center [428, 343] width 246 height 18
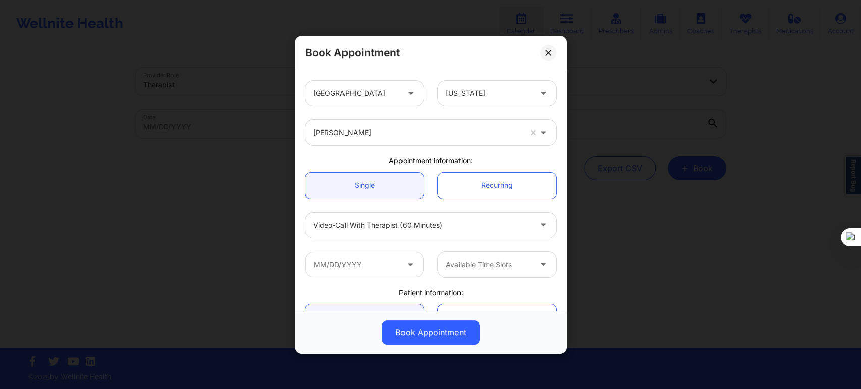
click at [355, 152] on div "United States Florida Jill Scott Appointment information: Single Recurring Vide…" at bounding box center [430, 284] width 265 height 421
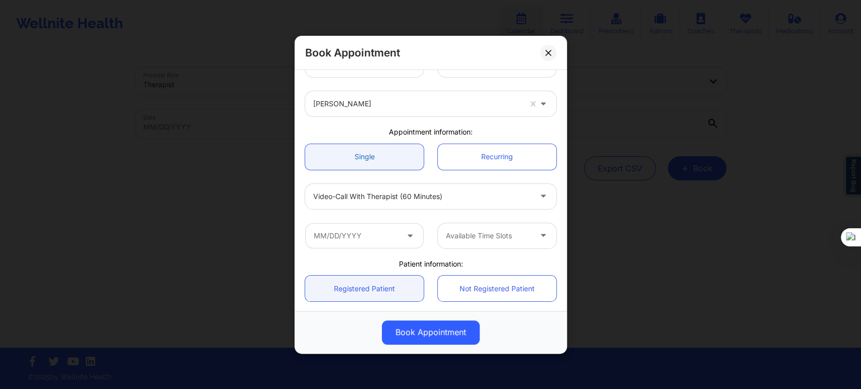
scroll to position [56, 0]
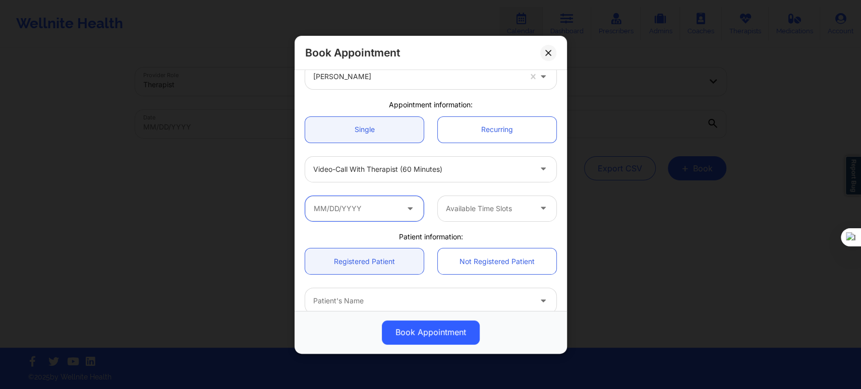
click at [387, 213] on input "text" at bounding box center [364, 208] width 119 height 25
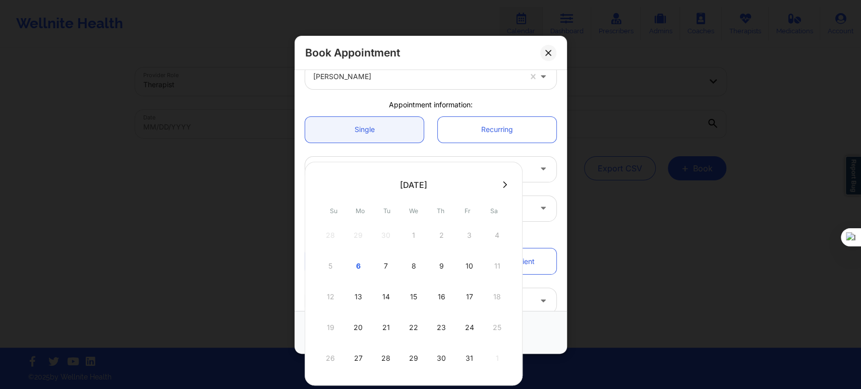
click at [506, 185] on button at bounding box center [505, 185] width 10 height 9
click at [355, 261] on div "3" at bounding box center [357, 266] width 25 height 28
type input "11/03/2025"
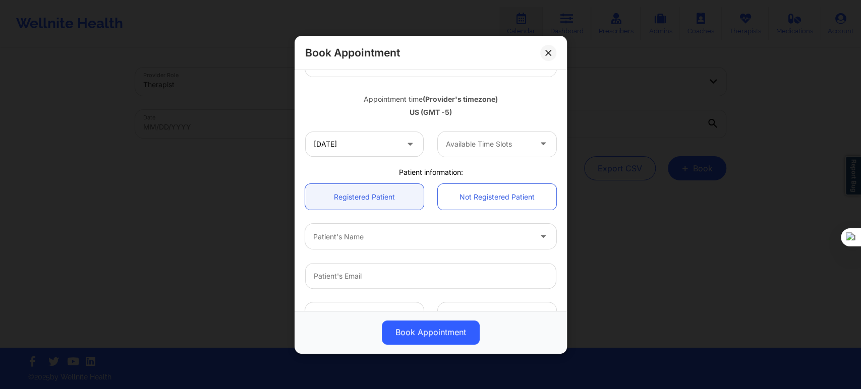
scroll to position [168, 0]
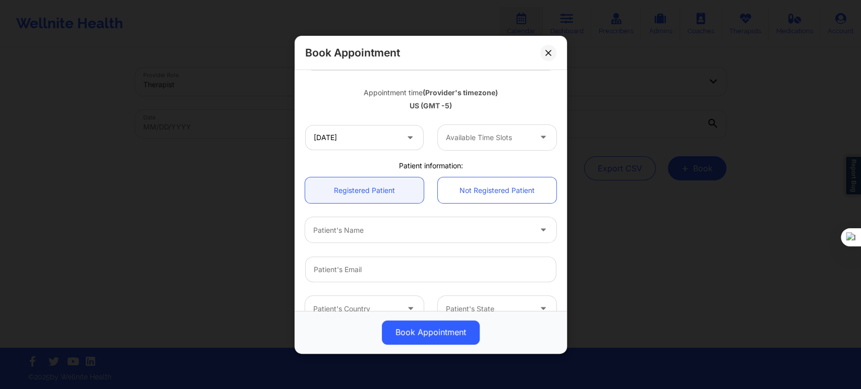
click at [365, 239] on div "Patient's Name" at bounding box center [418, 229] width 227 height 25
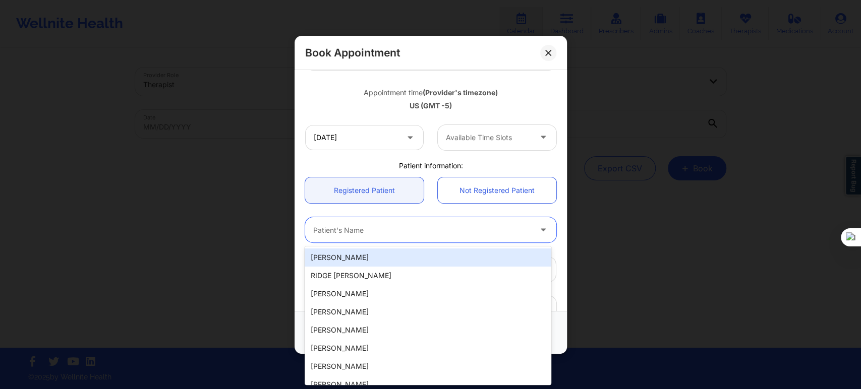
paste input "[PERSON_NAME]"
type input "[PERSON_NAME]"
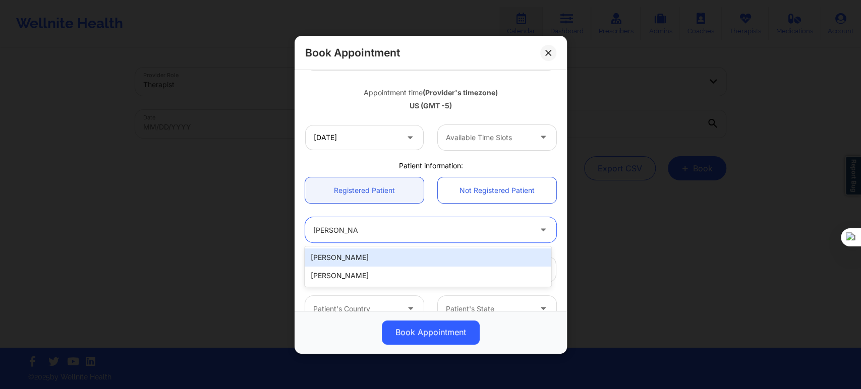
click at [367, 253] on div "[PERSON_NAME]" at bounding box center [428, 258] width 246 height 18
type input "[EMAIL_ADDRESS][DOMAIN_NAME]"
type input "[PHONE_NUMBER]"
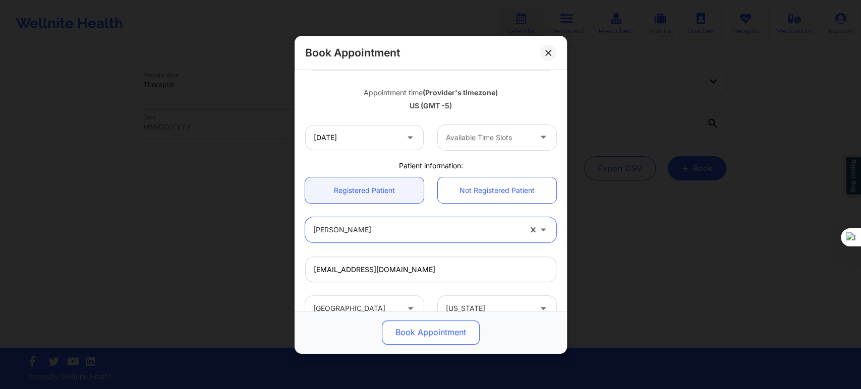
click at [422, 335] on button "Book Appointment" at bounding box center [431, 332] width 98 height 24
click at [435, 332] on button "Book Appointment" at bounding box center [431, 332] width 98 height 24
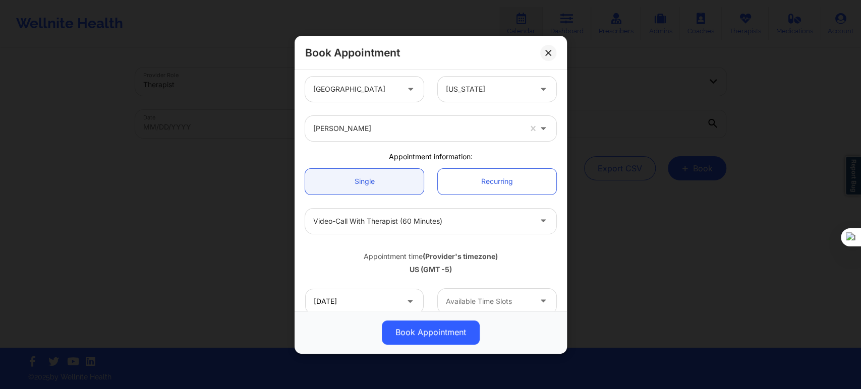
scroll to position [60, 0]
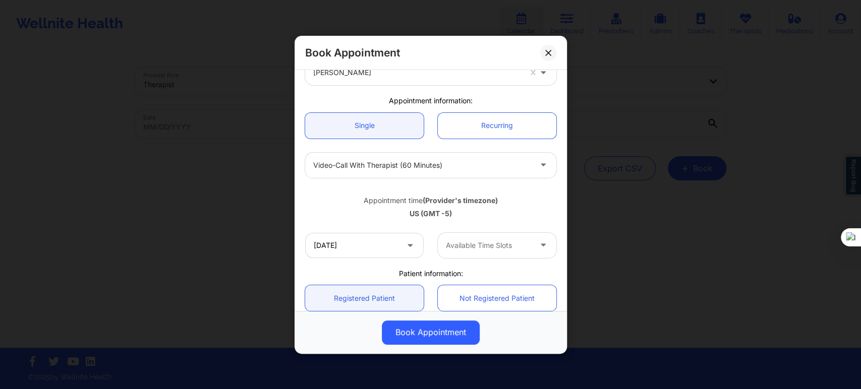
click at [472, 243] on div at bounding box center [488, 246] width 85 height 12
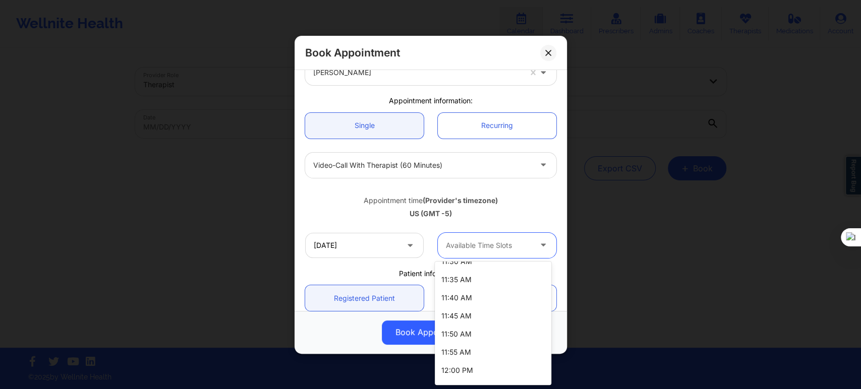
scroll to position [1009, 0]
click at [470, 350] on div "12:00 PM" at bounding box center [493, 353] width 116 height 18
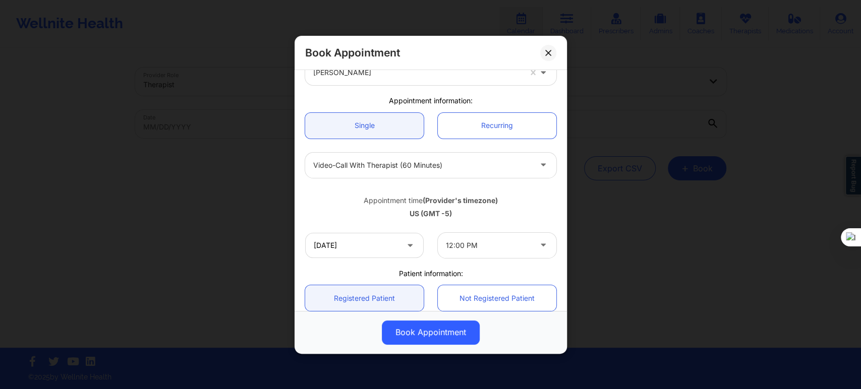
click at [352, 218] on div "US (GMT -5)" at bounding box center [430, 214] width 251 height 10
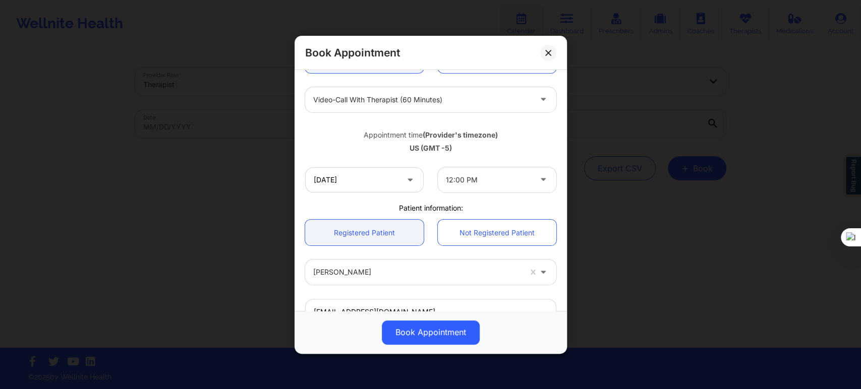
scroll to position [282, 0]
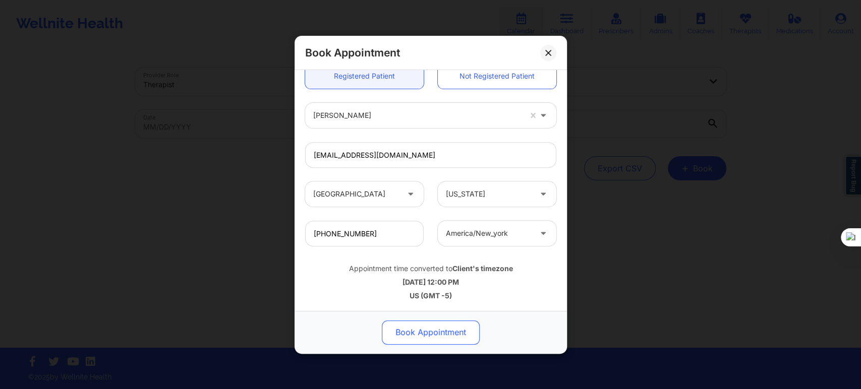
click at [419, 335] on button "Book Appointment" at bounding box center [431, 332] width 98 height 24
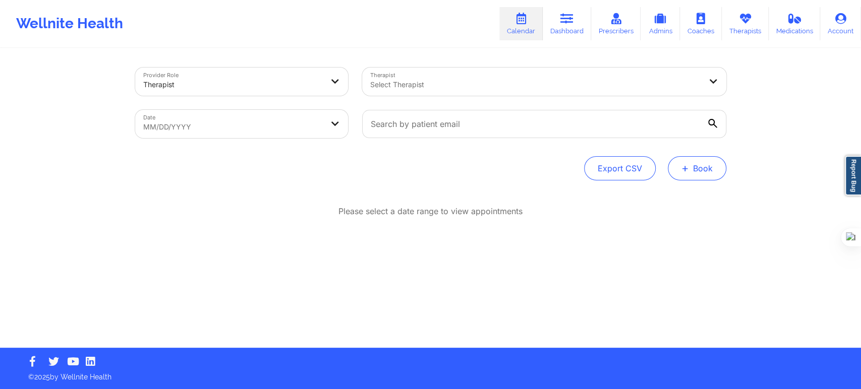
click at [702, 169] on button "+ Book" at bounding box center [697, 168] width 59 height 24
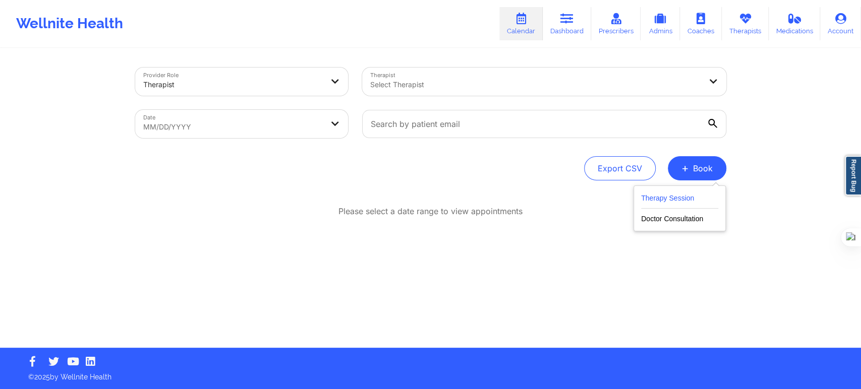
click at [673, 195] on button "Therapy Session" at bounding box center [679, 200] width 77 height 17
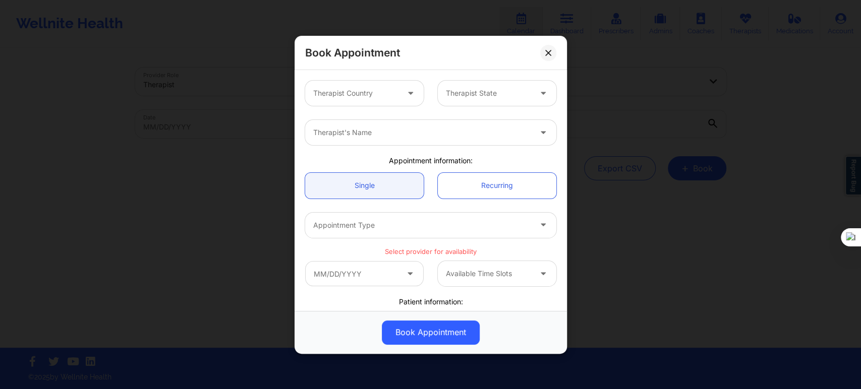
click at [358, 91] on div at bounding box center [355, 93] width 85 height 12
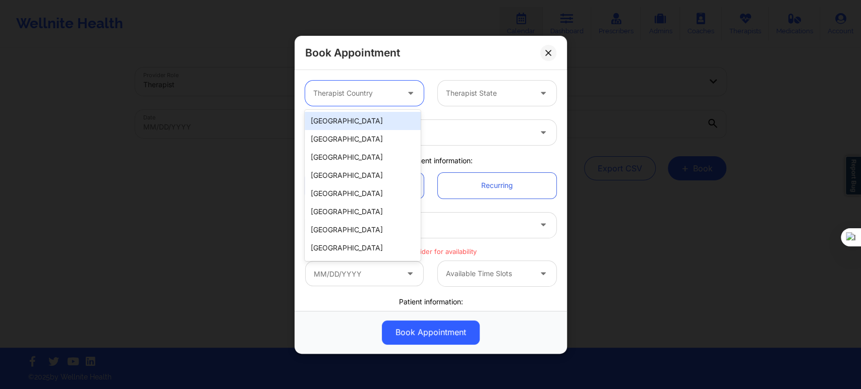
click at [347, 123] on div "[GEOGRAPHIC_DATA]" at bounding box center [363, 121] width 116 height 18
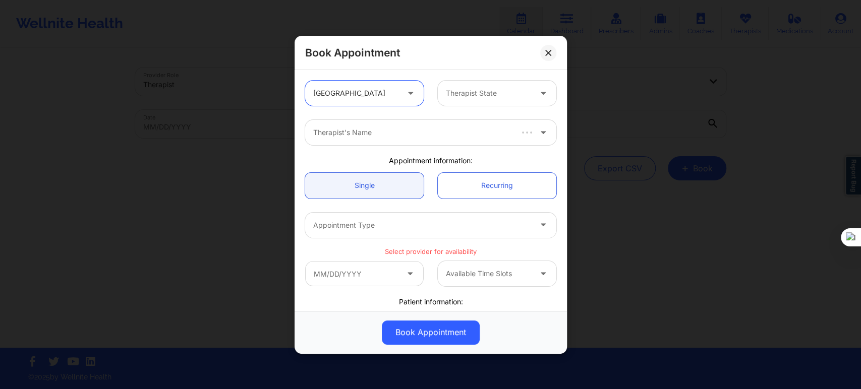
click at [351, 101] on div "[GEOGRAPHIC_DATA]" at bounding box center [355, 93] width 85 height 25
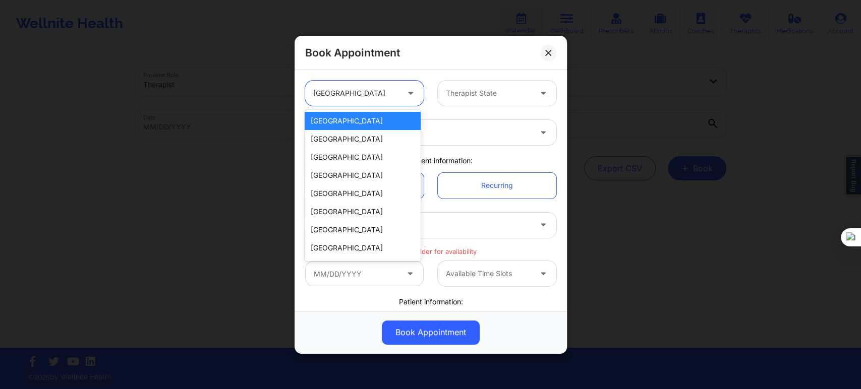
click at [476, 99] on div at bounding box center [488, 93] width 85 height 12
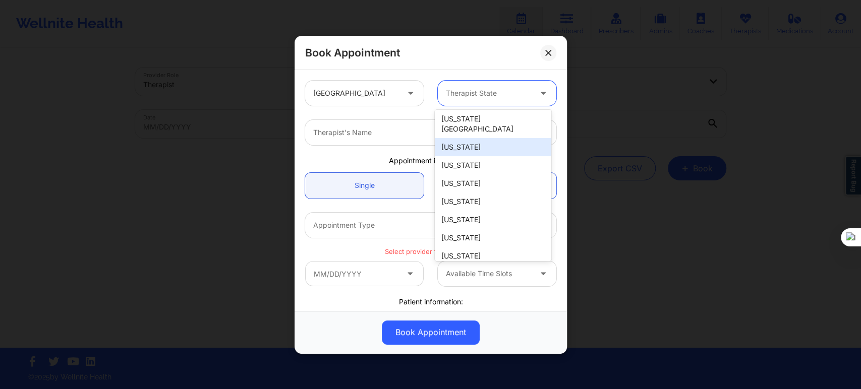
scroll to position [168, 0]
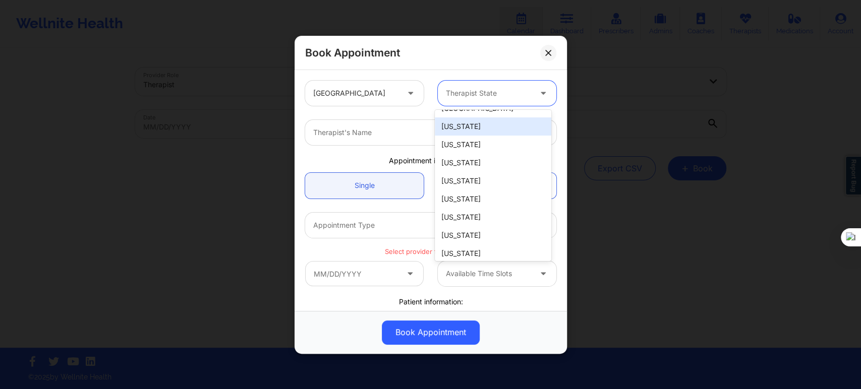
click at [481, 119] on div "[US_STATE]" at bounding box center [493, 127] width 116 height 18
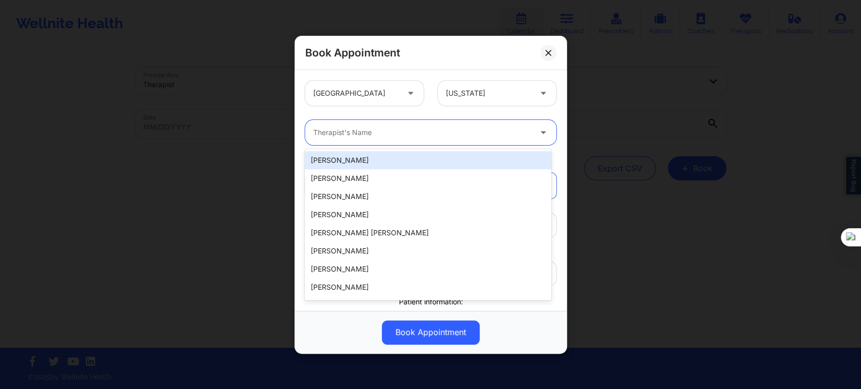
click at [392, 133] on div at bounding box center [422, 133] width 218 height 12
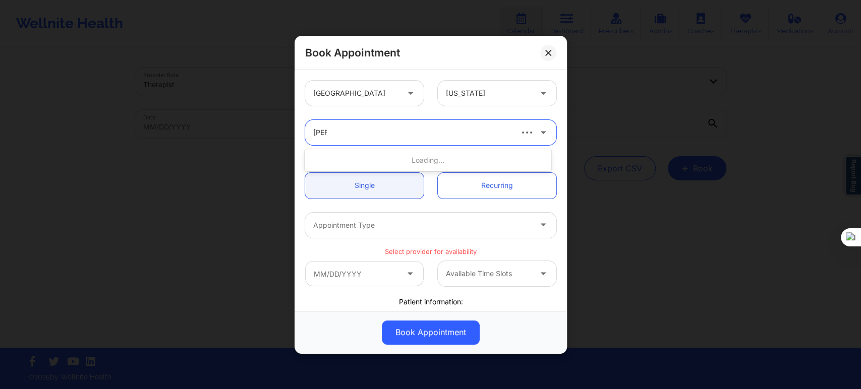
type input "[PERSON_NAME] sc"
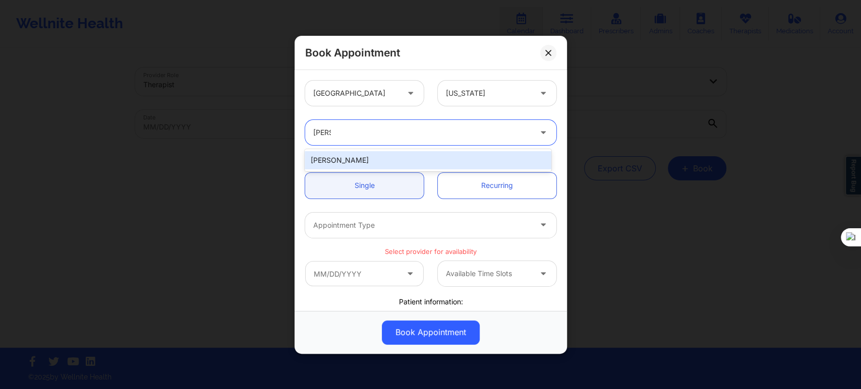
click at [366, 162] on div "[PERSON_NAME]" at bounding box center [428, 160] width 246 height 18
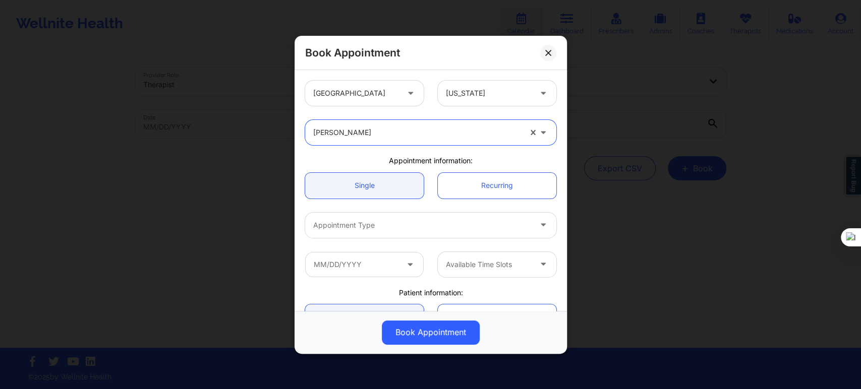
click at [366, 211] on div "Appointment Type" at bounding box center [430, 224] width 265 height 39
click at [364, 222] on div at bounding box center [422, 225] width 218 height 12
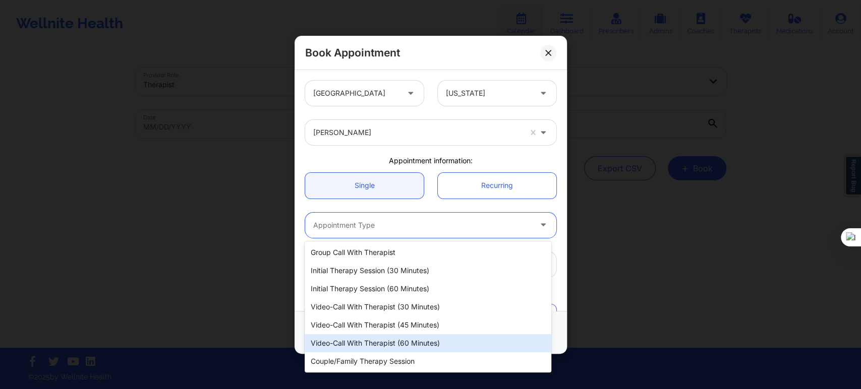
click at [383, 346] on div "Video-Call with Therapist (60 minutes)" at bounding box center [428, 343] width 246 height 18
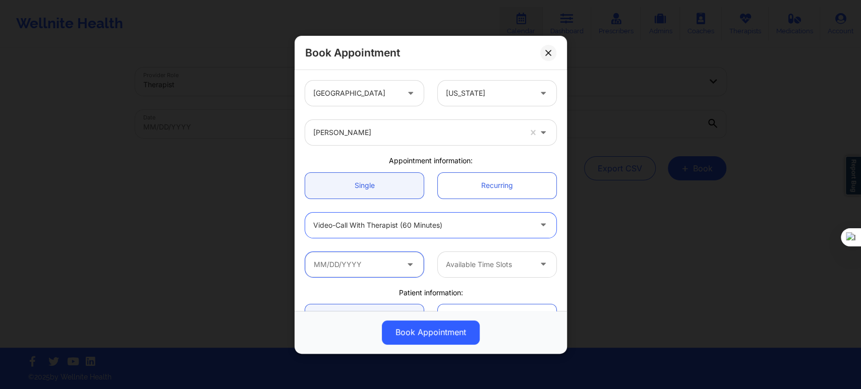
click at [357, 263] on input "text" at bounding box center [364, 264] width 119 height 25
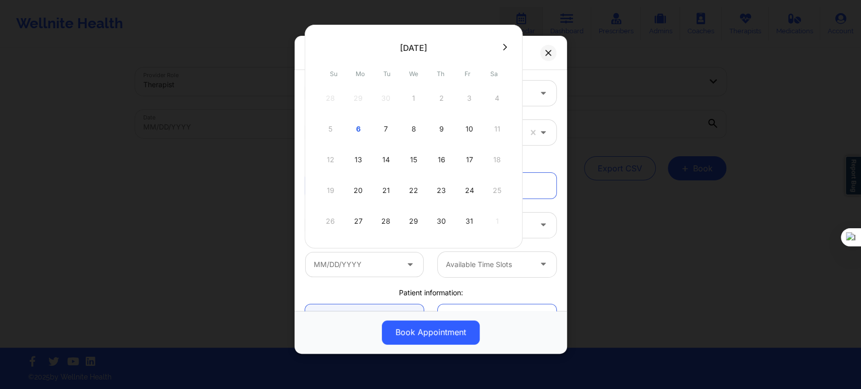
click at [503, 48] on icon at bounding box center [505, 47] width 4 height 8
click at [357, 158] on div "10" at bounding box center [357, 160] width 25 height 28
type input "11/10/2025"
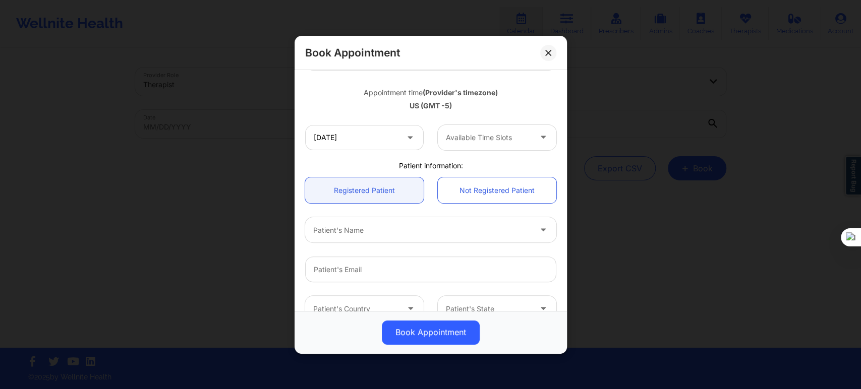
click at [373, 225] on div at bounding box center [422, 230] width 218 height 12
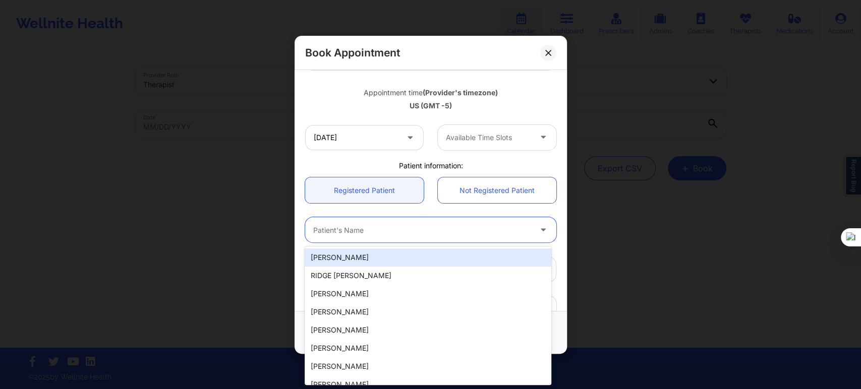
paste input "Kindly log in using your registered email and password. http://www.wellnite.co/…"
type input "Kindly log in using your registered email and password. http://www.wellnite.co/…"
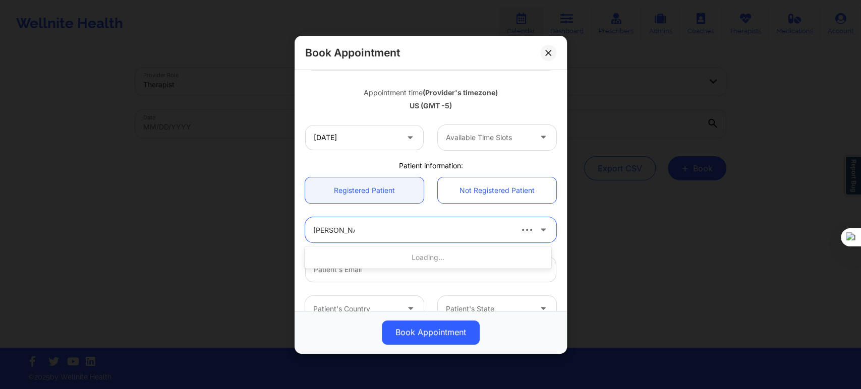
type input "sarah parker"
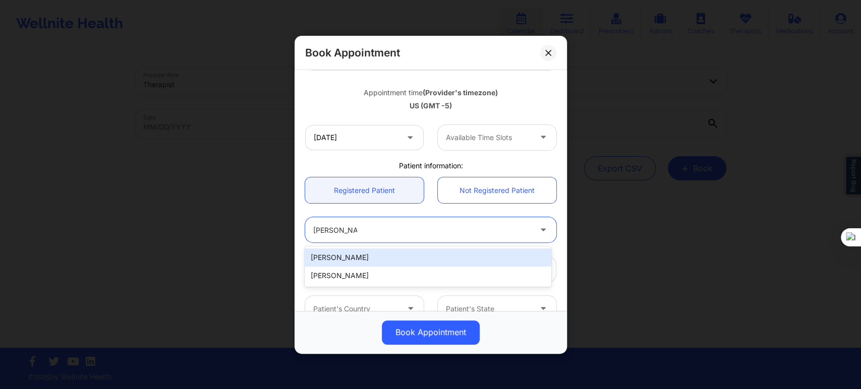
click at [318, 227] on input "sarah parker" at bounding box center [335, 230] width 44 height 10
click at [360, 227] on div at bounding box center [422, 230] width 218 height 12
type input "sarah parker"
click at [340, 262] on div "Sarah Parker" at bounding box center [428, 258] width 246 height 18
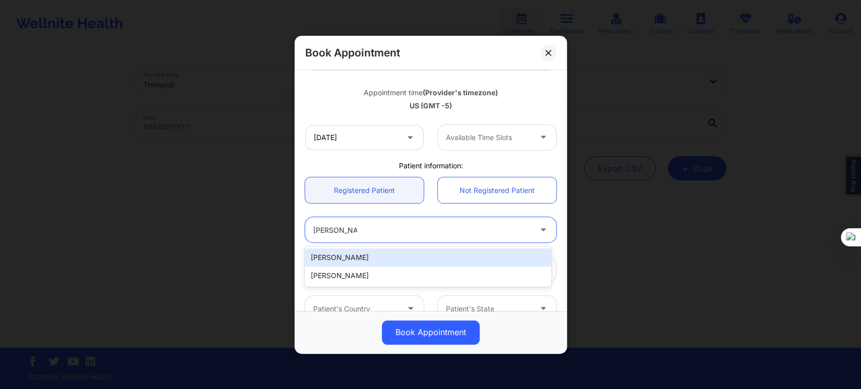
type input "dooobie5718@gmail.com"
type input "+17279535938"
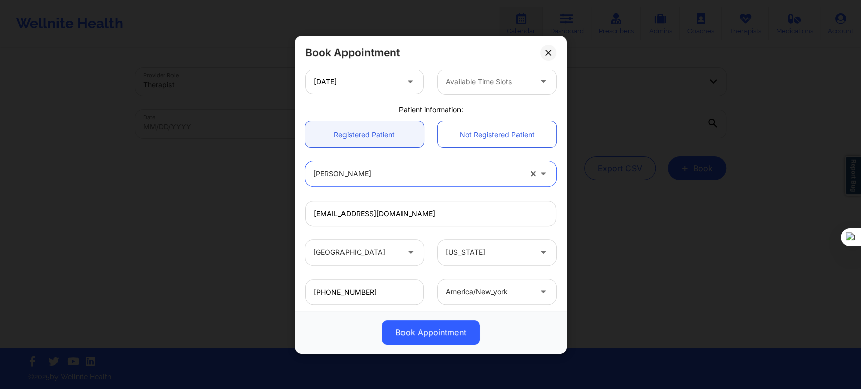
scroll to position [228, 0]
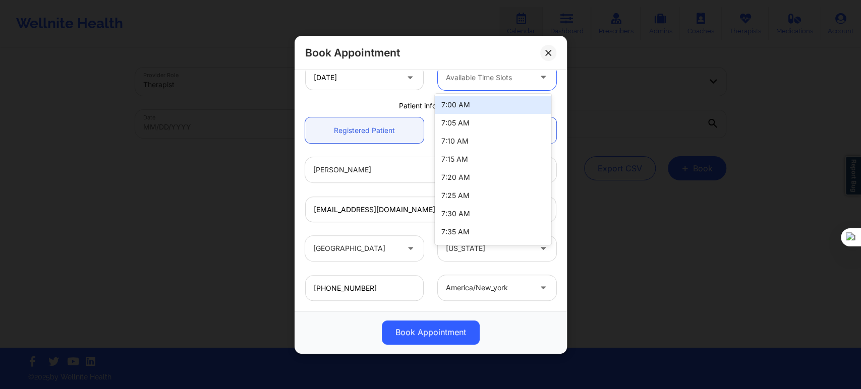
click at [488, 87] on div "Available Time Slots" at bounding box center [485, 77] width 94 height 25
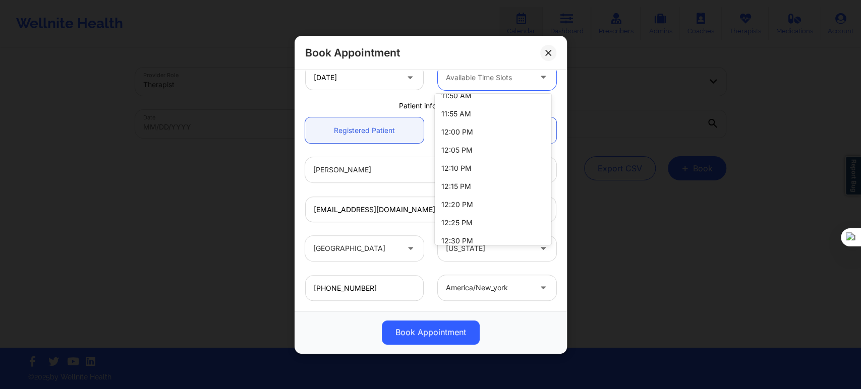
scroll to position [1065, 0]
click at [475, 132] on div "12:00 PM" at bounding box center [493, 130] width 116 height 18
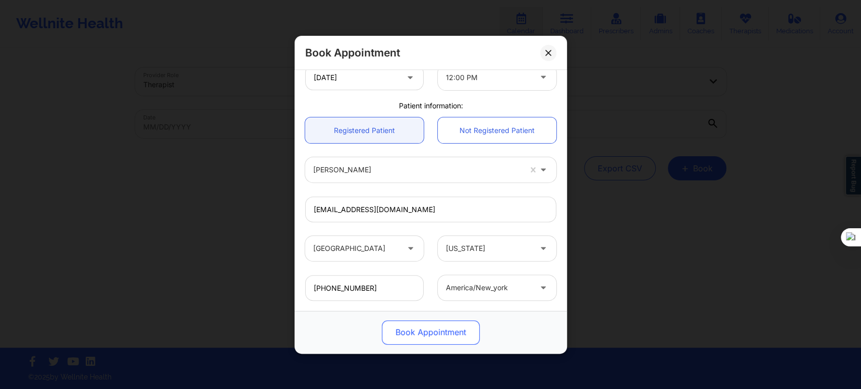
click at [442, 326] on button "Book Appointment" at bounding box center [431, 332] width 98 height 24
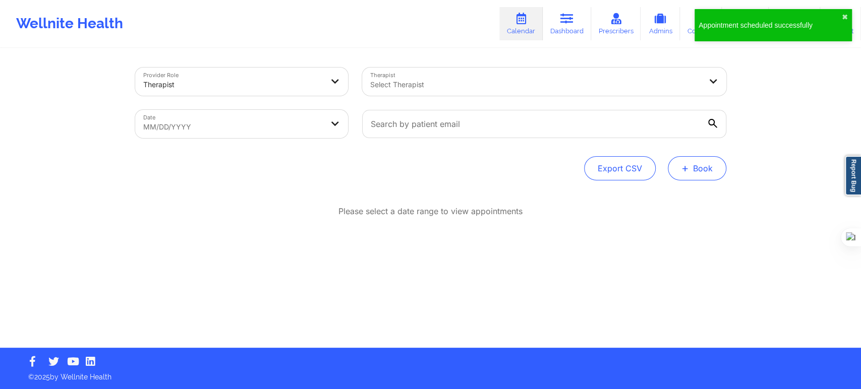
click at [697, 170] on button "+ Book" at bounding box center [697, 168] width 59 height 24
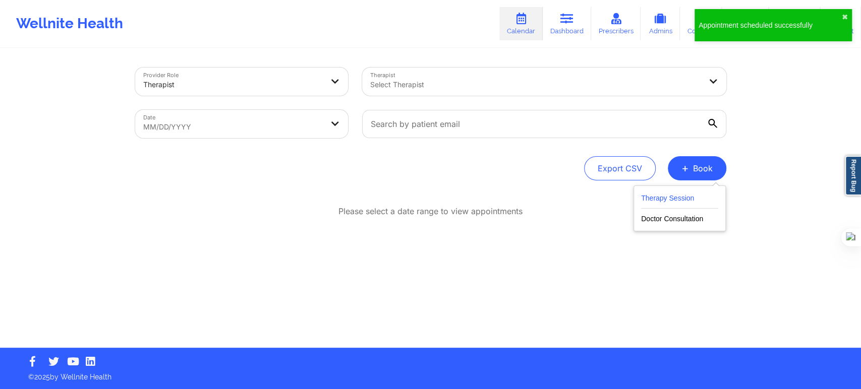
click at [661, 201] on button "Therapy Session" at bounding box center [679, 200] width 77 height 17
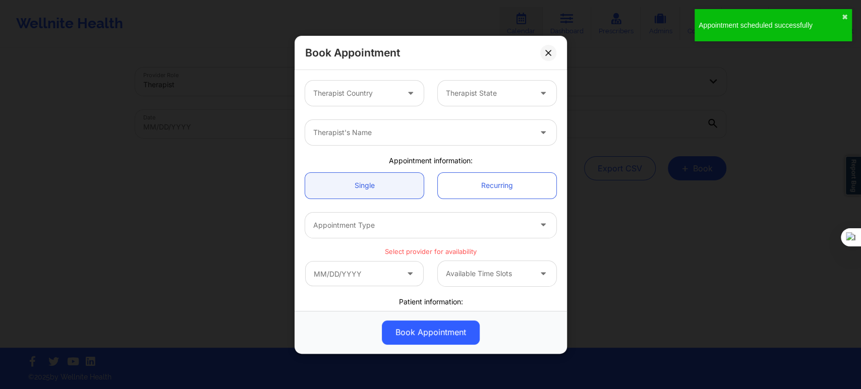
click at [370, 99] on div at bounding box center [355, 93] width 85 height 12
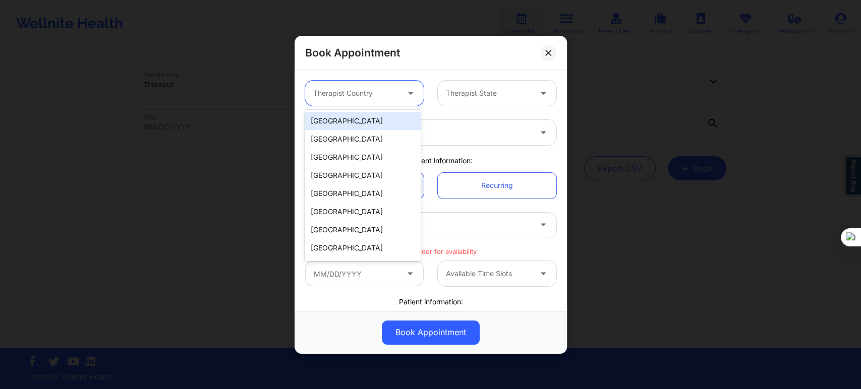
click at [370, 121] on div "[GEOGRAPHIC_DATA]" at bounding box center [363, 121] width 116 height 18
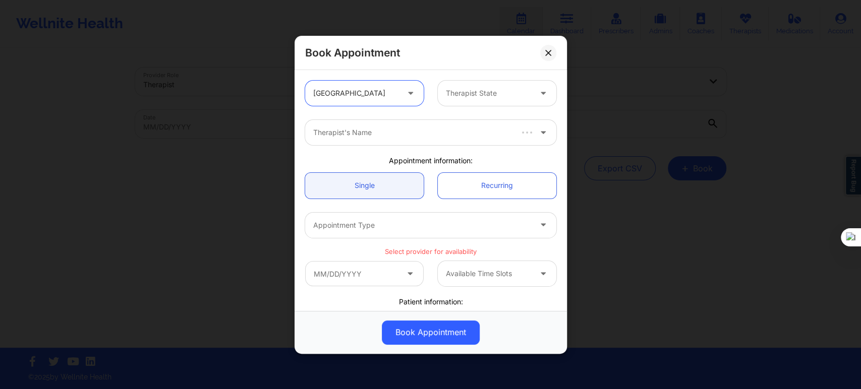
click at [457, 92] on div at bounding box center [488, 93] width 85 height 12
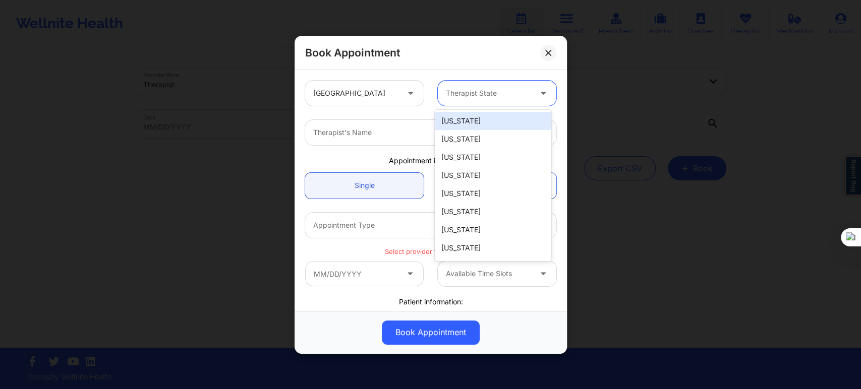
type input "f"
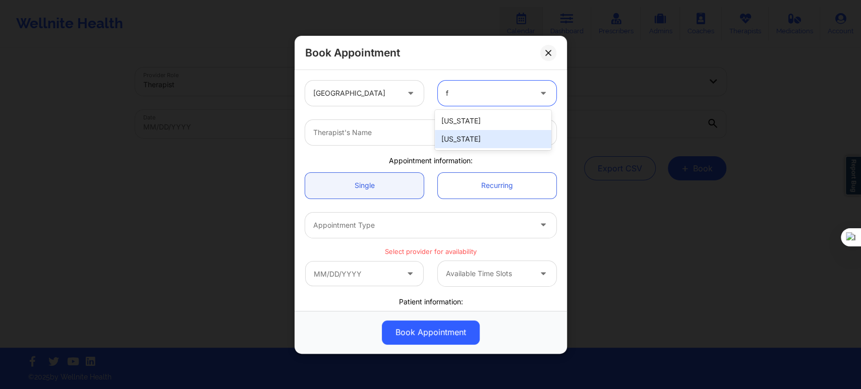
click at [460, 132] on div "[US_STATE]" at bounding box center [493, 139] width 116 height 18
click at [417, 125] on div "Therapist's Name" at bounding box center [418, 132] width 227 height 25
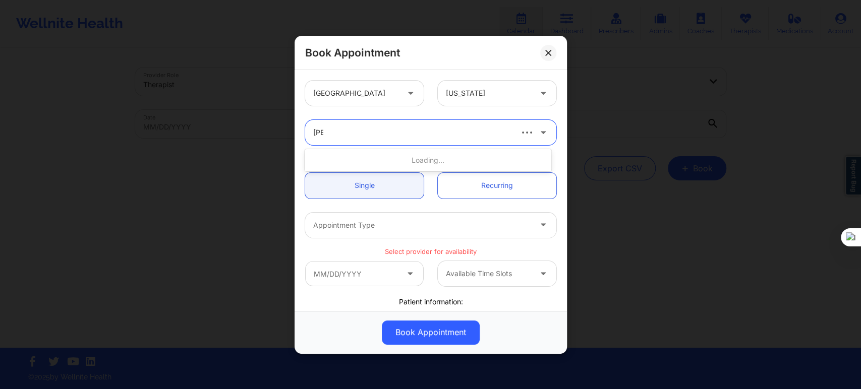
type input "jill s"
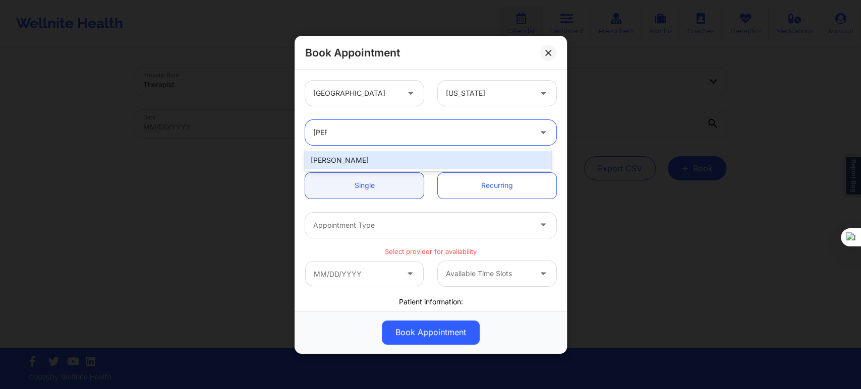
click at [375, 154] on div "Jill Scott" at bounding box center [428, 160] width 246 height 18
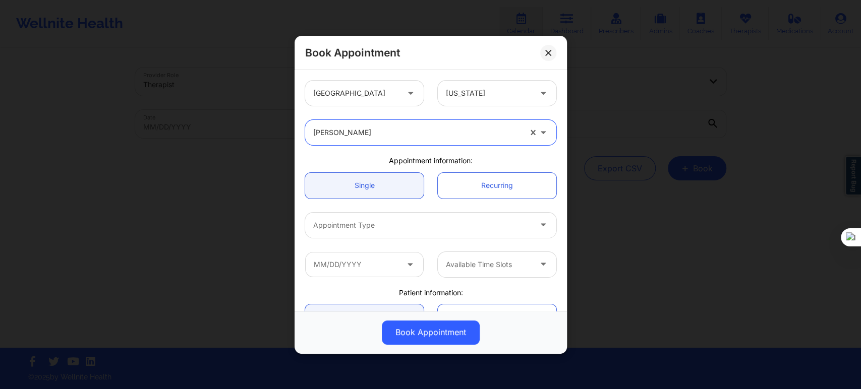
click at [361, 221] on div at bounding box center [422, 225] width 218 height 12
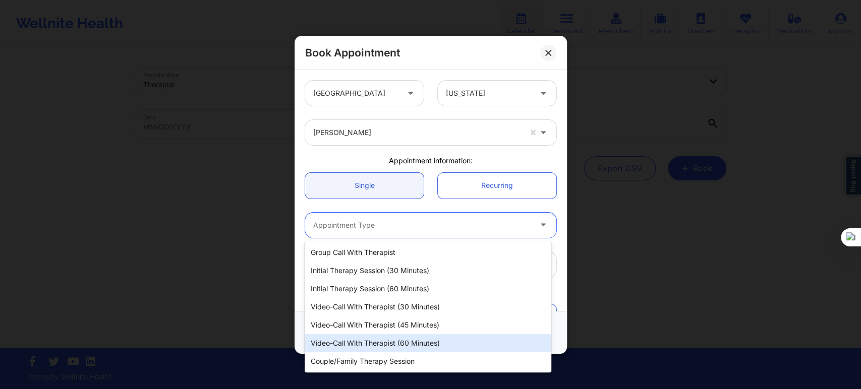
click at [375, 342] on div "Video-Call with Therapist (60 minutes)" at bounding box center [428, 343] width 246 height 18
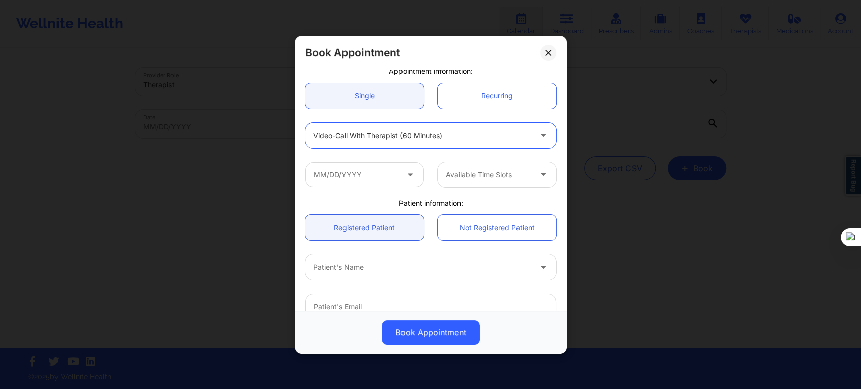
scroll to position [112, 0]
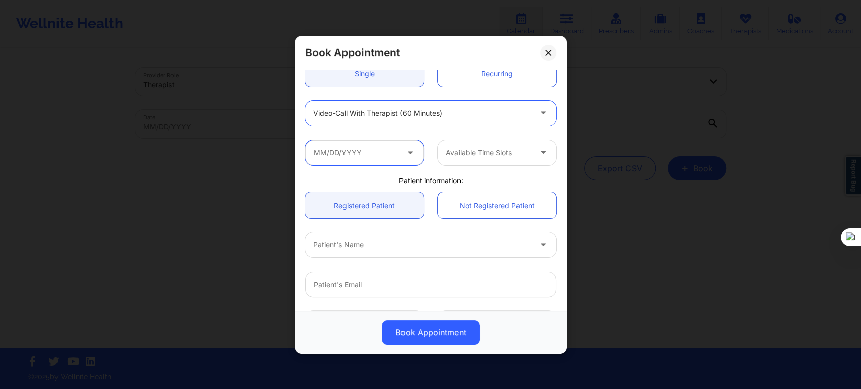
click at [368, 152] on input "text" at bounding box center [364, 152] width 119 height 25
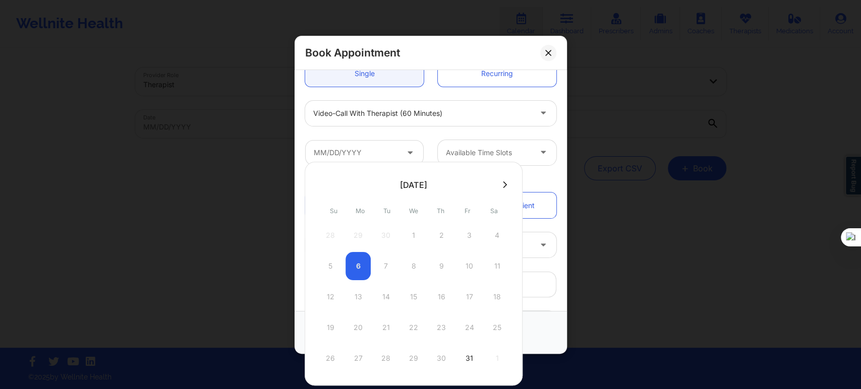
click at [506, 185] on button at bounding box center [505, 185] width 10 height 9
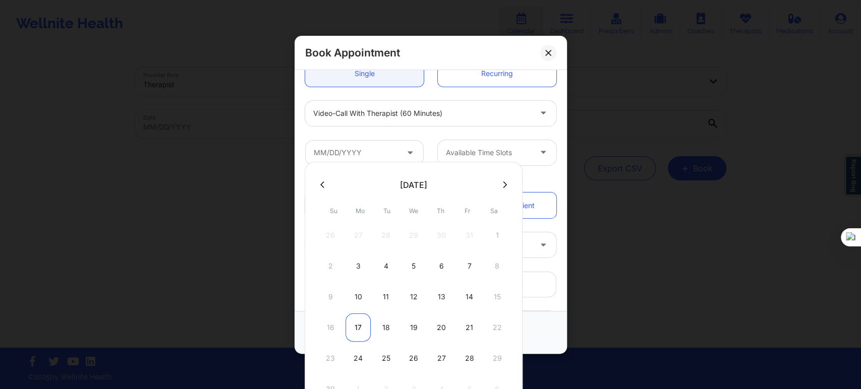
click at [357, 326] on div "17" at bounding box center [357, 328] width 25 height 28
type input "11/17/2025"
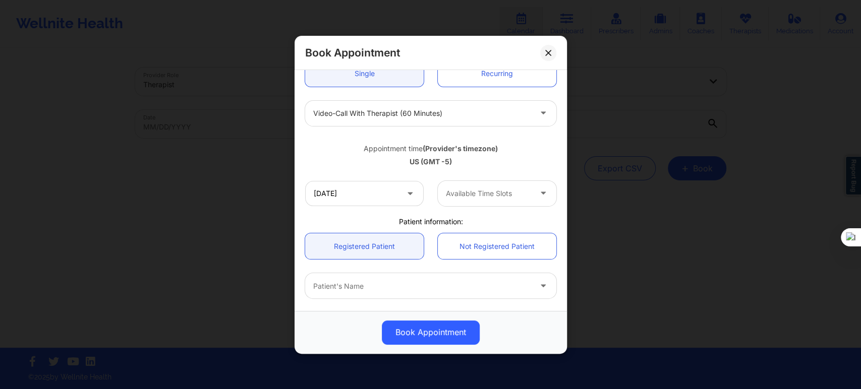
click at [472, 196] on div at bounding box center [488, 194] width 85 height 12
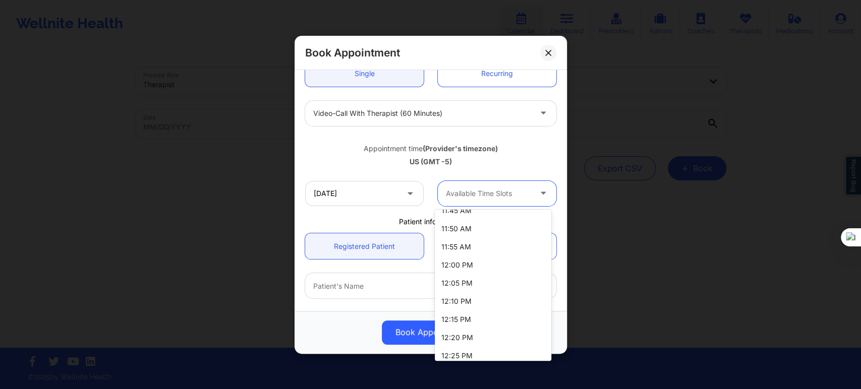
scroll to position [1065, 0]
click at [471, 253] on div "12:00 PM" at bounding box center [493, 246] width 116 height 18
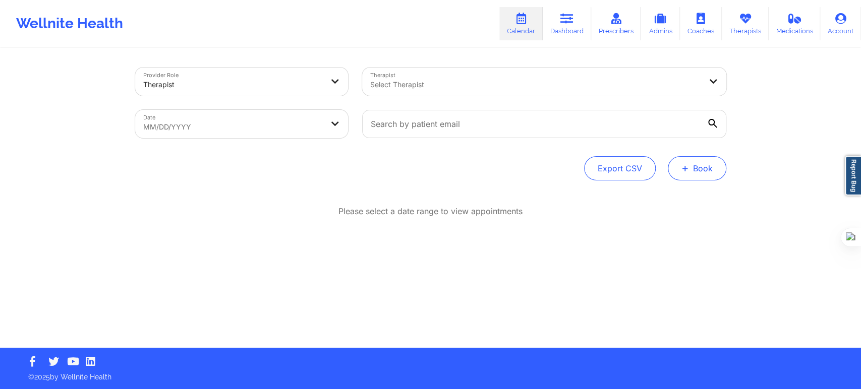
click at [690, 165] on button "+ Book" at bounding box center [697, 168] width 59 height 24
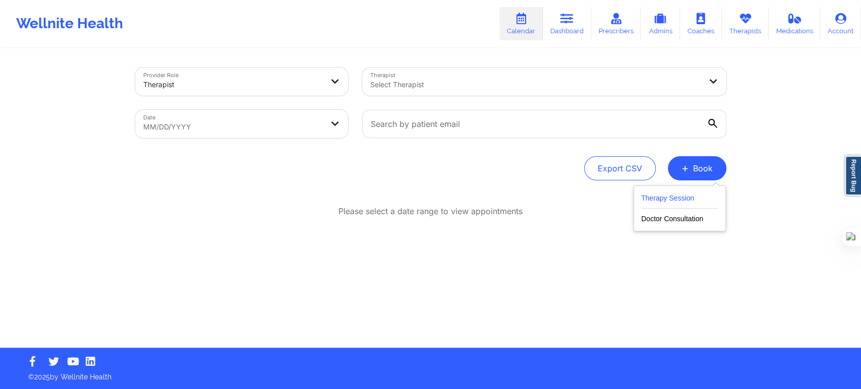
click at [649, 198] on button "Therapy Session" at bounding box center [679, 200] width 77 height 17
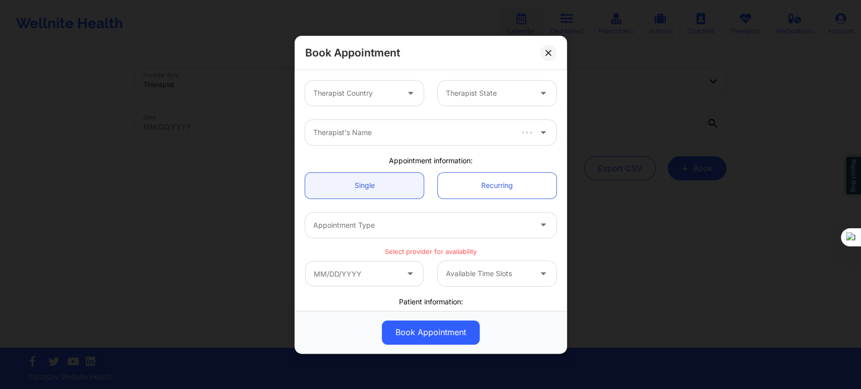
click at [367, 92] on div at bounding box center [355, 93] width 85 height 12
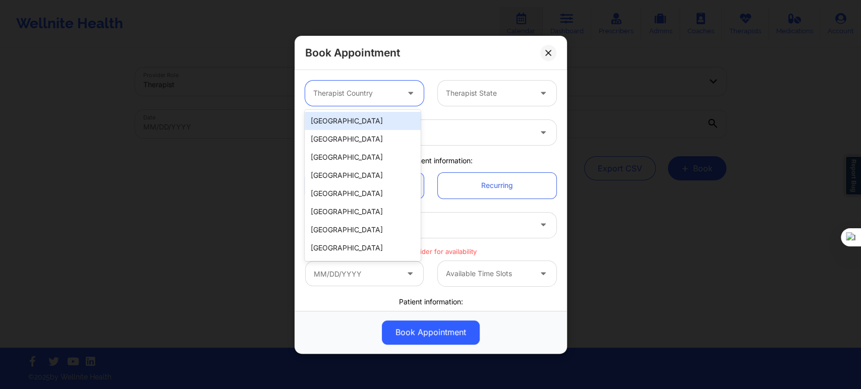
click at [364, 112] on div "[GEOGRAPHIC_DATA]" at bounding box center [363, 121] width 116 height 18
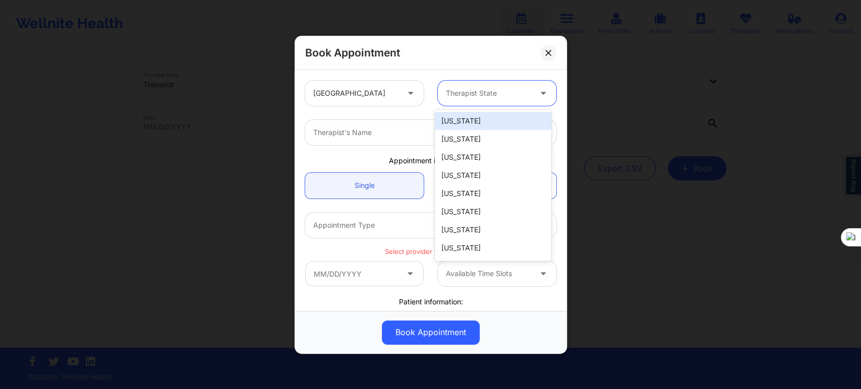
click at [451, 88] on div at bounding box center [488, 93] width 85 height 12
type input "f"
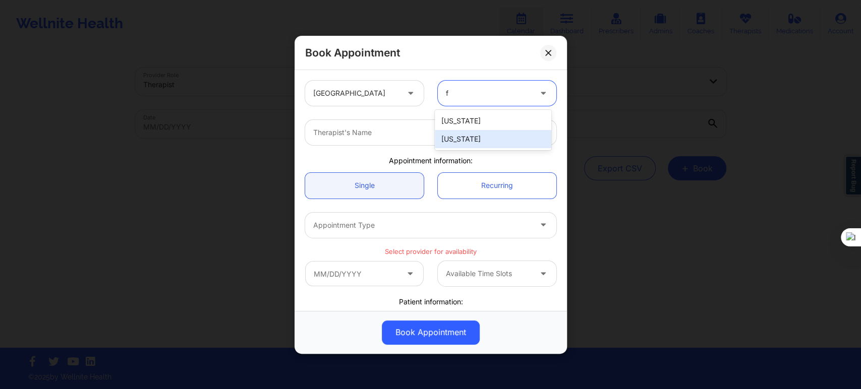
click at [446, 136] on div "[US_STATE]" at bounding box center [493, 139] width 116 height 18
click at [392, 131] on div at bounding box center [422, 133] width 218 height 12
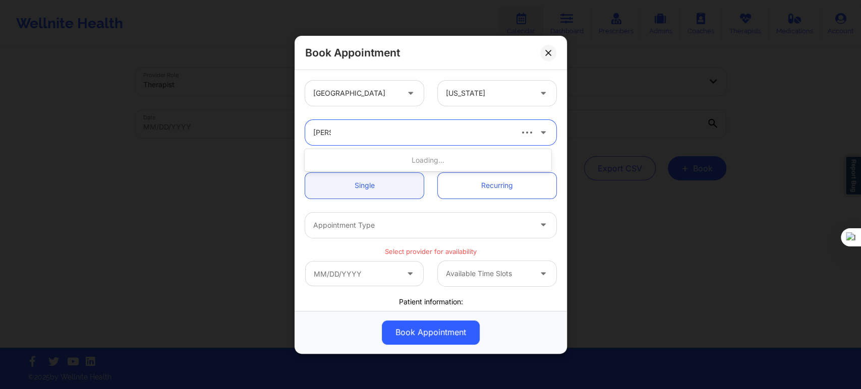
type input "jill sco"
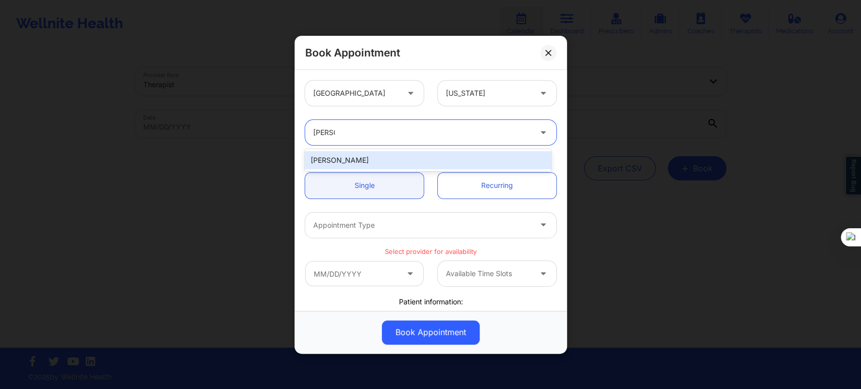
click at [378, 155] on div "Jill Scott" at bounding box center [428, 160] width 246 height 18
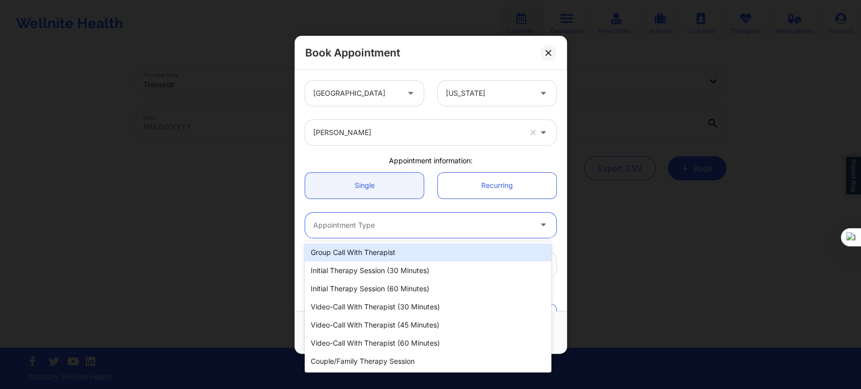
click at [369, 229] on div at bounding box center [422, 225] width 218 height 12
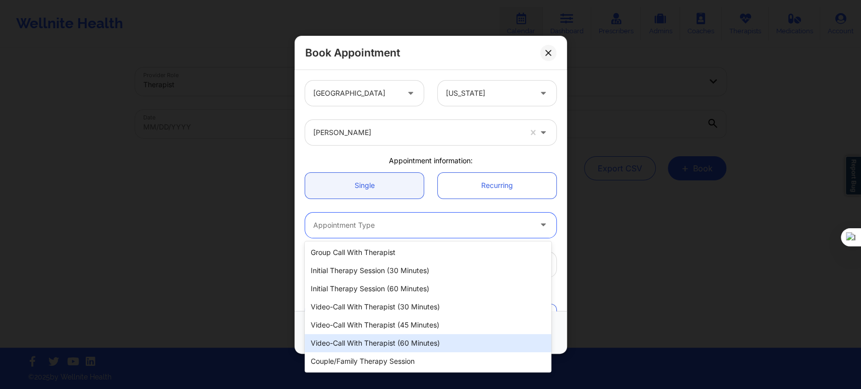
click at [385, 339] on div "Video-Call with Therapist (60 minutes)" at bounding box center [428, 343] width 246 height 18
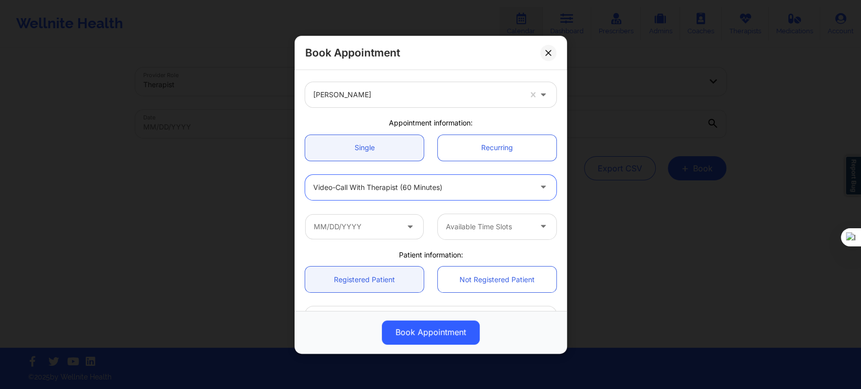
scroll to position [56, 0]
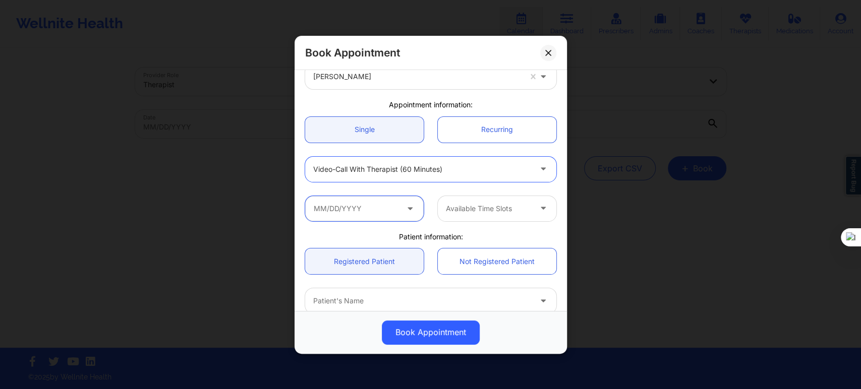
click at [372, 218] on input "text" at bounding box center [364, 208] width 119 height 25
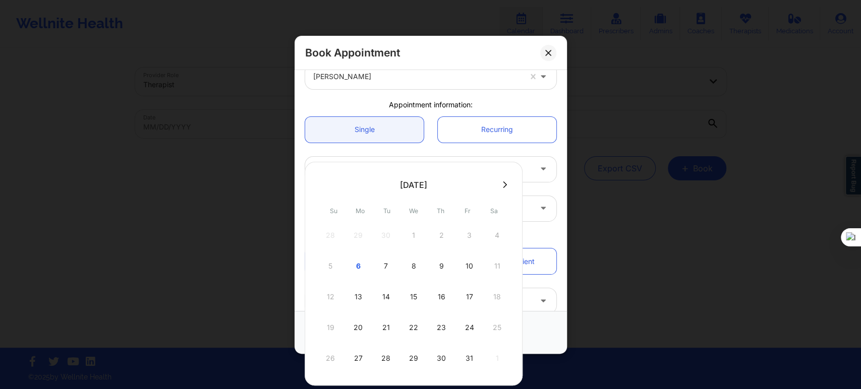
click at [503, 185] on icon at bounding box center [505, 185] width 4 height 8
click at [357, 356] on div "24" at bounding box center [357, 358] width 25 height 28
type input "11/24/2025"
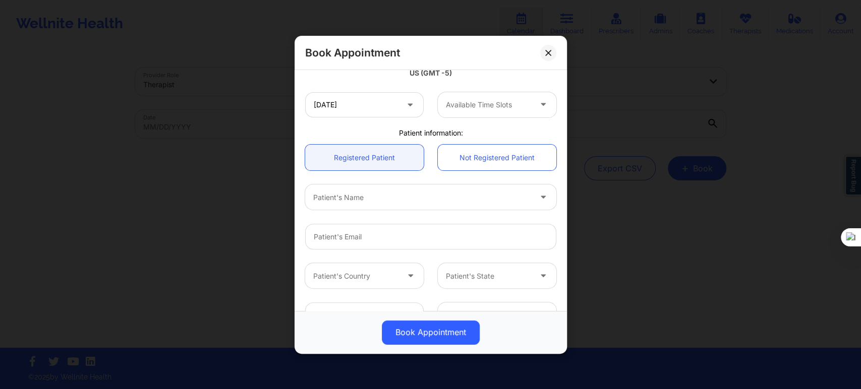
scroll to position [224, 0]
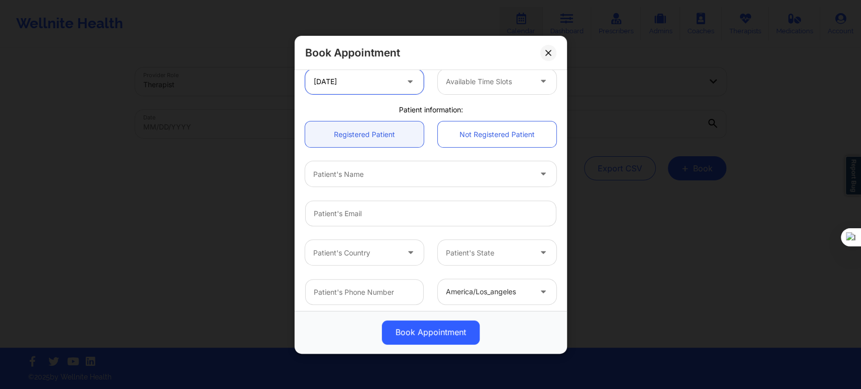
click at [379, 90] on input "11/24/2025" at bounding box center [364, 81] width 119 height 25
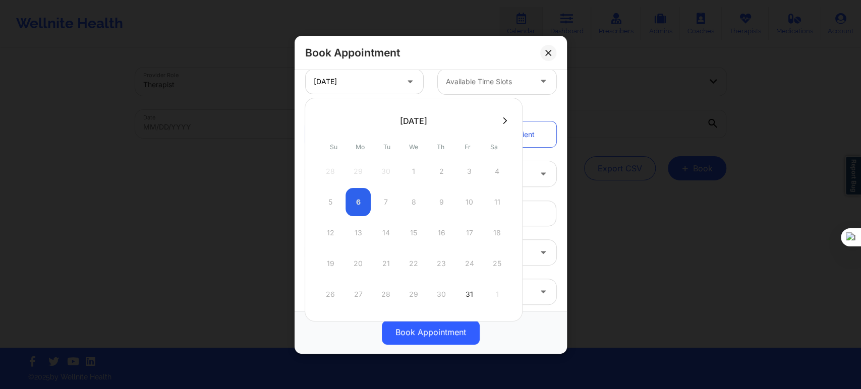
click at [505, 111] on div "October 2025 Su Mo Tu We Th Fr Sa 28 29 30 1 2 3 4 5 6 7 8 9 10 11 12 13 14 15 …" at bounding box center [414, 210] width 218 height 224
click at [503, 121] on icon at bounding box center [505, 121] width 4 height 8
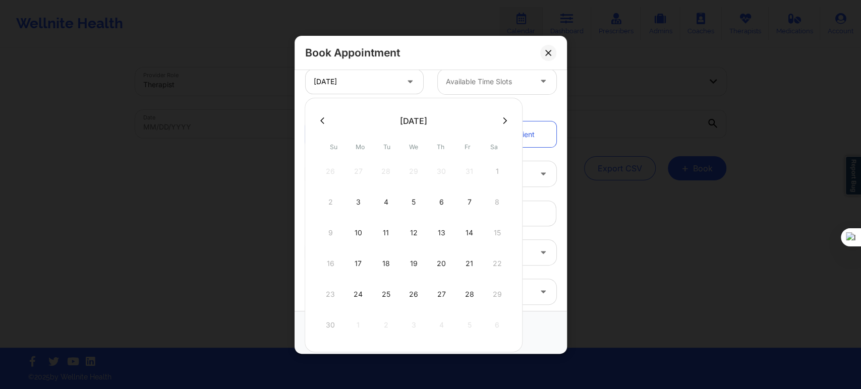
click at [354, 294] on div "24" at bounding box center [357, 294] width 25 height 28
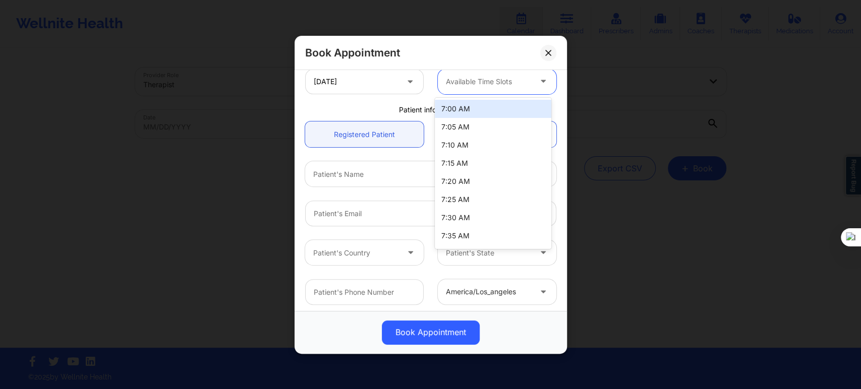
click at [450, 81] on div at bounding box center [488, 82] width 85 height 12
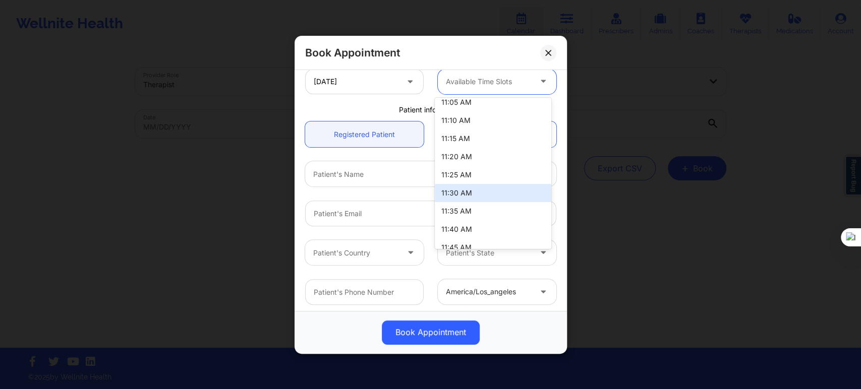
scroll to position [1009, 0]
click at [472, 194] on div "12:00 PM" at bounding box center [493, 190] width 116 height 18
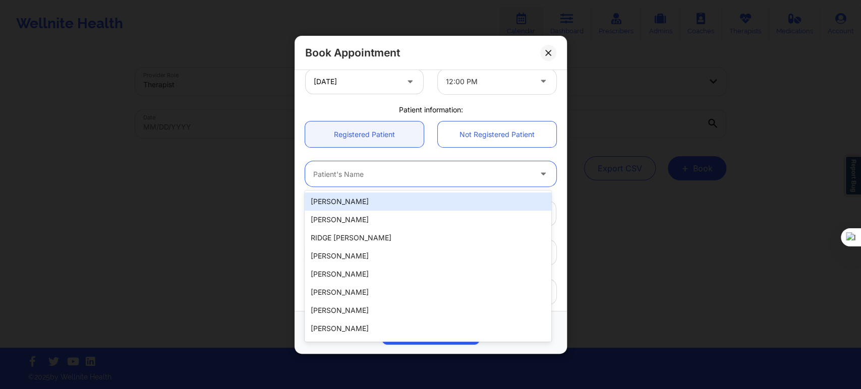
click at [378, 173] on div at bounding box center [422, 174] width 218 height 12
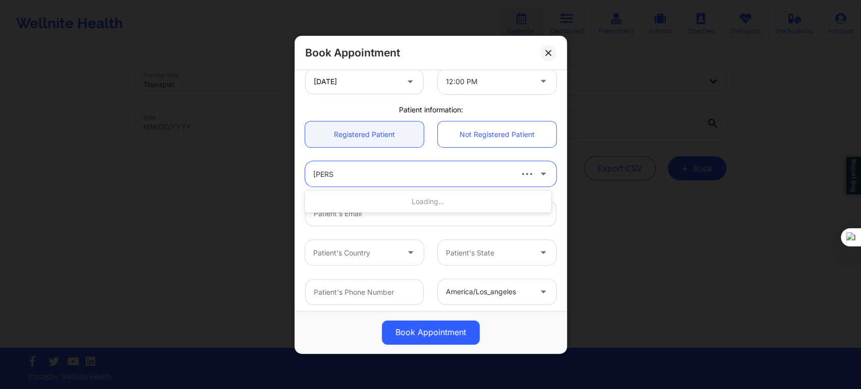
type input "sarah"
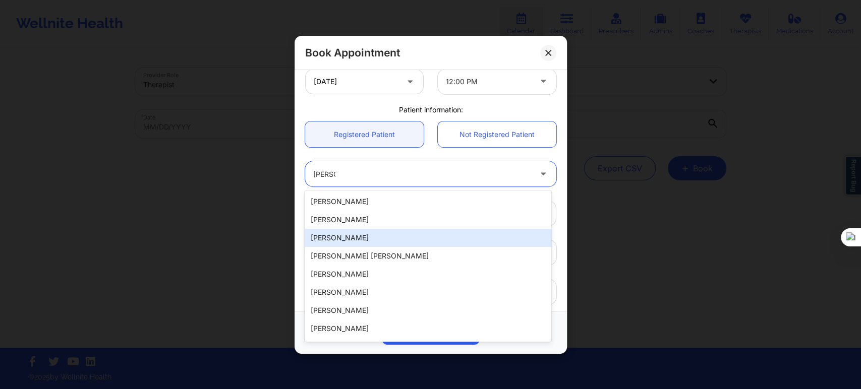
click at [365, 236] on div "Sarah Parker" at bounding box center [428, 238] width 246 height 18
type input "dooobie5718@gmail.com"
type input "+17279535938"
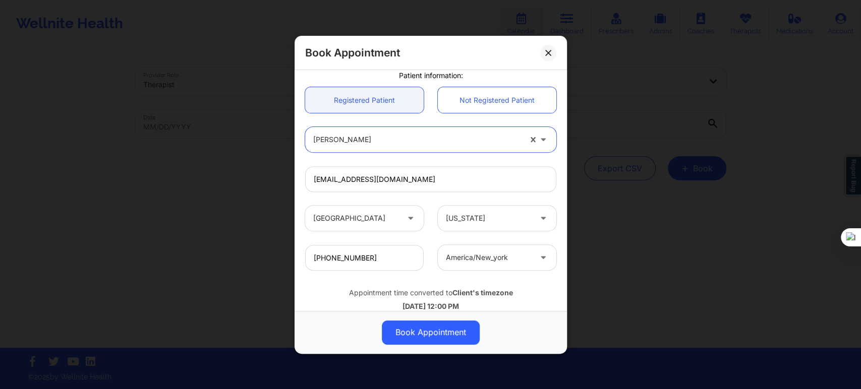
scroll to position [282, 0]
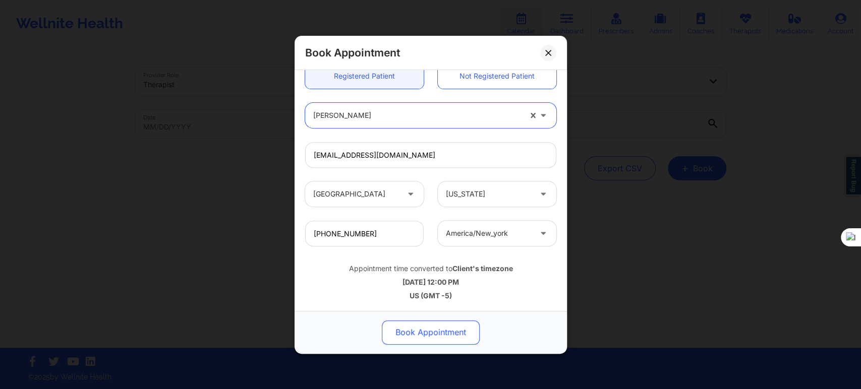
click at [431, 330] on button "Book Appointment" at bounding box center [431, 332] width 98 height 24
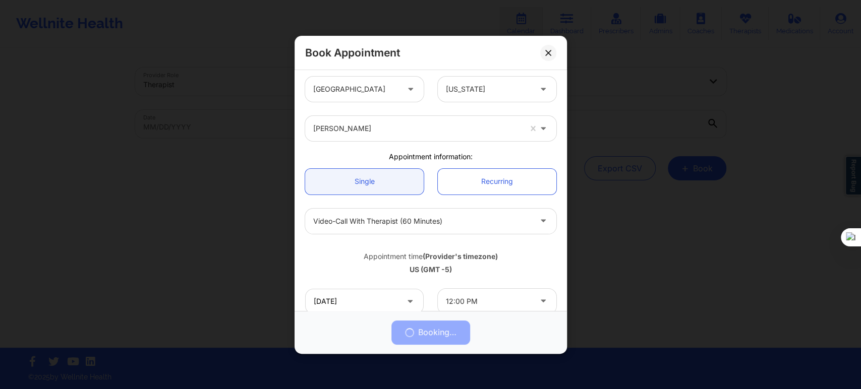
scroll to position [0, 0]
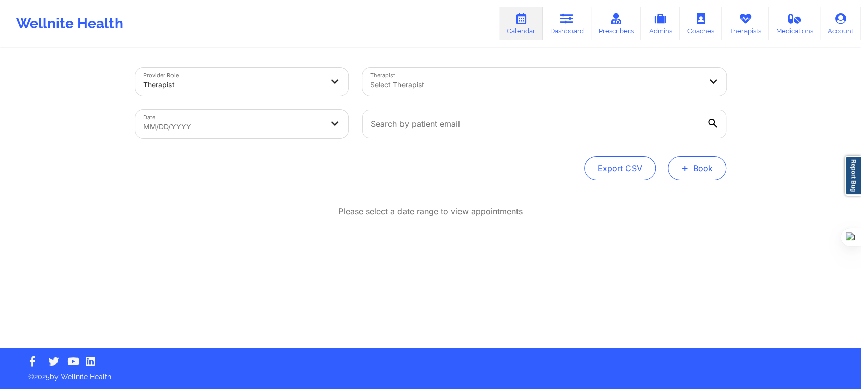
click at [668, 168] on button "+ Book" at bounding box center [697, 168] width 59 height 24
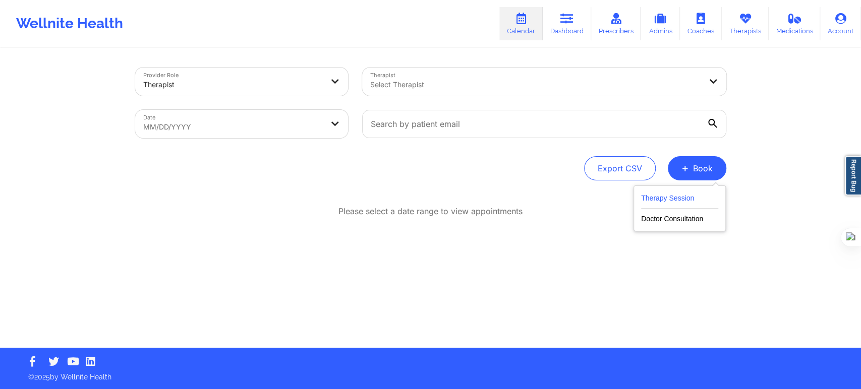
click at [656, 197] on button "Therapy Session" at bounding box center [679, 200] width 77 height 17
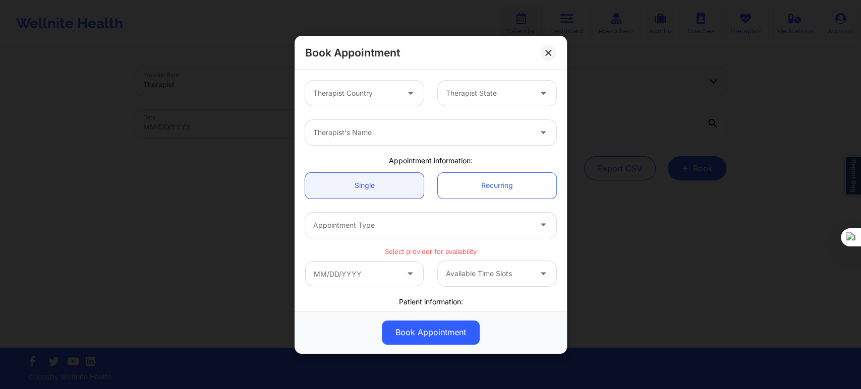
click at [391, 90] on div at bounding box center [355, 93] width 85 height 12
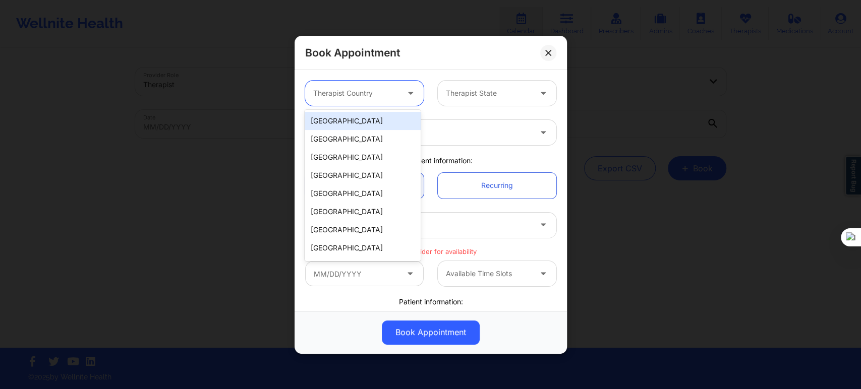
click at [372, 119] on div "[GEOGRAPHIC_DATA]" at bounding box center [363, 121] width 116 height 18
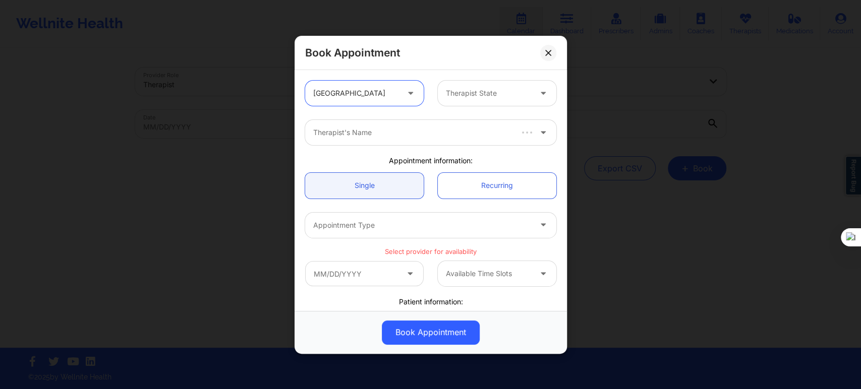
click at [459, 88] on div at bounding box center [488, 93] width 85 height 12
type input "flo"
click at [455, 122] on div "[US_STATE]" at bounding box center [493, 121] width 116 height 18
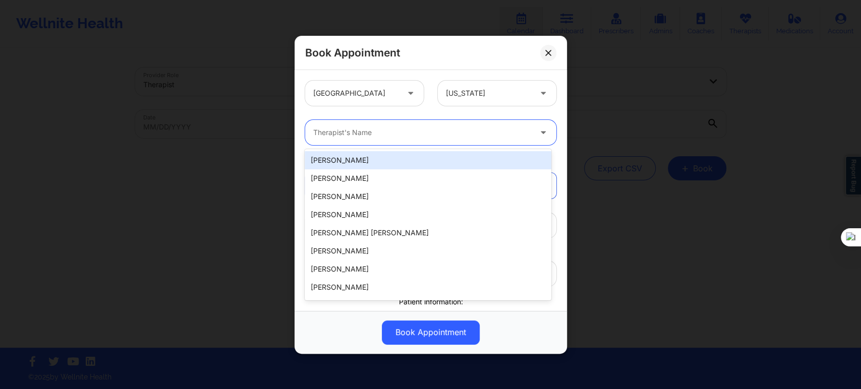
click at [433, 134] on div at bounding box center [422, 133] width 218 height 12
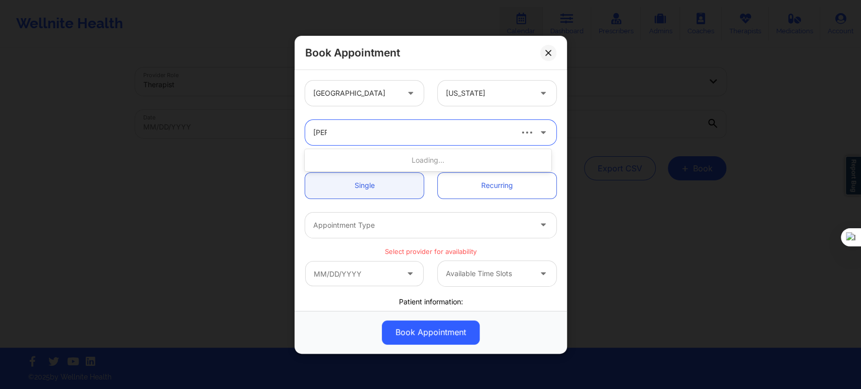
type input "jill sc"
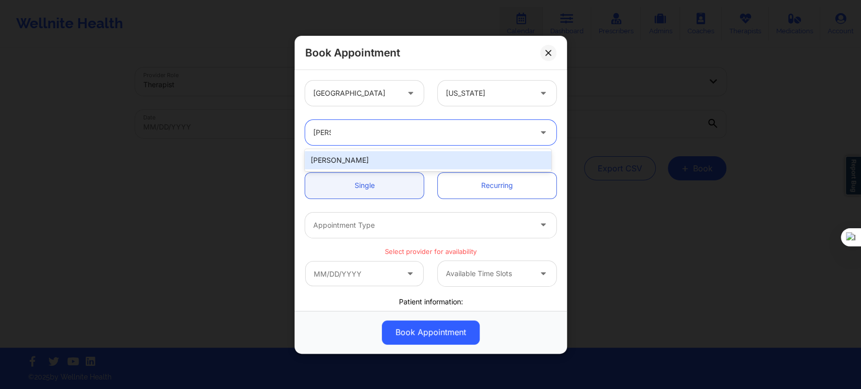
click at [385, 159] on div "Jill Scott" at bounding box center [428, 160] width 246 height 18
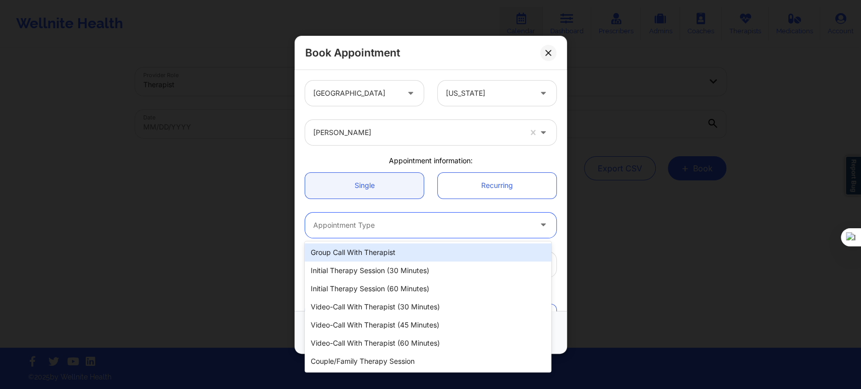
click at [366, 230] on div at bounding box center [422, 225] width 218 height 12
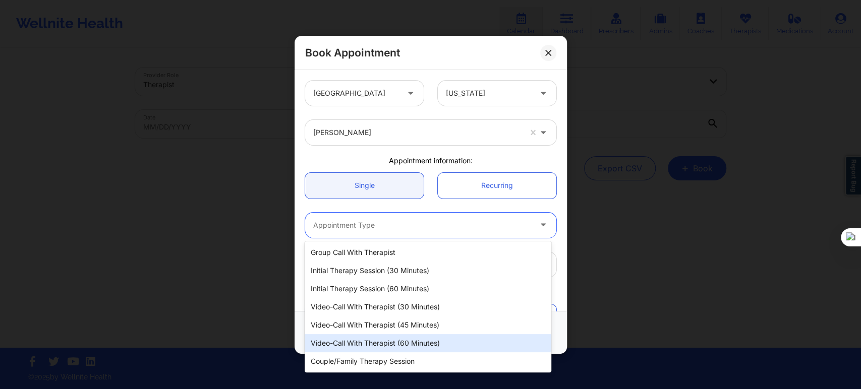
click at [364, 344] on div "Video-Call with Therapist (60 minutes)" at bounding box center [428, 343] width 246 height 18
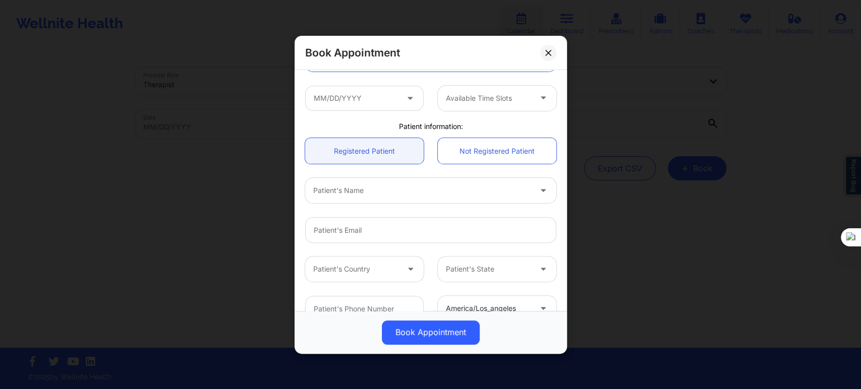
scroll to position [168, 0]
click at [374, 95] on input "text" at bounding box center [364, 96] width 119 height 25
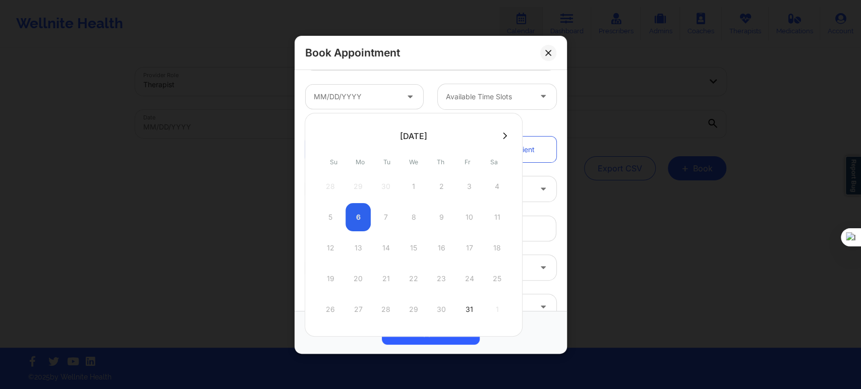
click at [503, 139] on icon at bounding box center [505, 136] width 4 height 8
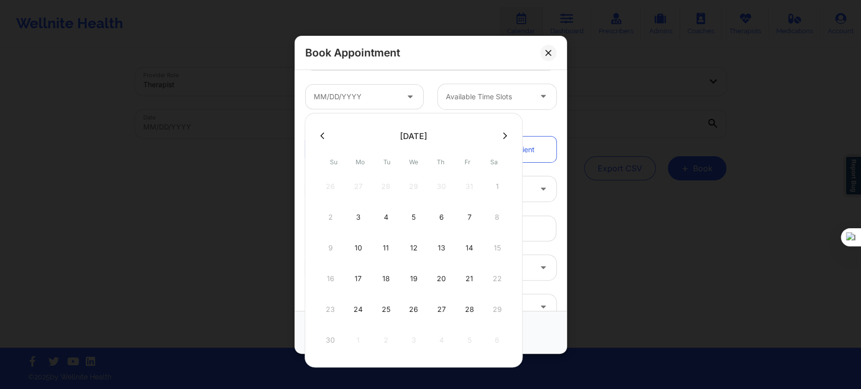
click at [503, 137] on icon at bounding box center [505, 136] width 4 height 8
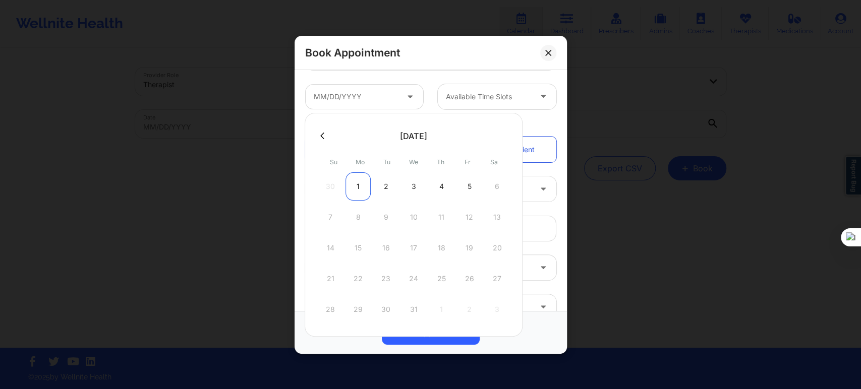
click at [362, 188] on div "1" at bounding box center [357, 186] width 25 height 28
type input "12/01/2025"
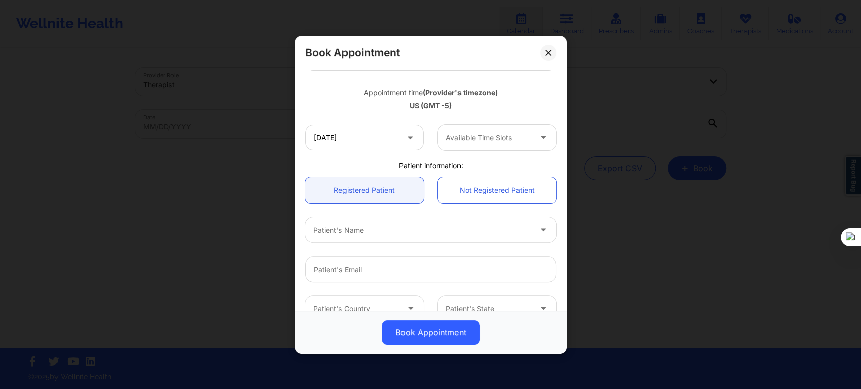
click at [491, 136] on div at bounding box center [488, 138] width 85 height 12
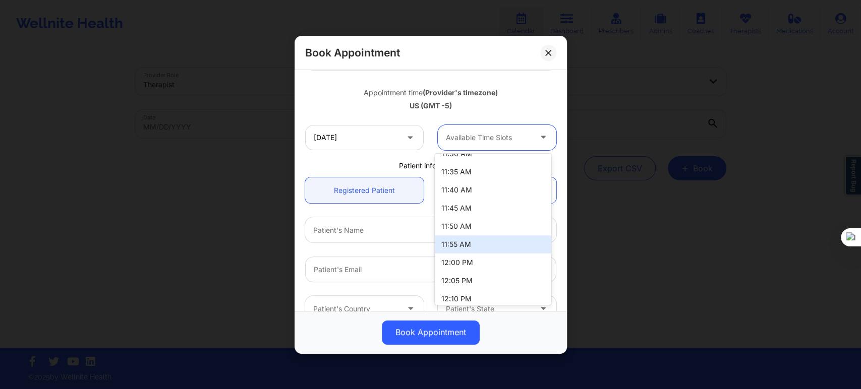
scroll to position [1009, 0]
click at [467, 247] on div "12:00 PM" at bounding box center [493, 246] width 116 height 18
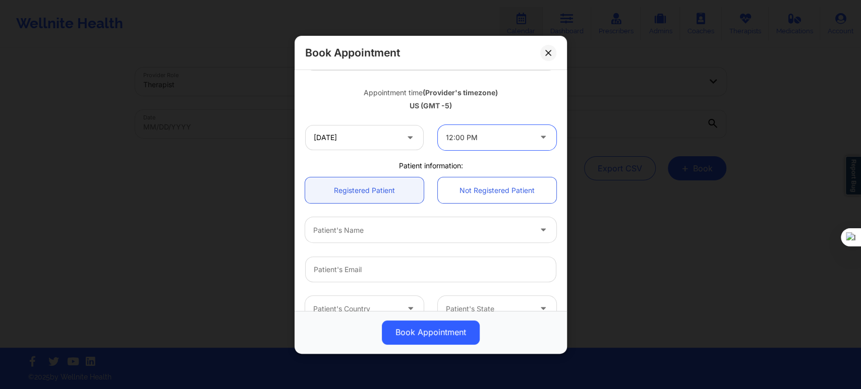
click at [381, 235] on div at bounding box center [422, 230] width 218 height 12
type input "sara"
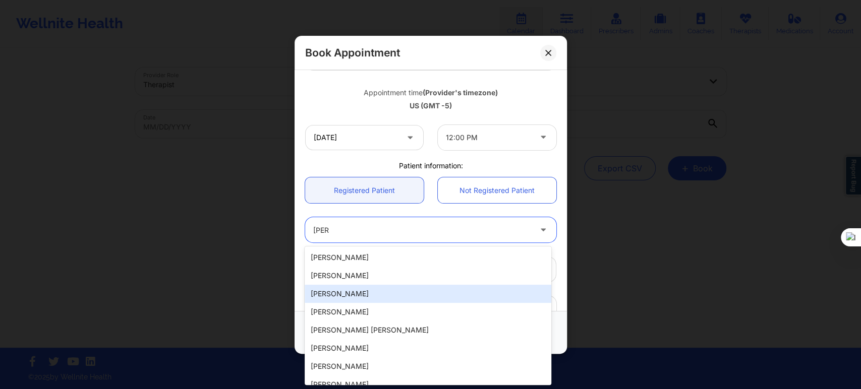
click at [371, 295] on div "Sarah Parker" at bounding box center [428, 294] width 246 height 18
type input "dooobie5718@gmail.com"
type input "+17279535938"
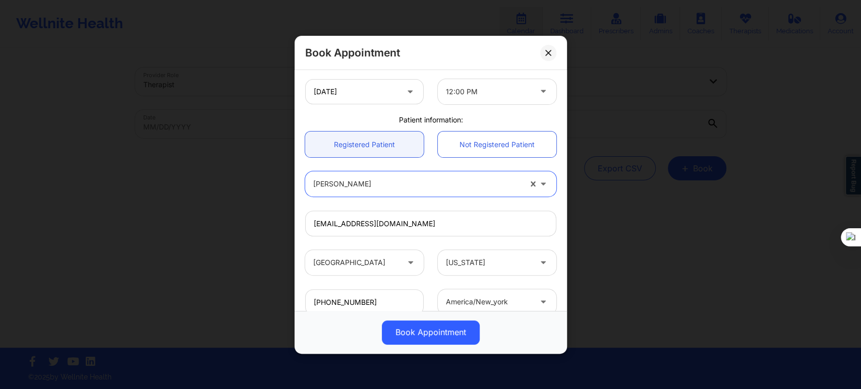
scroll to position [280, 0]
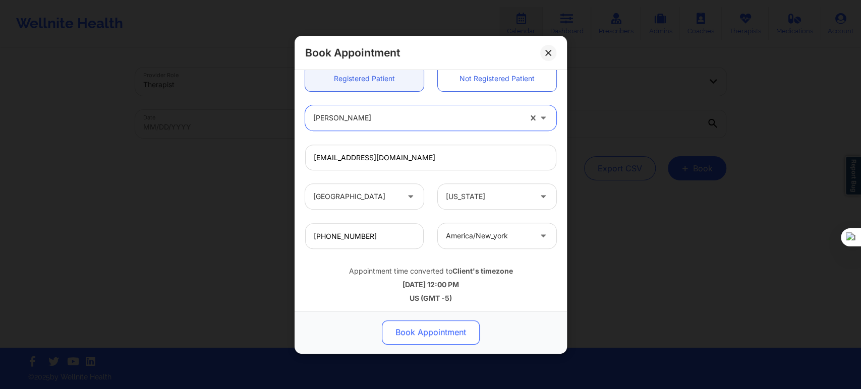
click at [427, 334] on button "Book Appointment" at bounding box center [431, 332] width 98 height 24
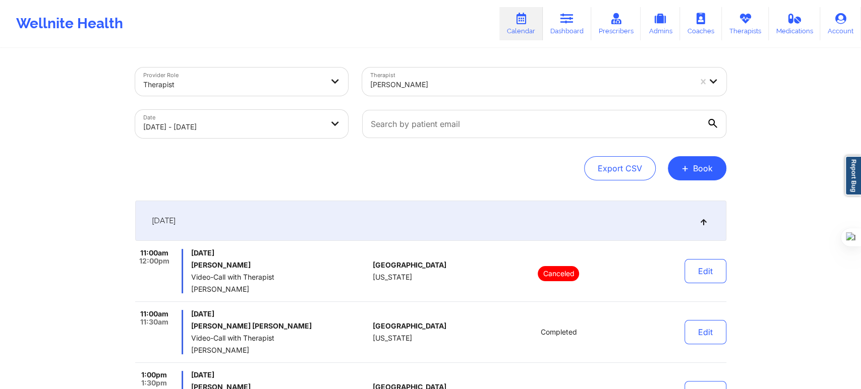
select select "2025-9"
select select "2025-10"
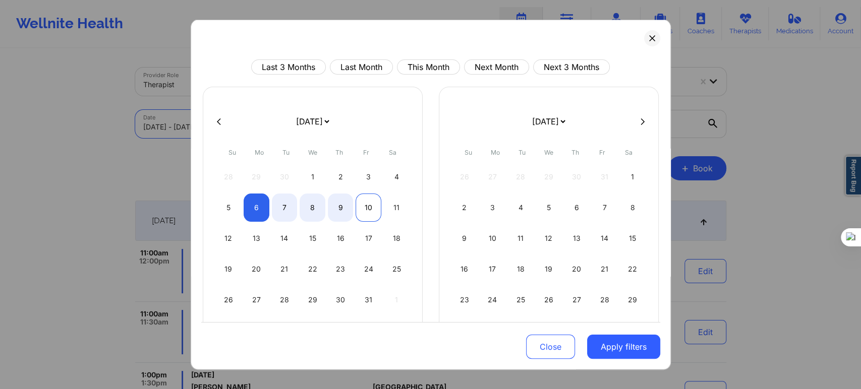
click at [367, 208] on div "10" at bounding box center [369, 208] width 26 height 28
select select "2025-9"
select select "2025-10"
click at [367, 209] on div "10" at bounding box center [369, 208] width 26 height 28
select select "2025-9"
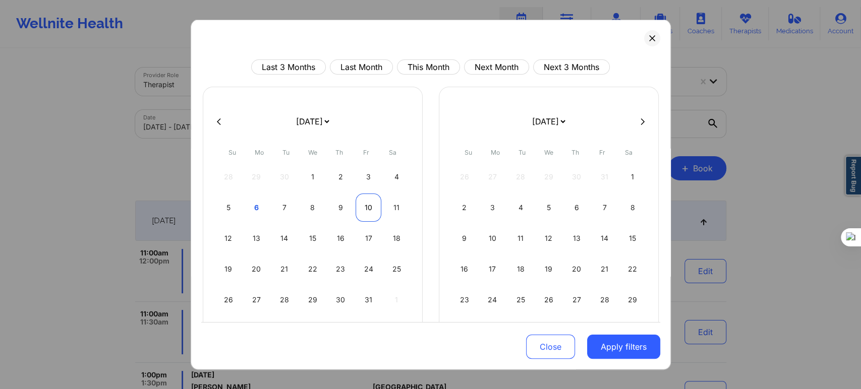
select select "2025-10"
click at [250, 238] on div "13" at bounding box center [257, 238] width 26 height 28
select select "2025-9"
select select "2025-10"
select select "2025-9"
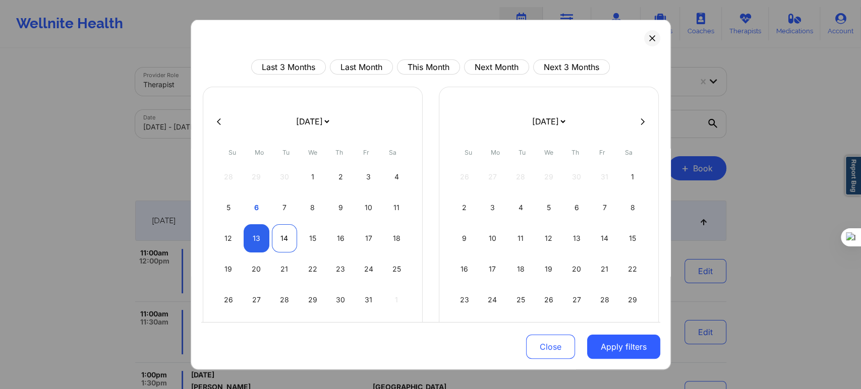
select select "2025-10"
select select "2025-9"
select select "2025-10"
click at [363, 234] on div "17" at bounding box center [369, 238] width 26 height 28
select select "2025-9"
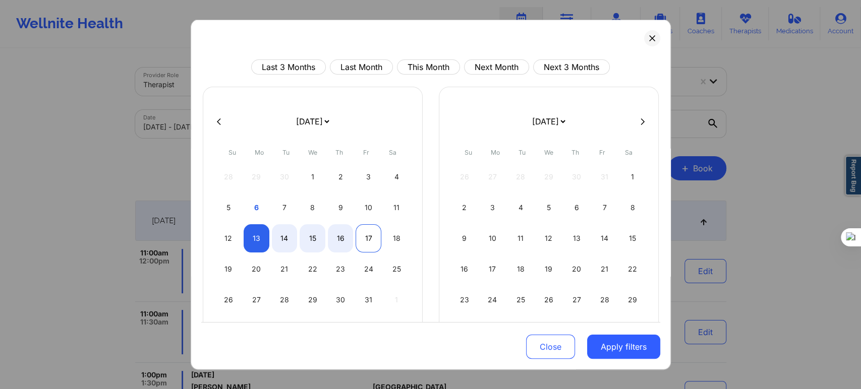
select select "2025-10"
click at [600, 341] on button "Apply filters" at bounding box center [623, 347] width 73 height 24
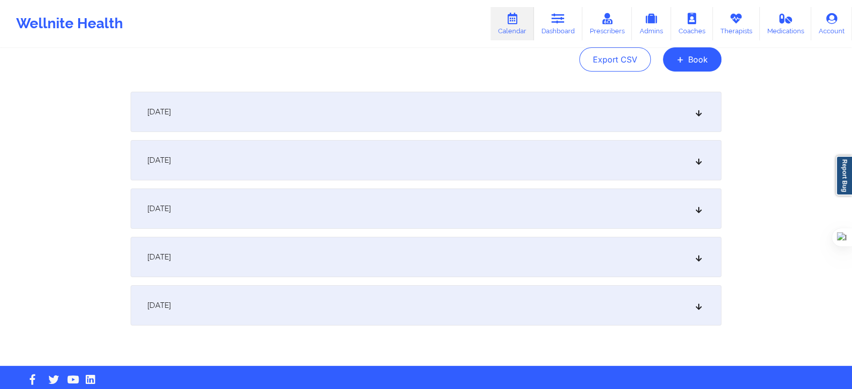
scroll to position [112, 0]
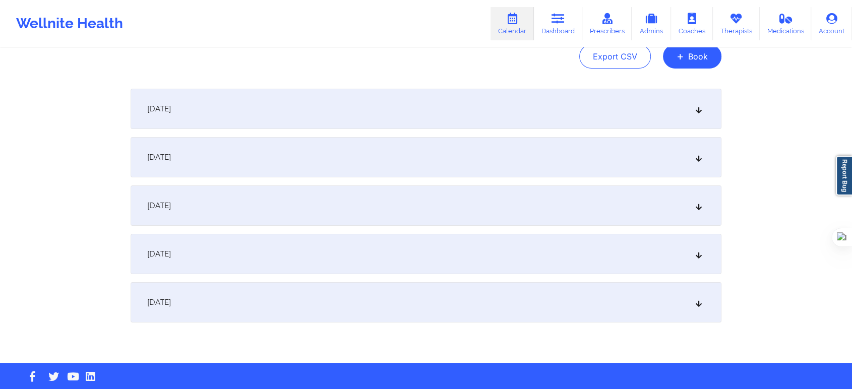
click at [180, 120] on div "[DATE]" at bounding box center [426, 109] width 591 height 40
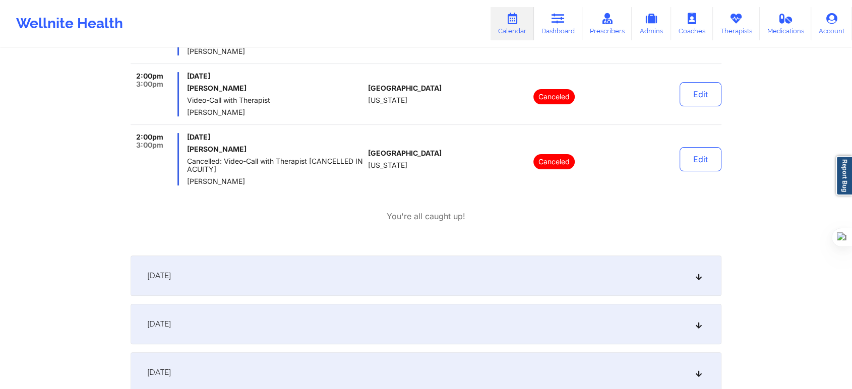
scroll to position [280, 0]
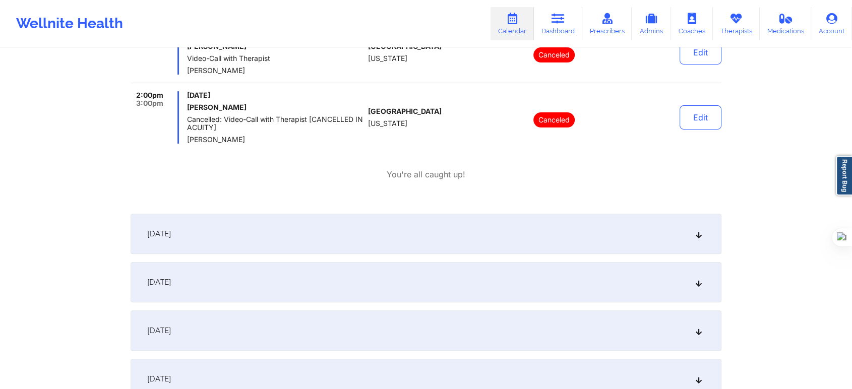
click at [171, 238] on span "[DATE]" at bounding box center [159, 234] width 24 height 10
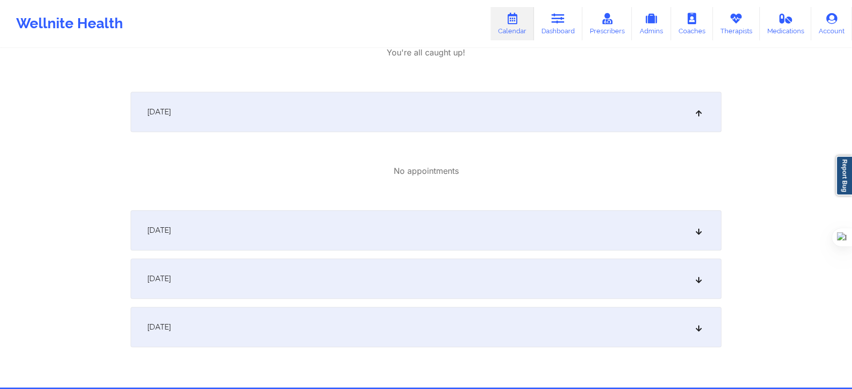
scroll to position [441, 0]
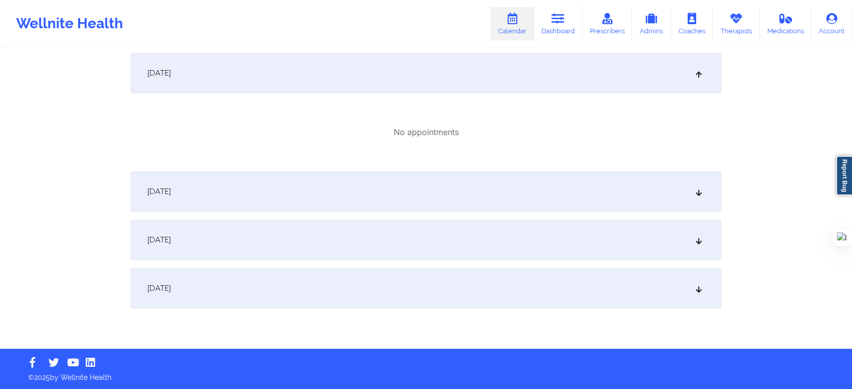
click at [156, 181] on div "[DATE]" at bounding box center [426, 191] width 591 height 40
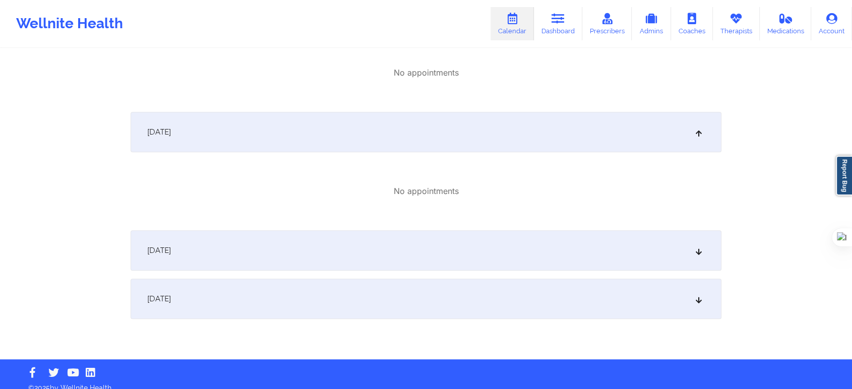
scroll to position [511, 0]
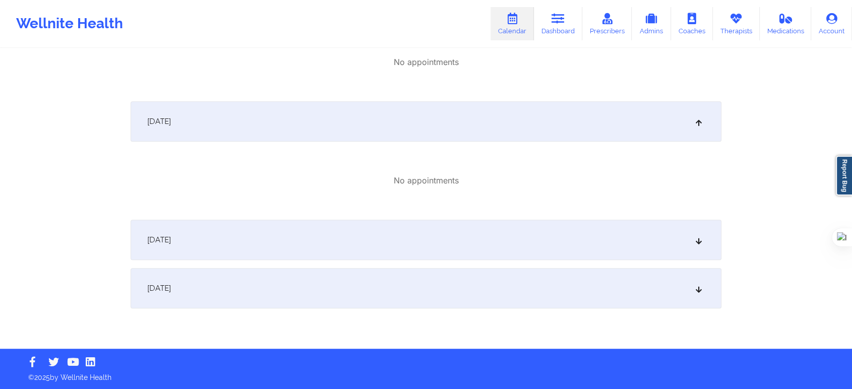
click at [171, 237] on span "[DATE]" at bounding box center [159, 240] width 24 height 10
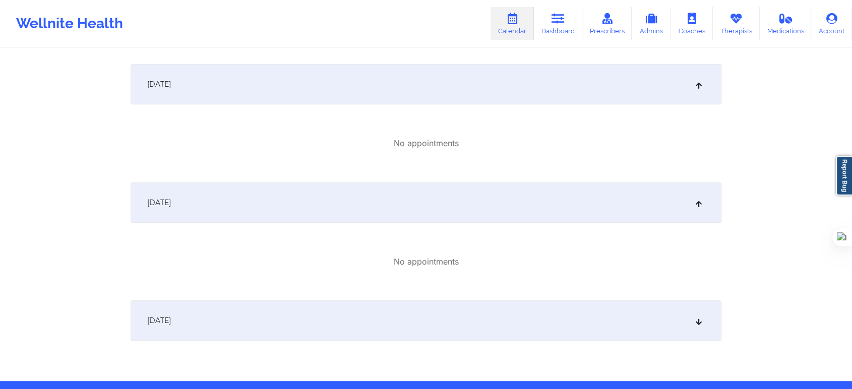
scroll to position [581, 0]
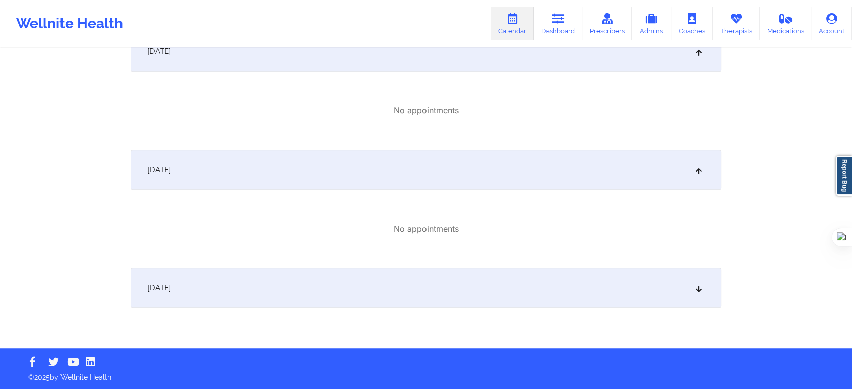
click at [200, 268] on div "[DATE]" at bounding box center [426, 288] width 591 height 40
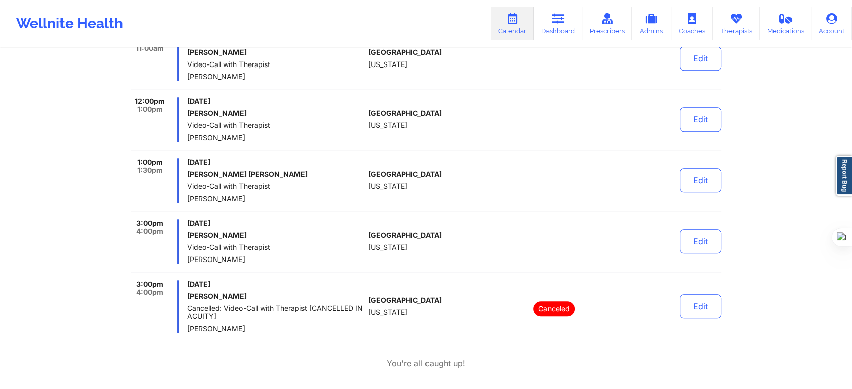
scroll to position [805, 0]
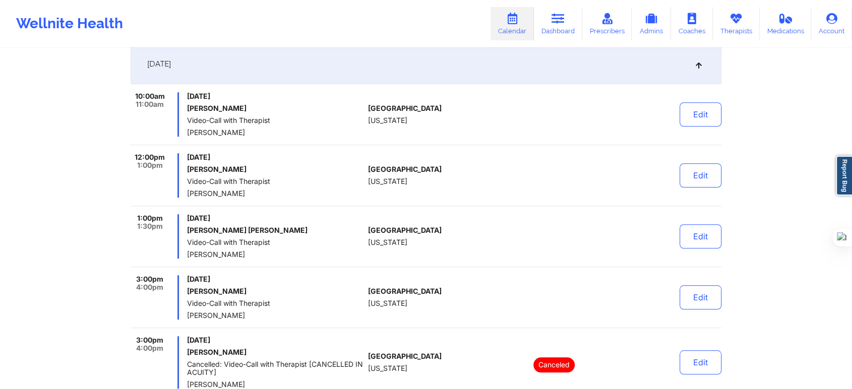
drag, startPoint x: 256, startPoint y: 108, endPoint x: 187, endPoint y: 107, distance: 69.6
click at [187, 107] on h6 "[PERSON_NAME]" at bounding box center [275, 108] width 177 height 8
copy h6 "[PERSON_NAME]"
click at [257, 176] on div "[DATE] [PERSON_NAME] Video-Call with Therapist [PERSON_NAME]" at bounding box center [275, 175] width 177 height 44
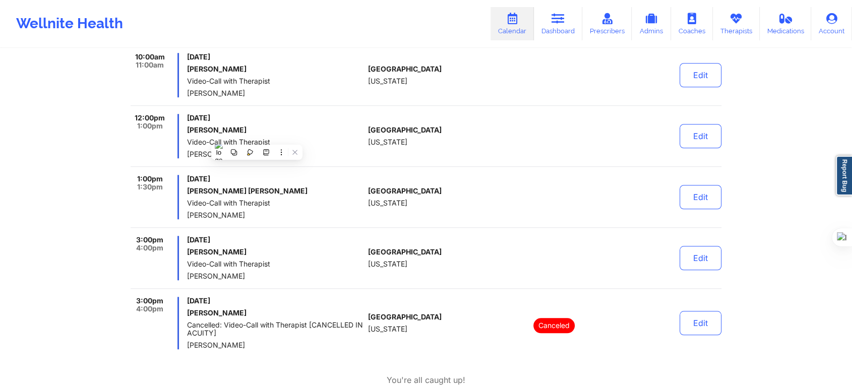
scroll to position [917, 0]
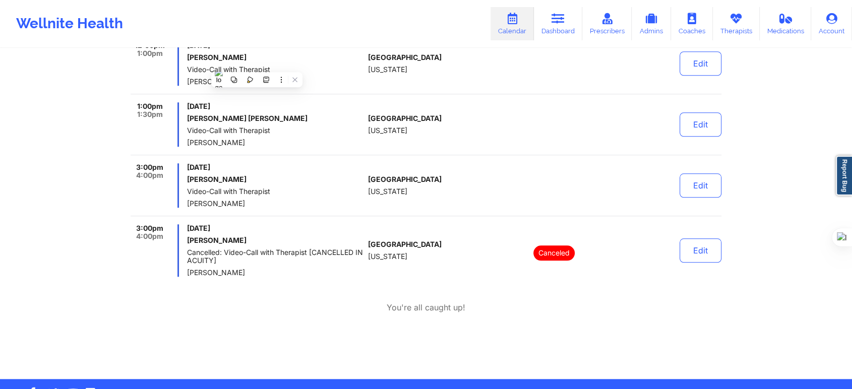
drag, startPoint x: 263, startPoint y: 240, endPoint x: 188, endPoint y: 243, distance: 75.2
click at [188, 243] on h6 "[PERSON_NAME]" at bounding box center [275, 241] width 177 height 8
copy h6 "[PERSON_NAME]"
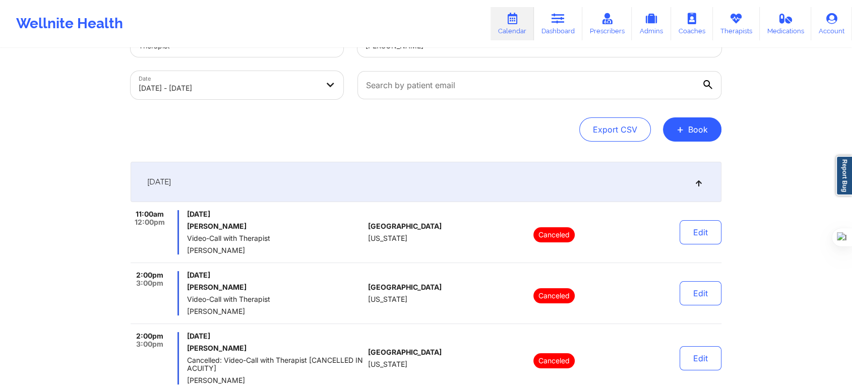
scroll to position [0, 0]
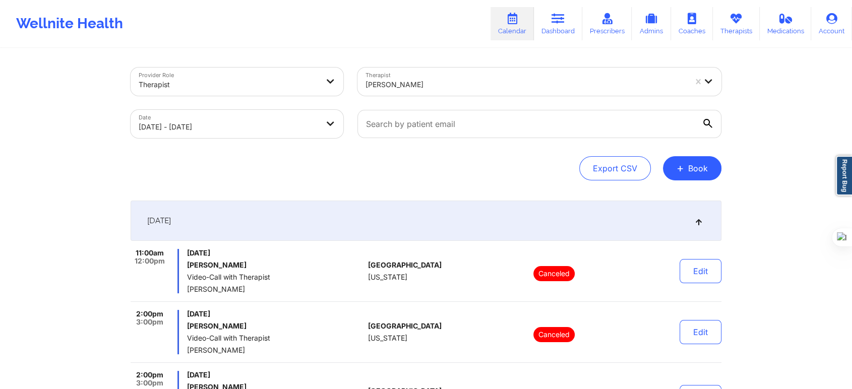
click at [294, 115] on body "Wellnite Health Calendar Dashboard Prescribers Admins Coaches Therapists Medica…" at bounding box center [426, 194] width 852 height 389
select select "2025-9"
select select "2025-10"
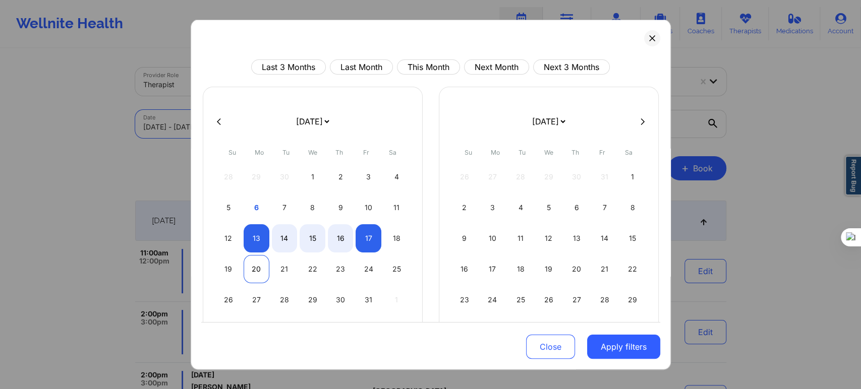
click at [245, 270] on div "20" at bounding box center [257, 269] width 26 height 28
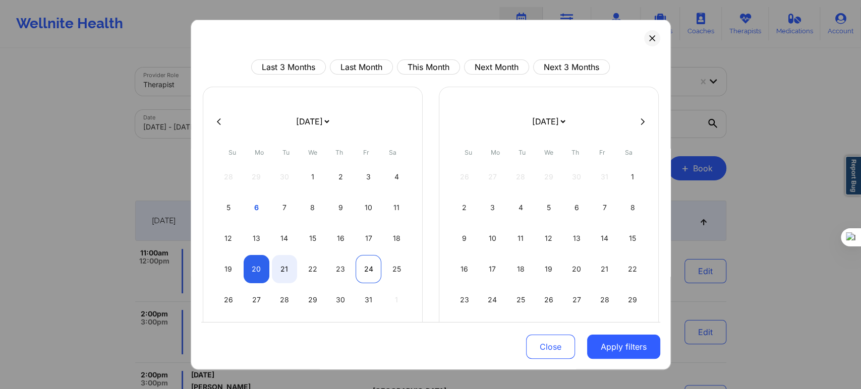
select select "2025-9"
select select "2025-10"
select select "2025-9"
select select "2025-10"
select select "2025-9"
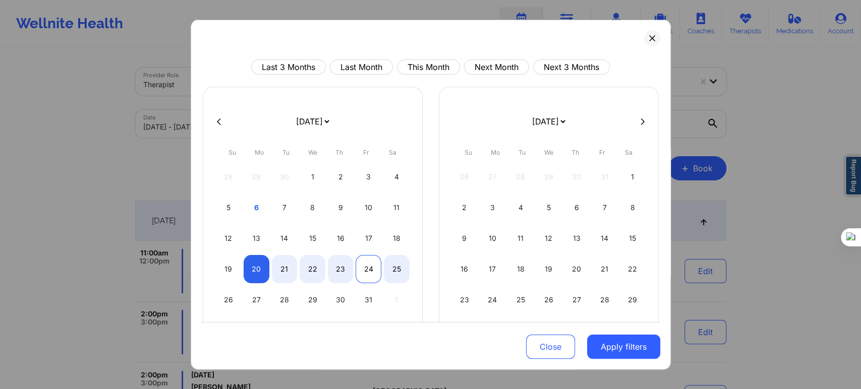
select select "2025-10"
click at [370, 267] on div "24" at bounding box center [369, 269] width 26 height 28
select select "2025-9"
select select "2025-10"
click at [362, 291] on div "31" at bounding box center [369, 300] width 26 height 28
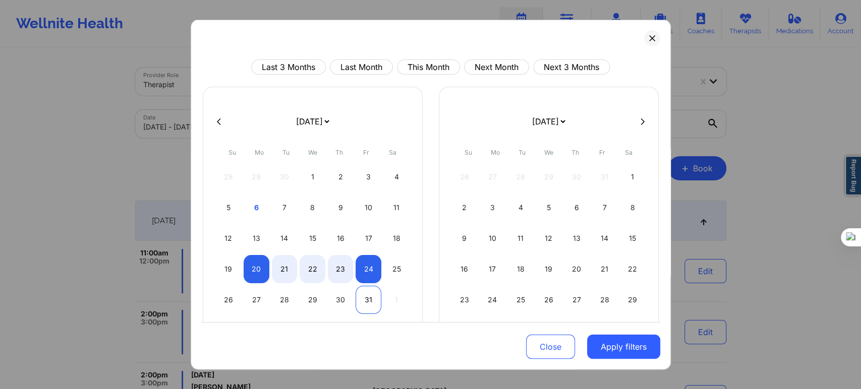
select select "2025-9"
select select "2025-10"
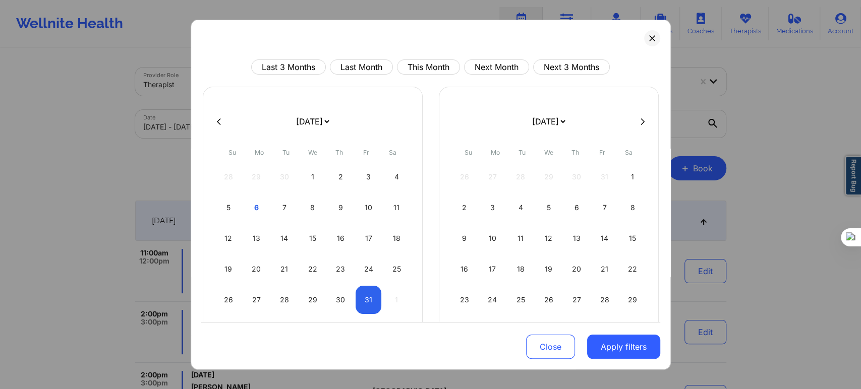
select select "2025-9"
select select "2025-10"
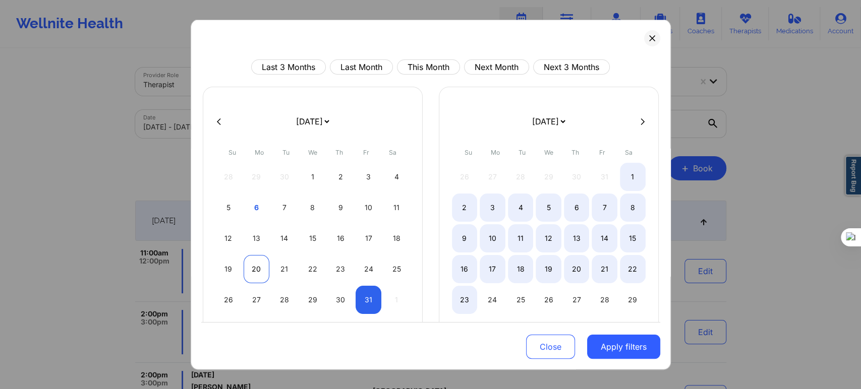
select select "2025-9"
select select "2025-10"
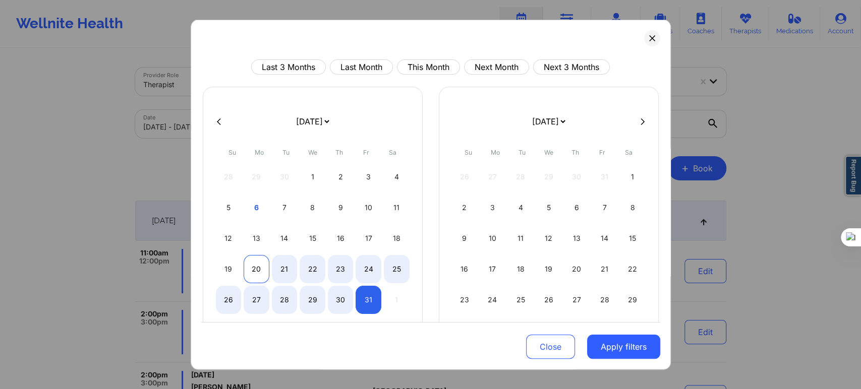
click at [246, 273] on div "20" at bounding box center [257, 269] width 26 height 28
select select "2025-9"
select select "2025-10"
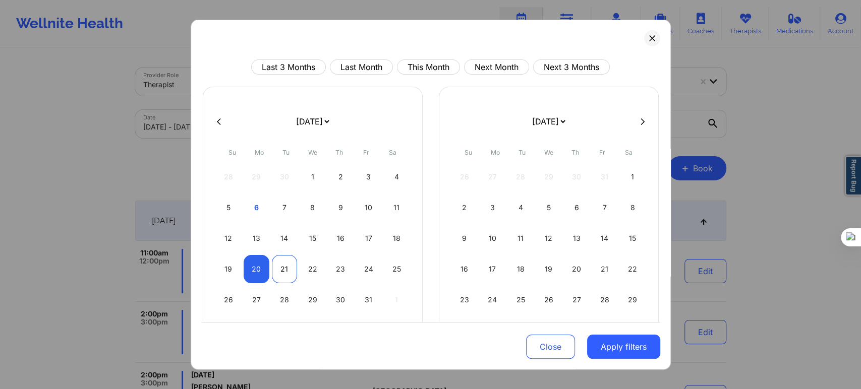
select select "2025-9"
select select "2025-10"
select select "2025-9"
select select "2025-10"
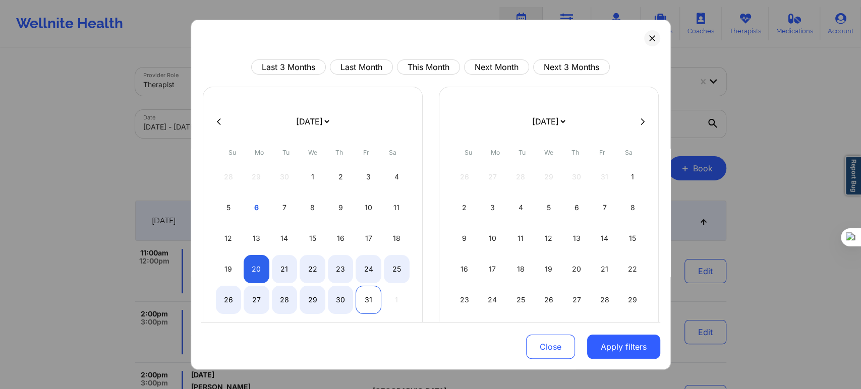
click at [360, 298] on div "31" at bounding box center [369, 300] width 26 height 28
select select "2025-9"
select select "2025-10"
click at [638, 354] on button "Apply filters" at bounding box center [623, 347] width 73 height 24
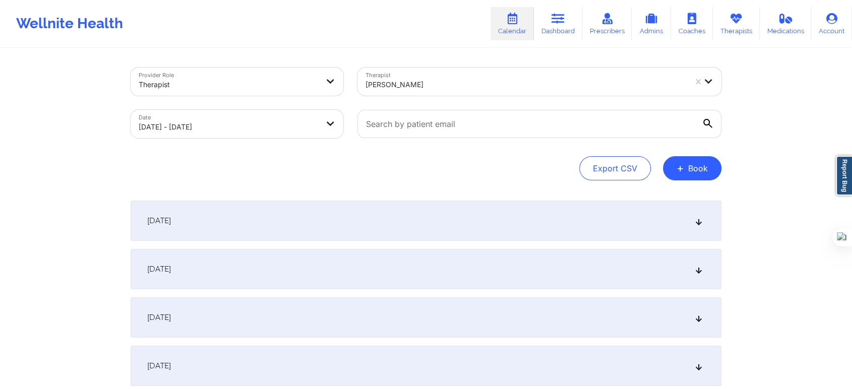
click at [177, 228] on div "[DATE]" at bounding box center [426, 221] width 591 height 40
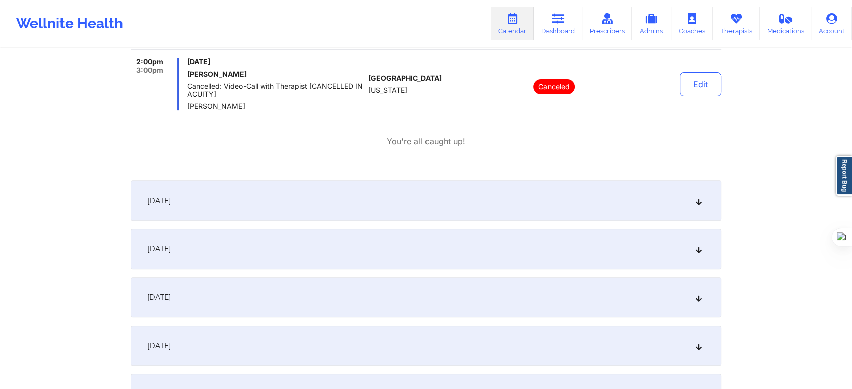
scroll to position [336, 0]
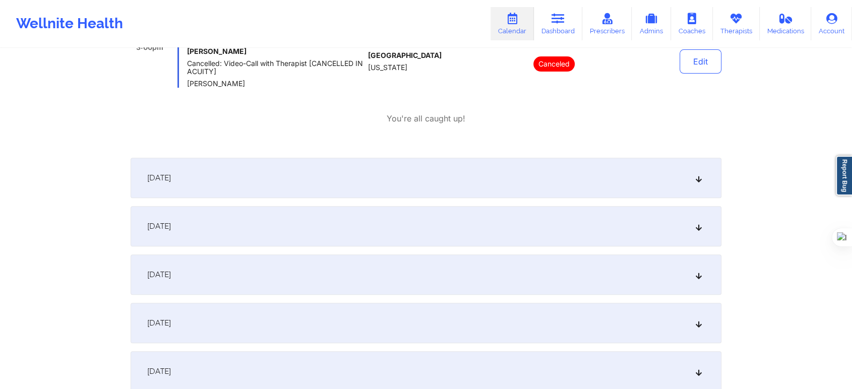
click at [157, 179] on span "[DATE]" at bounding box center [159, 178] width 24 height 10
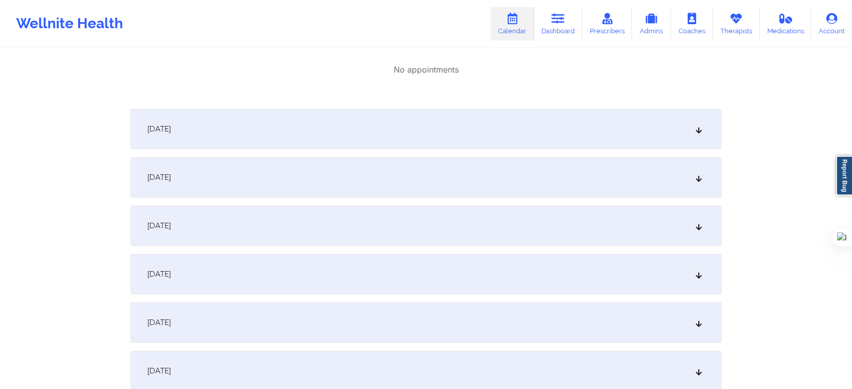
scroll to position [504, 0]
click at [180, 138] on div "[DATE]" at bounding box center [426, 128] width 591 height 40
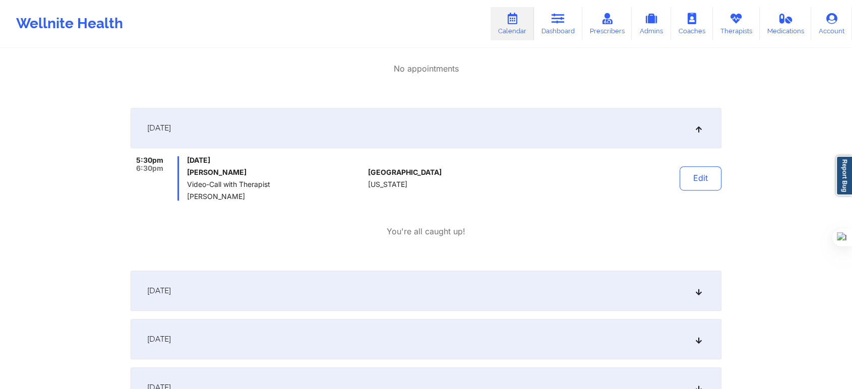
drag, startPoint x: 254, startPoint y: 172, endPoint x: 185, endPoint y: 171, distance: 69.6
click at [185, 171] on div "5:30pm 6:30pm [DATE] [PERSON_NAME] Video-Call with Therapist [PERSON_NAME]" at bounding box center [248, 178] width 234 height 44
copy h6 "[PERSON_NAME]"
click at [171, 295] on span "[DATE]" at bounding box center [159, 291] width 24 height 10
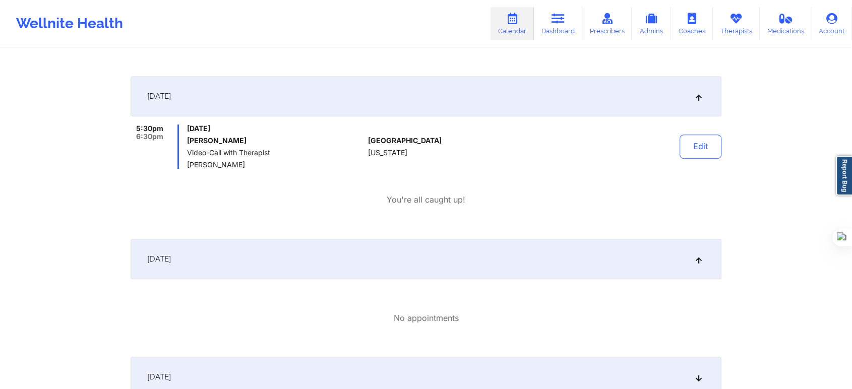
scroll to position [616, 0]
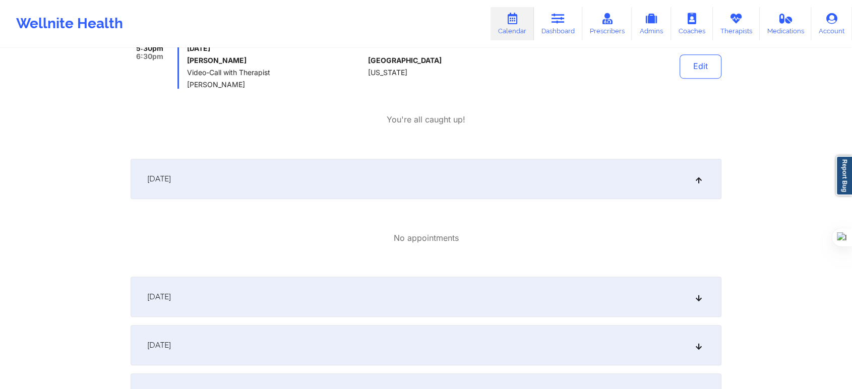
click at [195, 289] on div "[DATE]" at bounding box center [426, 297] width 591 height 40
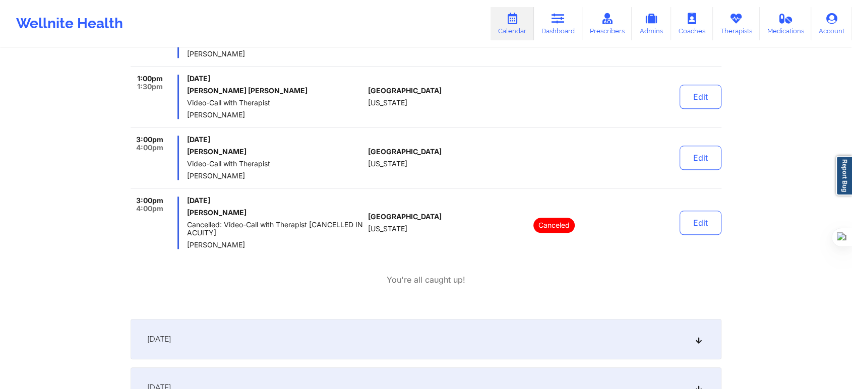
scroll to position [1121, 0]
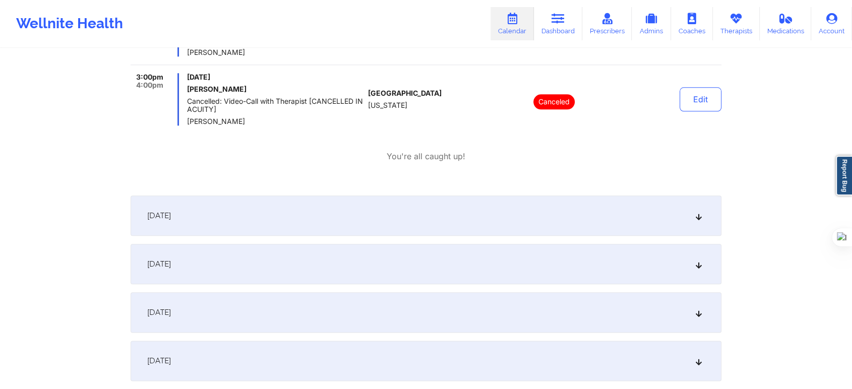
click at [210, 214] on div "[DATE]" at bounding box center [426, 216] width 591 height 40
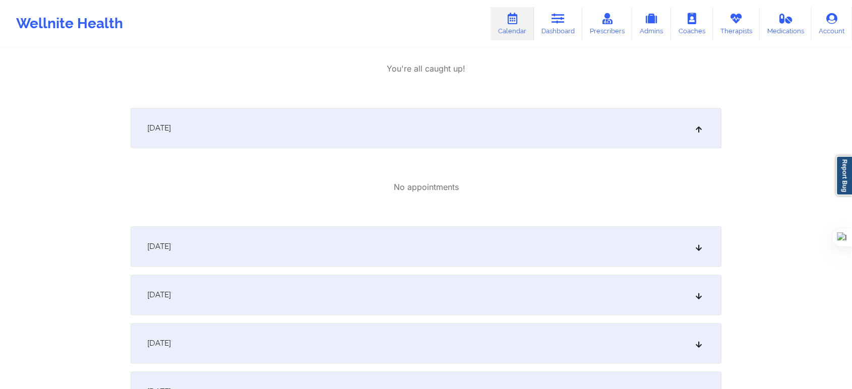
scroll to position [1289, 0]
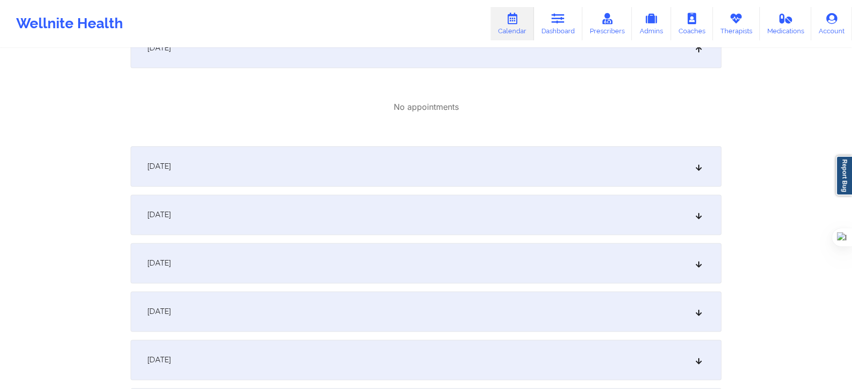
click at [167, 161] on span "[DATE]" at bounding box center [159, 166] width 24 height 10
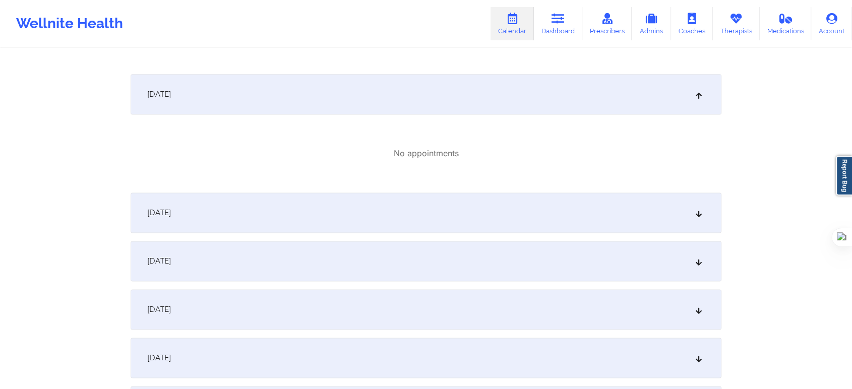
scroll to position [1457, 0]
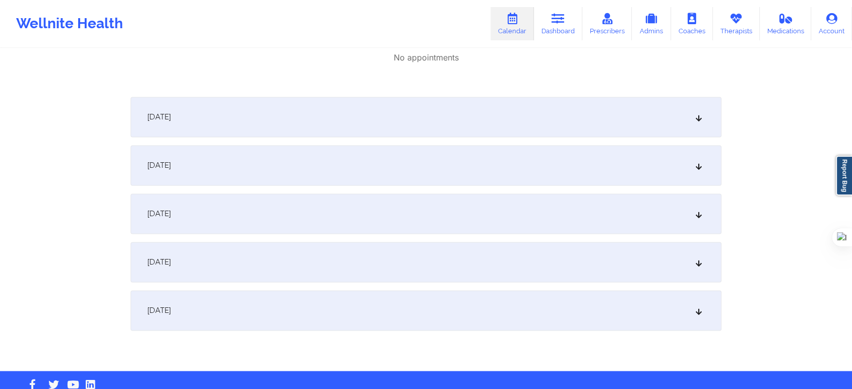
click at [210, 136] on div "[DATE]" at bounding box center [426, 117] width 591 height 40
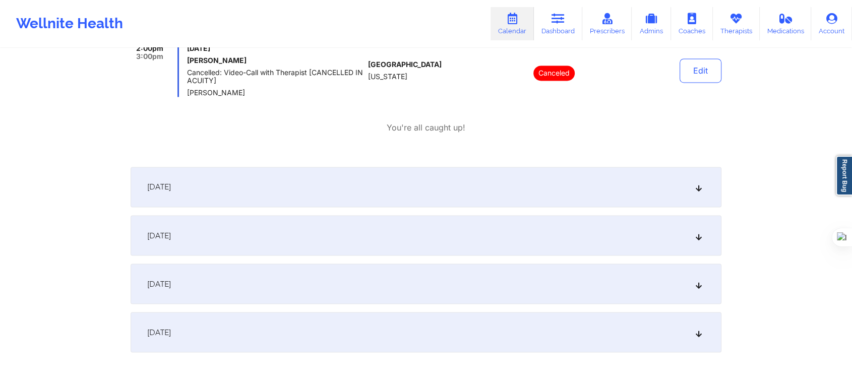
scroll to position [1681, 0]
drag, startPoint x: 258, startPoint y: 56, endPoint x: 189, endPoint y: 57, distance: 69.6
click at [189, 57] on h6 "[PERSON_NAME]" at bounding box center [275, 59] width 177 height 8
copy h6 "[PERSON_NAME]"
click at [138, 140] on div "[DATE] 11:00am 12:00pm [DATE] [PERSON_NAME] Video-Call with Therapist [PERSON_N…" at bounding box center [426, 14] width 591 height 285
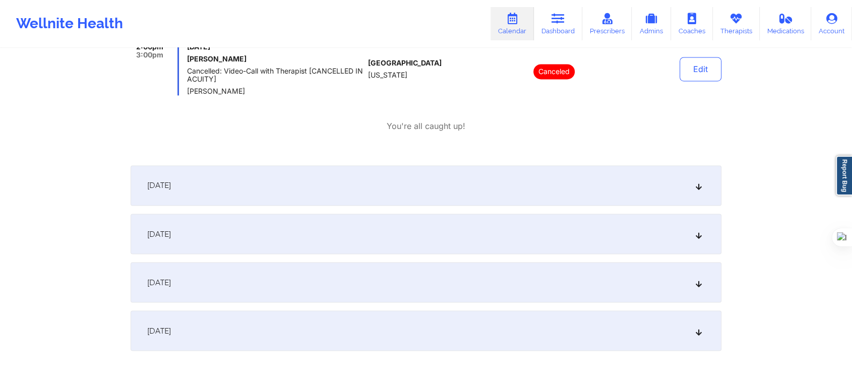
click at [218, 186] on div "[DATE]" at bounding box center [426, 185] width 591 height 40
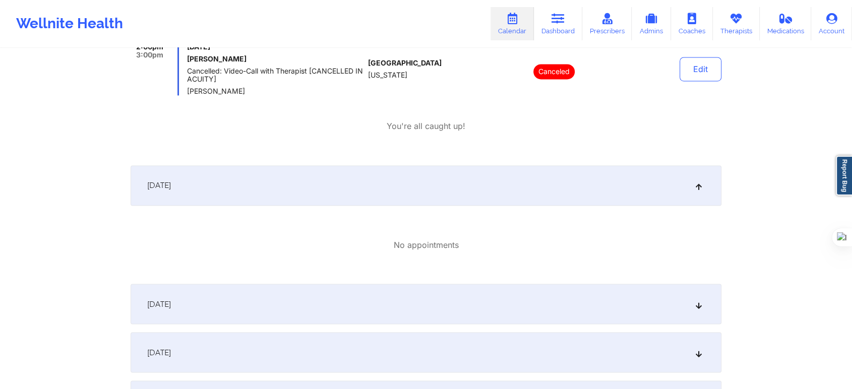
scroll to position [1793, 0]
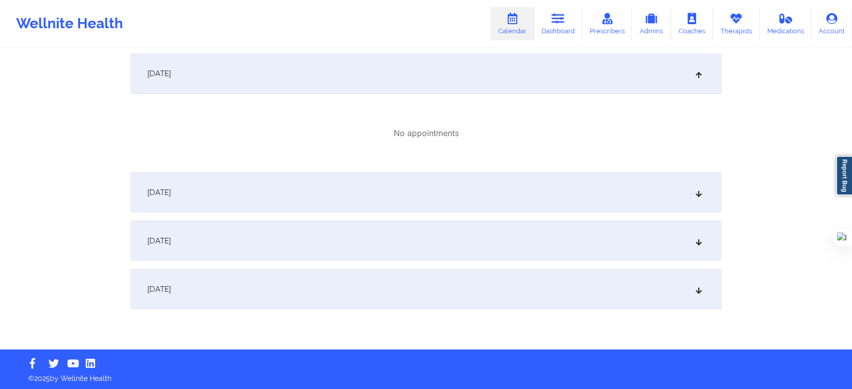
click at [155, 189] on span "[DATE]" at bounding box center [159, 192] width 24 height 10
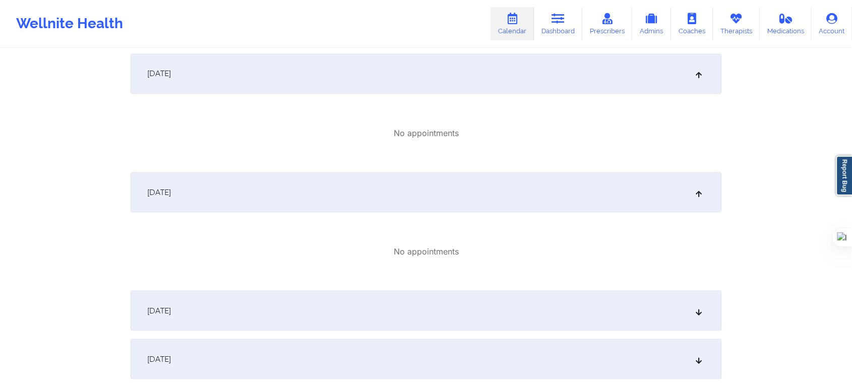
scroll to position [1864, 0]
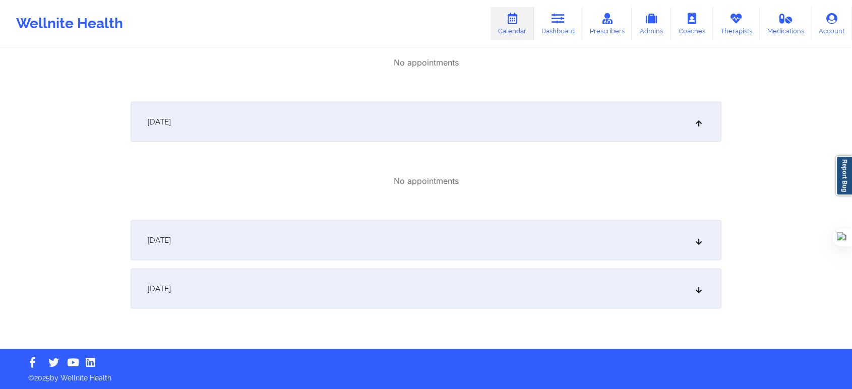
click at [171, 238] on span "[DATE]" at bounding box center [159, 240] width 24 height 10
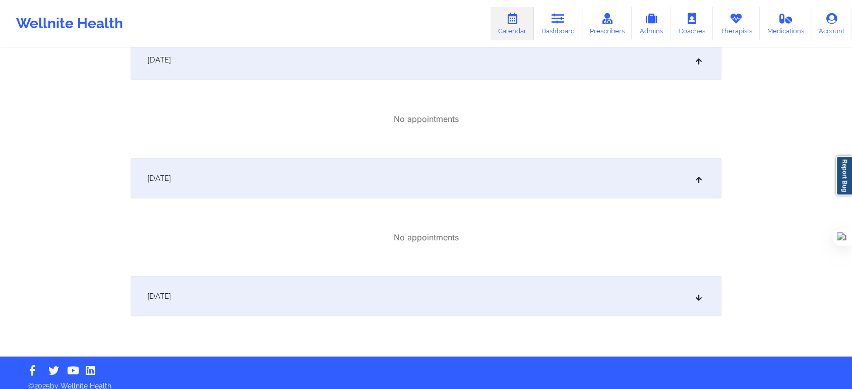
scroll to position [1933, 0]
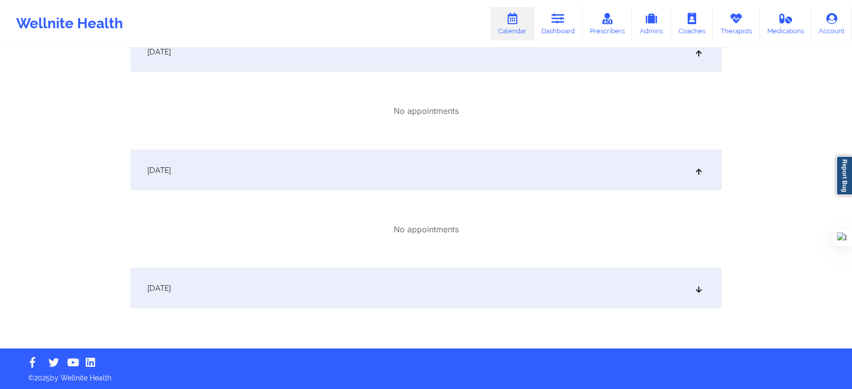
click at [236, 291] on div "[DATE]" at bounding box center [426, 288] width 591 height 40
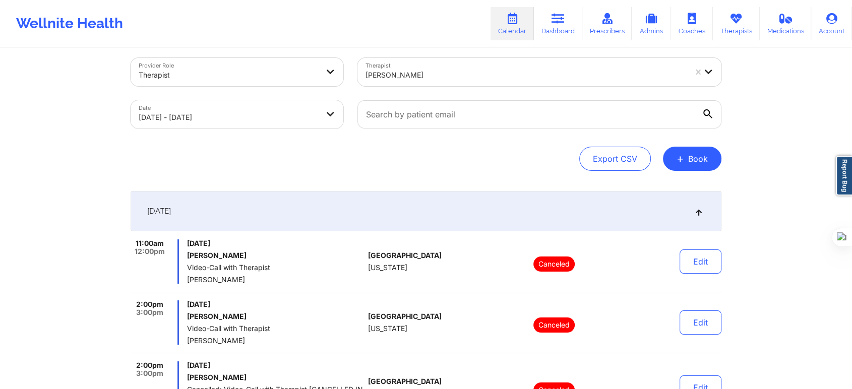
scroll to position [0, 0]
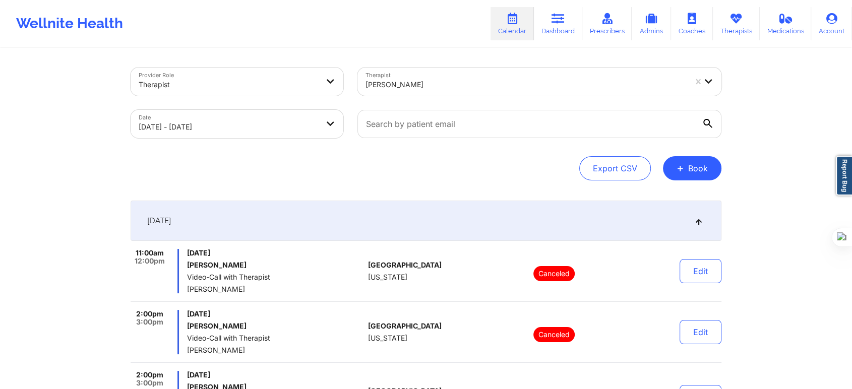
click at [276, 132] on body "Wellnite Health Calendar Dashboard Prescribers Admins Coaches Therapists Medica…" at bounding box center [426, 194] width 852 height 389
select select "2025-9"
select select "2025-10"
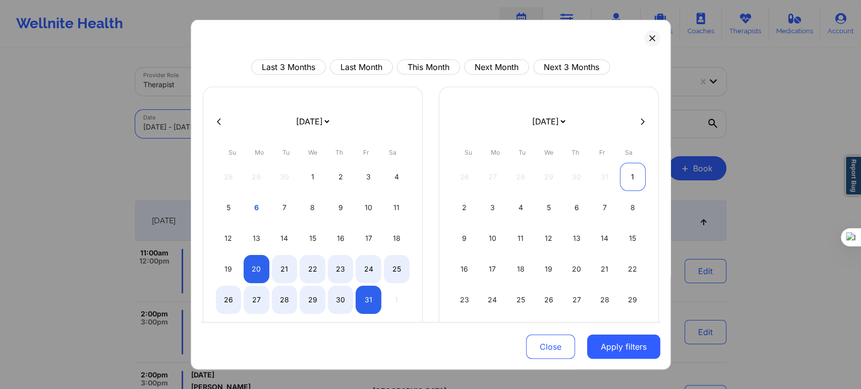
click at [629, 175] on div "1" at bounding box center [633, 177] width 26 height 28
select select "2025-10"
select select "2025-11"
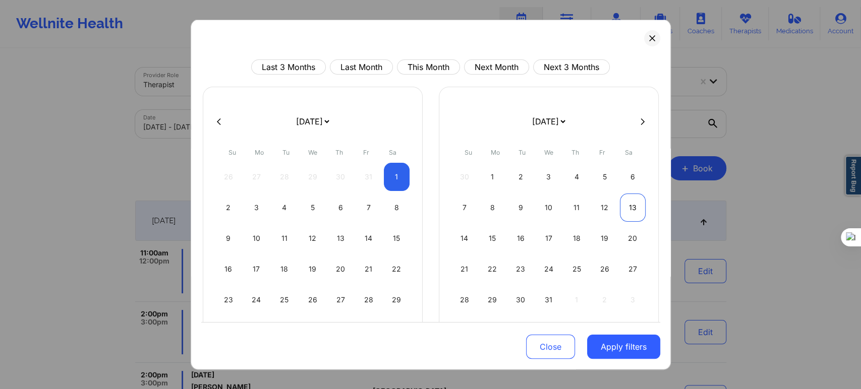
select select "2025-10"
select select "2025-11"
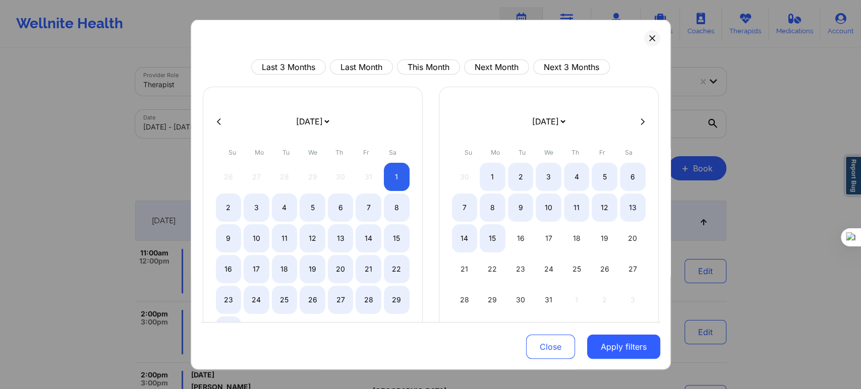
select select "2025-10"
select select "2025-11"
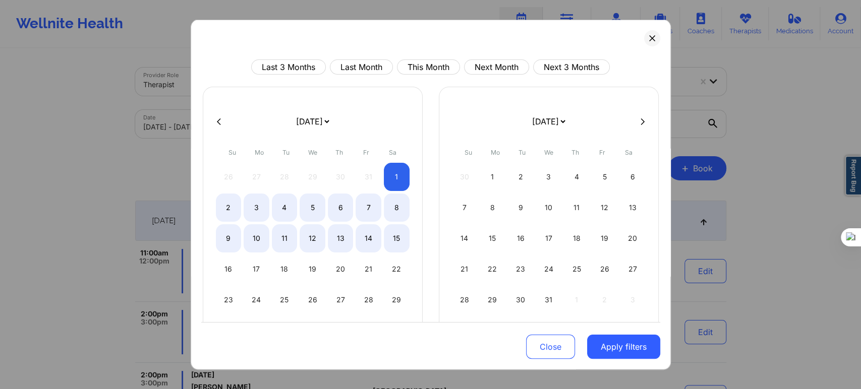
select select "2025-10"
select select "2025-11"
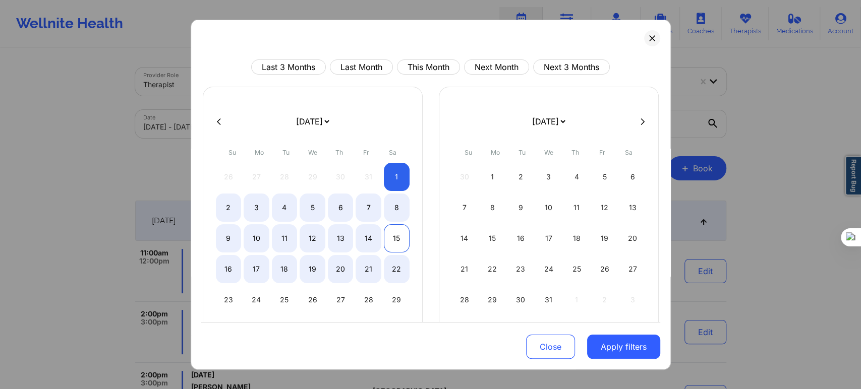
select select "2025-10"
select select "2025-11"
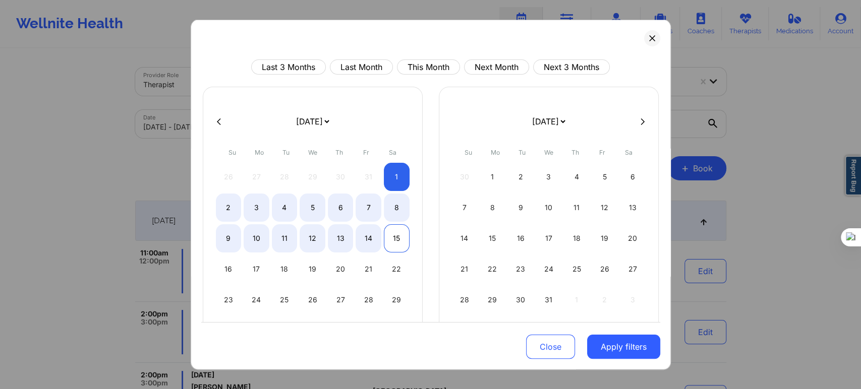
click at [396, 237] on div "15" at bounding box center [397, 238] width 26 height 28
select select "2025-10"
select select "2025-11"
click at [617, 350] on button "Apply filters" at bounding box center [623, 347] width 73 height 24
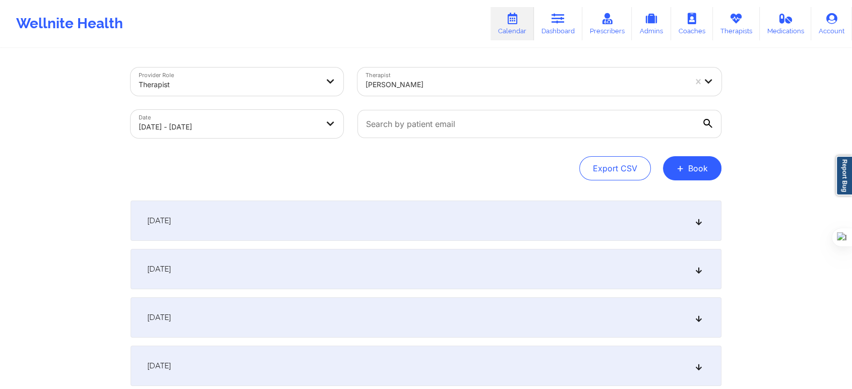
click at [273, 228] on div "[DATE]" at bounding box center [426, 221] width 591 height 40
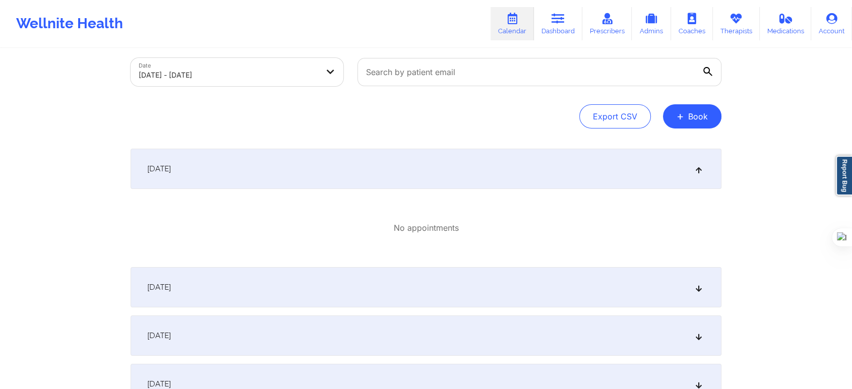
scroll to position [112, 0]
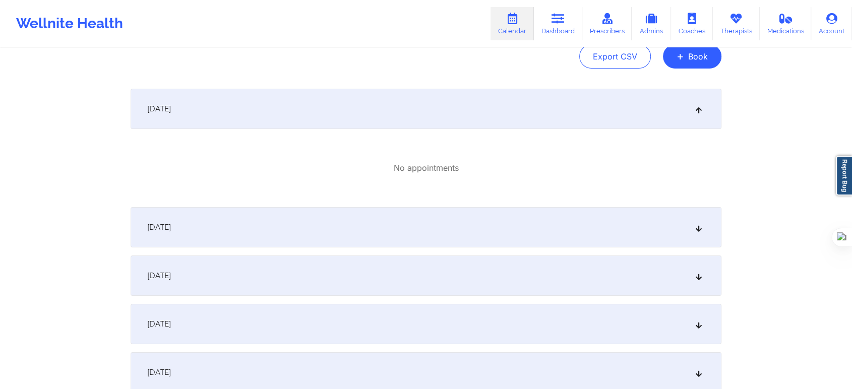
click at [178, 219] on div "[DATE]" at bounding box center [426, 227] width 591 height 40
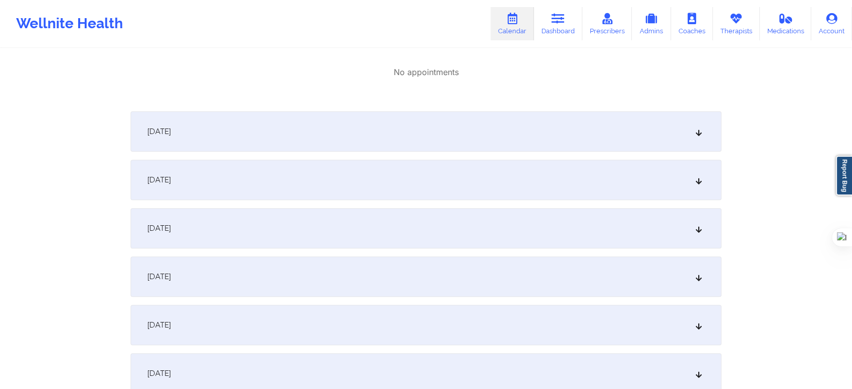
scroll to position [336, 0]
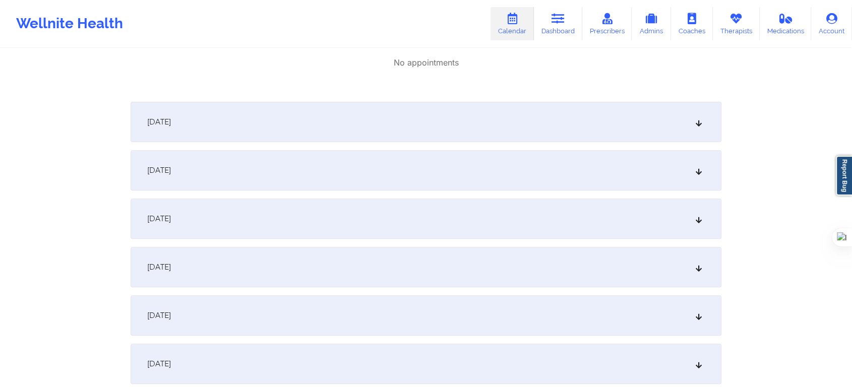
click at [171, 121] on span "[DATE]" at bounding box center [159, 122] width 24 height 10
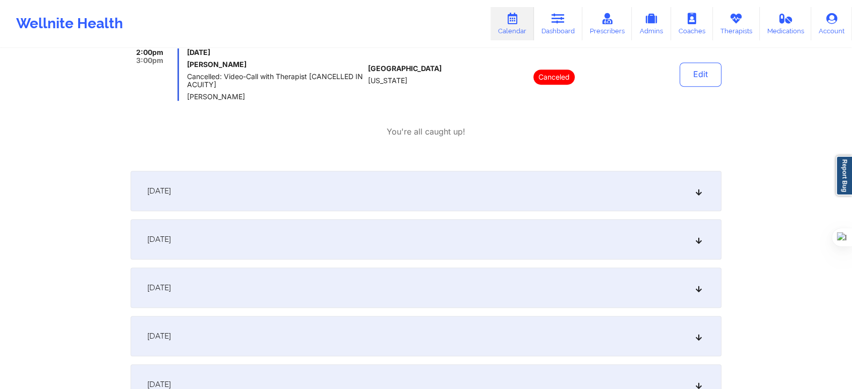
scroll to position [616, 0]
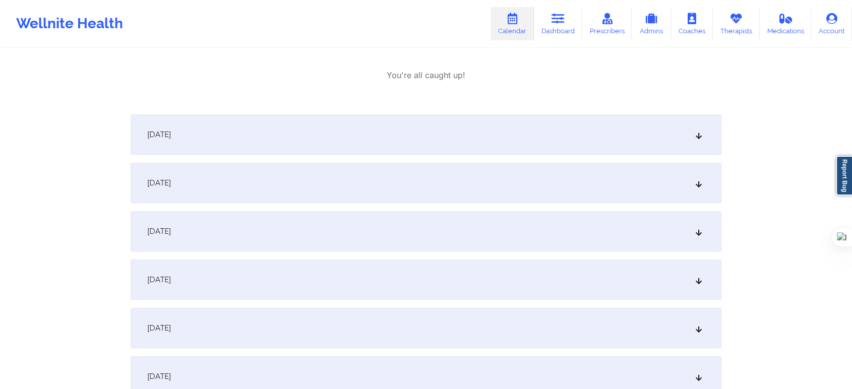
click at [171, 130] on span "[DATE]" at bounding box center [159, 135] width 24 height 10
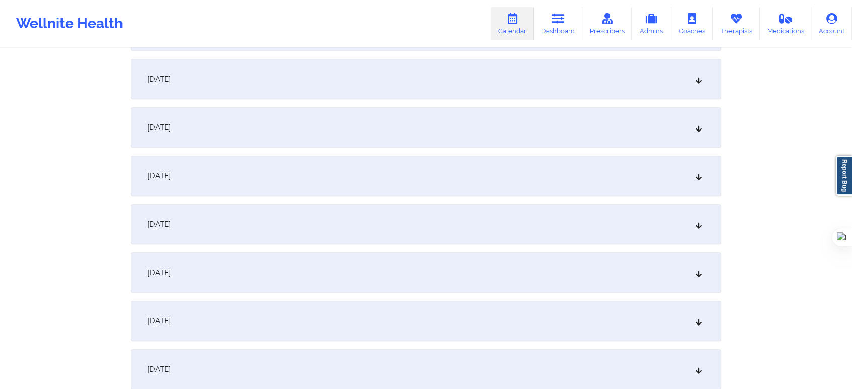
scroll to position [840, 0]
click at [163, 73] on span "[DATE]" at bounding box center [159, 77] width 24 height 10
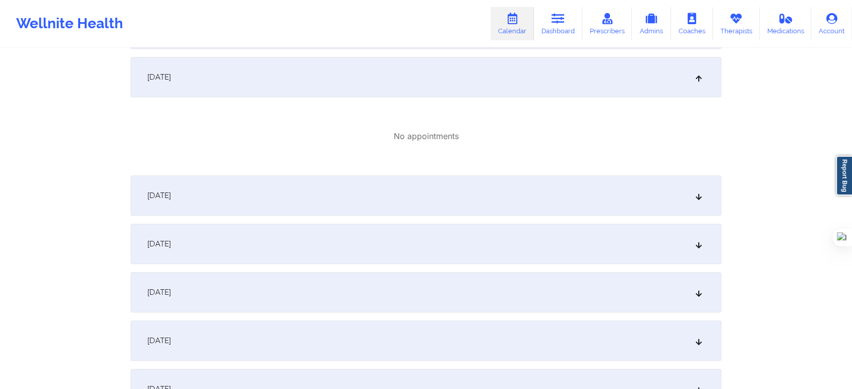
click at [171, 191] on span "[DATE]" at bounding box center [159, 196] width 24 height 10
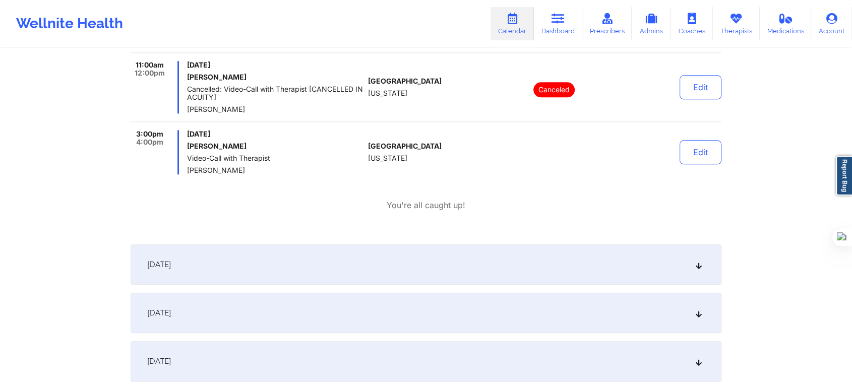
scroll to position [1121, 0]
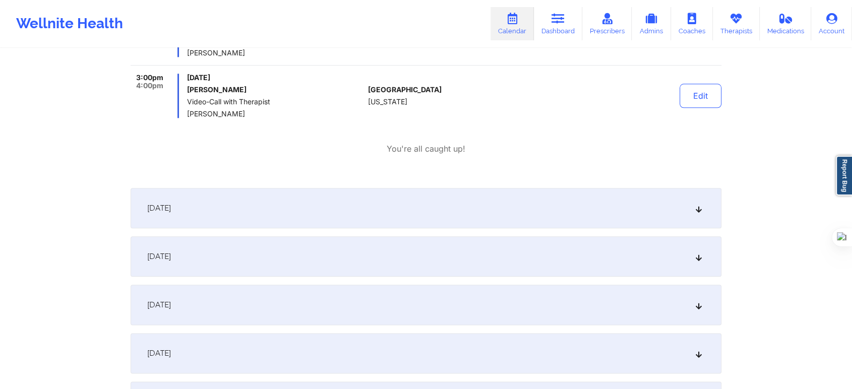
click at [192, 200] on div "[DATE]" at bounding box center [426, 208] width 591 height 40
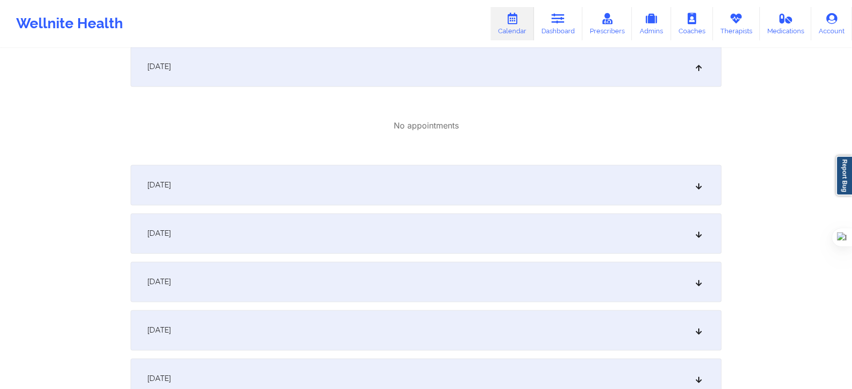
scroll to position [1289, 0]
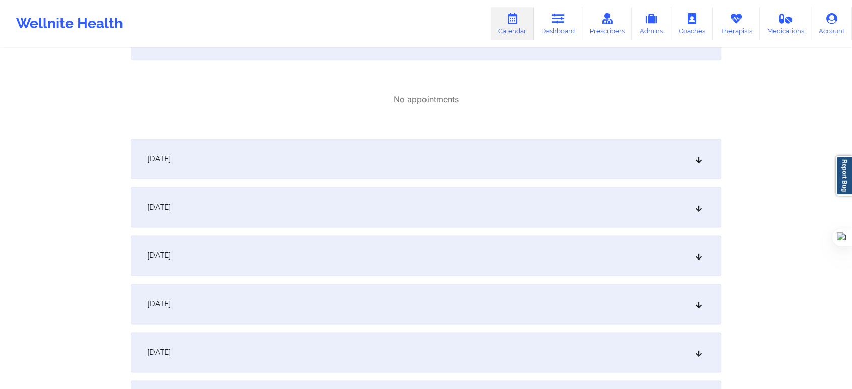
click at [274, 172] on div "[DATE]" at bounding box center [426, 159] width 591 height 40
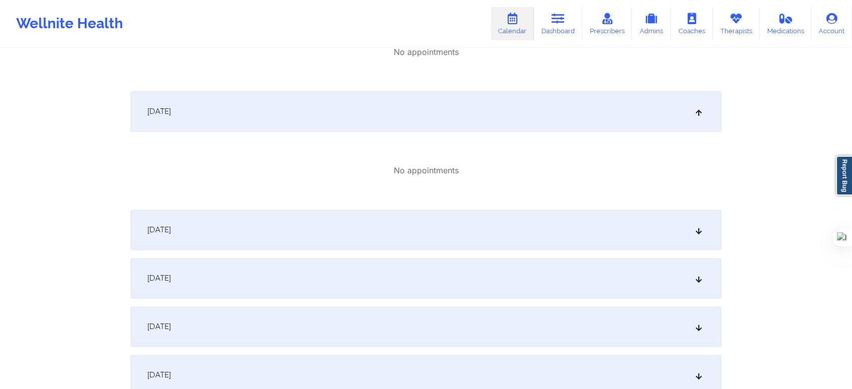
scroll to position [1401, 0]
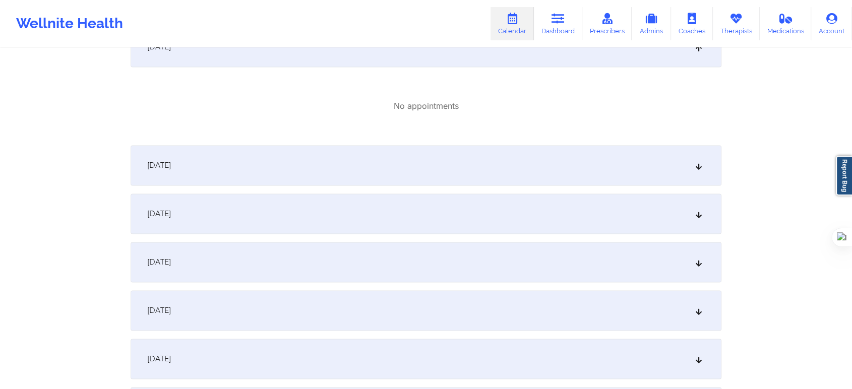
click at [171, 167] on span "[DATE]" at bounding box center [159, 165] width 24 height 10
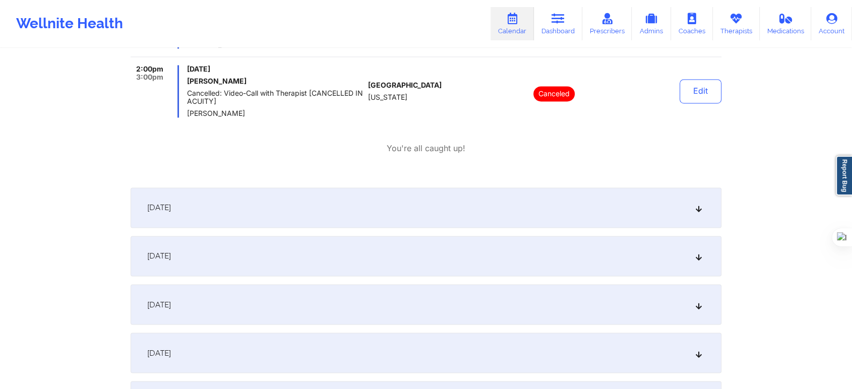
scroll to position [1681, 0]
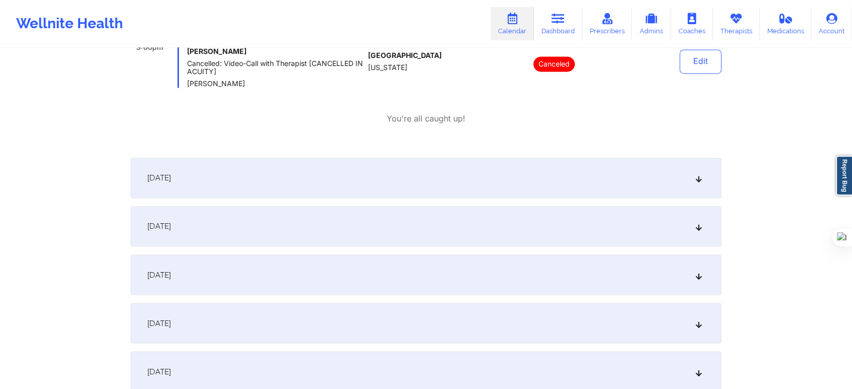
click at [169, 191] on div "[DATE]" at bounding box center [426, 178] width 591 height 40
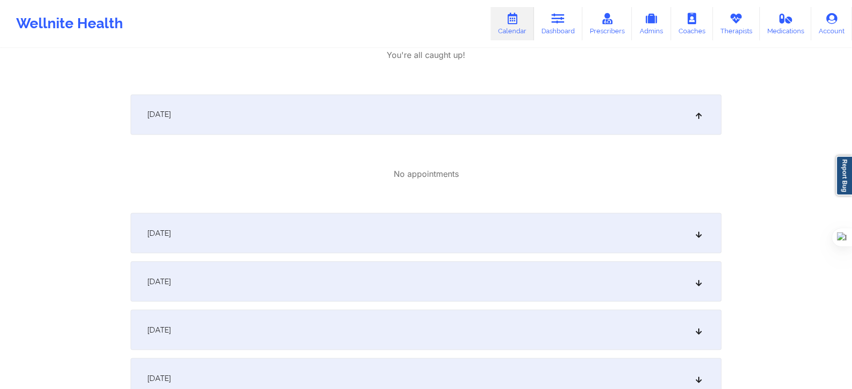
scroll to position [1834, 0]
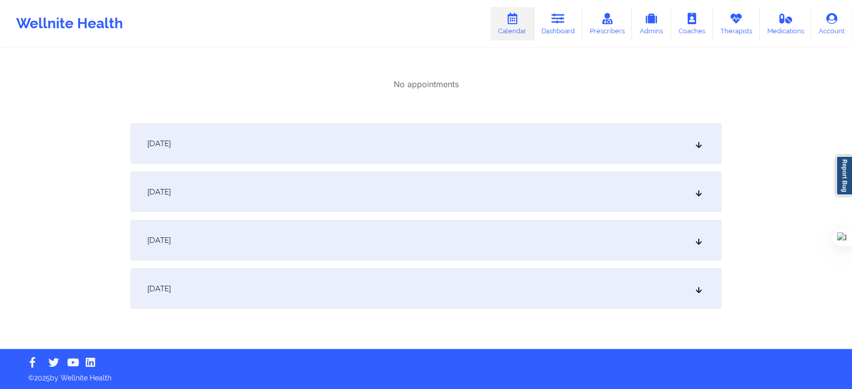
click at [171, 145] on span "[DATE]" at bounding box center [159, 143] width 24 height 10
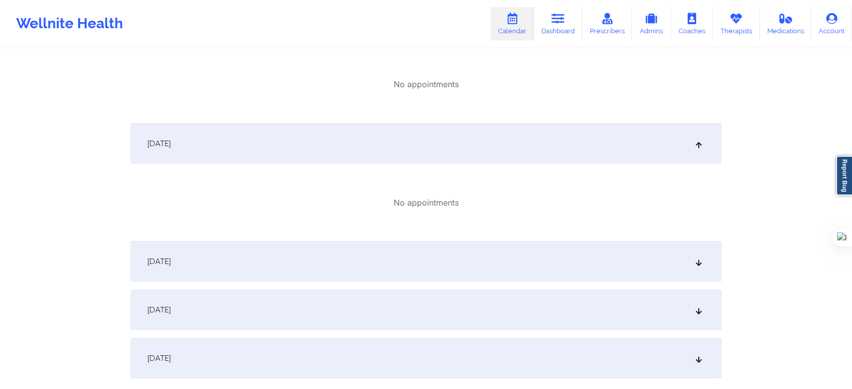
scroll to position [1904, 0]
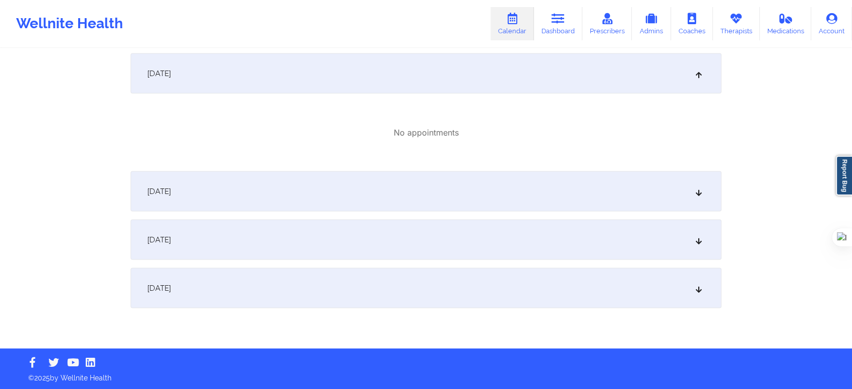
click at [171, 196] on span "[DATE]" at bounding box center [159, 191] width 24 height 10
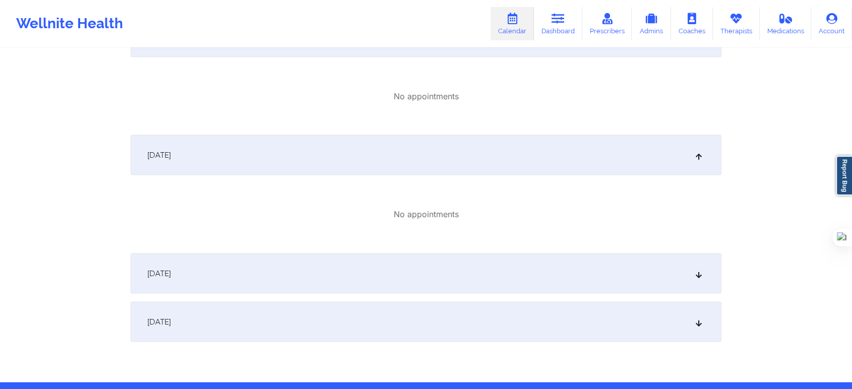
scroll to position [1974, 0]
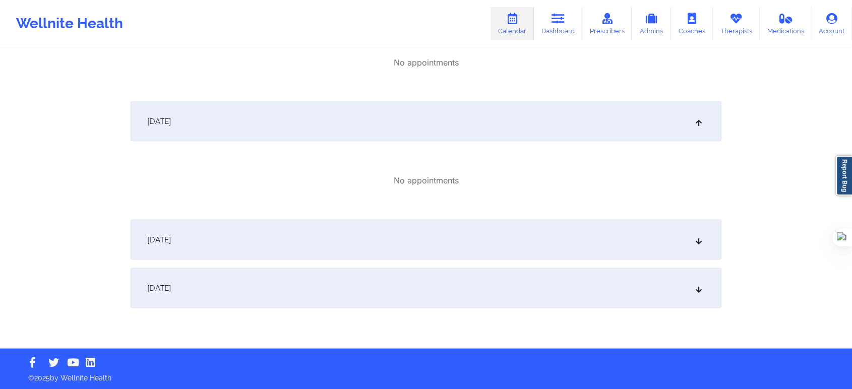
click at [171, 241] on span "[DATE]" at bounding box center [159, 240] width 24 height 10
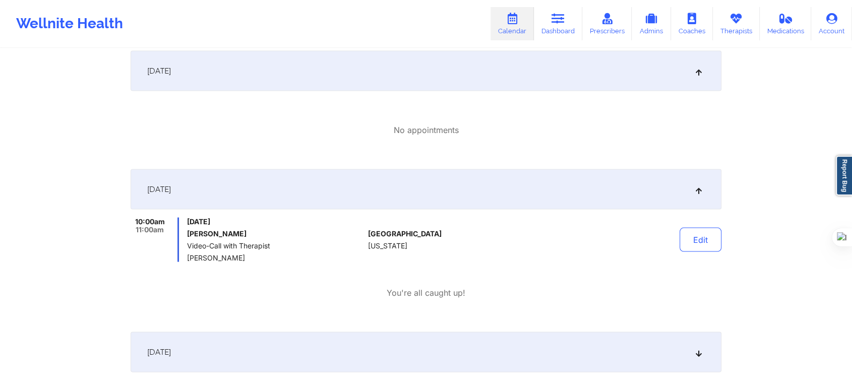
scroll to position [2089, 0]
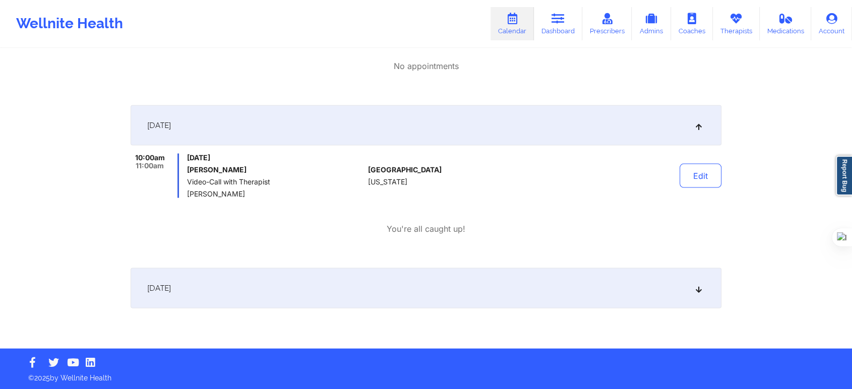
click at [229, 308] on div "[DATE]" at bounding box center [426, 288] width 591 height 40
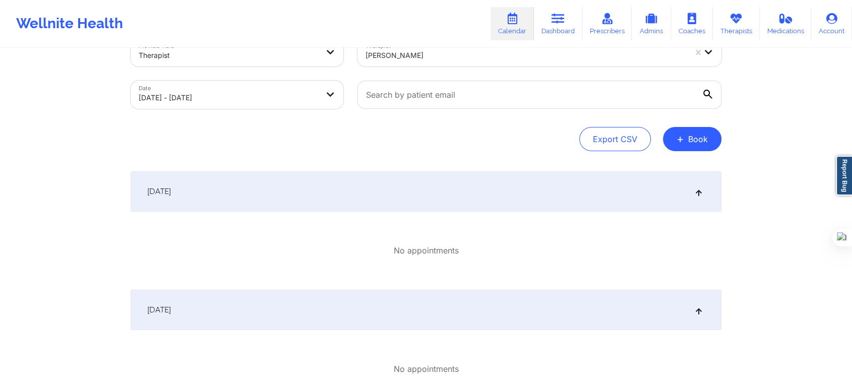
scroll to position [0, 0]
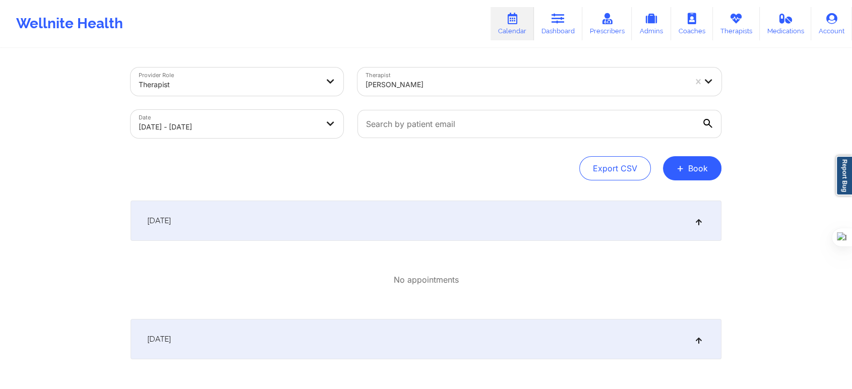
click at [271, 125] on body "Wellnite Health Calendar Dashboard Prescribers Admins Coaches Therapists Medica…" at bounding box center [426, 194] width 852 height 389
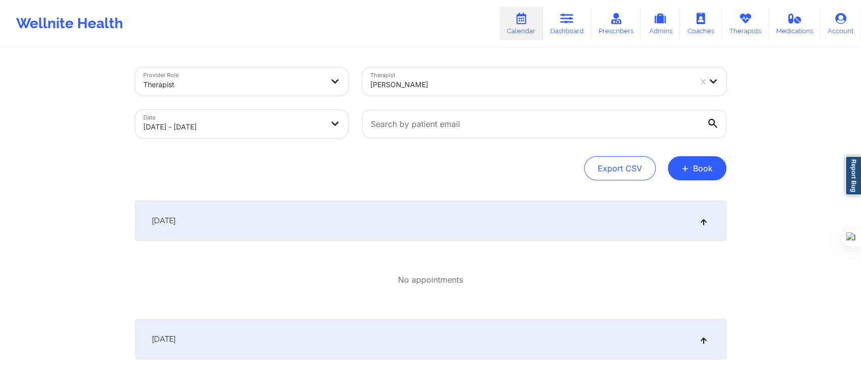
select select "2025-10"
select select "2025-11"
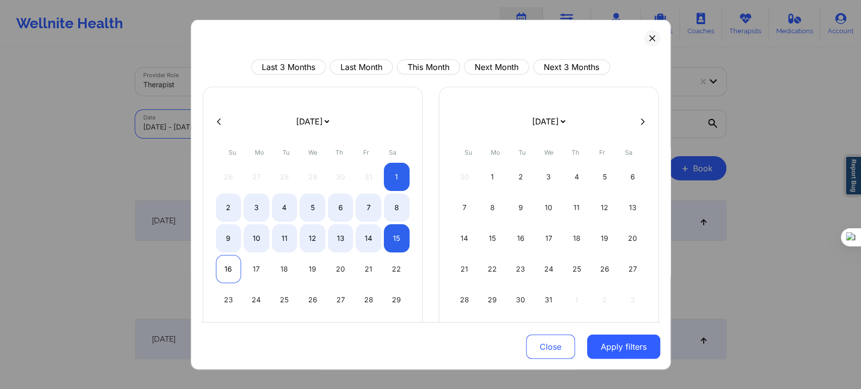
click at [221, 266] on div "16" at bounding box center [229, 269] width 26 height 28
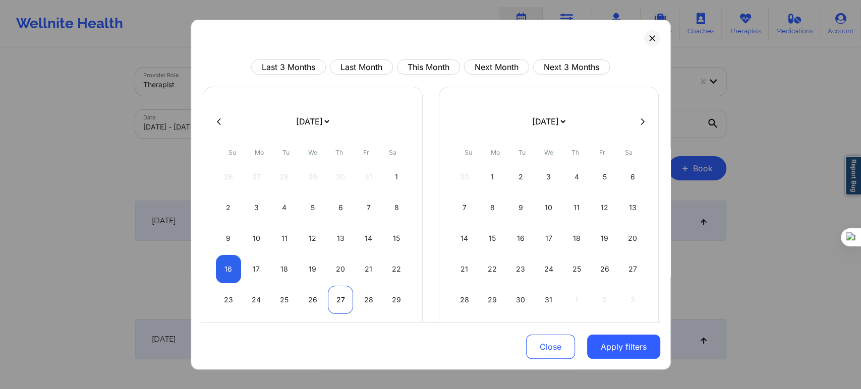
select select "2025-10"
select select "2025-11"
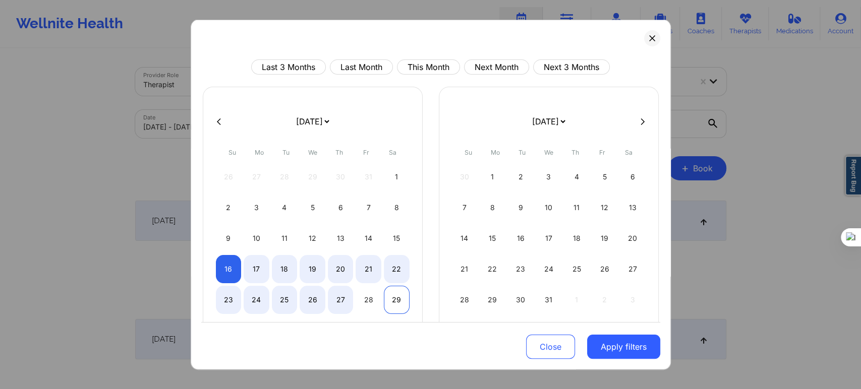
select select "2025-10"
select select "2025-11"
click at [398, 301] on div "29" at bounding box center [397, 300] width 26 height 28
select select "2025-10"
select select "2025-11"
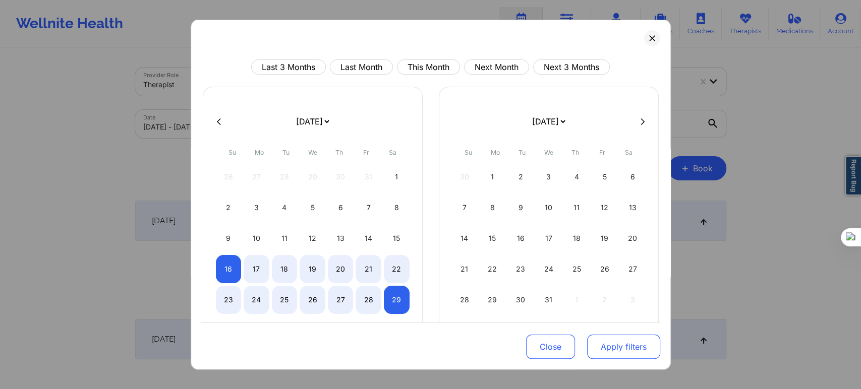
click at [611, 341] on button "Apply filters" at bounding box center [623, 347] width 73 height 24
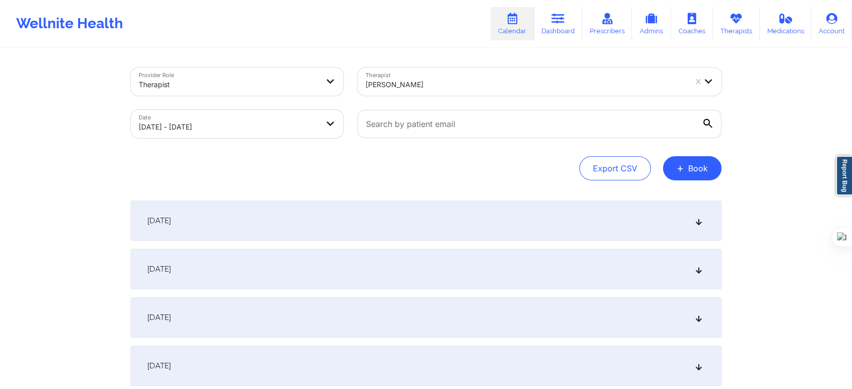
click at [231, 227] on div "[DATE]" at bounding box center [426, 221] width 591 height 40
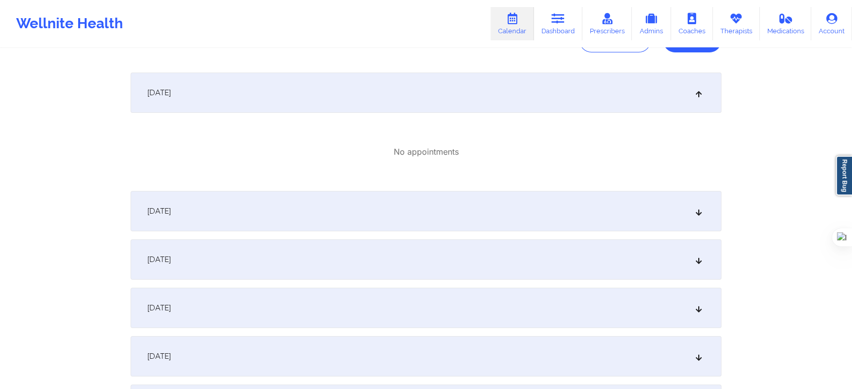
scroll to position [168, 0]
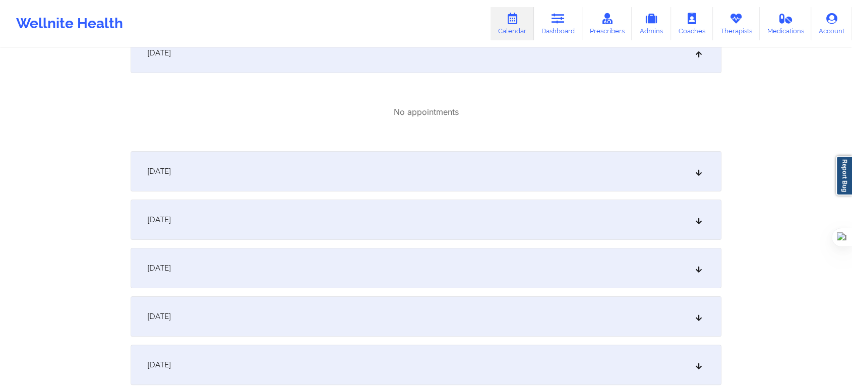
click at [148, 158] on div "[DATE]" at bounding box center [426, 171] width 591 height 40
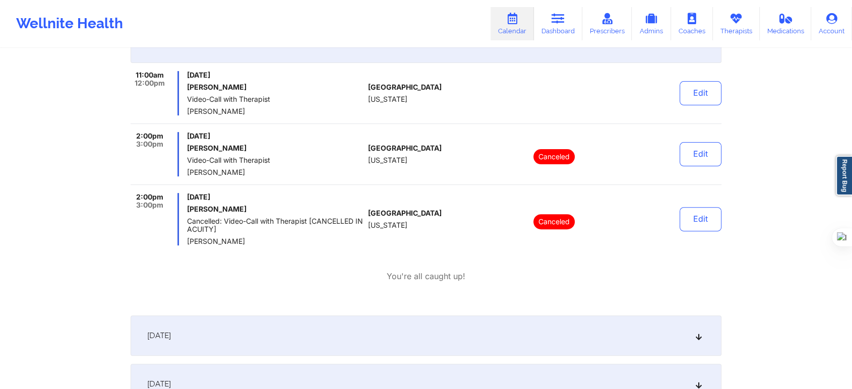
scroll to position [280, 0]
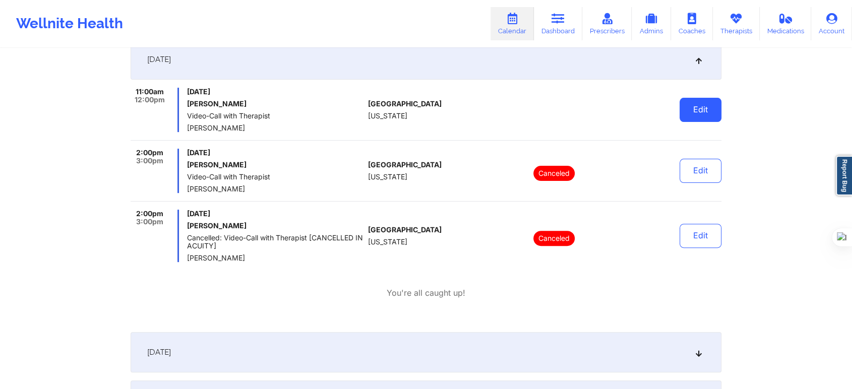
click at [719, 106] on button "Edit" at bounding box center [701, 110] width 42 height 24
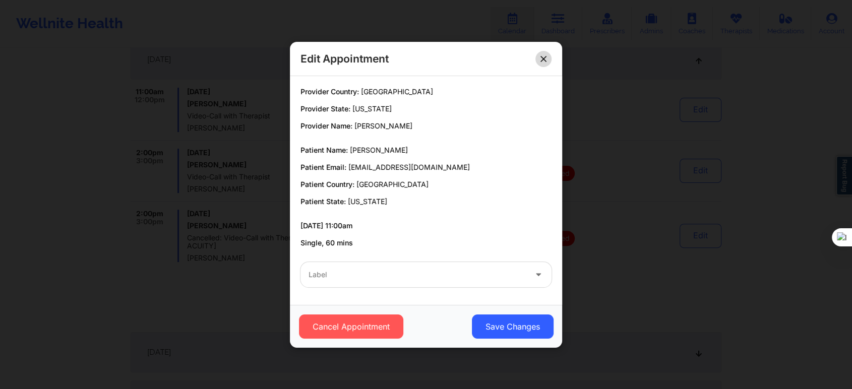
click at [548, 64] on button at bounding box center [544, 58] width 16 height 16
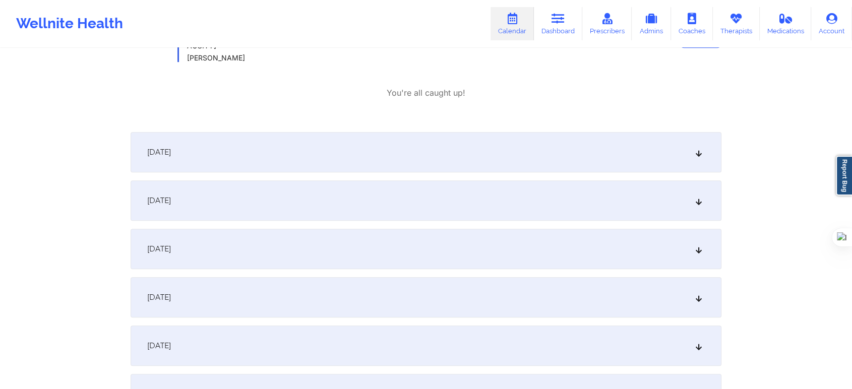
scroll to position [504, 0]
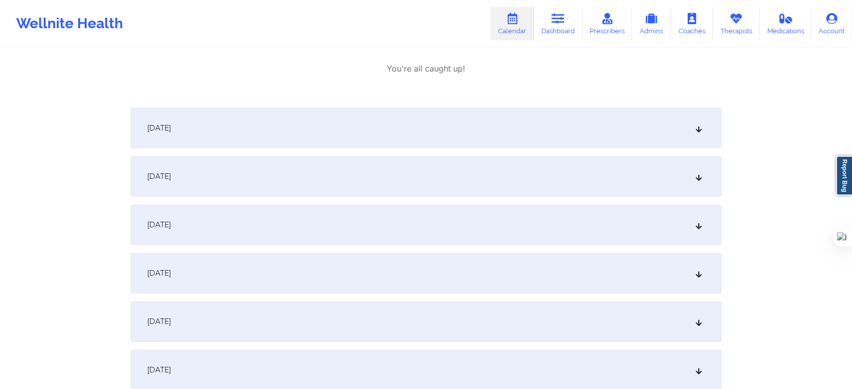
click at [171, 132] on span "[DATE]" at bounding box center [159, 128] width 24 height 10
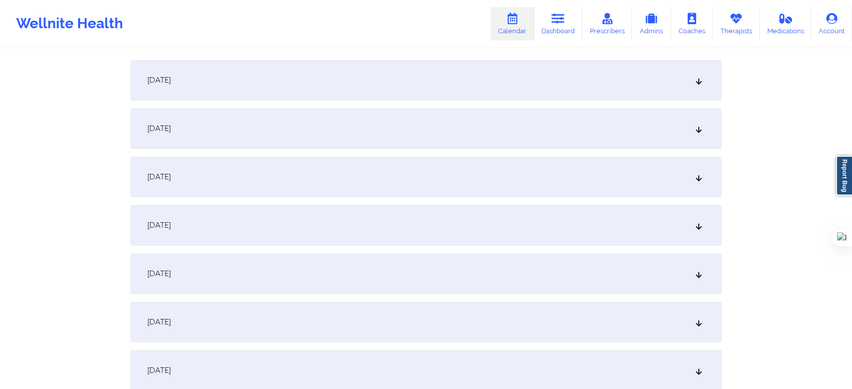
scroll to position [672, 0]
click at [184, 93] on div "[DATE]" at bounding box center [426, 79] width 591 height 40
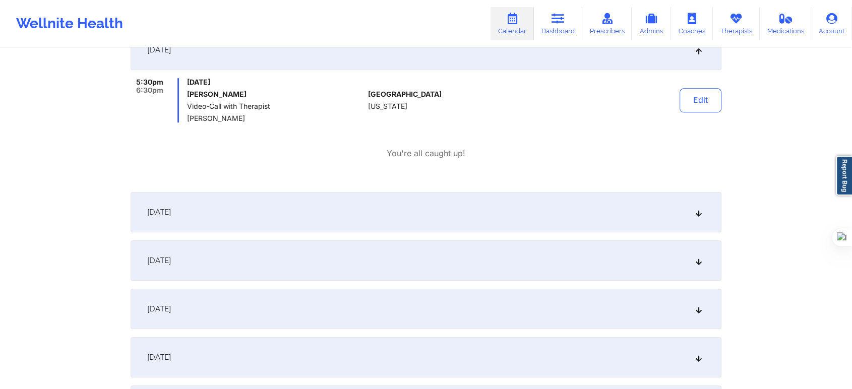
scroll to position [728, 0]
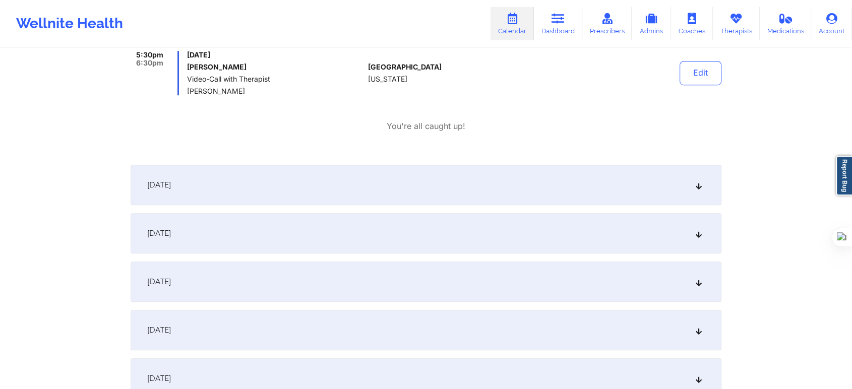
click at [169, 181] on span "[DATE]" at bounding box center [159, 185] width 24 height 10
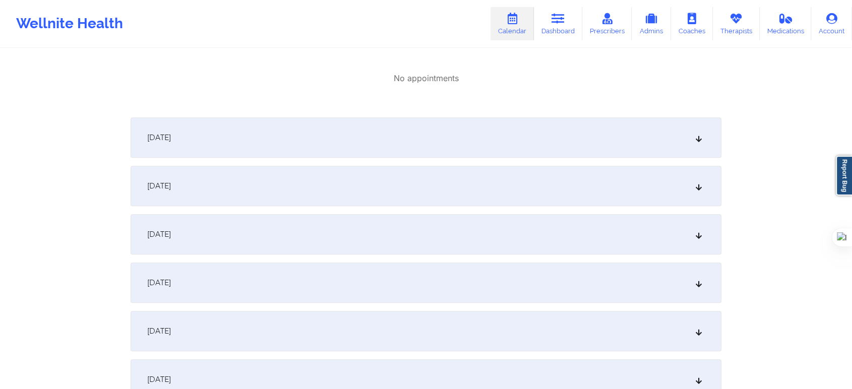
scroll to position [896, 0]
click at [171, 136] on span "[DATE]" at bounding box center [159, 136] width 24 height 10
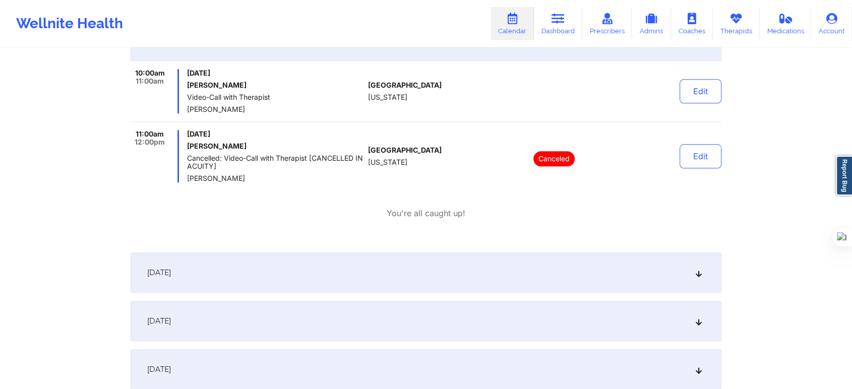
scroll to position [1009, 0]
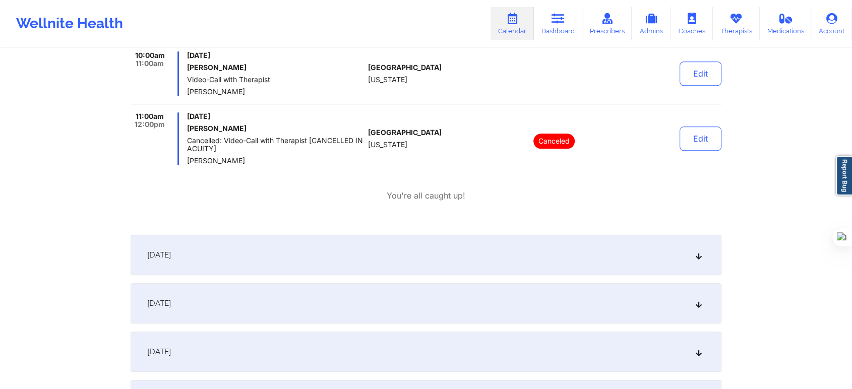
click at [224, 254] on div "[DATE]" at bounding box center [426, 255] width 591 height 40
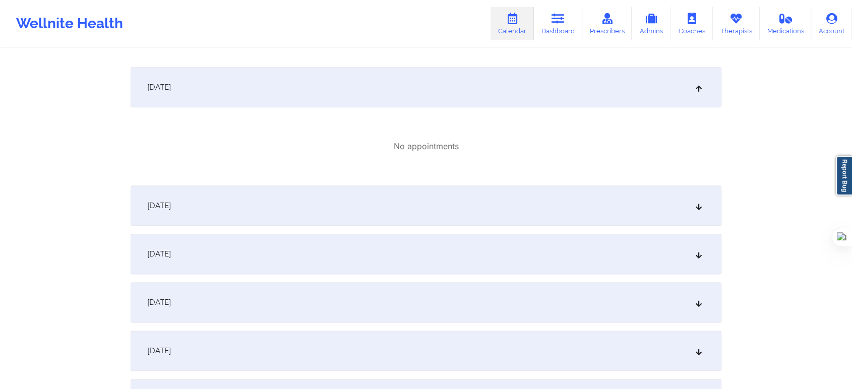
click at [168, 201] on span "[DATE]" at bounding box center [159, 206] width 24 height 10
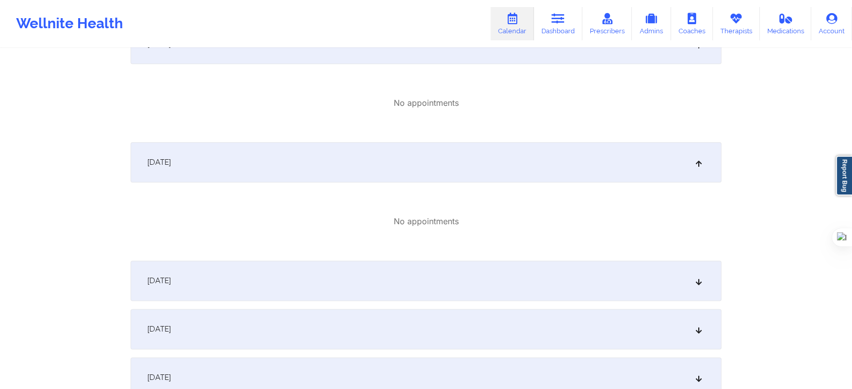
scroll to position [1289, 0]
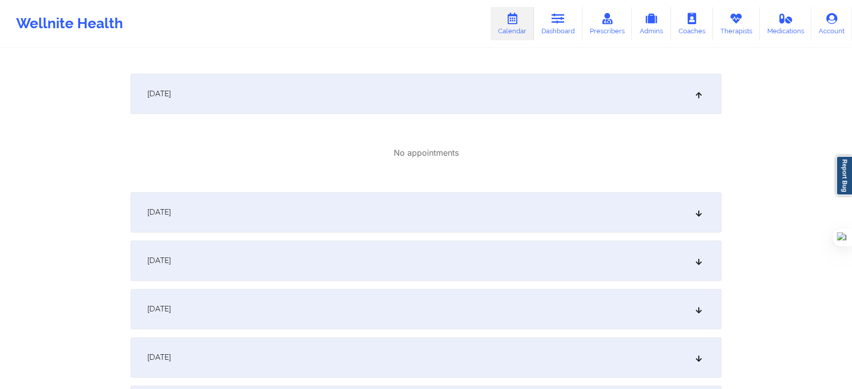
click at [227, 215] on div "[DATE]" at bounding box center [426, 212] width 591 height 40
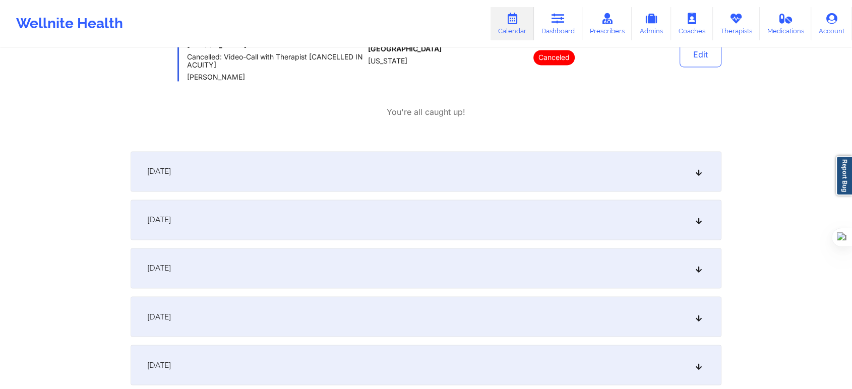
scroll to position [1625, 0]
click at [171, 167] on span "[DATE]" at bounding box center [159, 169] width 24 height 10
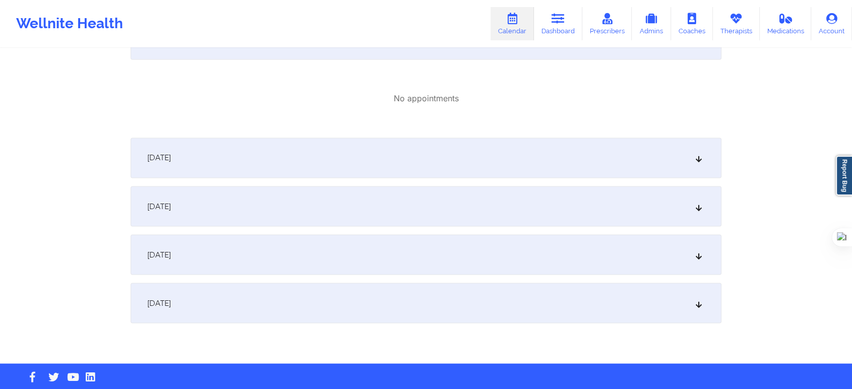
scroll to position [1769, 0]
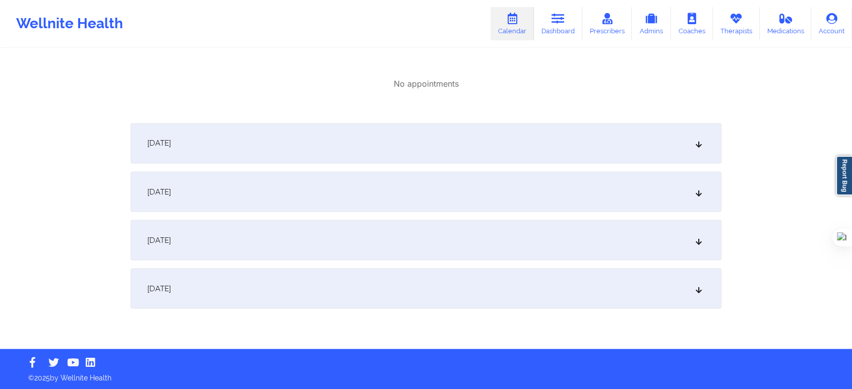
click at [192, 152] on div "[DATE]" at bounding box center [426, 143] width 591 height 40
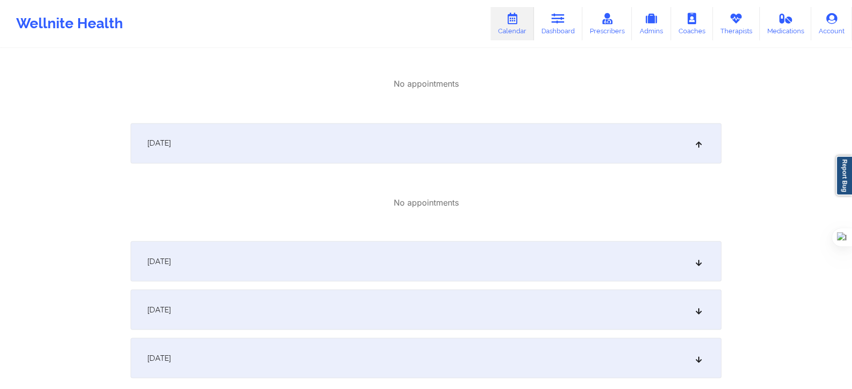
click at [171, 264] on span "[DATE]" at bounding box center [159, 261] width 24 height 10
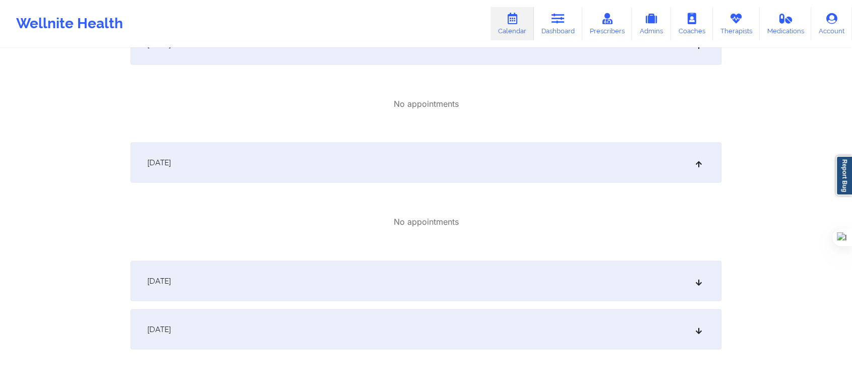
scroll to position [1909, 0]
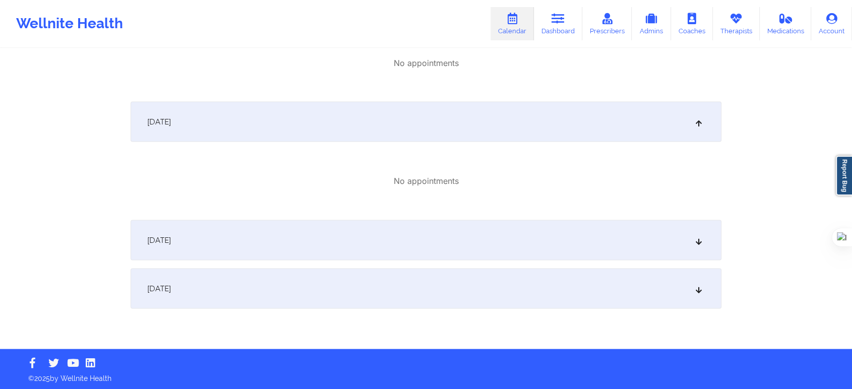
click at [194, 273] on div "[DATE]" at bounding box center [426, 288] width 591 height 40
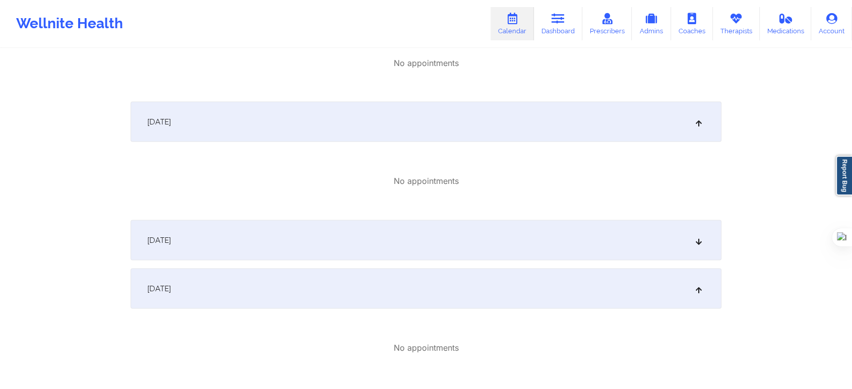
click at [197, 249] on div "[DATE]" at bounding box center [426, 240] width 591 height 40
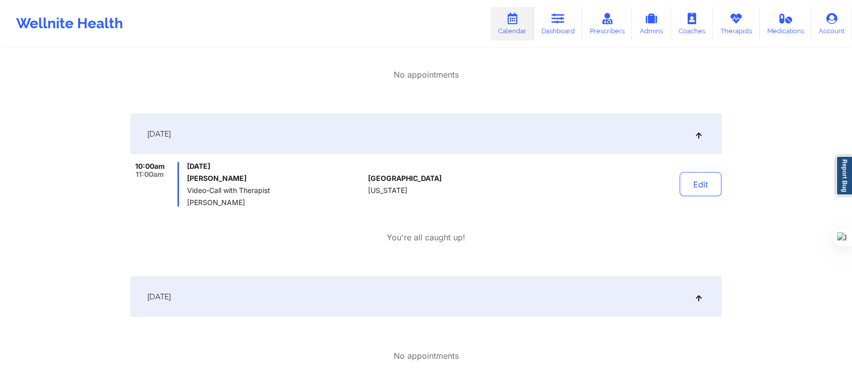
scroll to position [2021, 0]
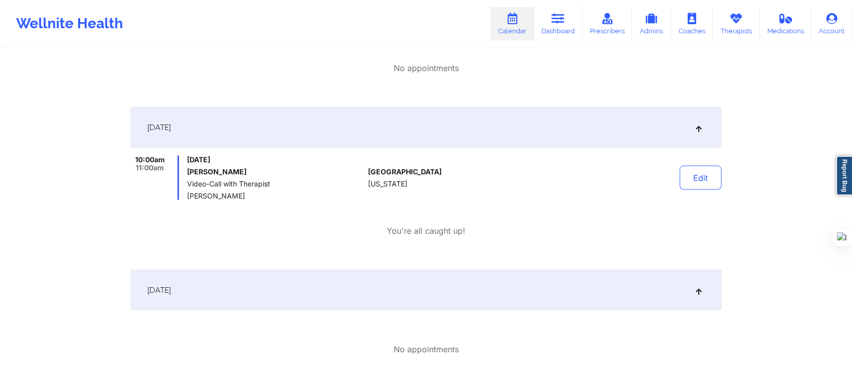
drag, startPoint x: 248, startPoint y: 171, endPoint x: 189, endPoint y: 171, distance: 59.0
click at [189, 171] on h6 "[PERSON_NAME]" at bounding box center [275, 172] width 177 height 8
copy h6 "[PERSON_NAME]"
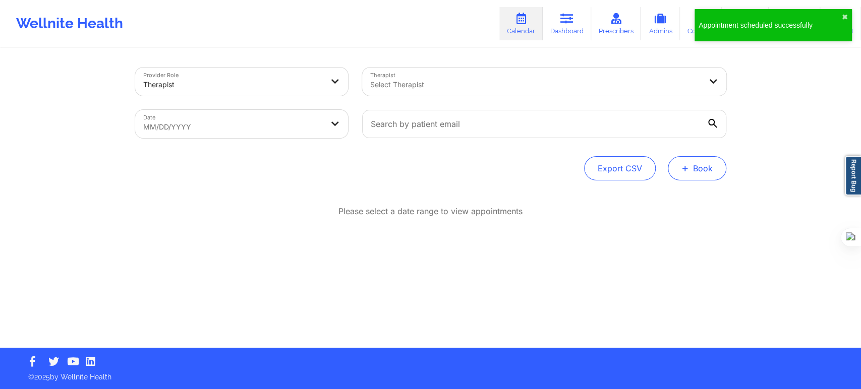
click at [691, 171] on button "+ Book" at bounding box center [697, 168] width 59 height 24
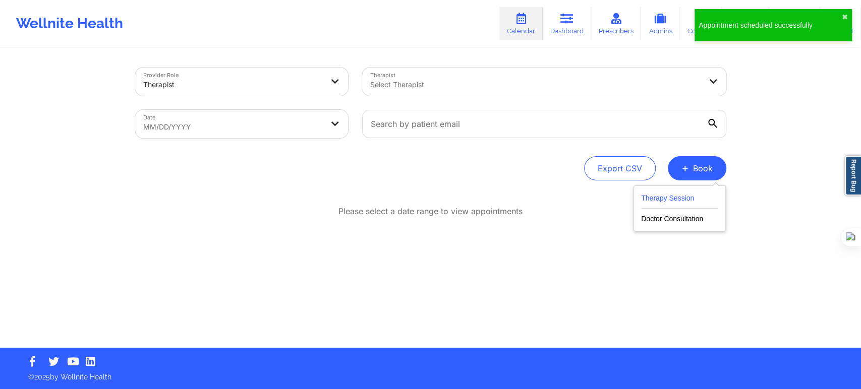
click at [682, 201] on button "Therapy Session" at bounding box center [679, 200] width 77 height 17
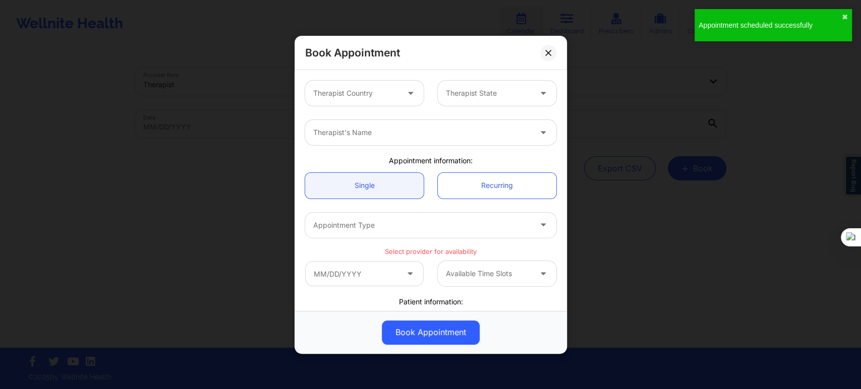
click at [411, 96] on div at bounding box center [412, 93] width 12 height 13
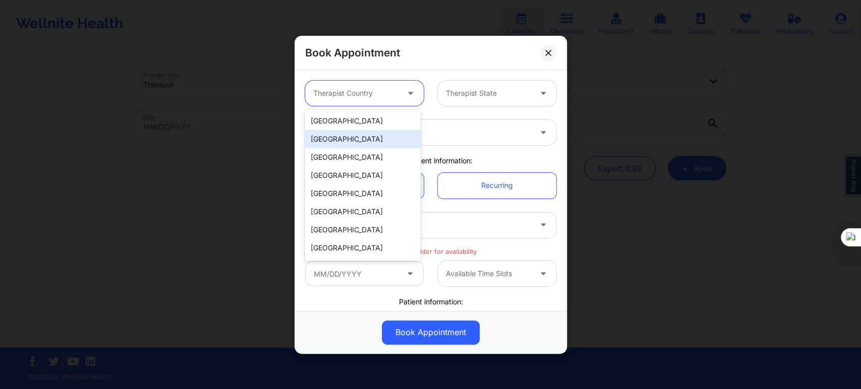
click at [370, 130] on div "[GEOGRAPHIC_DATA]" at bounding box center [363, 139] width 116 height 18
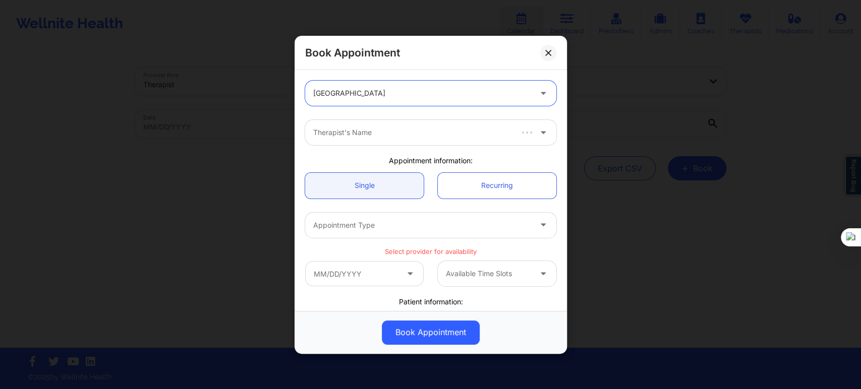
click at [372, 108] on div "option [GEOGRAPHIC_DATA], selected. [GEOGRAPHIC_DATA]" at bounding box center [430, 93] width 265 height 39
click at [362, 74] on div "[GEOGRAPHIC_DATA]" at bounding box center [430, 93] width 265 height 39
click at [356, 90] on div at bounding box center [422, 93] width 218 height 12
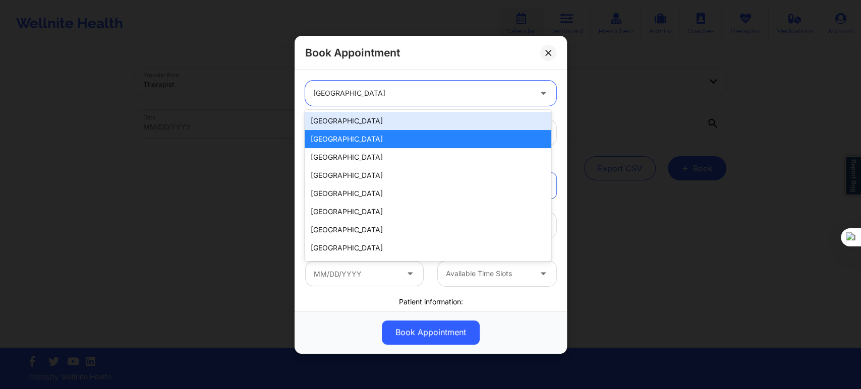
click at [338, 121] on div "[GEOGRAPHIC_DATA]" at bounding box center [428, 121] width 246 height 18
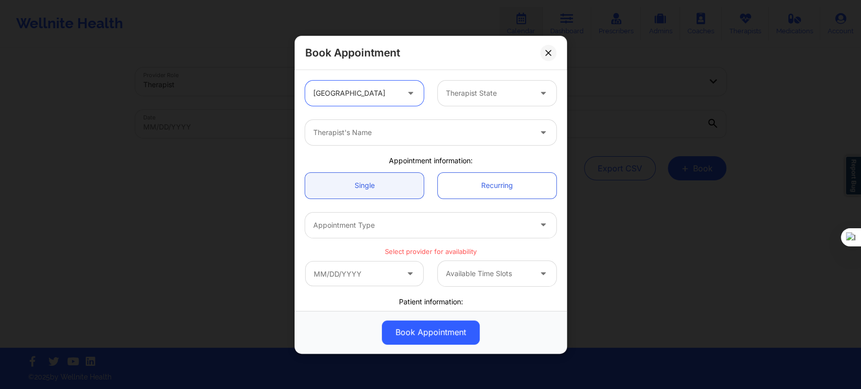
click at [463, 96] on div at bounding box center [488, 93] width 85 height 12
type input "flo"
click at [476, 120] on div "[US_STATE]" at bounding box center [493, 121] width 116 height 18
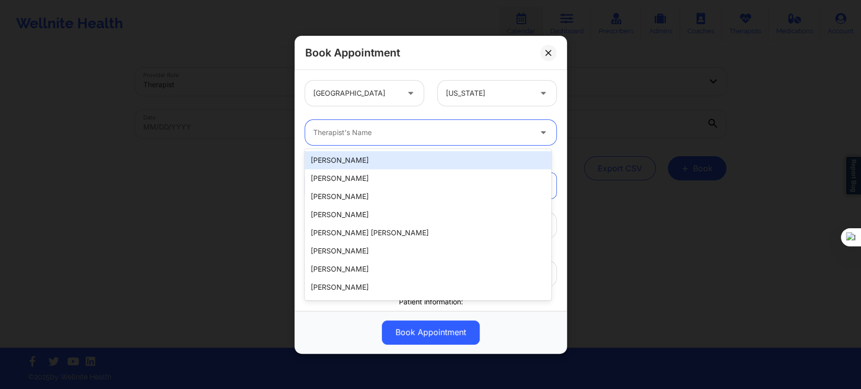
click at [429, 137] on div at bounding box center [422, 133] width 218 height 12
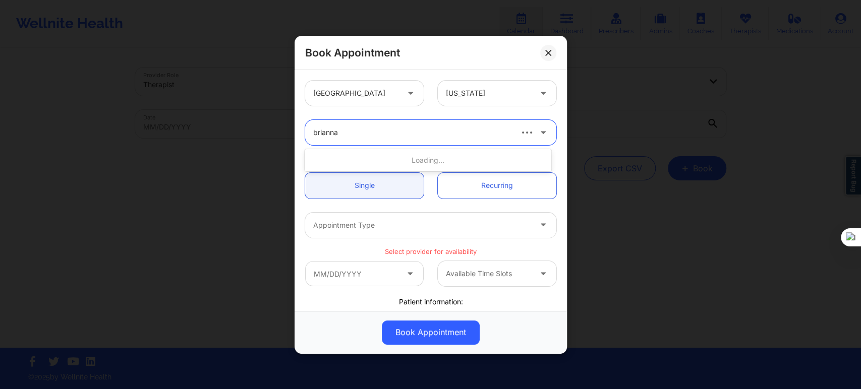
type input "[PERSON_NAME]"
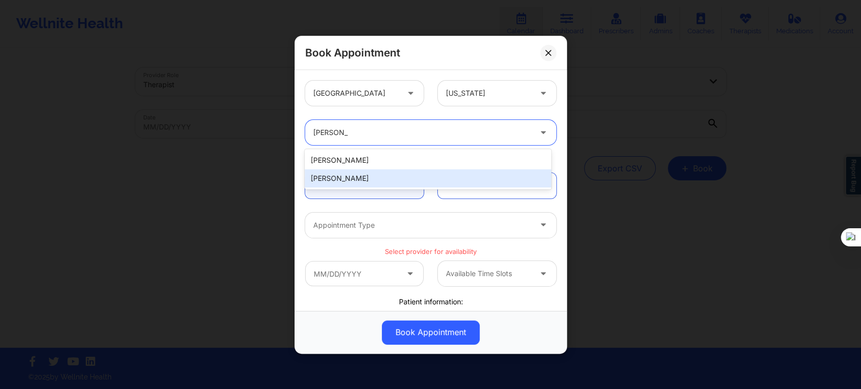
click at [399, 179] on div "[PERSON_NAME]" at bounding box center [428, 178] width 246 height 18
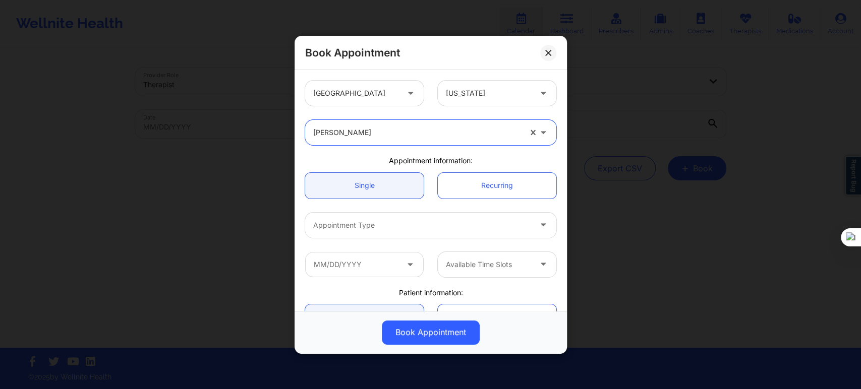
click at [382, 223] on div at bounding box center [422, 225] width 218 height 12
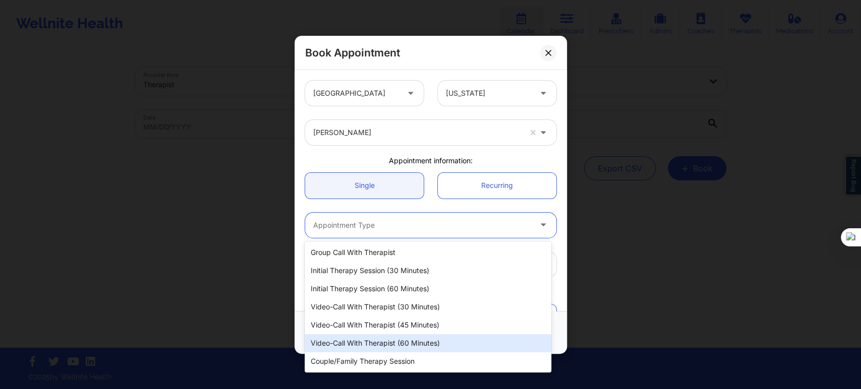
click at [404, 340] on div "Video-Call with Therapist (60 minutes)" at bounding box center [428, 343] width 246 height 18
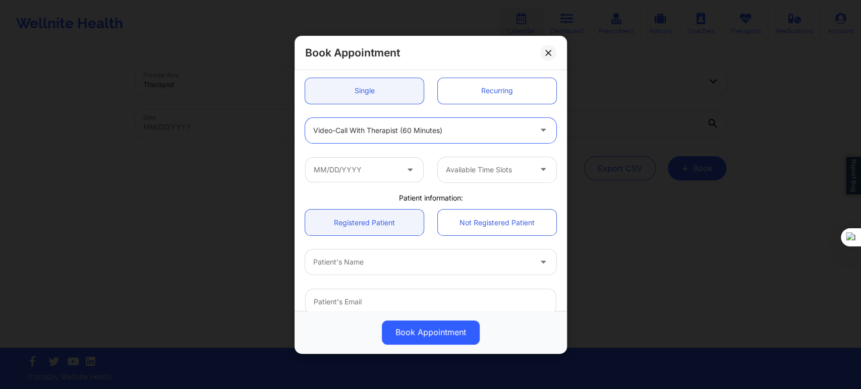
scroll to position [112, 0]
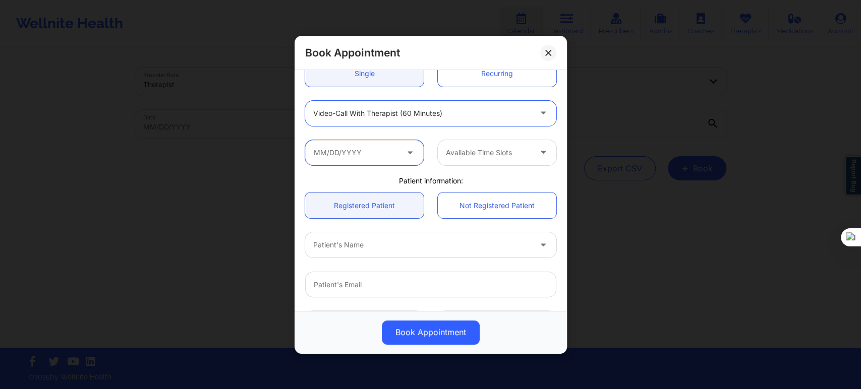
click at [382, 160] on input "text" at bounding box center [364, 152] width 119 height 25
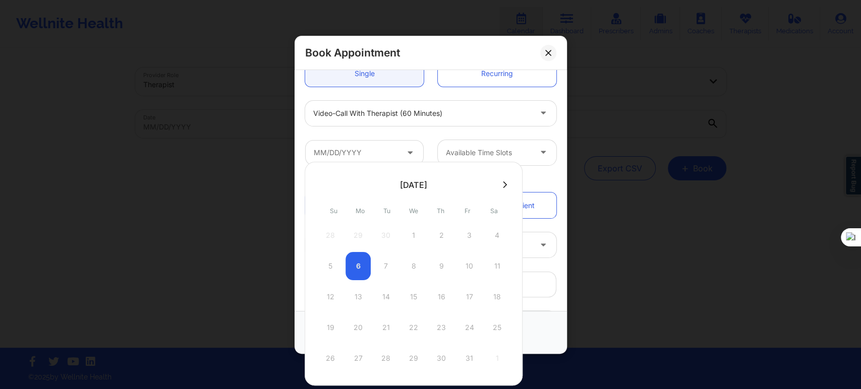
click at [423, 268] on div "5 6 7 8 9 10 11" at bounding box center [414, 266] width 192 height 28
click at [553, 52] on button at bounding box center [548, 52] width 16 height 16
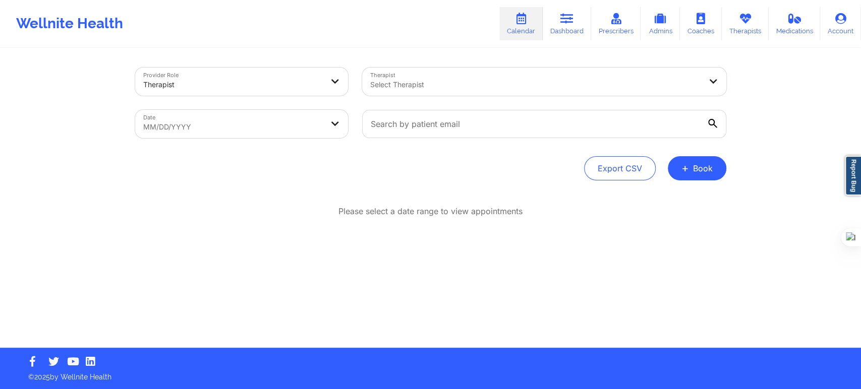
click at [400, 86] on div at bounding box center [535, 85] width 331 height 12
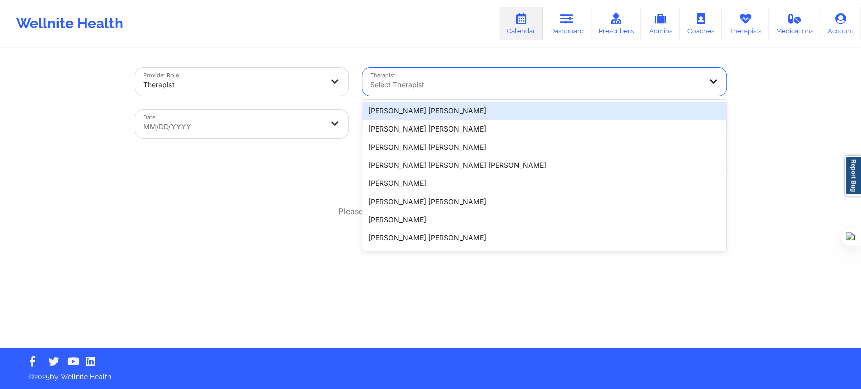
paste input "[PERSON_NAME] ("
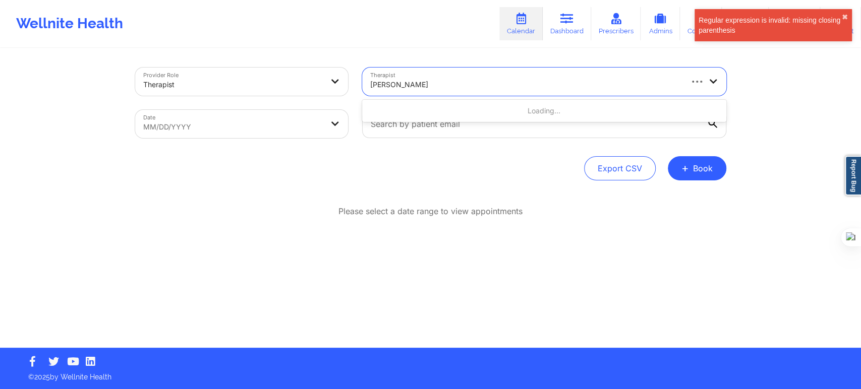
type input "[PERSON_NAME]"
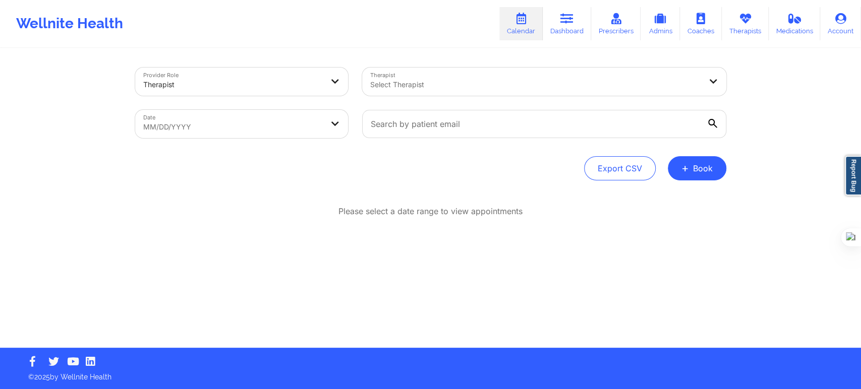
click at [250, 80] on div at bounding box center [233, 85] width 180 height 12
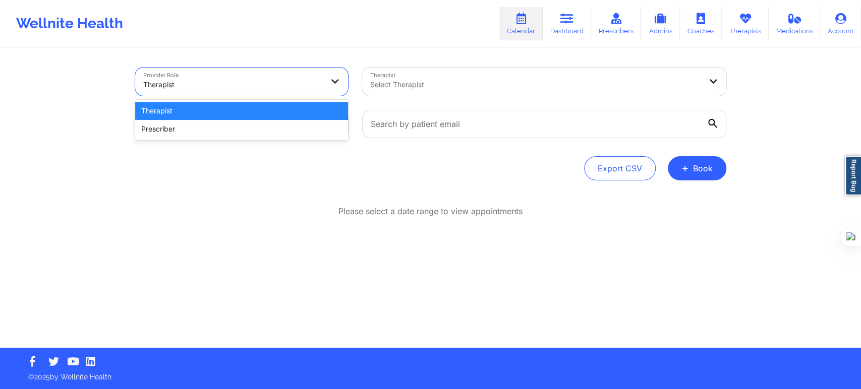
click at [397, 87] on div at bounding box center [535, 85] width 331 height 12
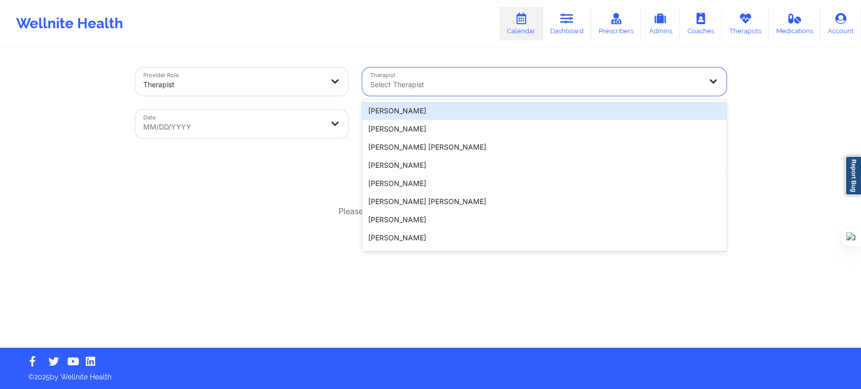
paste input "[PERSON_NAME] ("
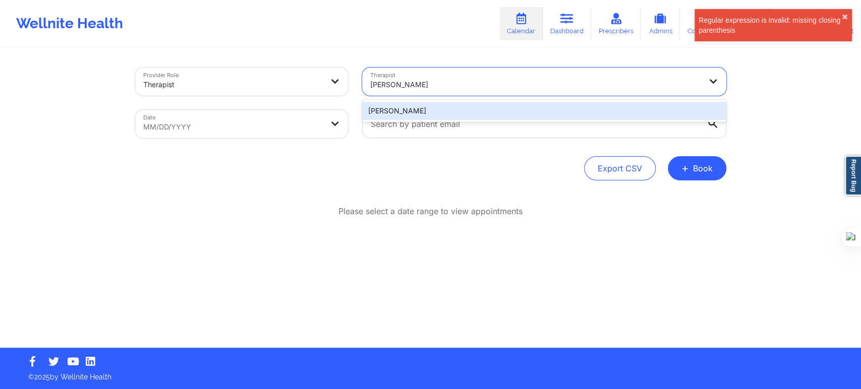
type input "[PERSON_NAME]"
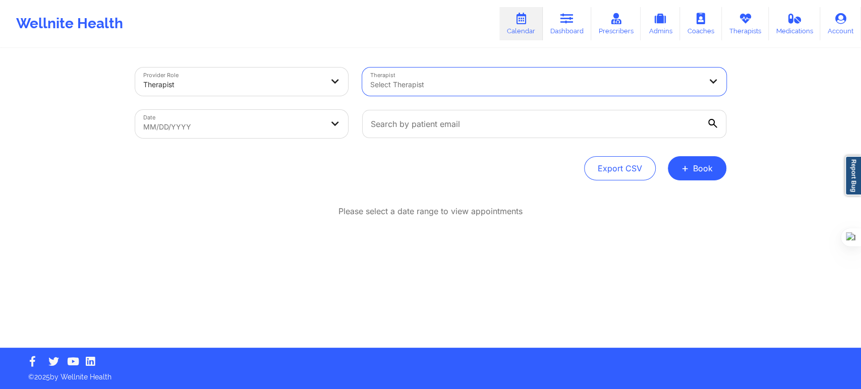
paste input "[PERSON_NAME] ("
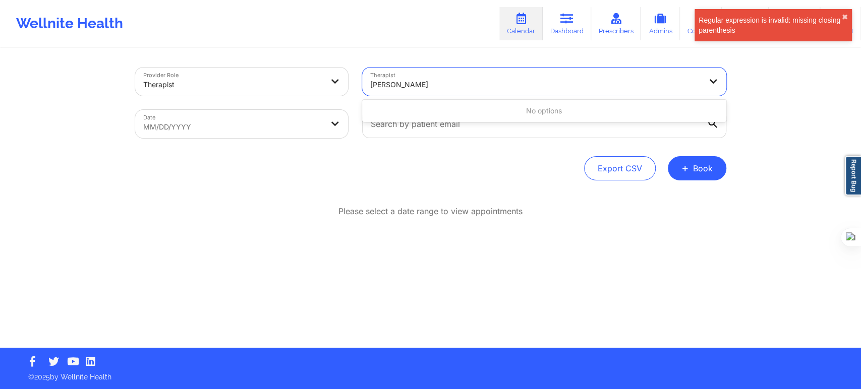
type input "[PERSON_NAME]"
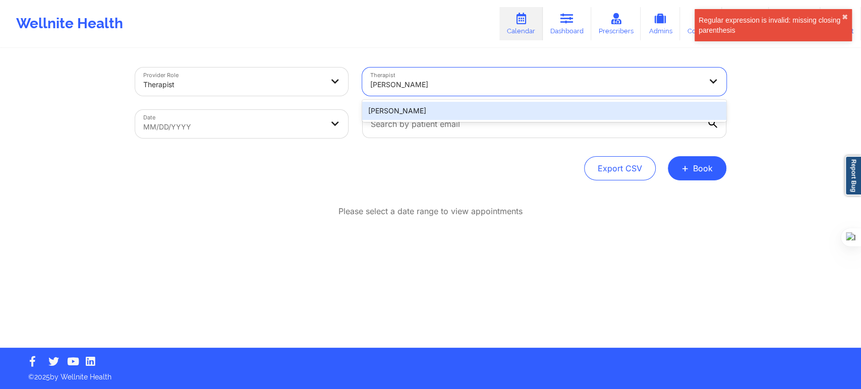
click at [415, 109] on div "[PERSON_NAME]" at bounding box center [544, 111] width 364 height 18
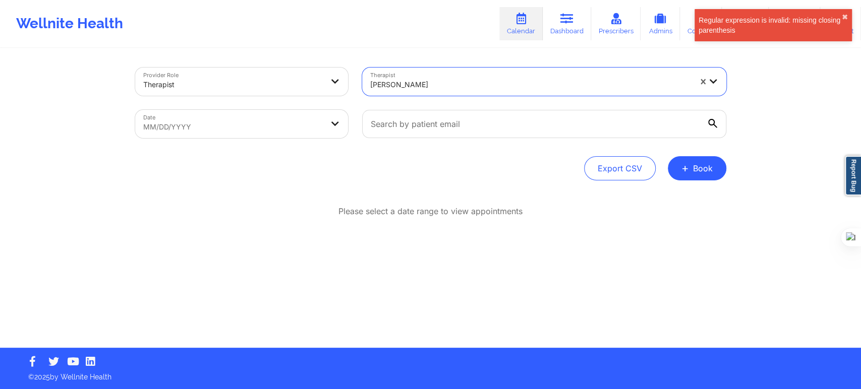
click at [292, 132] on body "Regular expression is invalid: missing closing parenthesis ✖︎ Wellnite Health C…" at bounding box center [430, 194] width 861 height 389
select select "2025-8"
select select "2025-9"
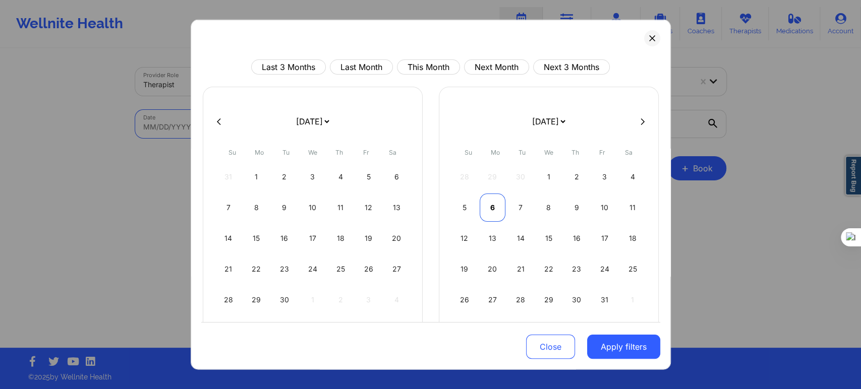
click at [494, 209] on div "6" at bounding box center [493, 208] width 26 height 28
select select "2025-9"
select select "2025-10"
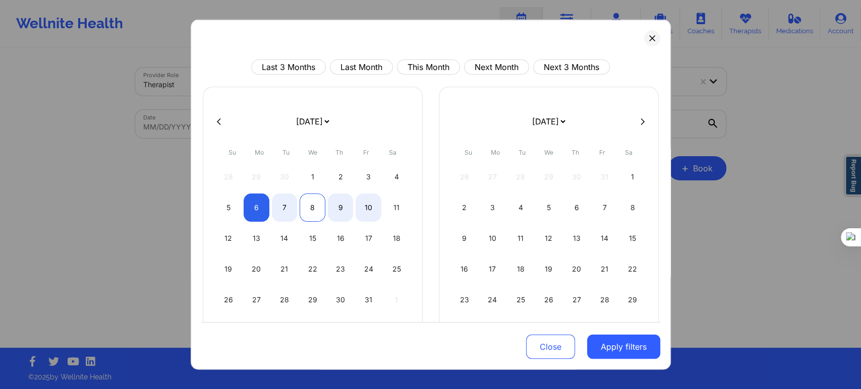
select select "2025-9"
select select "2025-10"
select select "2025-9"
select select "2025-10"
click at [291, 211] on div "7" at bounding box center [285, 208] width 26 height 28
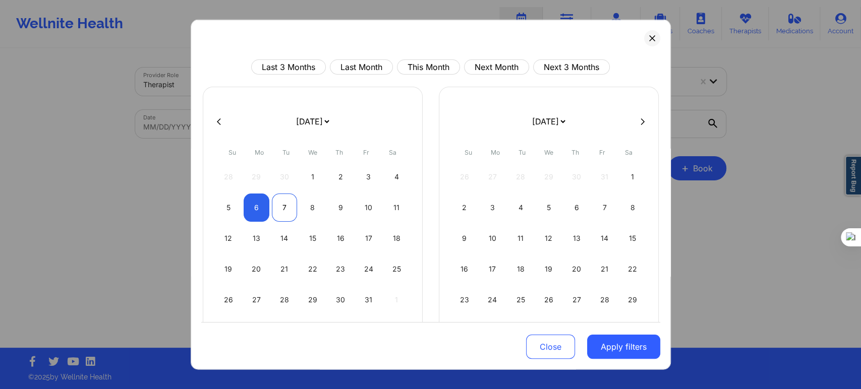
select select "2025-9"
select select "2025-10"
click at [610, 357] on button "Apply filters" at bounding box center [623, 347] width 73 height 24
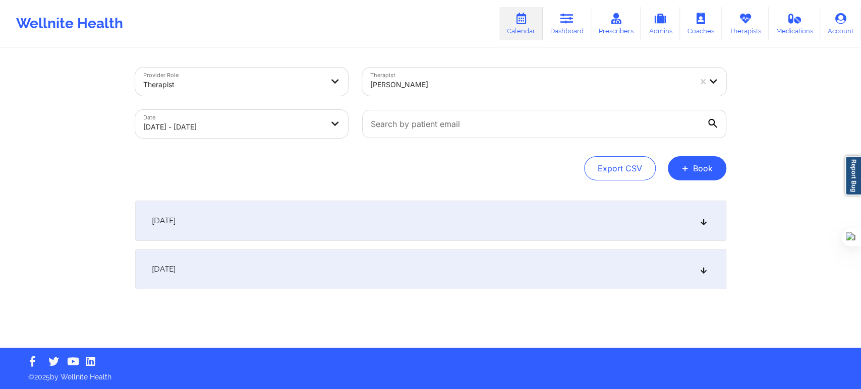
click at [176, 222] on span "[DATE]" at bounding box center [164, 221] width 24 height 10
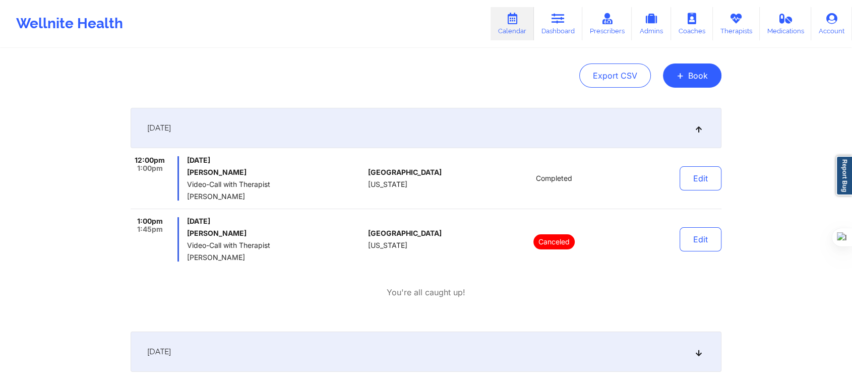
scroll to position [112, 0]
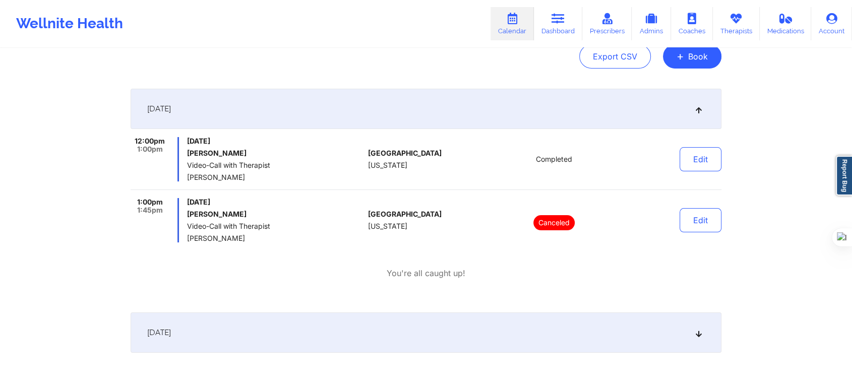
click at [209, 343] on div "[DATE]" at bounding box center [426, 333] width 591 height 40
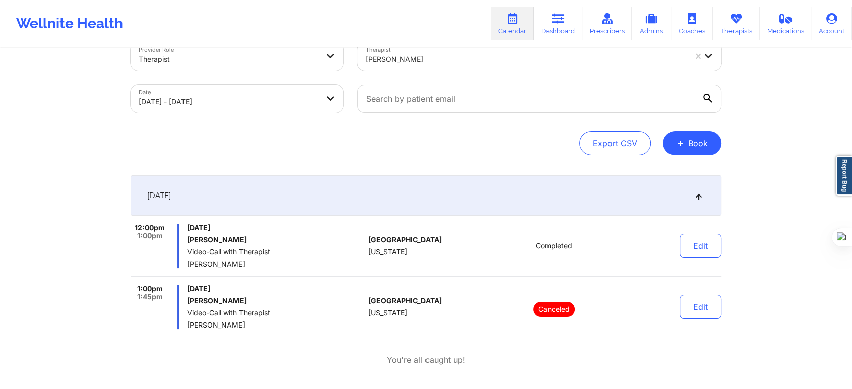
scroll to position [0, 0]
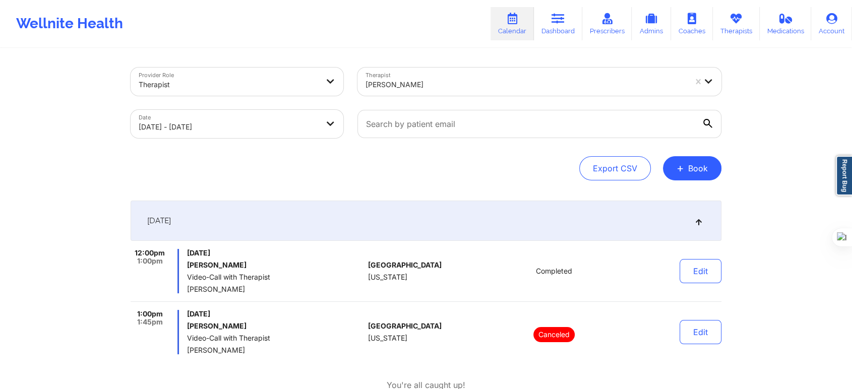
click at [408, 90] on div at bounding box center [526, 85] width 321 height 12
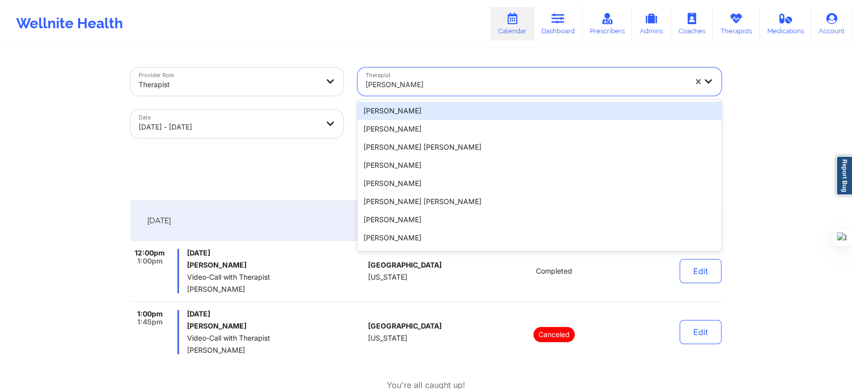
paste input "[PERSON_NAME]"
type input "[PERSON_NAME]"
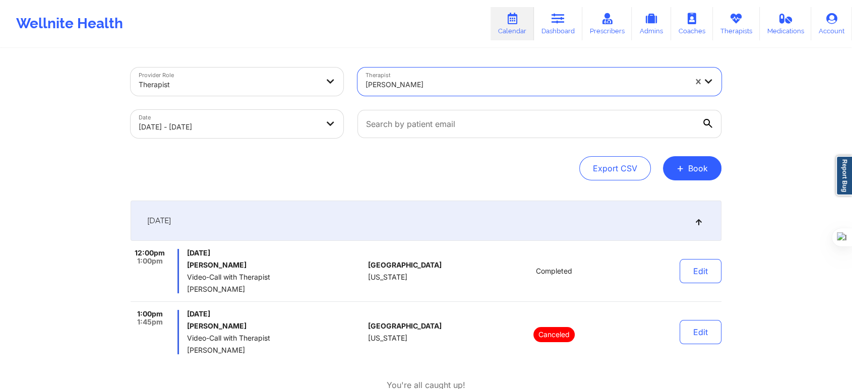
drag, startPoint x: 436, startPoint y: 88, endPoint x: 389, endPoint y: 88, distance: 46.9
click at [389, 88] on div at bounding box center [526, 85] width 321 height 12
click at [694, 168] on button "+ Book" at bounding box center [692, 168] width 59 height 24
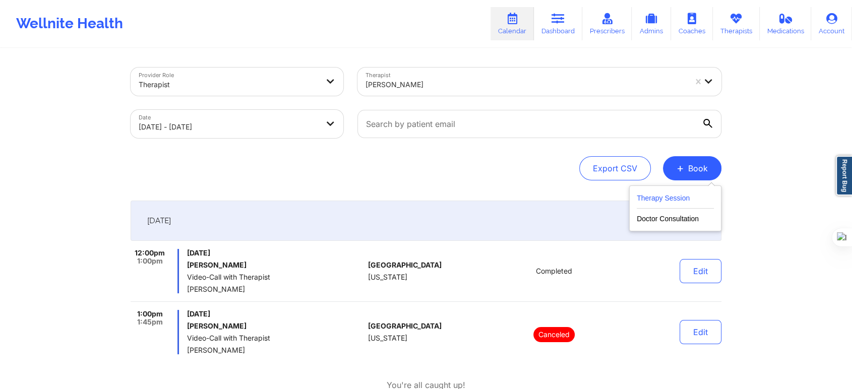
click at [661, 197] on button "Therapy Session" at bounding box center [675, 200] width 77 height 17
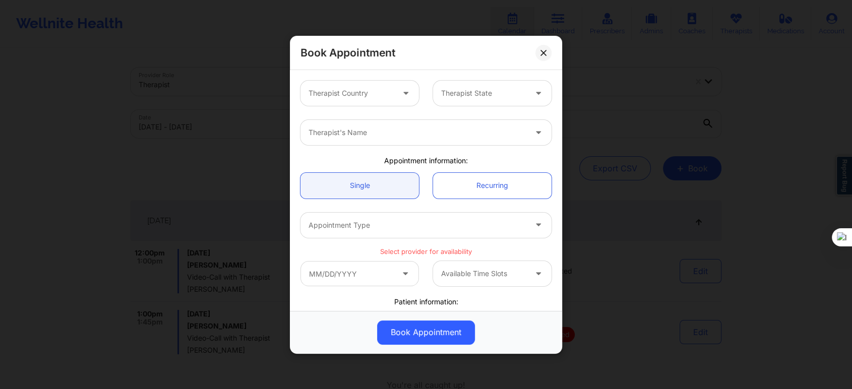
click at [471, 96] on div at bounding box center [483, 93] width 85 height 12
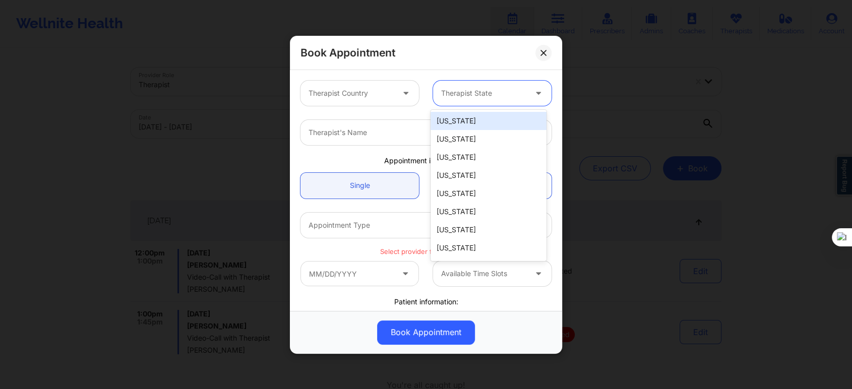
click at [388, 101] on div "Therapist Country" at bounding box center [348, 93] width 94 height 25
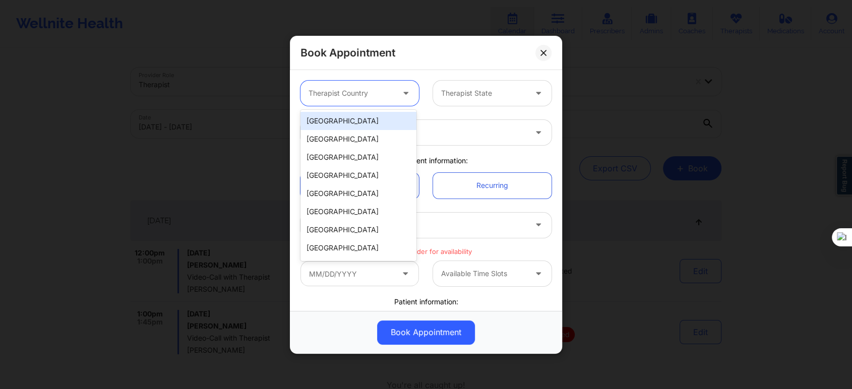
click at [376, 120] on div "[GEOGRAPHIC_DATA]" at bounding box center [359, 121] width 116 height 18
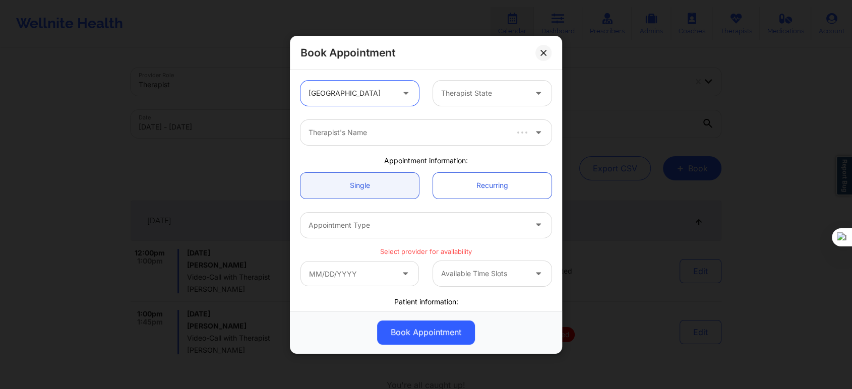
click at [462, 93] on div at bounding box center [483, 93] width 85 height 12
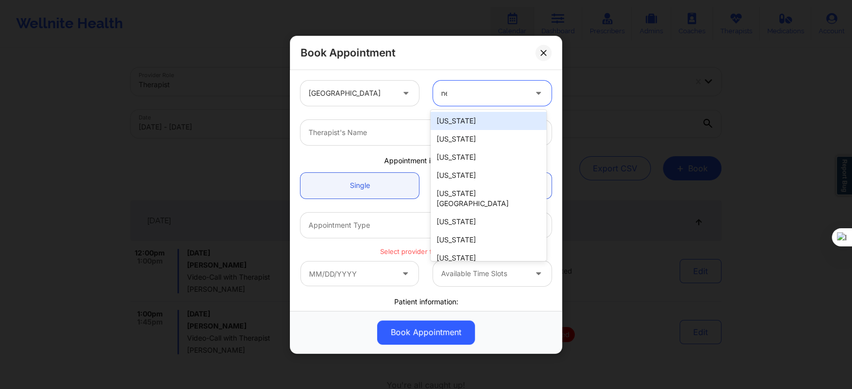
type input "new"
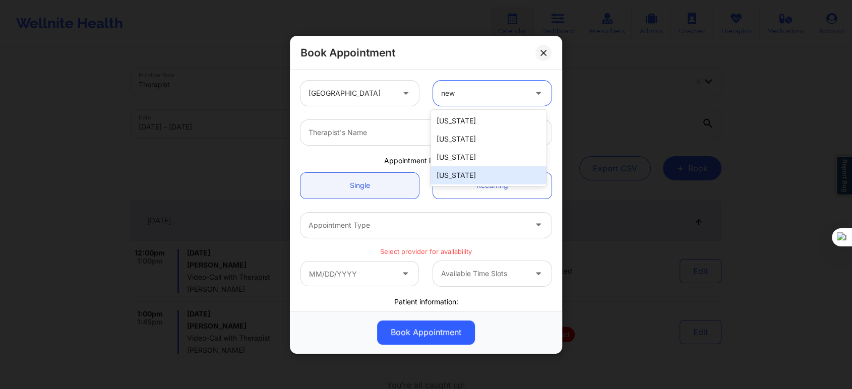
click at [455, 178] on div "[US_STATE]" at bounding box center [489, 175] width 116 height 18
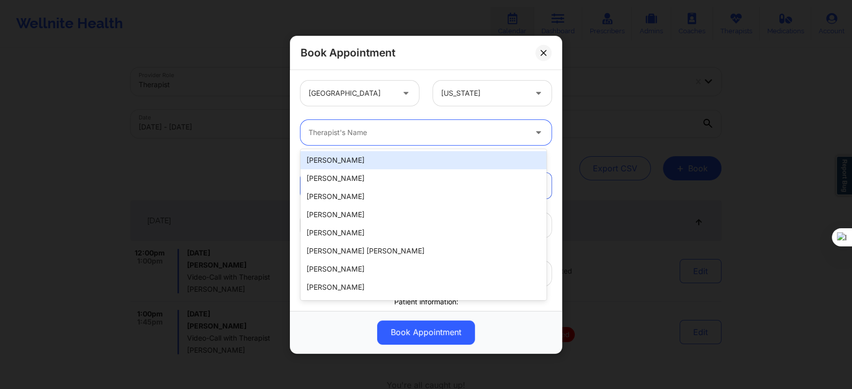
click at [365, 138] on div at bounding box center [418, 133] width 218 height 12
paste input "[PERSON_NAME]"
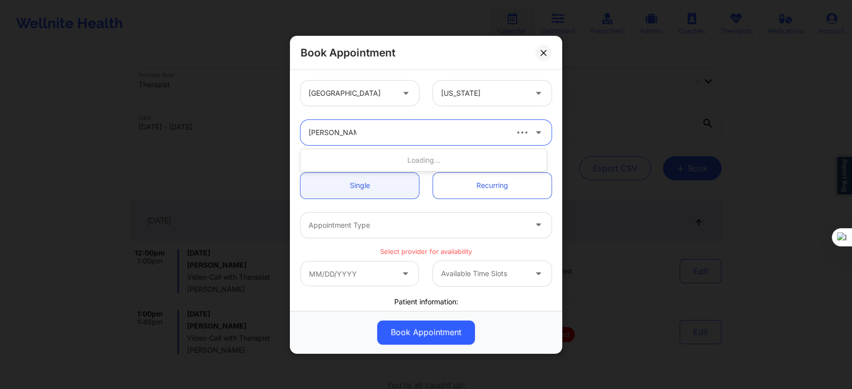
click at [325, 131] on input "[PERSON_NAME]" at bounding box center [333, 133] width 48 height 10
type input "[PERSON_NAME]"
click at [382, 164] on div "[PERSON_NAME]" at bounding box center [424, 160] width 246 height 18
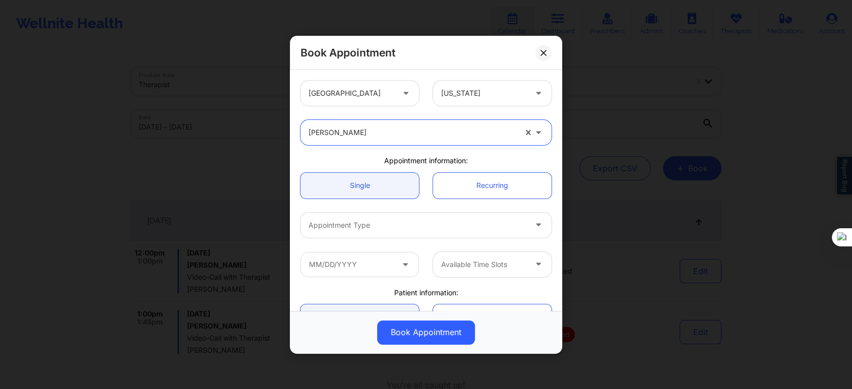
click at [377, 229] on div at bounding box center [418, 225] width 218 height 12
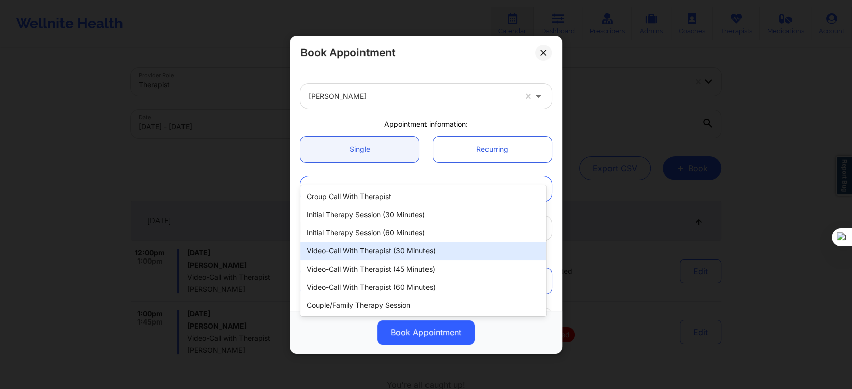
scroll to position [56, 0]
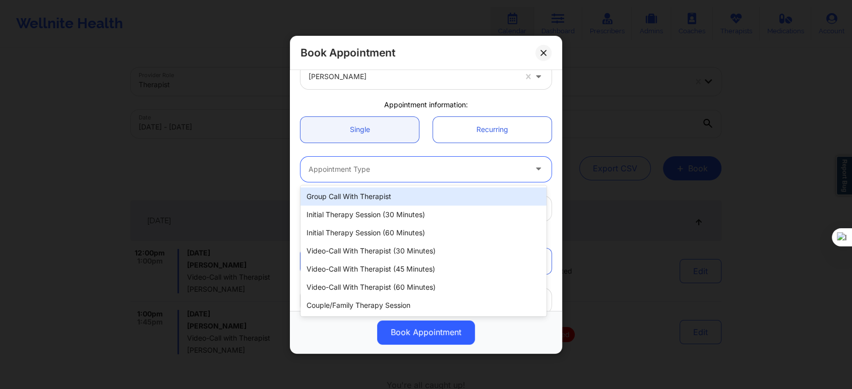
click at [420, 169] on div at bounding box center [418, 169] width 218 height 12
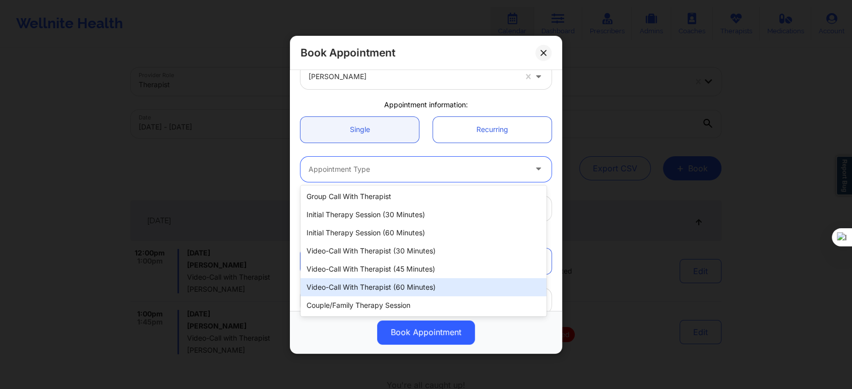
click at [395, 287] on div "Video-Call with Therapist (60 minutes)" at bounding box center [424, 287] width 246 height 18
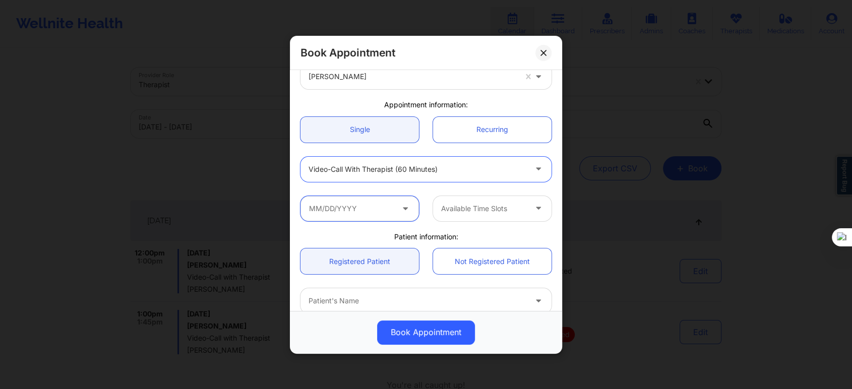
click at [366, 218] on input "text" at bounding box center [360, 208] width 119 height 25
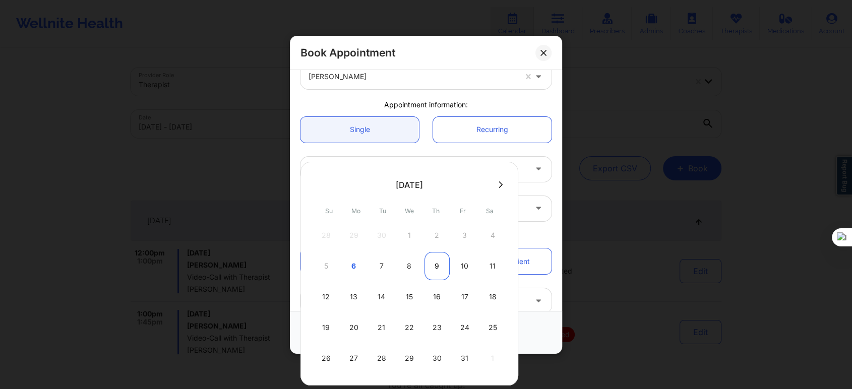
click at [434, 266] on div "9" at bounding box center [437, 266] width 25 height 28
type input "[DATE]"
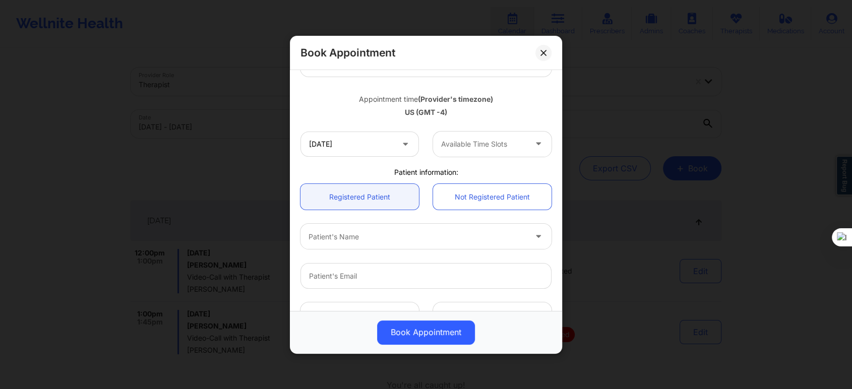
scroll to position [168, 0]
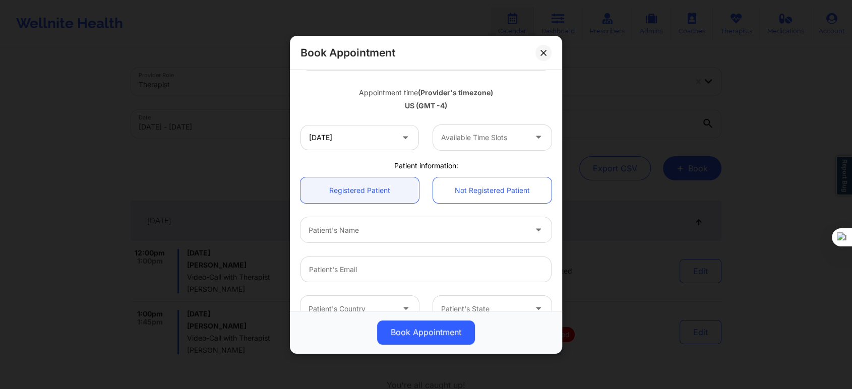
click at [476, 139] on div at bounding box center [483, 138] width 85 height 12
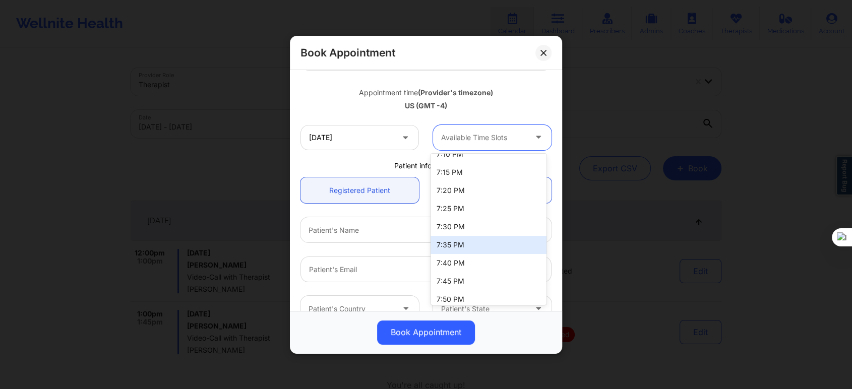
scroll to position [1738, 0]
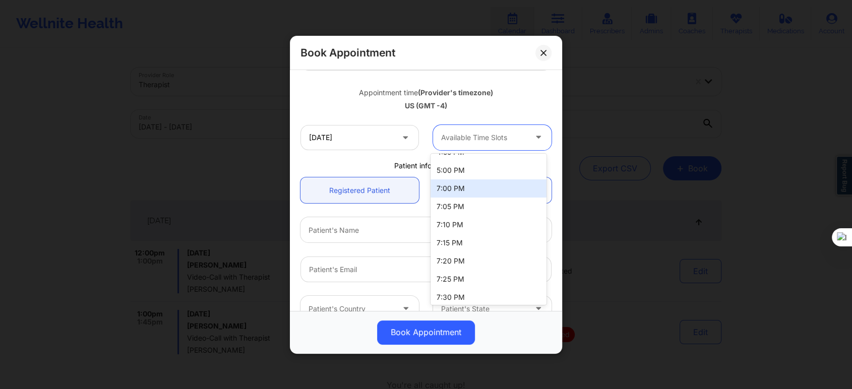
click at [466, 185] on div "7:00 PM" at bounding box center [489, 189] width 116 height 18
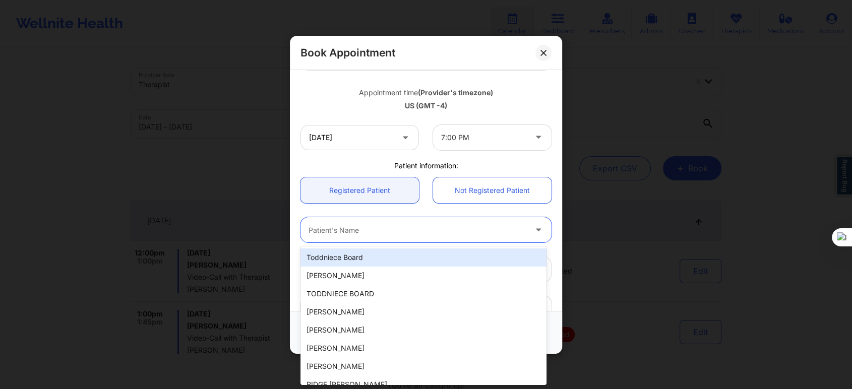
click at [373, 227] on div at bounding box center [418, 230] width 218 height 12
paste input "[PHONE_NUMBER]"
type input "[PHONE_NUMBER]"
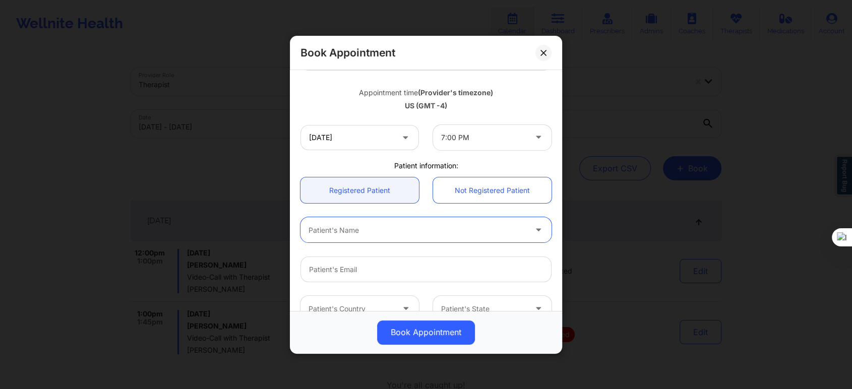
drag, startPoint x: 374, startPoint y: 228, endPoint x: 299, endPoint y: 229, distance: 75.2
click at [299, 229] on div "Patient's Name" at bounding box center [426, 229] width 265 height 25
paste input "[PERSON_NAME]"
type input "[PERSON_NAME]"
paste input "[PERSON_NAME]"
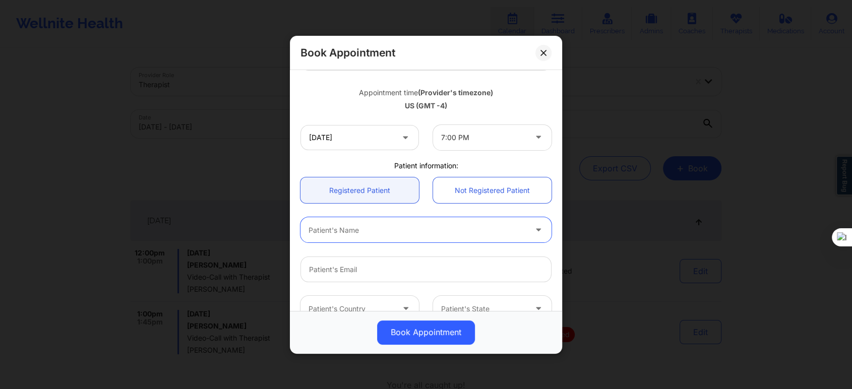
type input "[PERSON_NAME]"
click at [343, 235] on div at bounding box center [418, 230] width 218 height 12
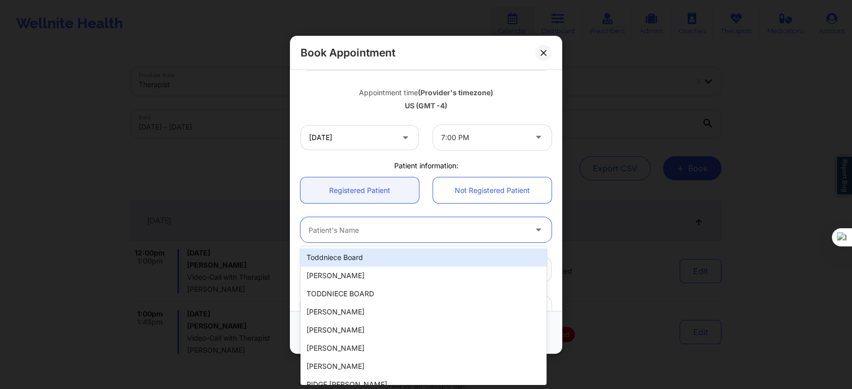
paste input "[PERSON_NAME]"
type input "[PERSON_NAME]"
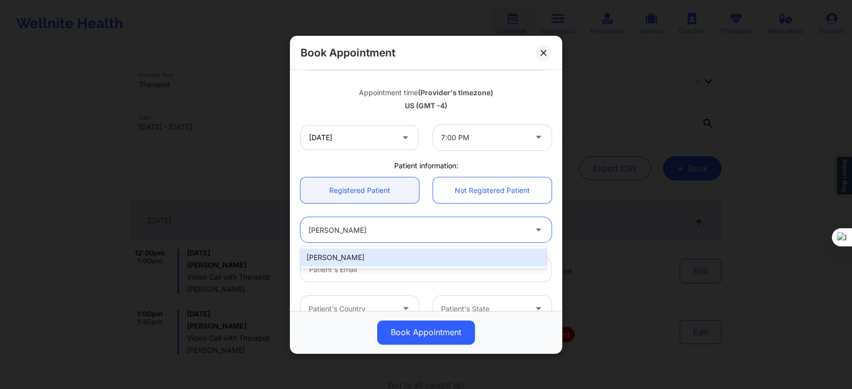
click at [331, 259] on div "[PERSON_NAME]" at bounding box center [424, 258] width 246 height 18
type input "[PERSON_NAME][EMAIL_ADDRESS][DOMAIN_NAME]"
type input "[PHONE_NUMBER]"
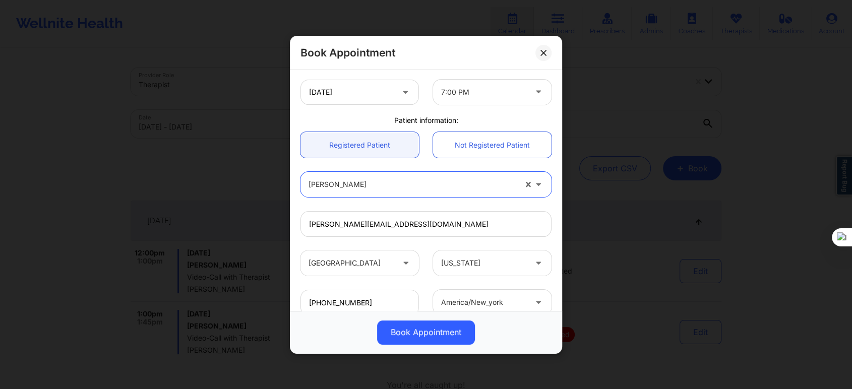
scroll to position [282, 0]
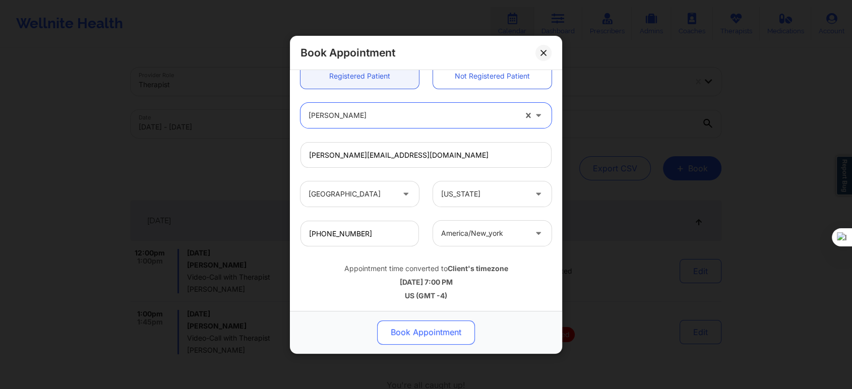
click at [407, 334] on button "Book Appointment" at bounding box center [426, 332] width 98 height 24
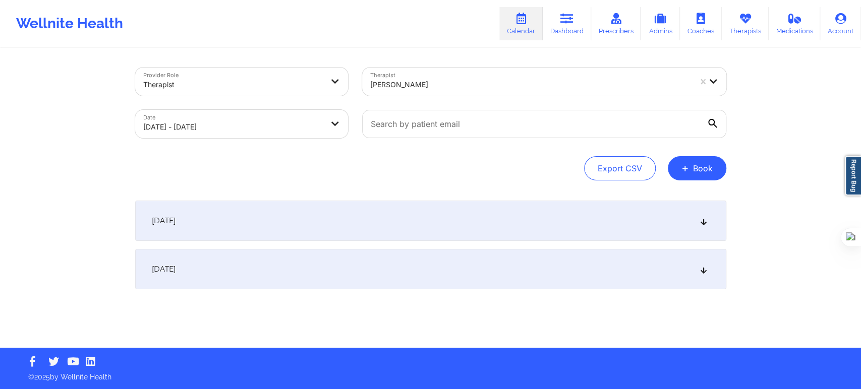
click at [443, 87] on div at bounding box center [530, 85] width 321 height 12
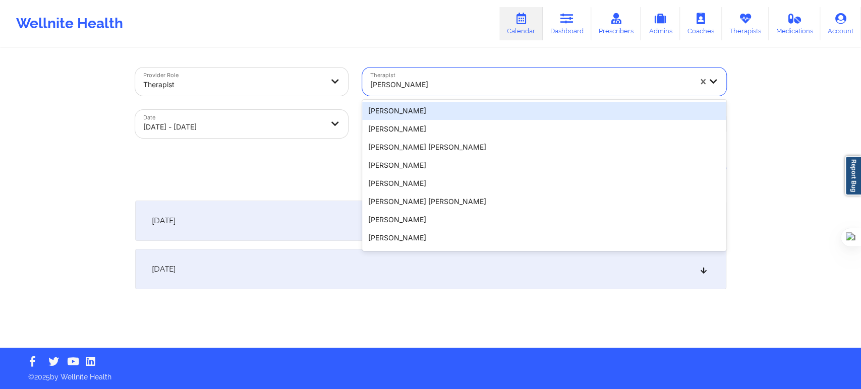
drag, startPoint x: 434, startPoint y: 86, endPoint x: 363, endPoint y: 81, distance: 71.8
click at [363, 81] on div "[PERSON_NAME]" at bounding box center [527, 82] width 330 height 28
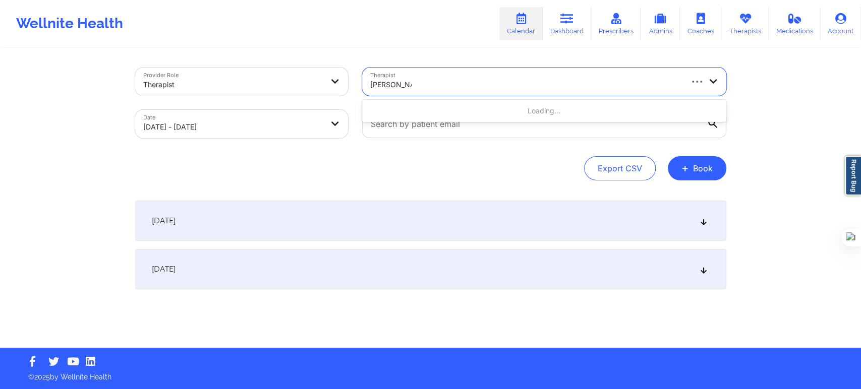
paste input "[PERSON_NAME]"
click at [431, 87] on input "[PERSON_NAME]" at bounding box center [413, 85] width 87 height 10
type input "[PERSON_NAME]"
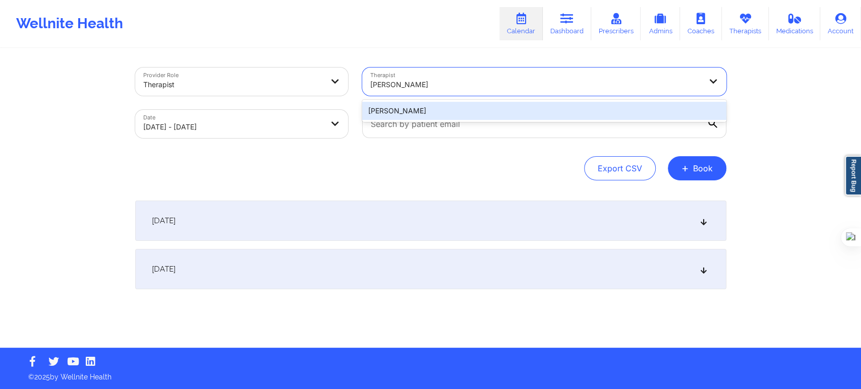
click at [425, 107] on div "[PERSON_NAME]" at bounding box center [544, 111] width 364 height 18
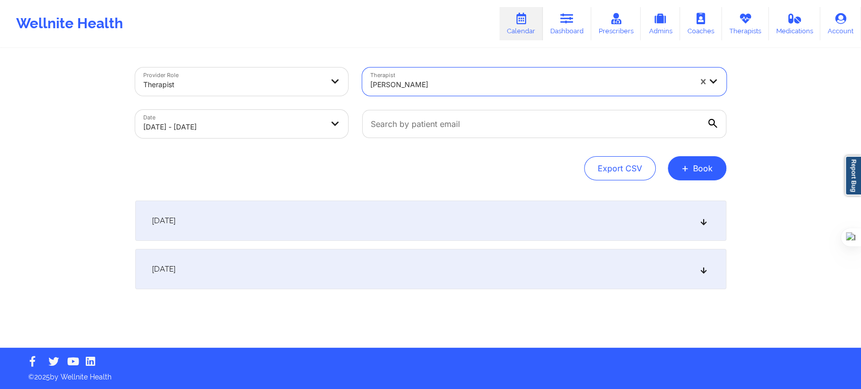
select select "2025-9"
select select "2025-10"
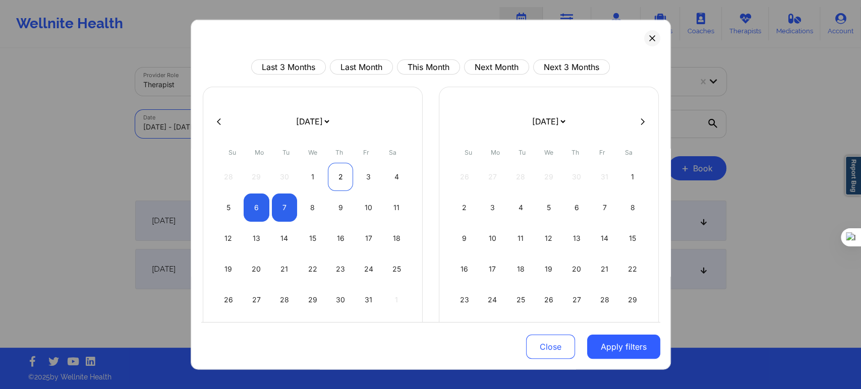
click at [334, 174] on div "2" at bounding box center [341, 177] width 26 height 28
select select "2025-9"
select select "2025-10"
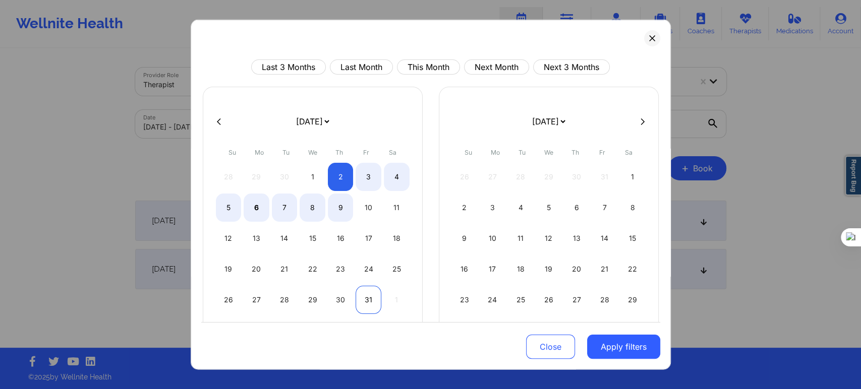
select select "2025-9"
select select "2025-10"
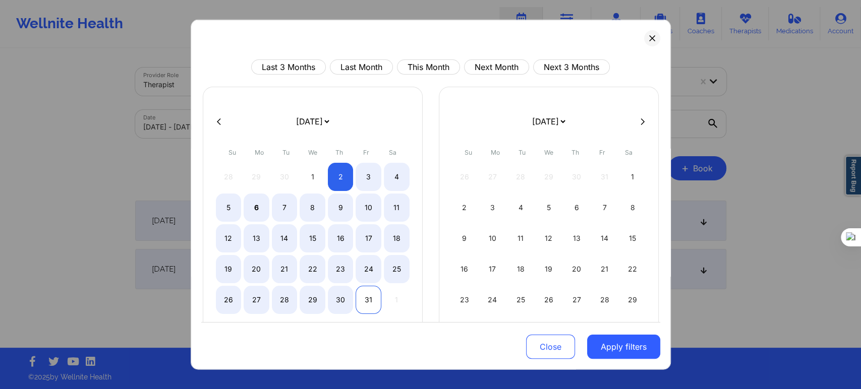
click at [361, 299] on div "31" at bounding box center [369, 300] width 26 height 28
select select "2025-9"
select select "2025-10"
click at [625, 352] on button "Apply filters" at bounding box center [623, 347] width 73 height 24
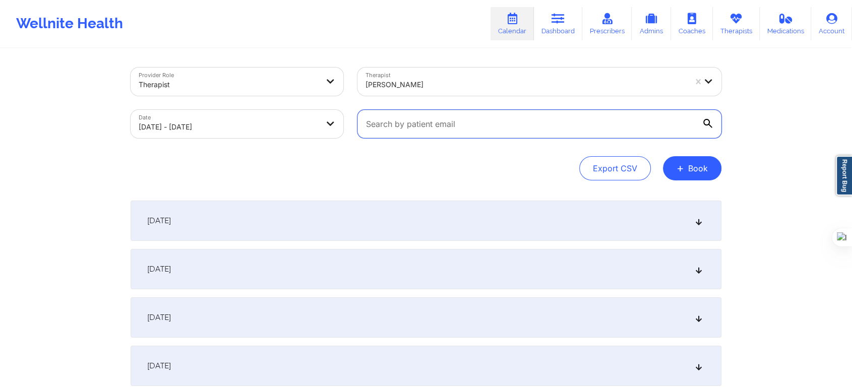
click at [426, 127] on input "text" at bounding box center [540, 124] width 364 height 28
paste input "[PERSON_NAME][EMAIL_ADDRESS][DOMAIN_NAME]"
type input "[PERSON_NAME][EMAIL_ADDRESS][DOMAIN_NAME]"
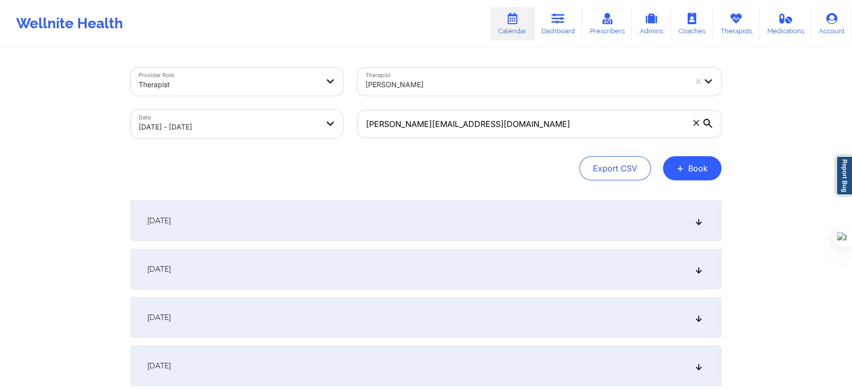
click at [517, 172] on div "Export CSV + Book" at bounding box center [426, 168] width 591 height 24
click at [289, 238] on div "[DATE]" at bounding box center [426, 221] width 591 height 40
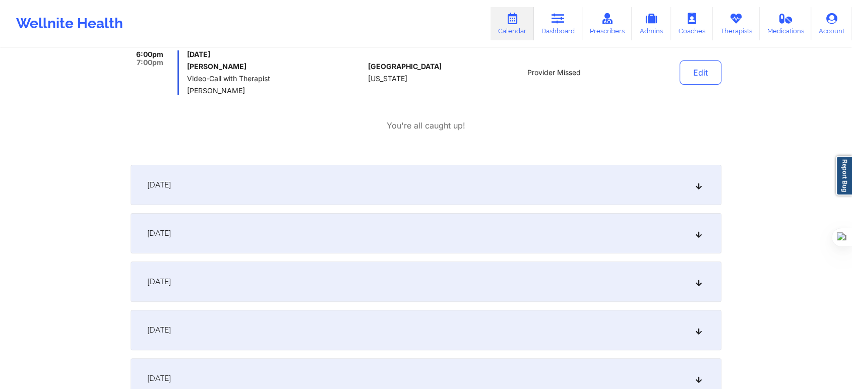
scroll to position [224, 0]
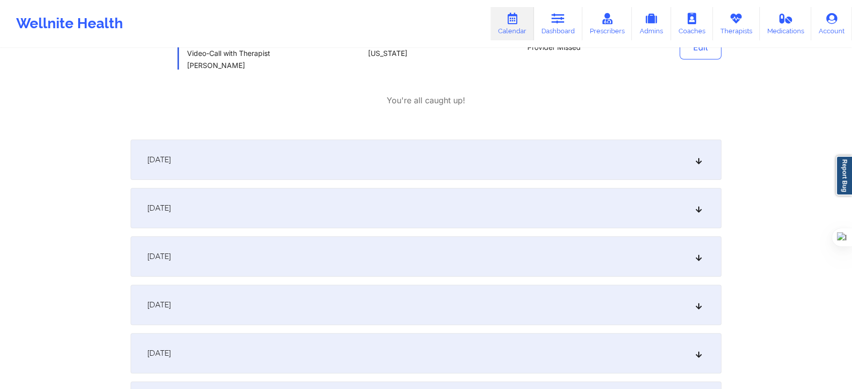
click at [166, 161] on span "[DATE]" at bounding box center [159, 160] width 24 height 10
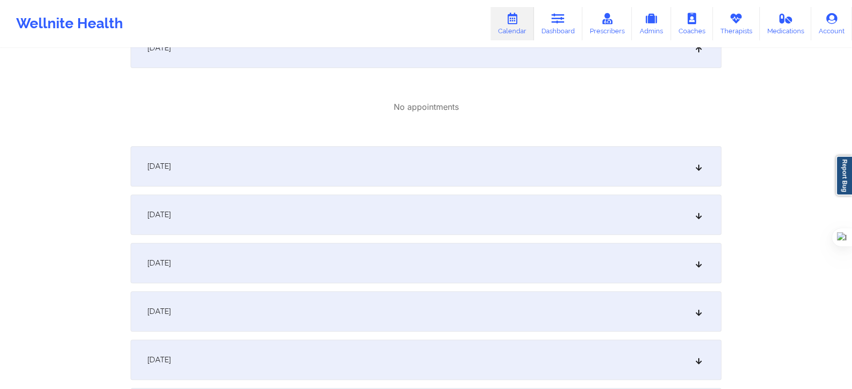
click at [171, 167] on span "[DATE]" at bounding box center [159, 166] width 24 height 10
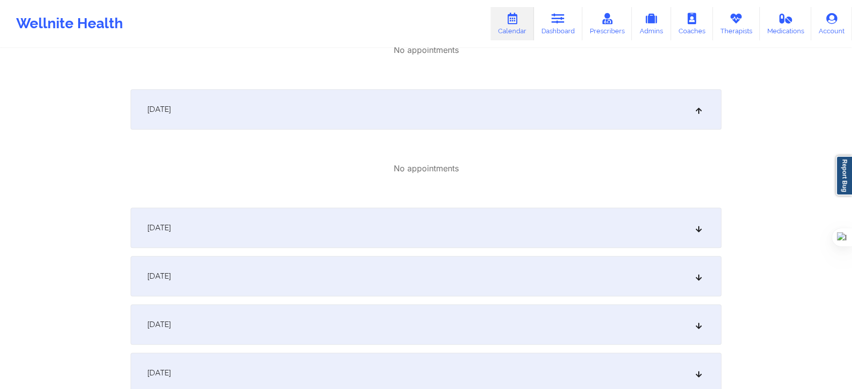
scroll to position [448, 0]
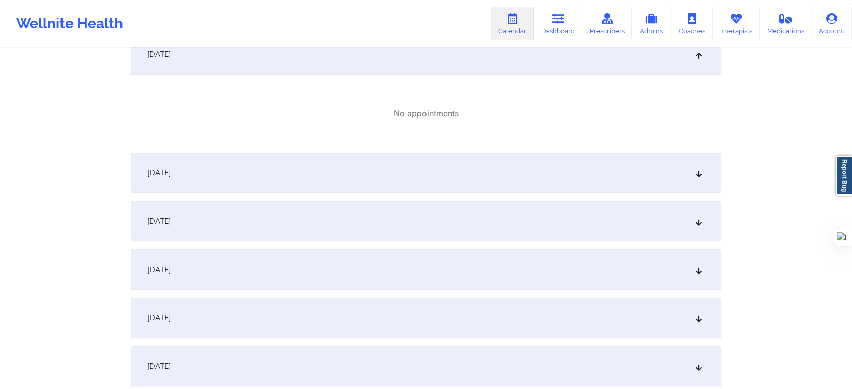
click at [180, 303] on div "[DATE]" at bounding box center [426, 318] width 591 height 40
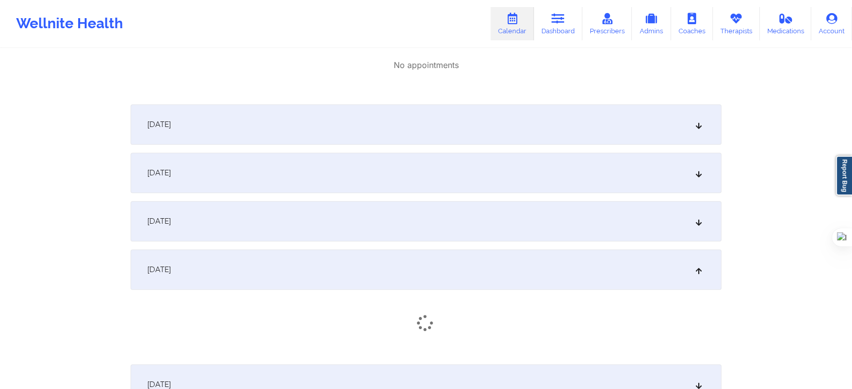
scroll to position [616, 0]
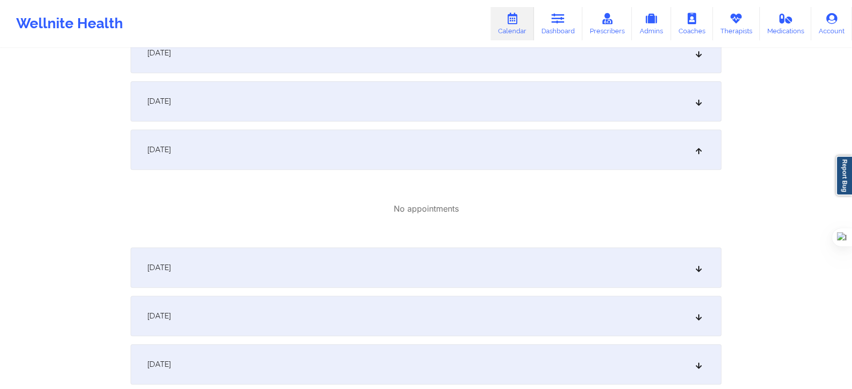
click at [171, 271] on span "[DATE]" at bounding box center [159, 268] width 24 height 10
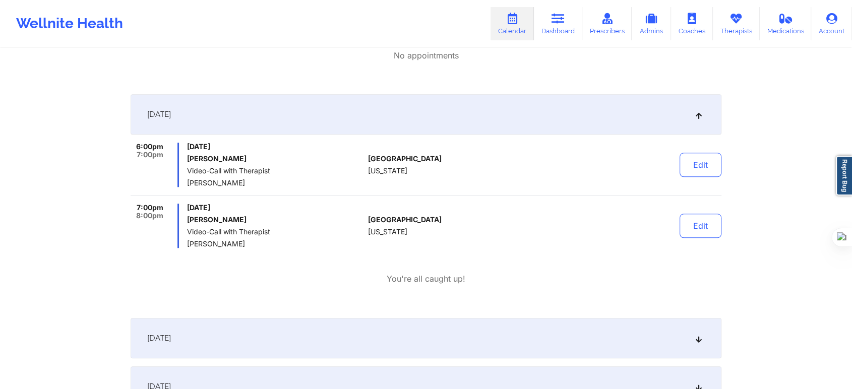
scroll to position [784, 0]
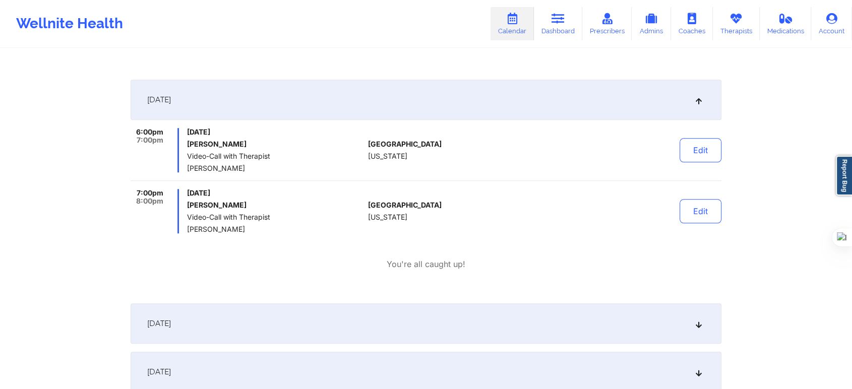
click at [709, 164] on div "Edit" at bounding box center [674, 150] width 93 height 44
click at [707, 155] on button "Edit" at bounding box center [701, 150] width 42 height 24
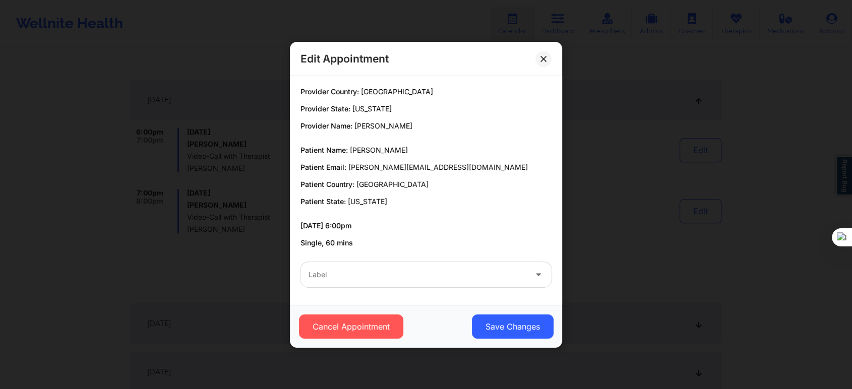
click at [373, 285] on div "Label" at bounding box center [414, 274] width 227 height 25
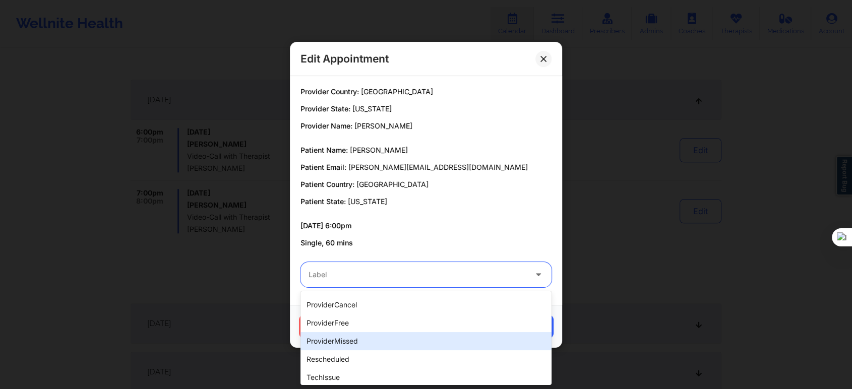
scroll to position [253, 0]
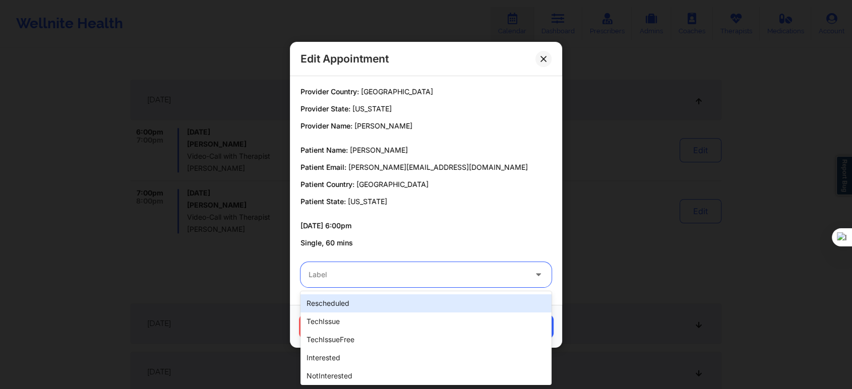
click at [354, 305] on div "rescheduled" at bounding box center [426, 304] width 251 height 18
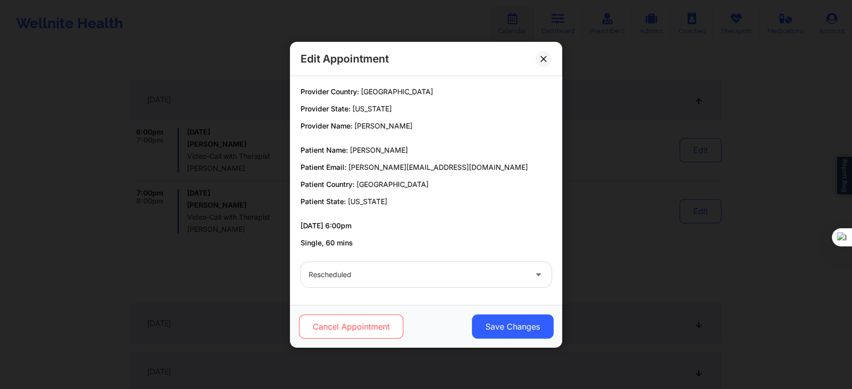
click at [346, 327] on button "Cancel Appointment" at bounding box center [351, 327] width 104 height 24
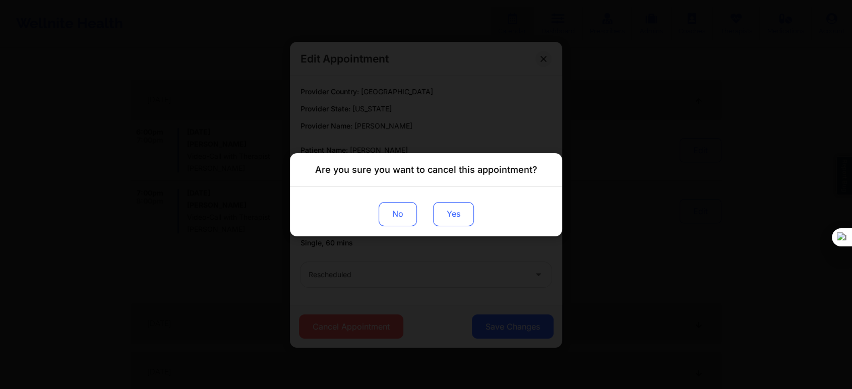
click at [464, 218] on button "Yes" at bounding box center [453, 214] width 41 height 24
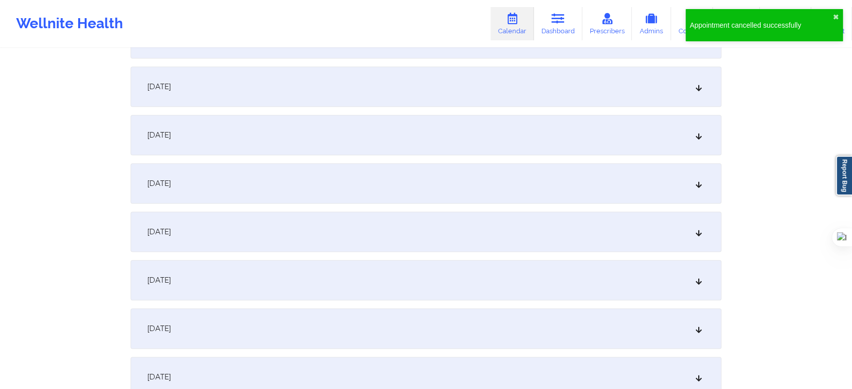
scroll to position [1121, 0]
click at [253, 270] on div "[DATE]" at bounding box center [426, 278] width 591 height 40
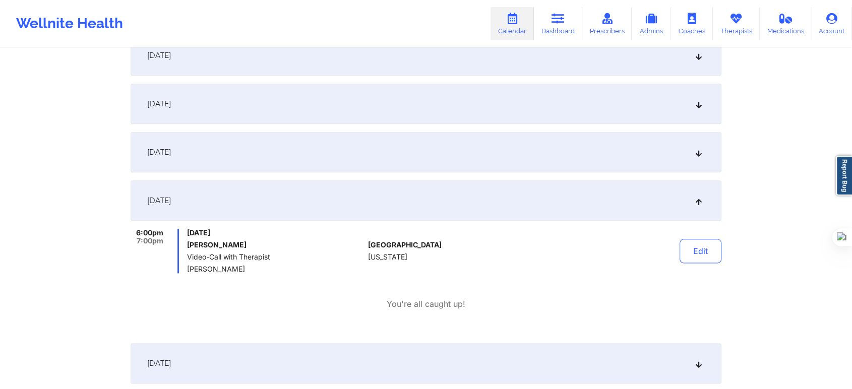
scroll to position [1233, 0]
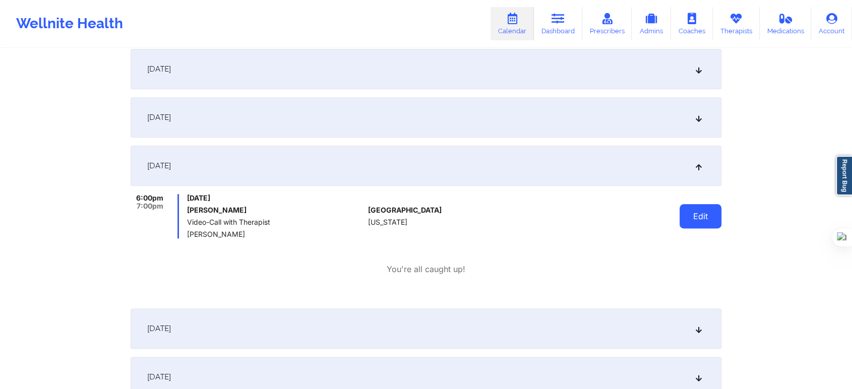
click at [687, 221] on button "Edit" at bounding box center [701, 216] width 42 height 24
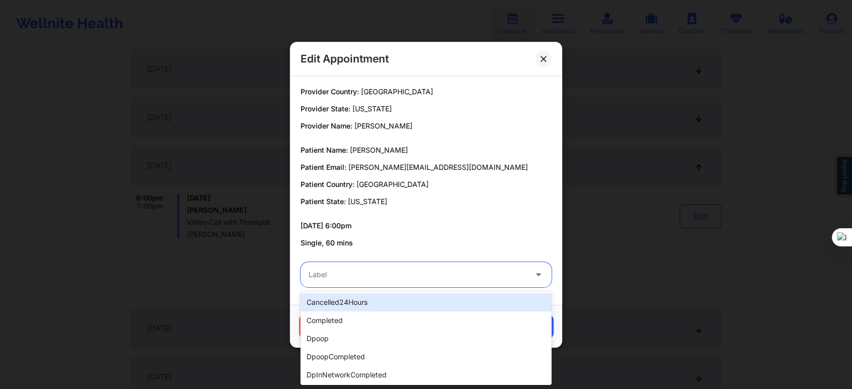
click at [322, 277] on div at bounding box center [418, 275] width 218 height 12
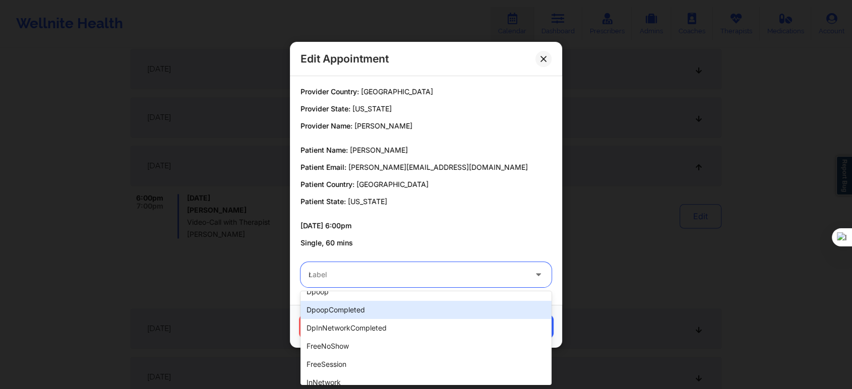
scroll to position [0, 0]
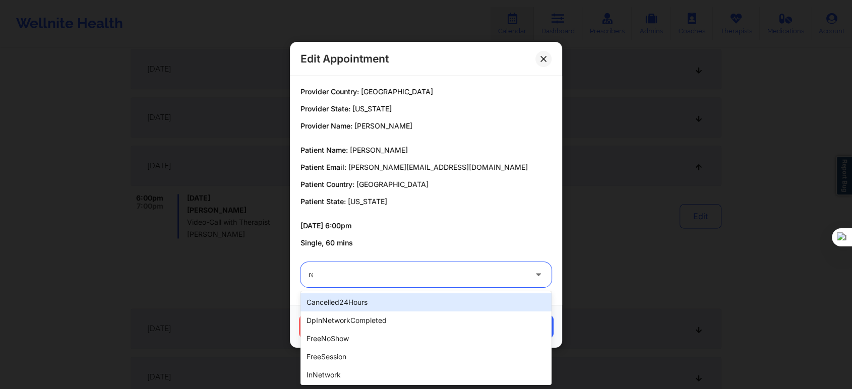
type input "res"
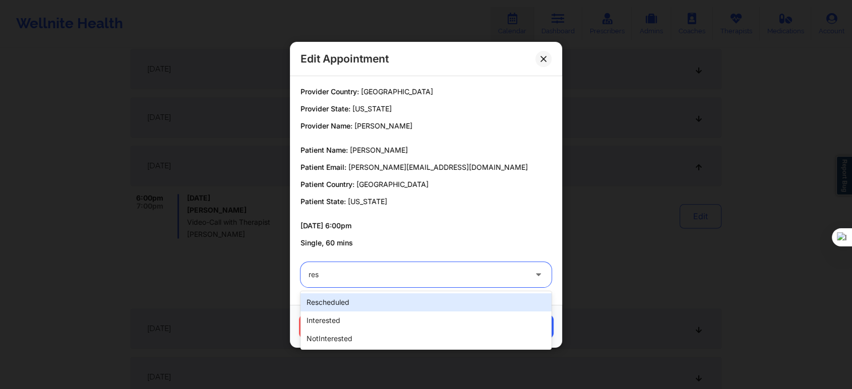
click at [340, 298] on div "rescheduled" at bounding box center [426, 303] width 251 height 18
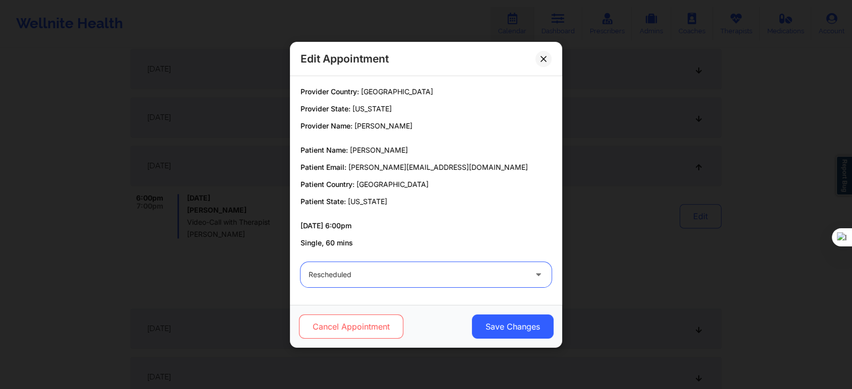
click at [343, 328] on button "Cancel Appointment" at bounding box center [351, 327] width 104 height 24
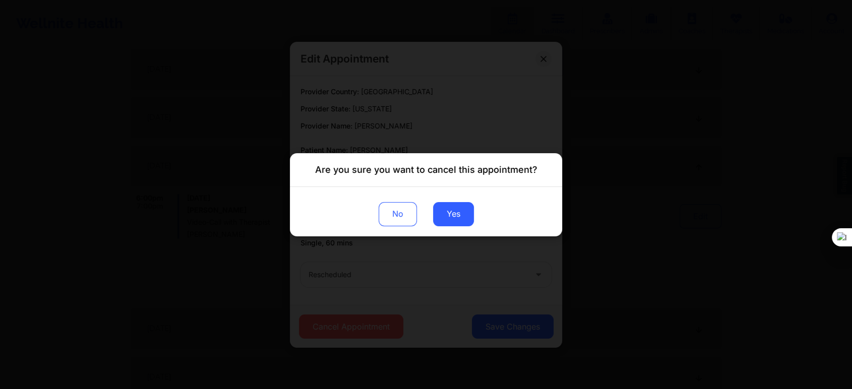
click at [475, 215] on div "No Yes" at bounding box center [426, 211] width 272 height 49
click at [458, 218] on button "Yes" at bounding box center [453, 214] width 41 height 24
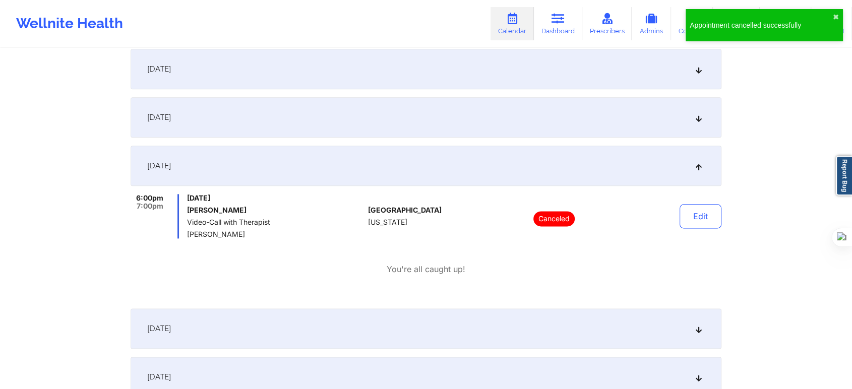
click at [598, 295] on div "[DATE] 6:00pm 7:00pm [DATE] [PERSON_NAME] Video-Call with Therapist [PERSON_NAM…" at bounding box center [426, 223] width 591 height 155
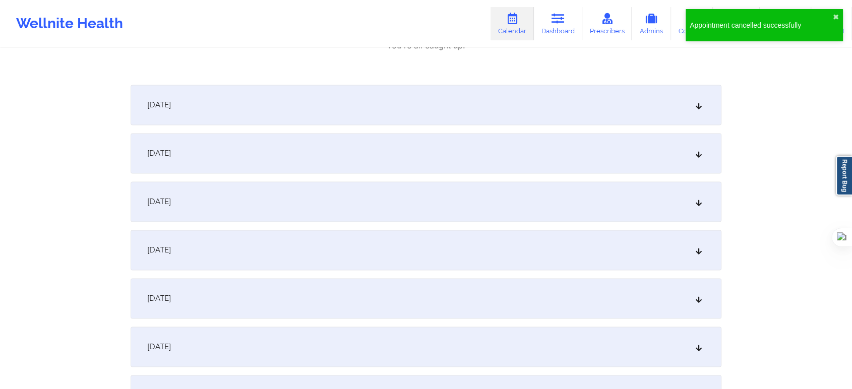
scroll to position [1625, 0]
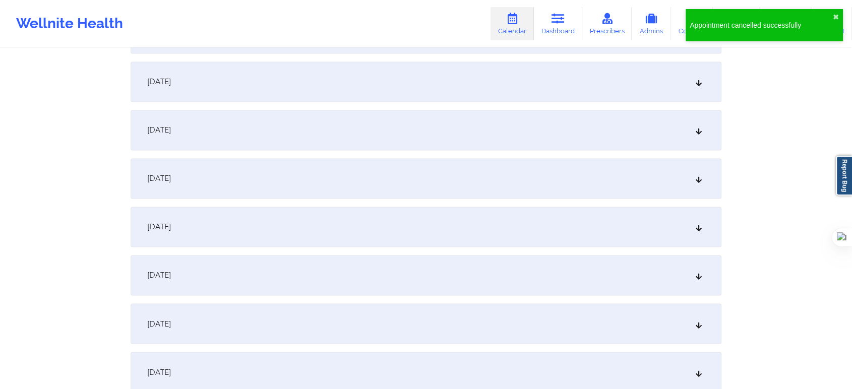
click at [213, 236] on div "[DATE]" at bounding box center [426, 227] width 591 height 40
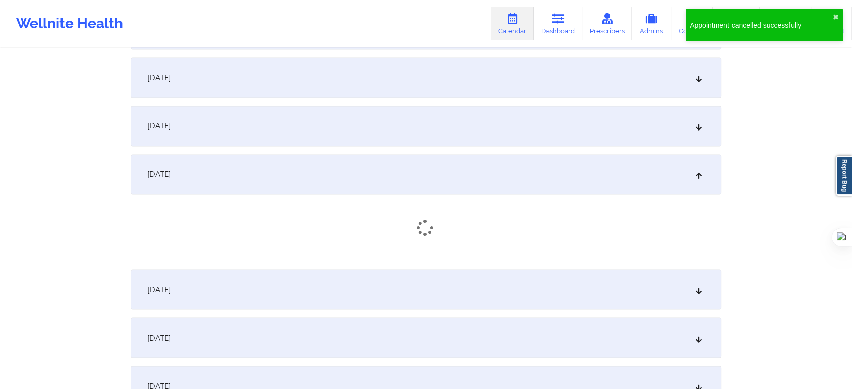
scroll to position [1737, 0]
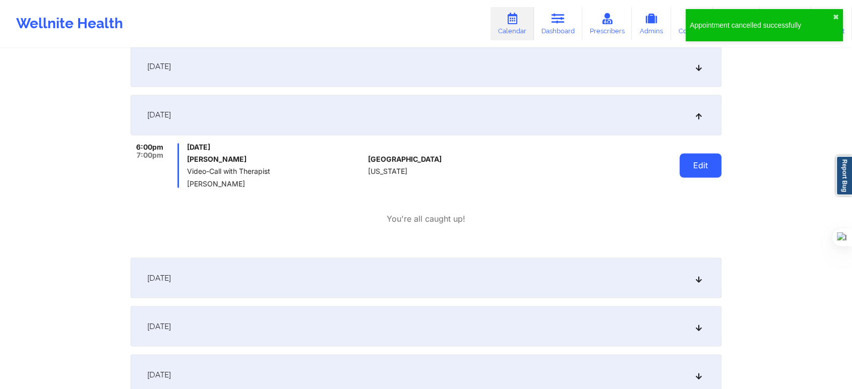
click at [697, 165] on button "Edit" at bounding box center [701, 165] width 42 height 24
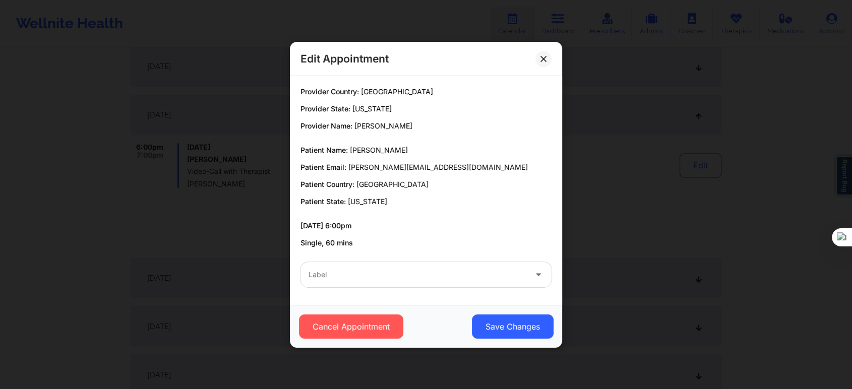
click at [360, 276] on div at bounding box center [418, 275] width 218 height 12
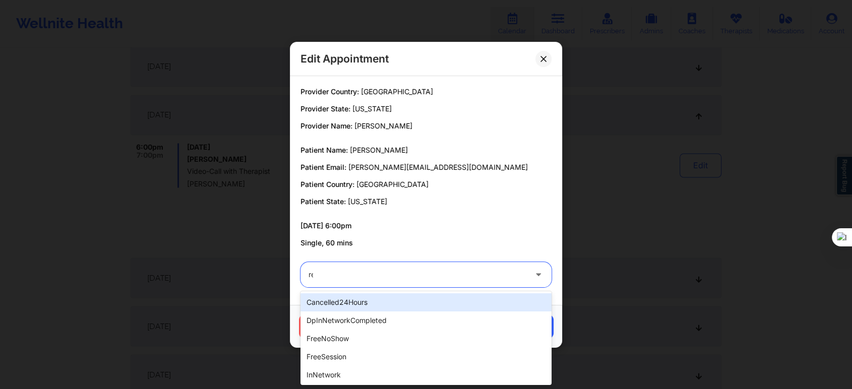
type input "res"
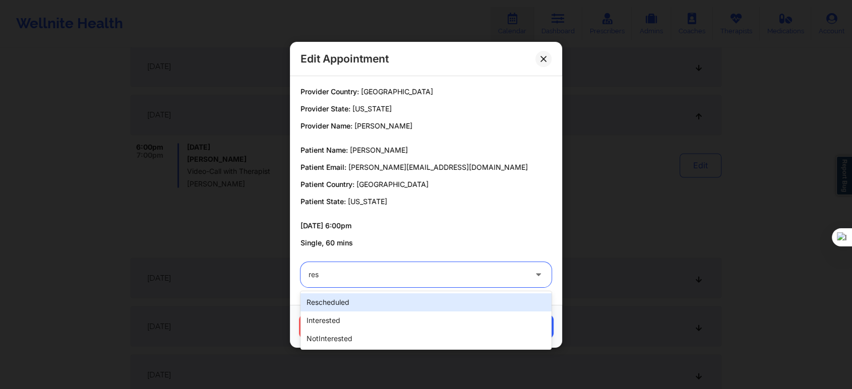
click at [345, 303] on div "rescheduled" at bounding box center [426, 303] width 251 height 18
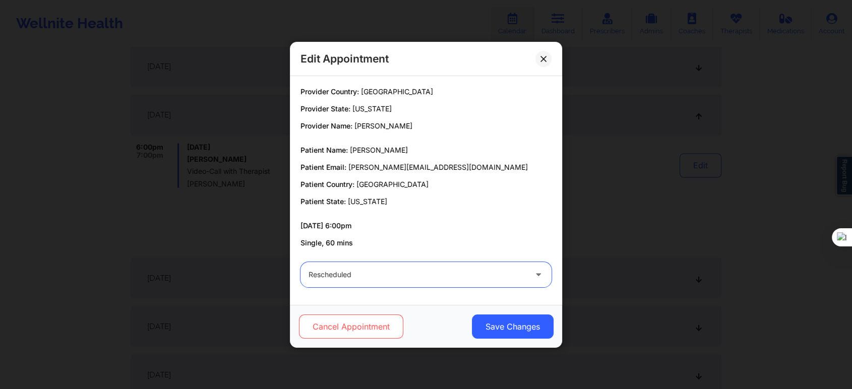
click at [345, 324] on button "Cancel Appointment" at bounding box center [351, 327] width 104 height 24
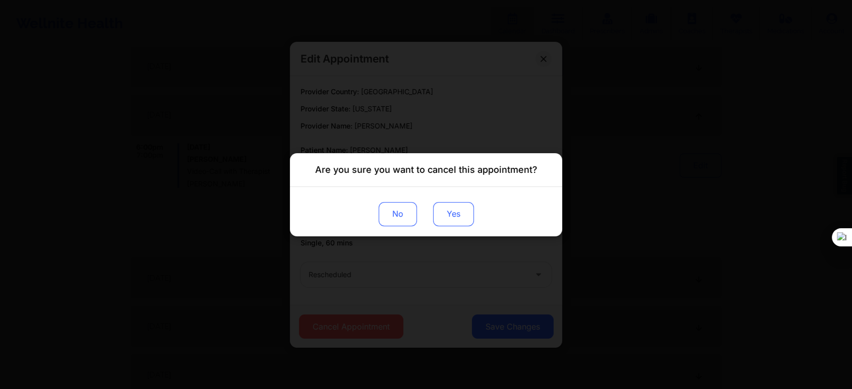
click at [456, 222] on button "Yes" at bounding box center [453, 214] width 41 height 24
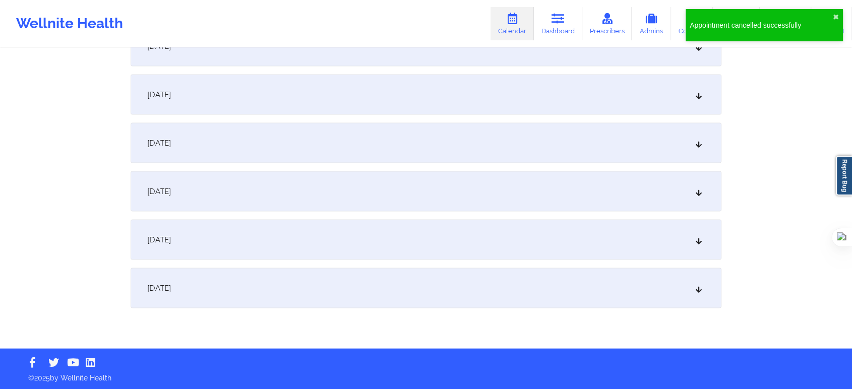
scroll to position [2066, 0]
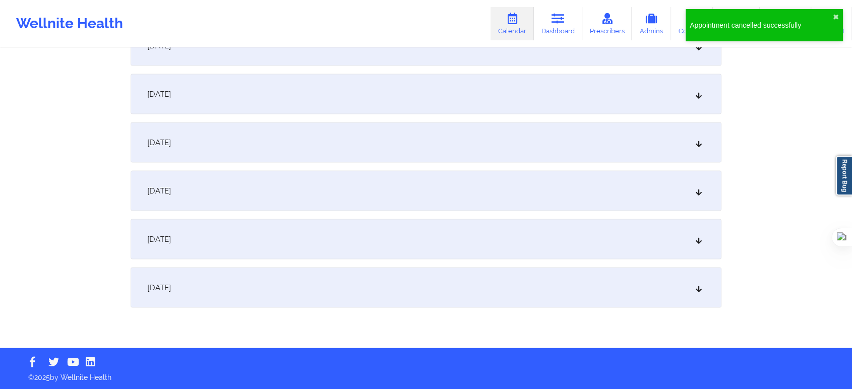
click at [258, 286] on div "[DATE]" at bounding box center [426, 288] width 591 height 40
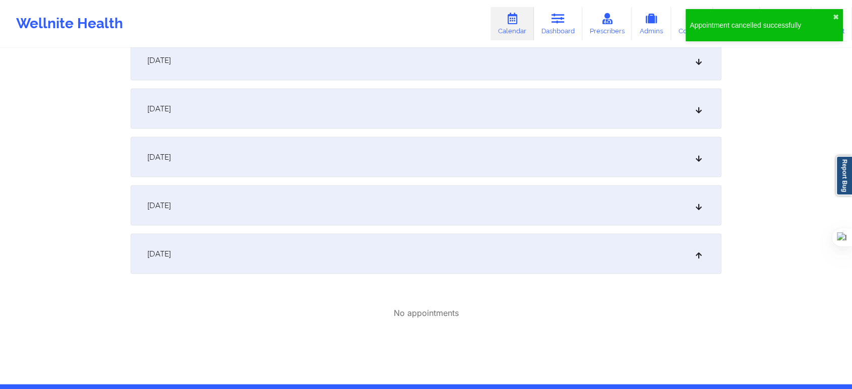
scroll to position [2135, 0]
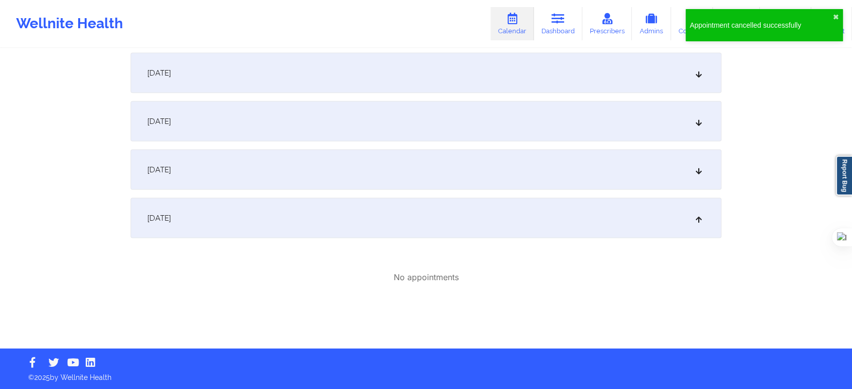
click at [308, 173] on div "[DATE]" at bounding box center [426, 170] width 591 height 40
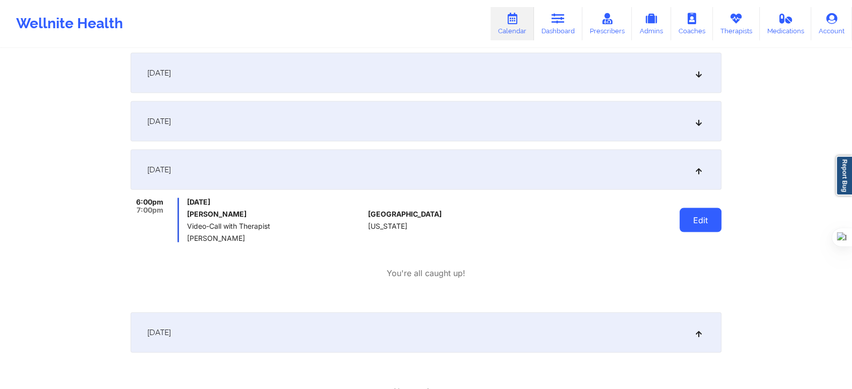
click at [698, 225] on button "Edit" at bounding box center [701, 220] width 42 height 24
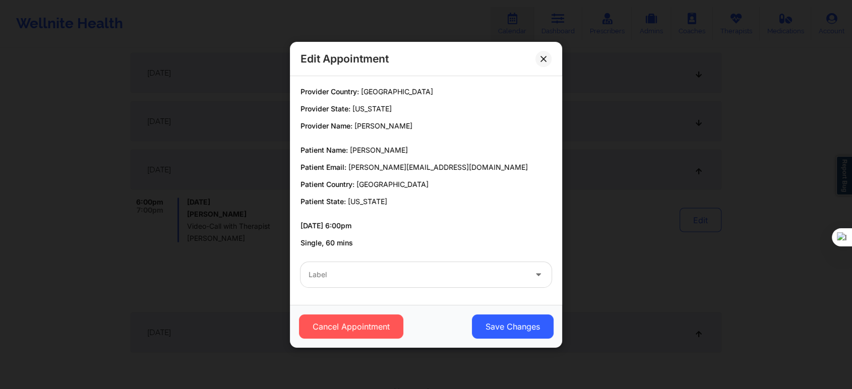
click at [379, 269] on div at bounding box center [418, 275] width 218 height 12
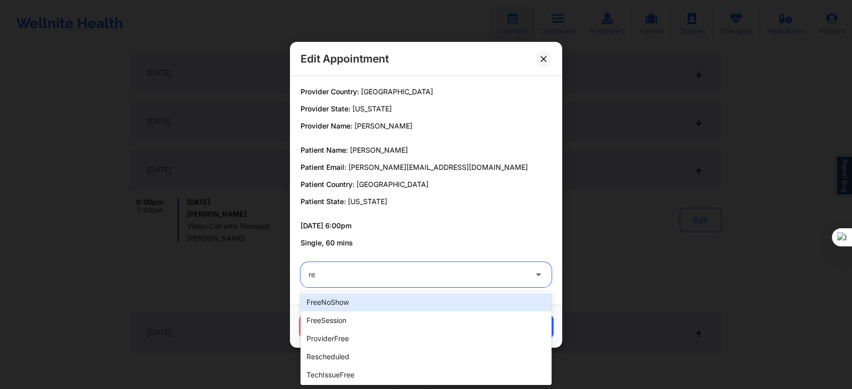
type input "res"
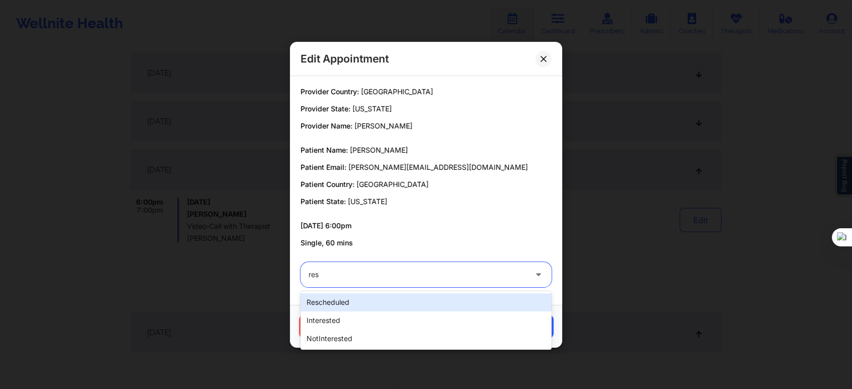
click at [346, 301] on div "rescheduled" at bounding box center [426, 303] width 251 height 18
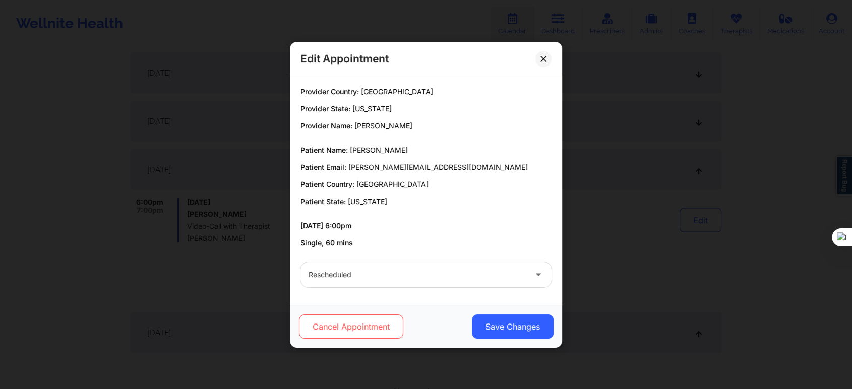
click at [339, 320] on button "Cancel Appointment" at bounding box center [351, 327] width 104 height 24
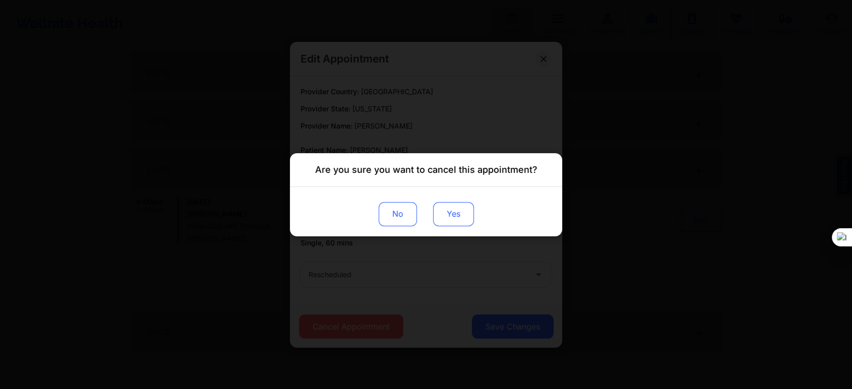
click at [451, 220] on button "Yes" at bounding box center [453, 214] width 41 height 24
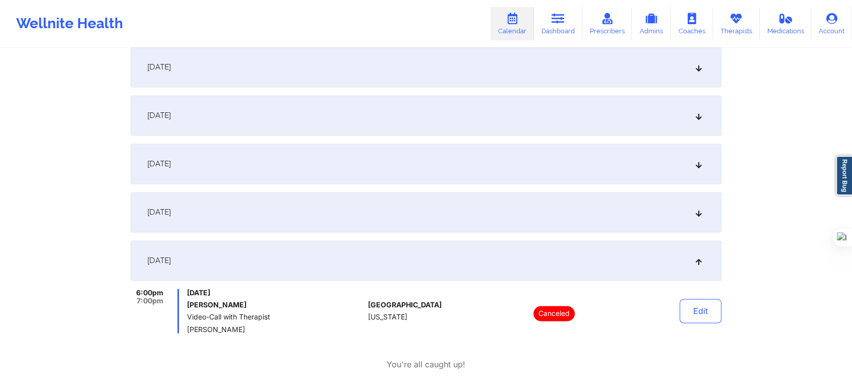
scroll to position [1575, 0]
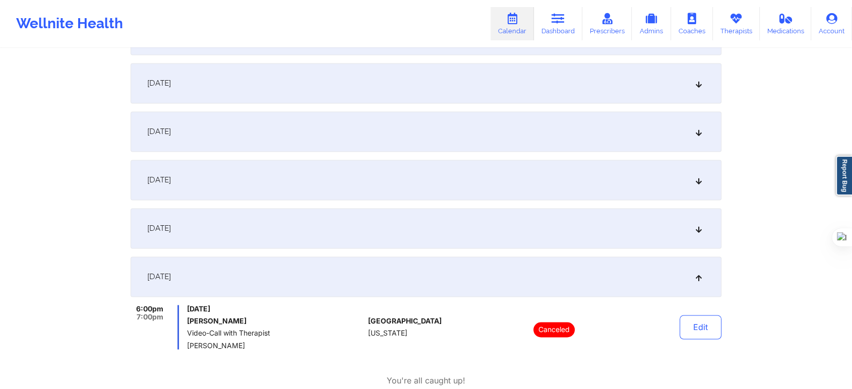
click at [505, 11] on link "Calendar" at bounding box center [512, 23] width 43 height 33
click at [515, 26] on link "Calendar" at bounding box center [512, 23] width 43 height 33
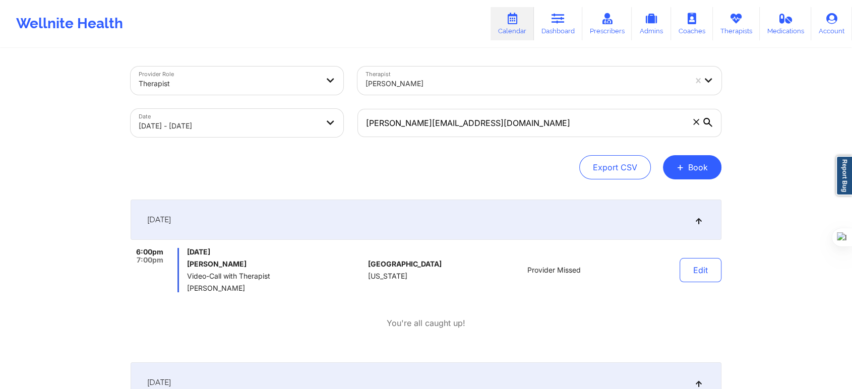
scroll to position [0, 0]
click at [680, 165] on span "+" at bounding box center [681, 168] width 8 height 6
click at [656, 197] on button "Therapy Session" at bounding box center [675, 200] width 77 height 17
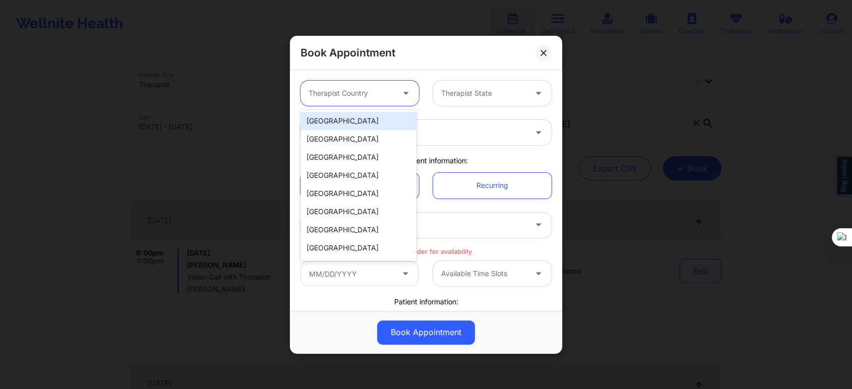
click at [336, 99] on div "Therapist Country" at bounding box center [348, 93] width 94 height 25
click at [336, 123] on div "[GEOGRAPHIC_DATA]" at bounding box center [359, 121] width 116 height 18
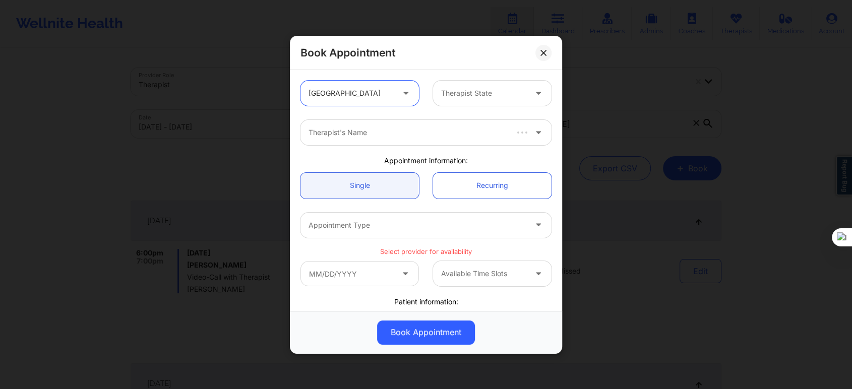
click at [469, 97] on div at bounding box center [483, 93] width 85 height 12
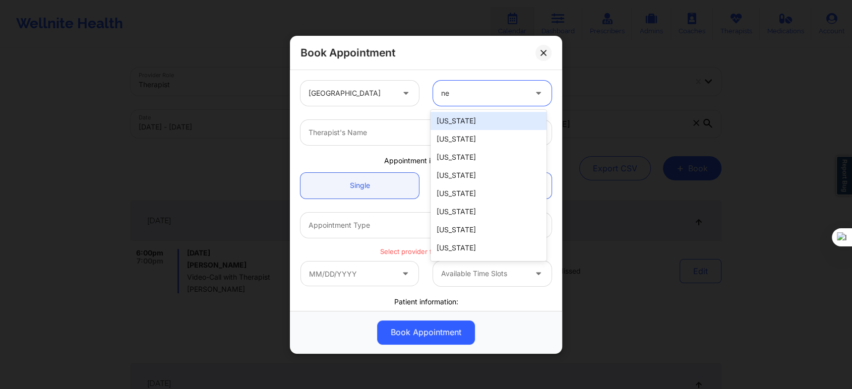
type input "new"
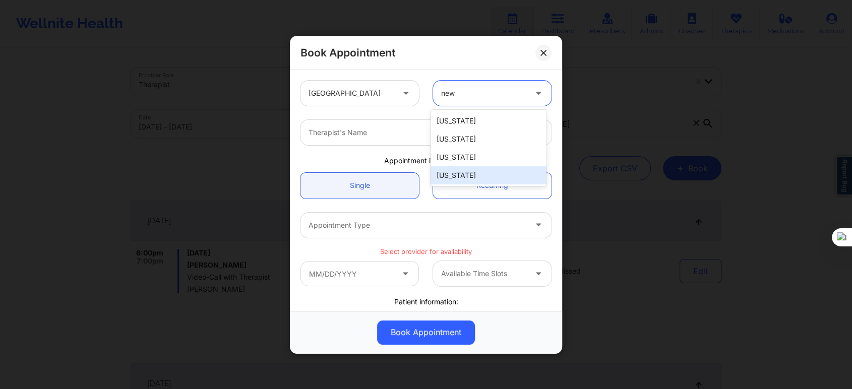
click at [456, 171] on div "[US_STATE]" at bounding box center [489, 175] width 116 height 18
click at [403, 136] on div at bounding box center [418, 133] width 218 height 12
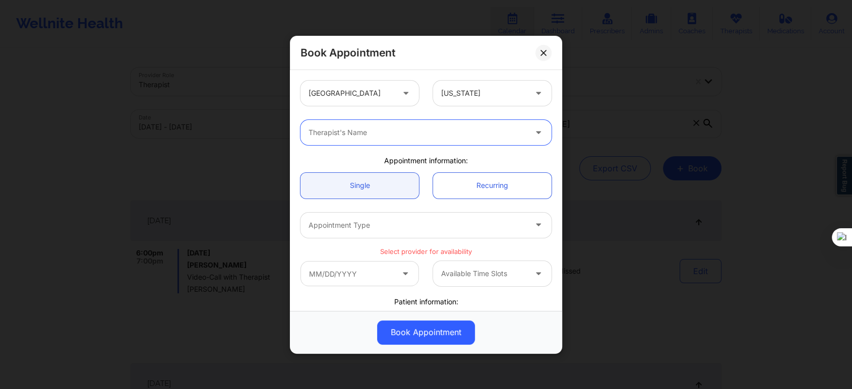
paste input "[PERSON_NAME]"
type input "[PERSON_NAME]"
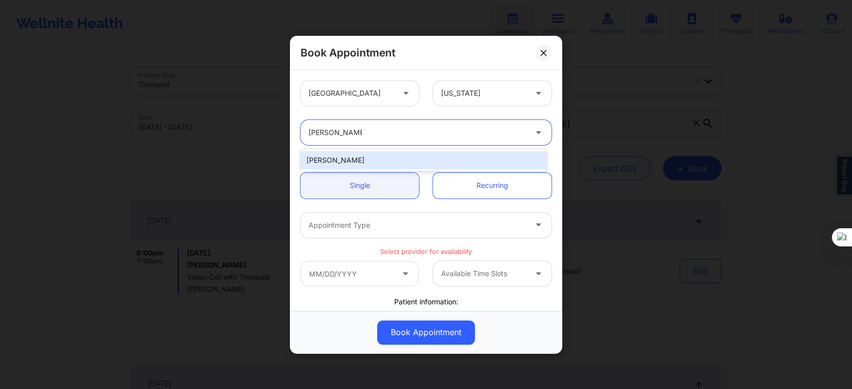
click at [383, 163] on div "[PERSON_NAME]" at bounding box center [424, 160] width 246 height 18
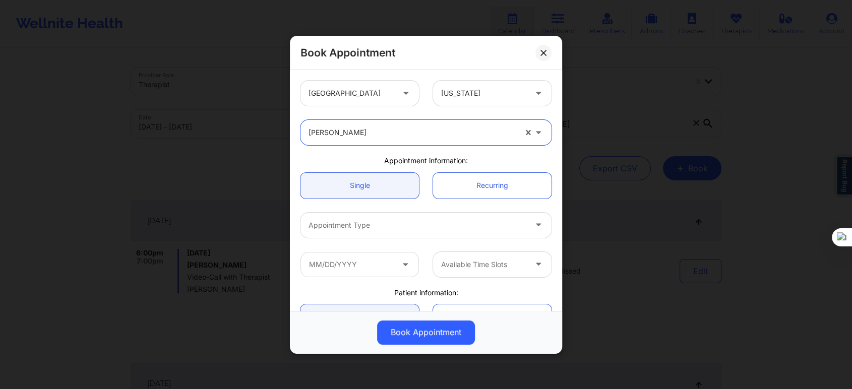
click at [359, 225] on div at bounding box center [418, 225] width 218 height 12
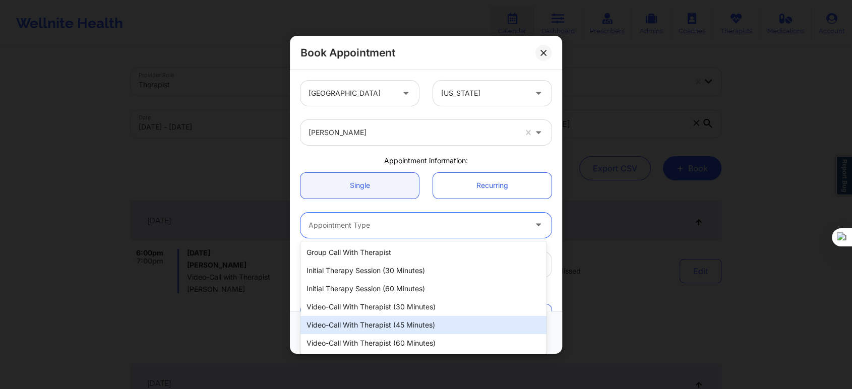
click at [391, 326] on div "Video-Call with Therapist (45 minutes)" at bounding box center [424, 325] width 246 height 18
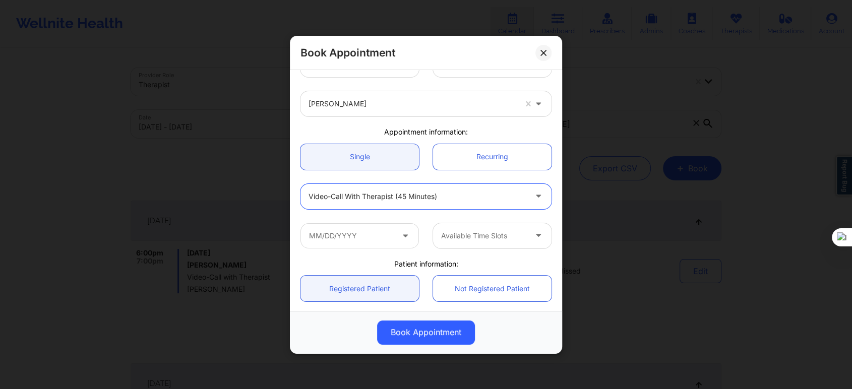
scroll to position [56, 0]
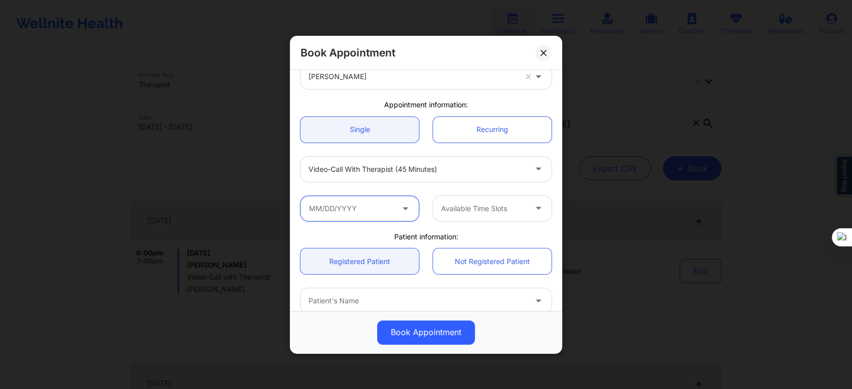
click at [359, 215] on input "text" at bounding box center [360, 208] width 119 height 25
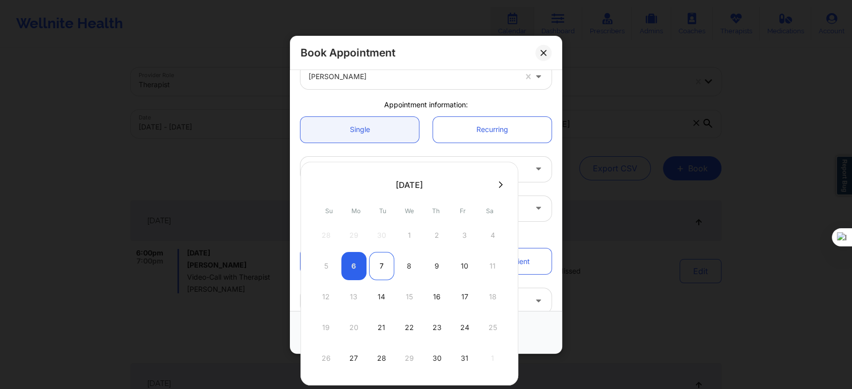
click at [382, 265] on div "7" at bounding box center [381, 266] width 25 height 28
type input "[DATE]"
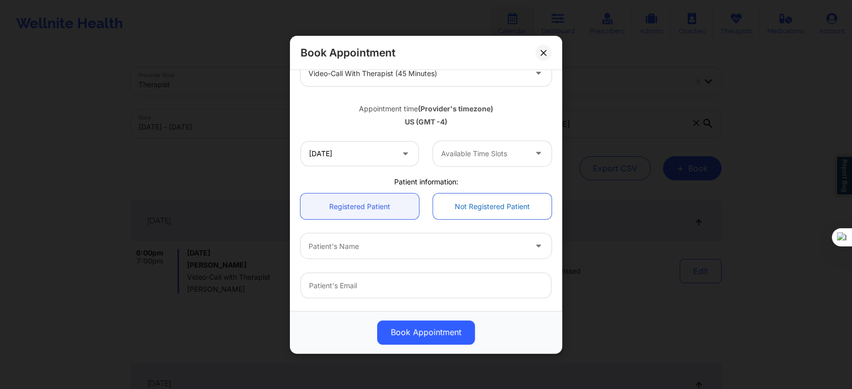
scroll to position [168, 0]
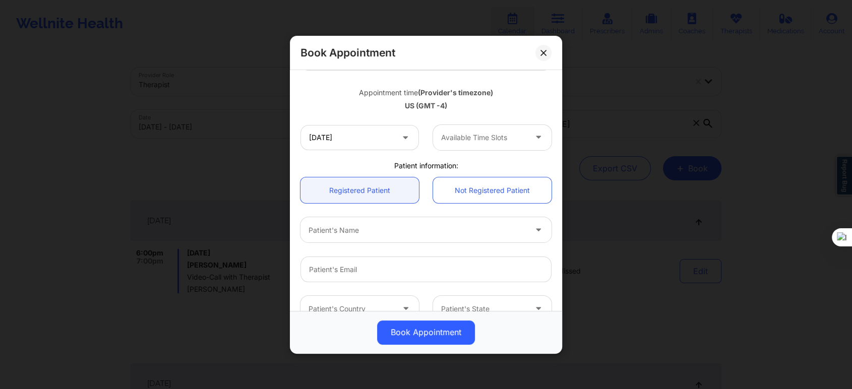
click at [459, 138] on div at bounding box center [483, 138] width 85 height 12
click at [458, 163] on div "4:00 PM" at bounding box center [489, 165] width 116 height 18
click at [376, 160] on div "Patient information:" at bounding box center [426, 165] width 265 height 10
click at [367, 236] on div "Patient's Name" at bounding box center [414, 229] width 227 height 25
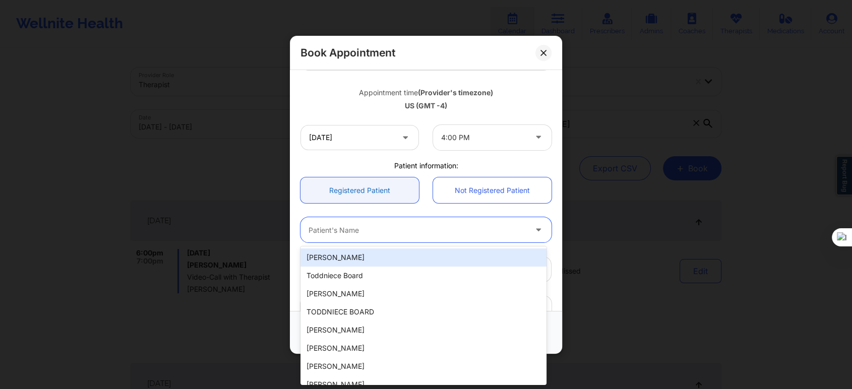
paste input "[PHONE_NUMBER]"
type input "[PHONE_NUMBER]"
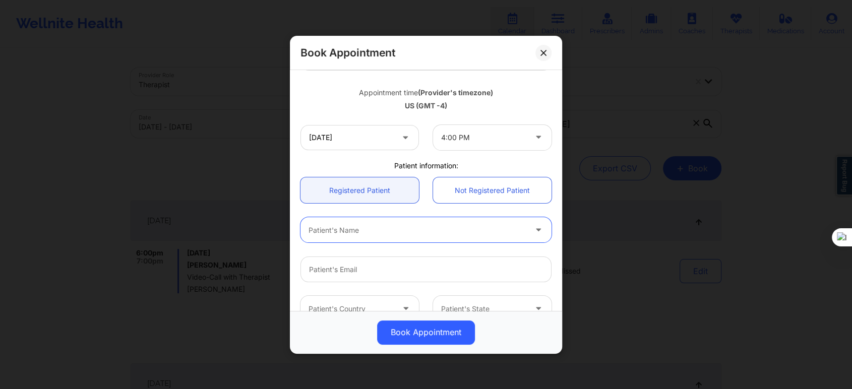
paste input "[PERSON_NAME]"
type input "[PERSON_NAME]"
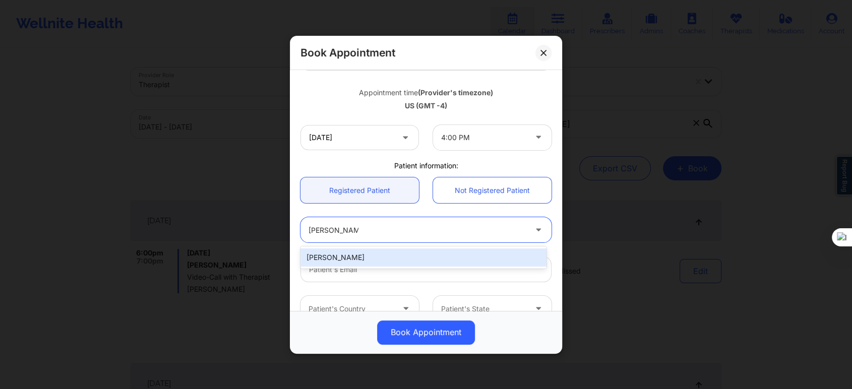
click at [399, 259] on div "[PERSON_NAME]" at bounding box center [424, 258] width 246 height 18
type input "[EMAIL_ADDRESS][DOMAIN_NAME]"
type input "[PHONE_NUMBER]"
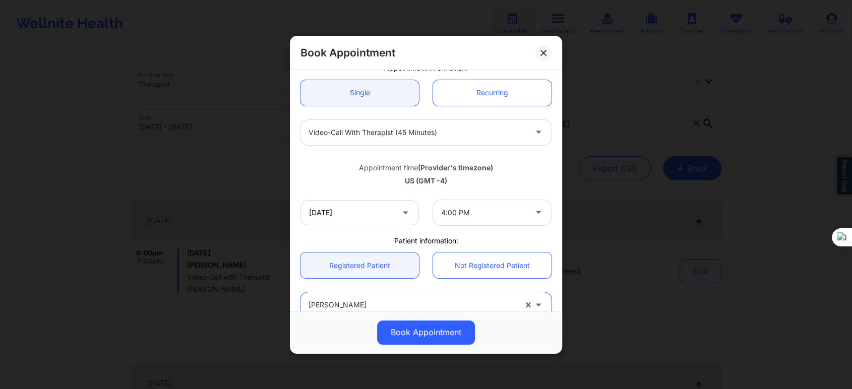
scroll to position [112, 0]
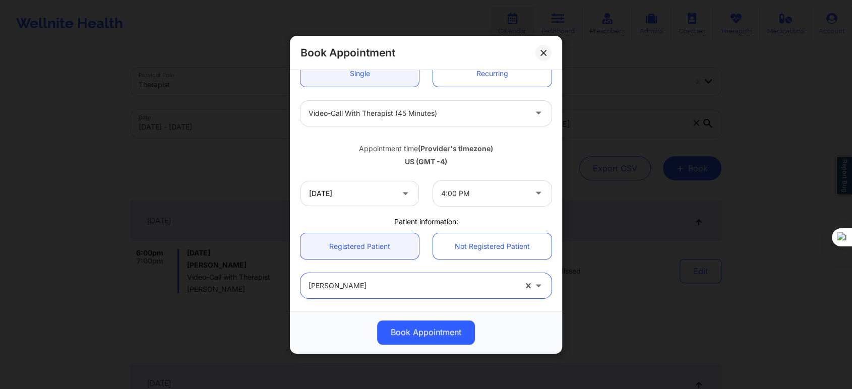
click at [483, 194] on div at bounding box center [483, 194] width 85 height 12
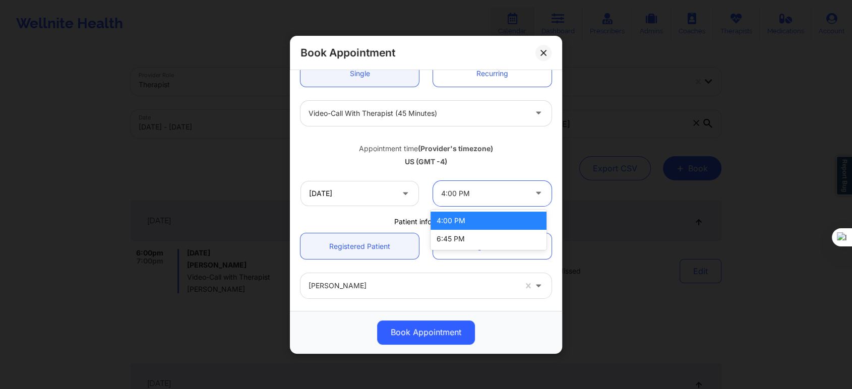
click at [467, 228] on div "4:00 PM" at bounding box center [489, 221] width 116 height 18
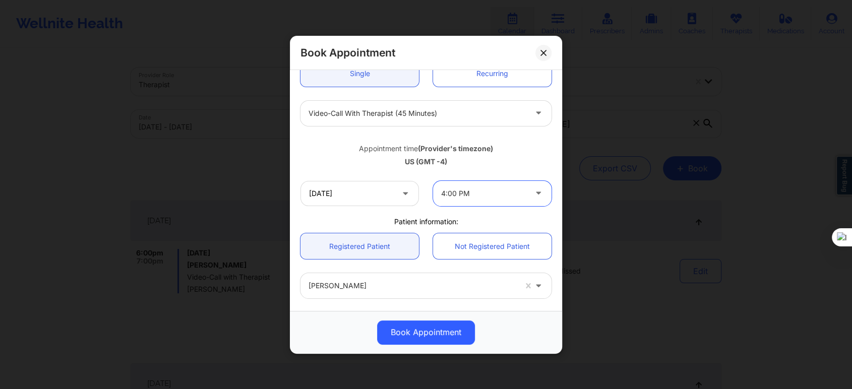
click at [367, 168] on div "Appointment time (Provider's timezone) [GEOGRAPHIC_DATA] (GMT -4)" at bounding box center [426, 153] width 265 height 41
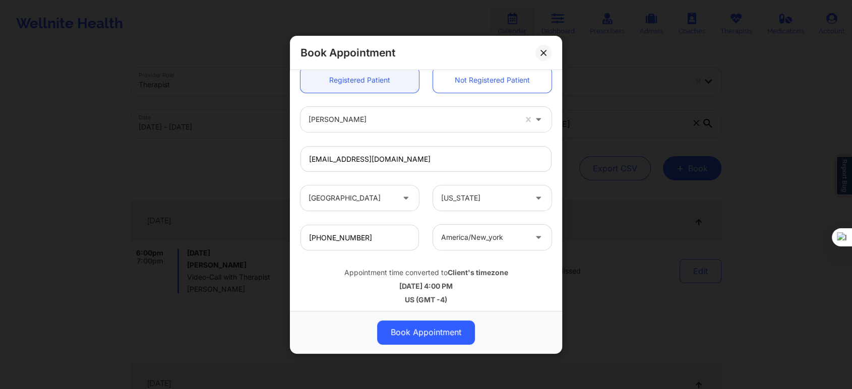
scroll to position [282, 0]
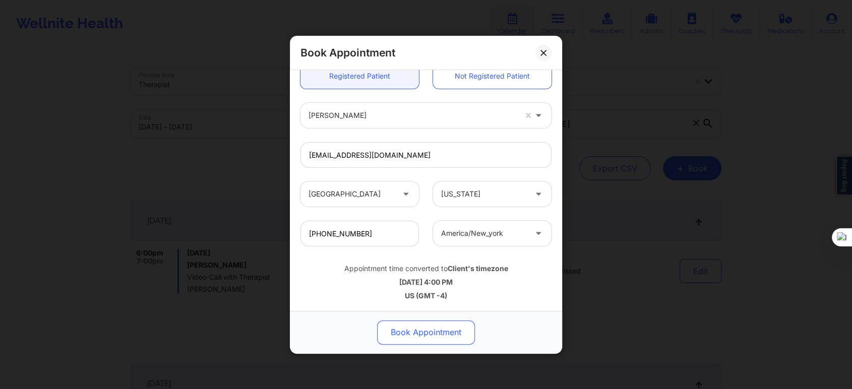
click at [432, 323] on button "Book Appointment" at bounding box center [426, 332] width 98 height 24
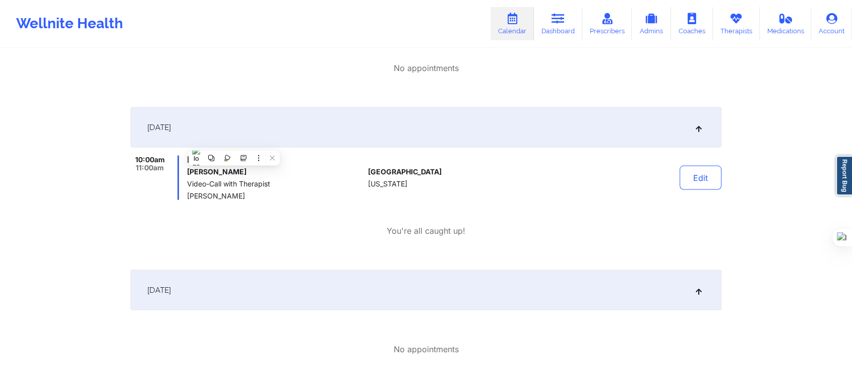
click at [329, 200] on div "10:00am 11:00am [DATE] [PERSON_NAME] Video-Call with Therapist [PERSON_NAME] [G…" at bounding box center [426, 196] width 591 height 81
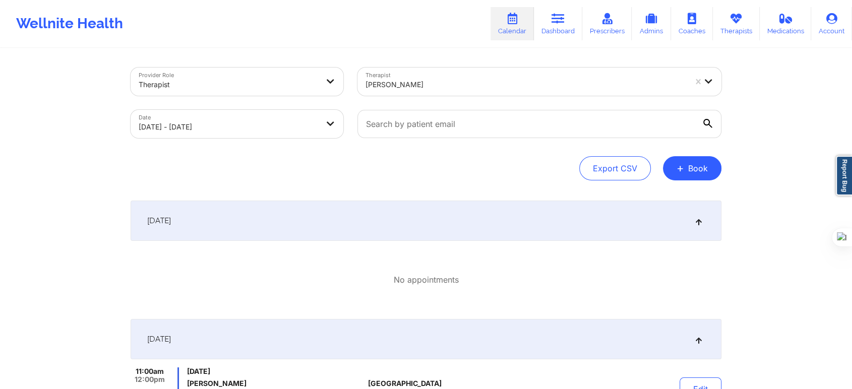
select select "2025-10"
select select "2025-11"
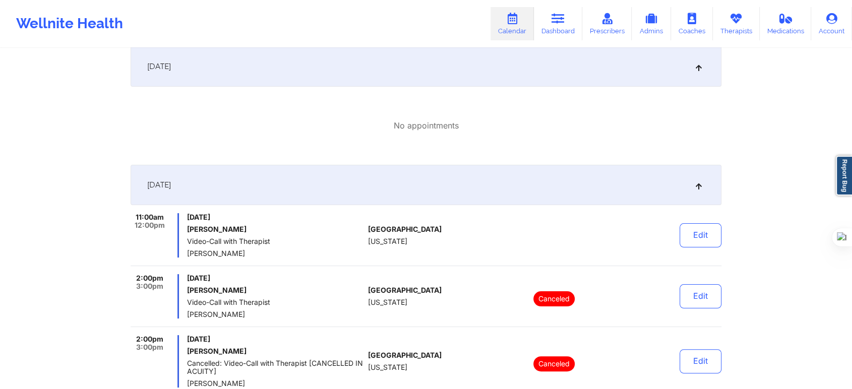
scroll to position [224, 0]
